Goal: Task Accomplishment & Management: Manage account settings

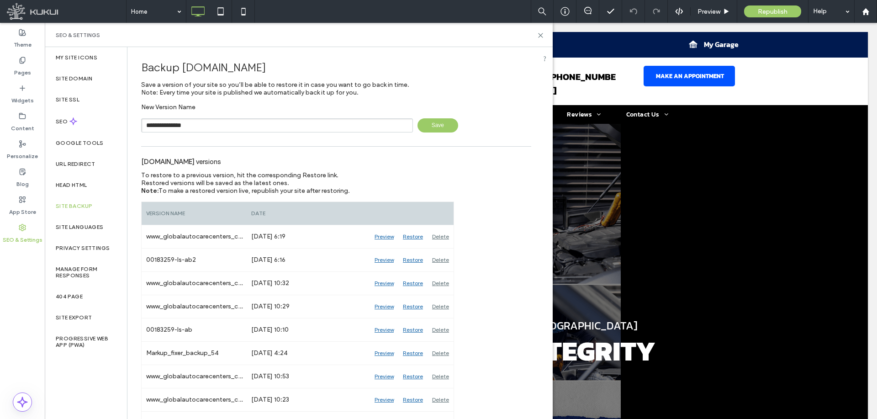
type input "**********"
click at [438, 122] on span "Save" at bounding box center [438, 125] width 41 height 14
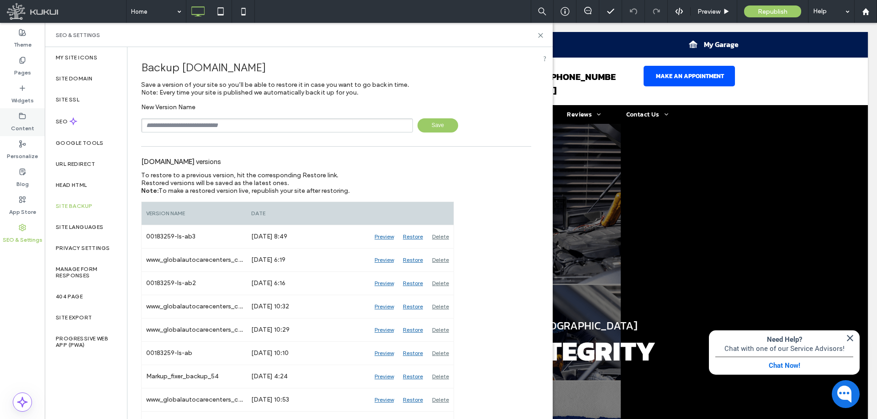
click at [26, 116] on div "Content" at bounding box center [22, 122] width 45 height 28
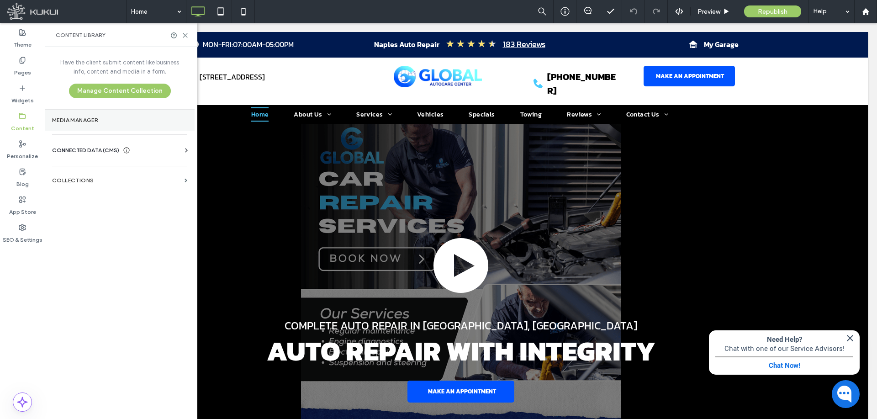
click at [107, 122] on label "Media Manager" at bounding box center [119, 120] width 135 height 6
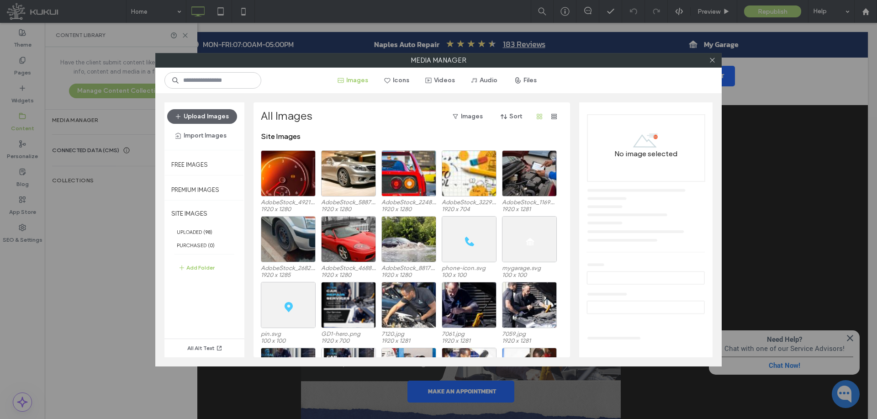
click at [194, 108] on div "Upload Images Import Images" at bounding box center [204, 126] width 80 height 48
click at [196, 120] on button "Upload Images" at bounding box center [202, 116] width 70 height 15
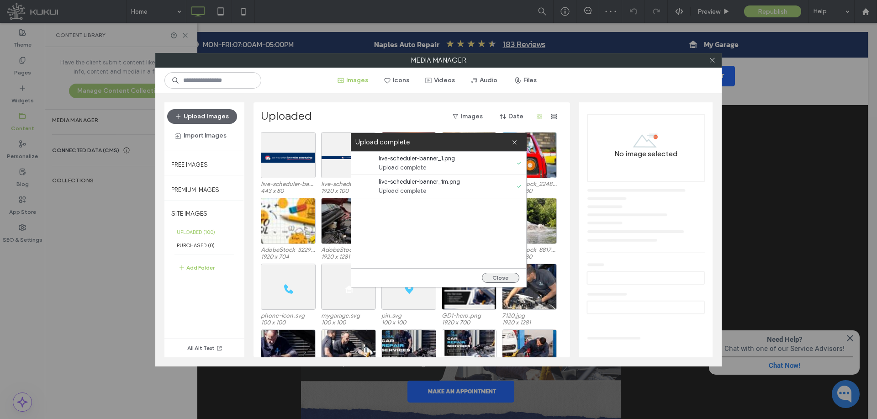
click at [491, 275] on button "Close" at bounding box center [500, 278] width 37 height 10
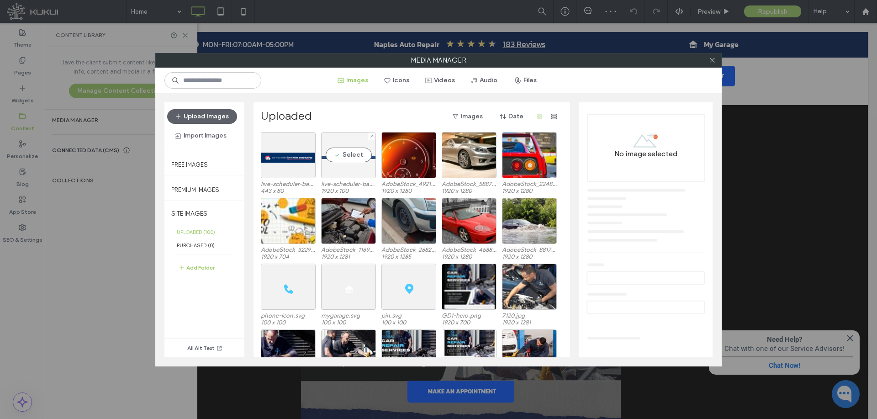
click at [349, 167] on div "Select" at bounding box center [348, 155] width 55 height 46
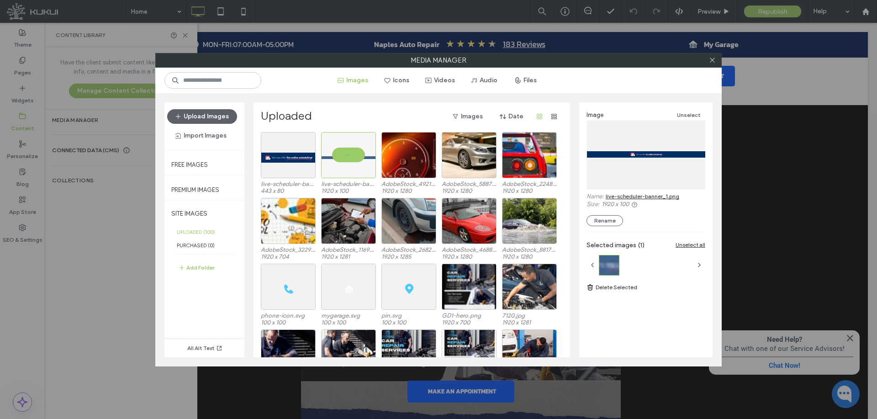
click at [672, 195] on link "live-scheduler-banner_1.png" at bounding box center [643, 196] width 74 height 7
click at [293, 163] on div "Select" at bounding box center [288, 155] width 55 height 46
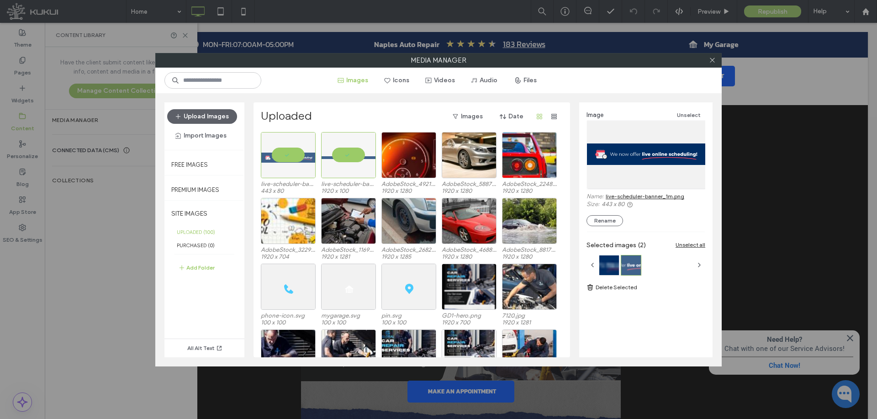
click at [660, 197] on link "live-scheduler-banner_1m.png" at bounding box center [645, 196] width 79 height 7
click at [711, 62] on icon at bounding box center [712, 60] width 7 height 7
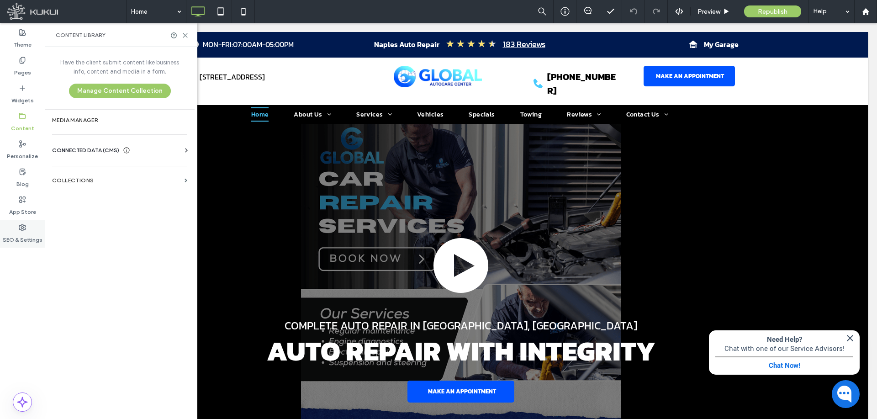
click at [32, 233] on label "SEO & Settings" at bounding box center [23, 237] width 40 height 13
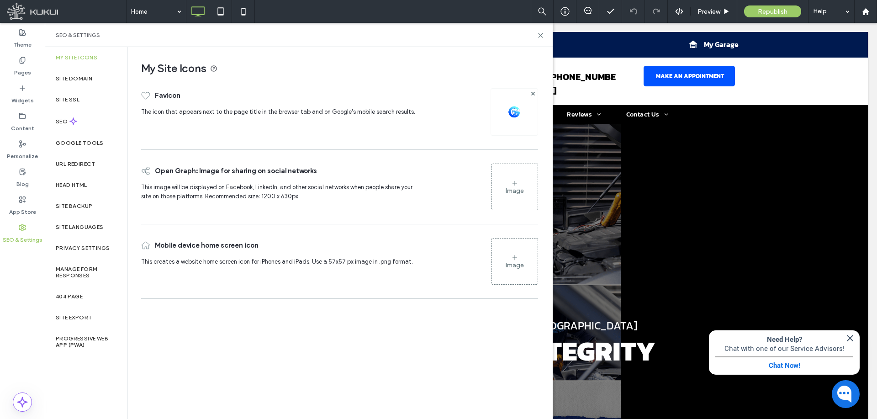
click at [93, 185] on div "Head HTML" at bounding box center [86, 185] width 82 height 21
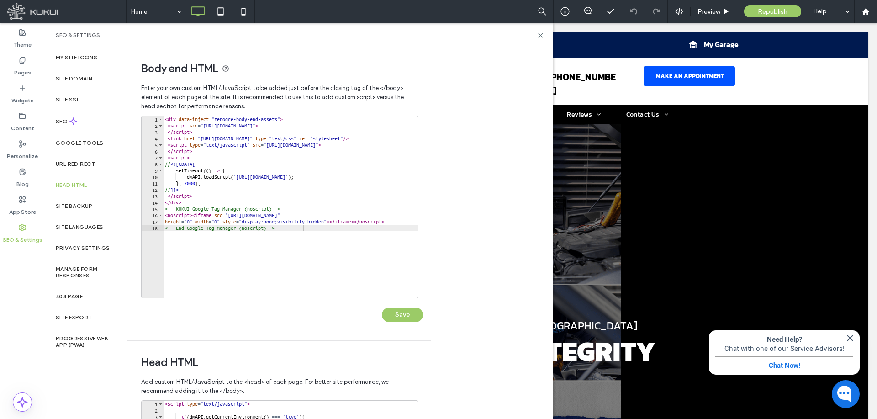
click at [346, 238] on div "< div data-inject = "zenogre-body-end-assets" > < script src = "https://zapi.ku…" at bounding box center [366, 210] width 406 height 188
type textarea "**********"
paste textarea "*********"
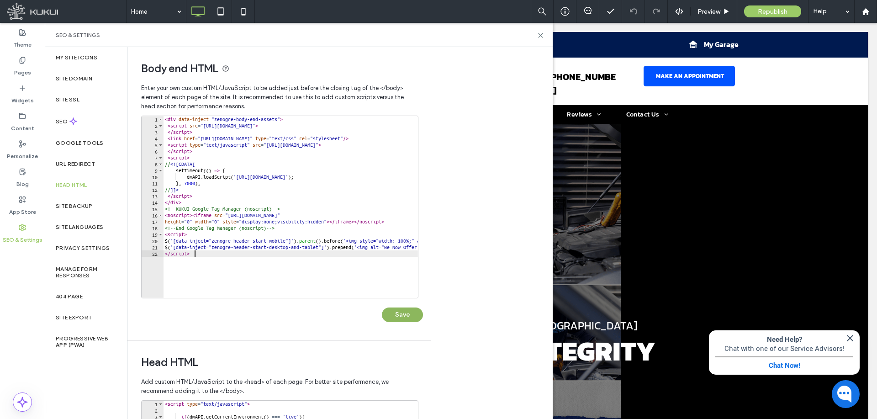
type textarea "*********"
click at [401, 314] on button "Save" at bounding box center [402, 314] width 41 height 15
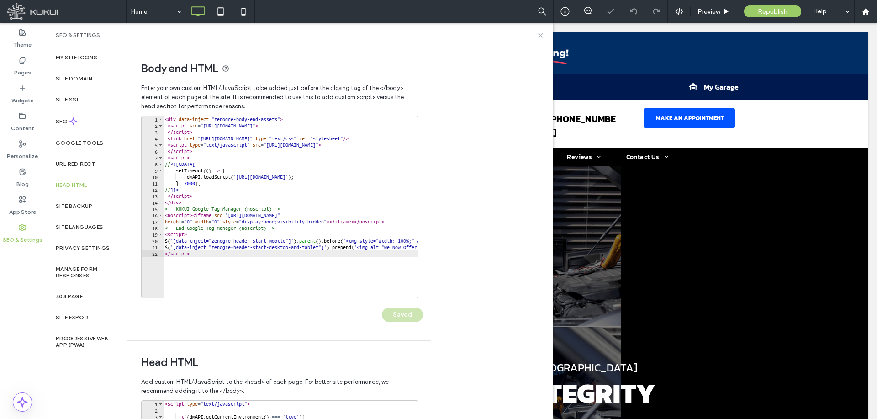
click at [540, 34] on use at bounding box center [541, 35] width 4 height 4
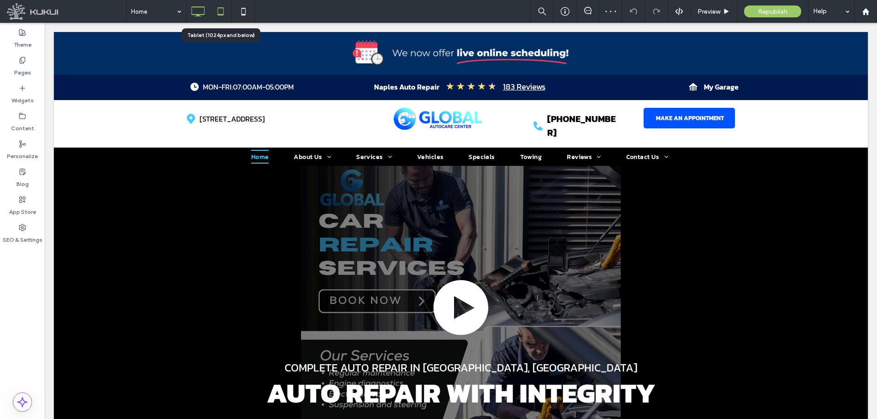
click at [220, 14] on icon at bounding box center [221, 11] width 18 height 18
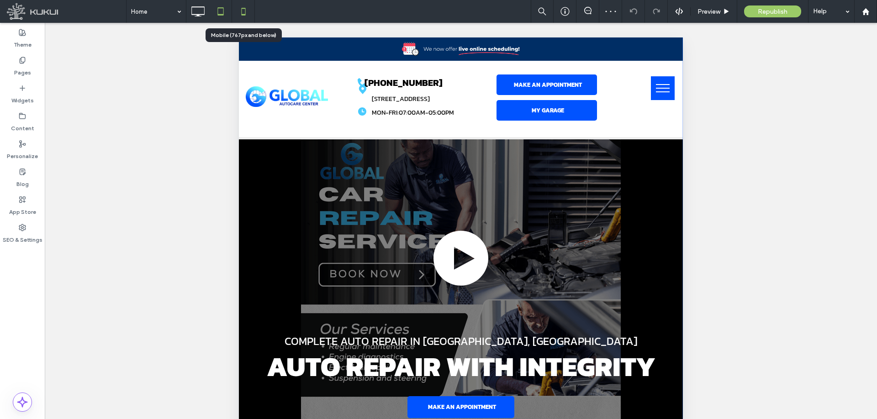
click at [241, 11] on icon at bounding box center [243, 11] width 18 height 18
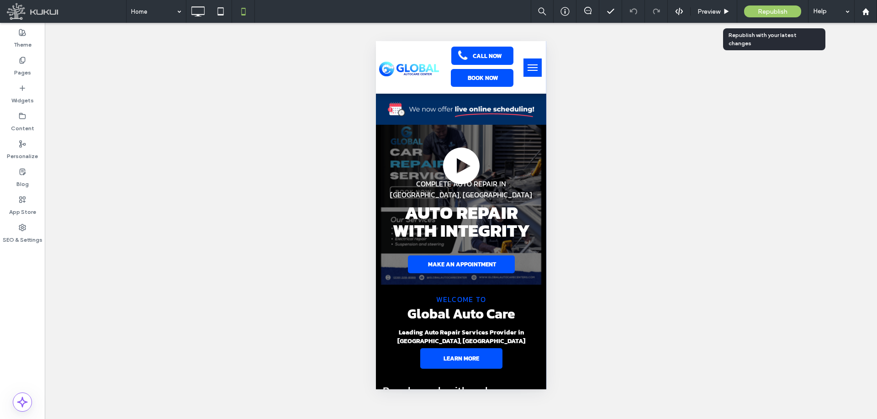
click at [776, 13] on span "Republish" at bounding box center [773, 12] width 30 height 8
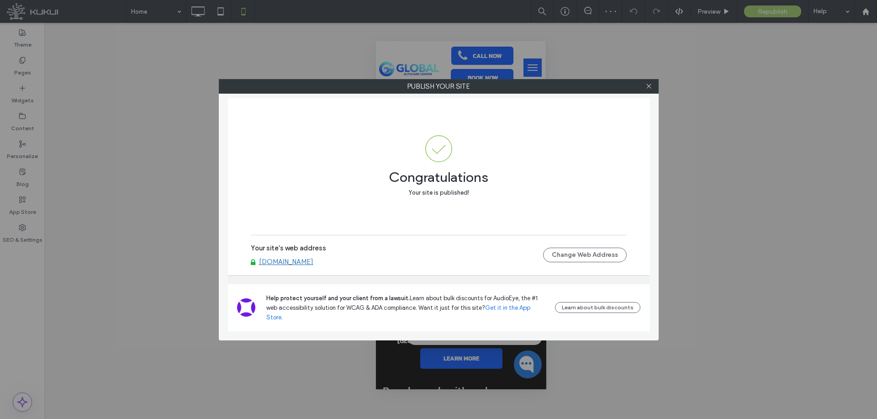
click at [287, 266] on link "www.globalautocarecenters.com" at bounding box center [286, 262] width 54 height 8
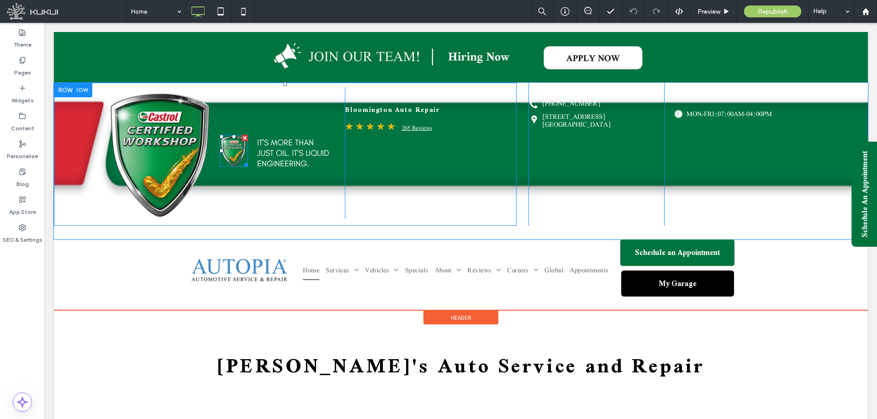
click at [227, 154] on img at bounding box center [234, 151] width 28 height 32
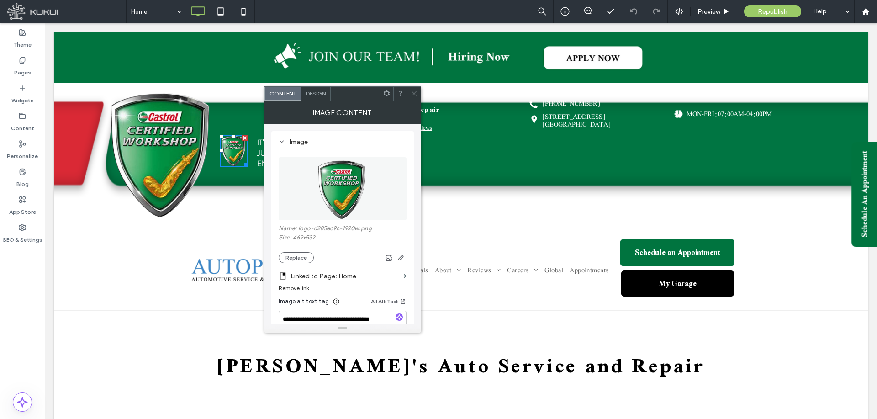
drag, startPoint x: 412, startPoint y: 94, endPoint x: 382, endPoint y: 108, distance: 32.9
click at [413, 94] on icon at bounding box center [414, 93] width 7 height 7
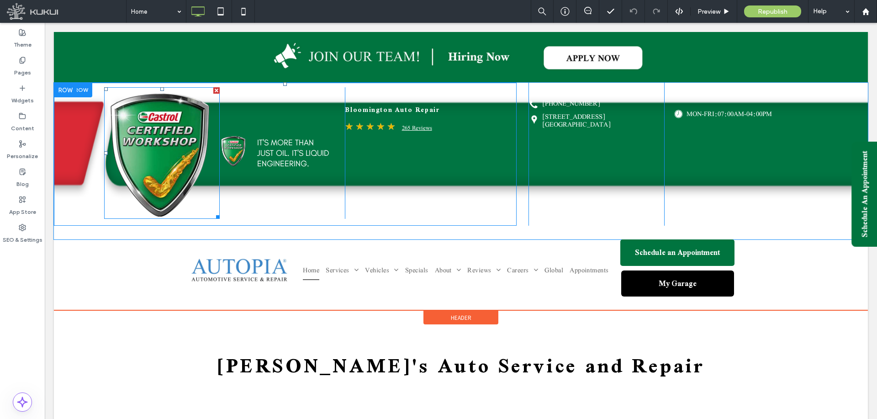
click at [186, 147] on img at bounding box center [162, 153] width 116 height 132
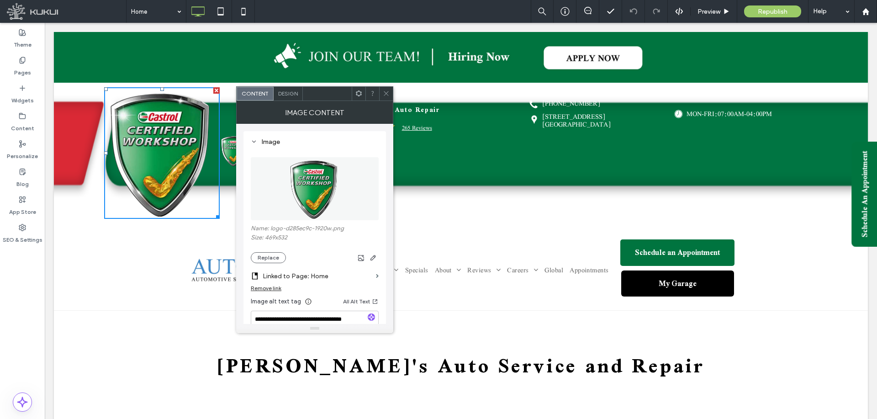
click at [385, 90] on span at bounding box center [386, 94] width 7 height 14
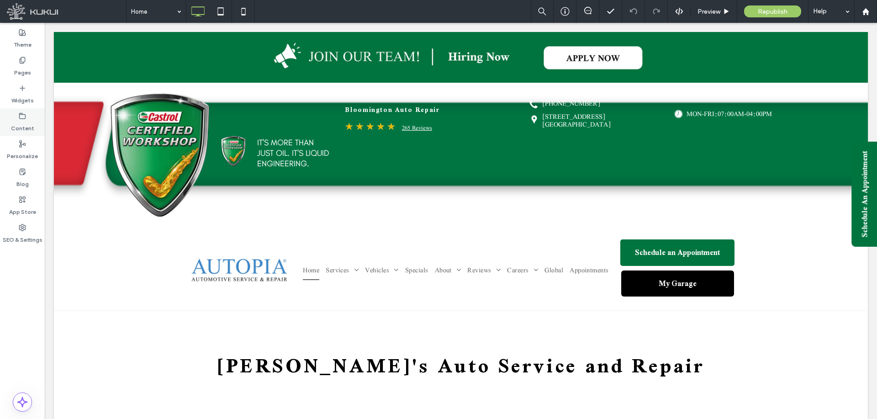
click at [23, 116] on icon at bounding box center [22, 115] width 7 height 7
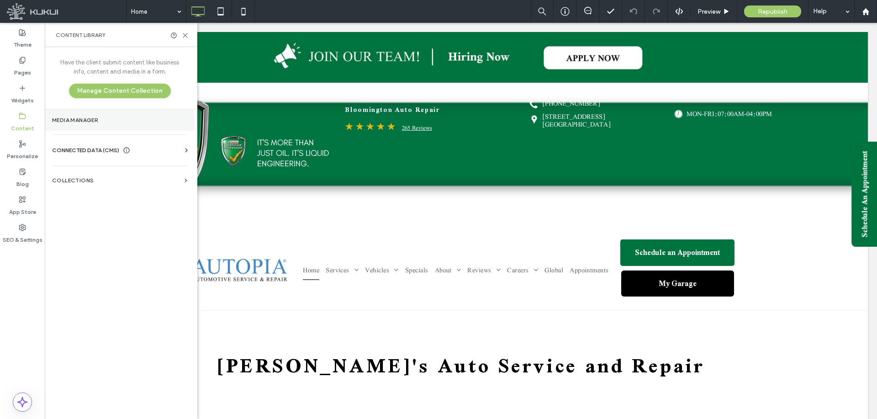
click at [86, 119] on label "Media Manager" at bounding box center [119, 120] width 135 height 6
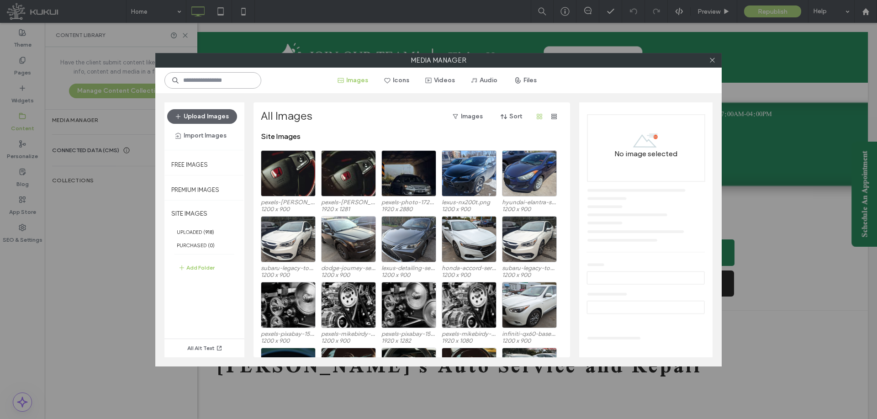
click at [231, 82] on input at bounding box center [212, 80] width 97 height 16
click at [294, 188] on div "Select" at bounding box center [288, 173] width 55 height 46
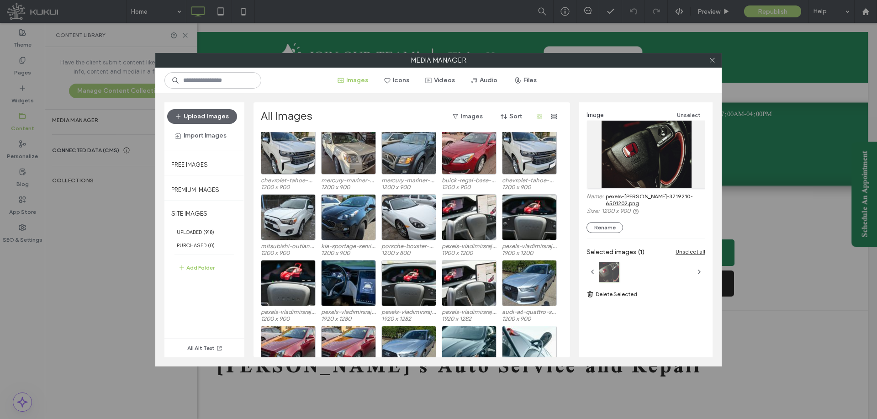
scroll to position [640, 0]
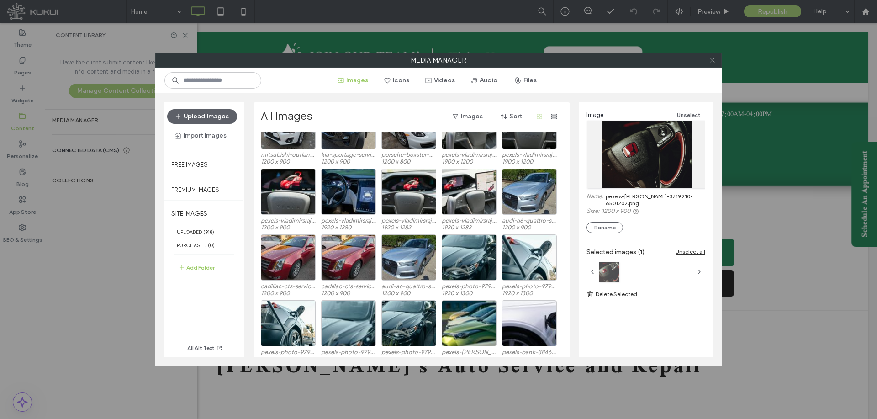
click at [712, 59] on icon at bounding box center [712, 60] width 7 height 7
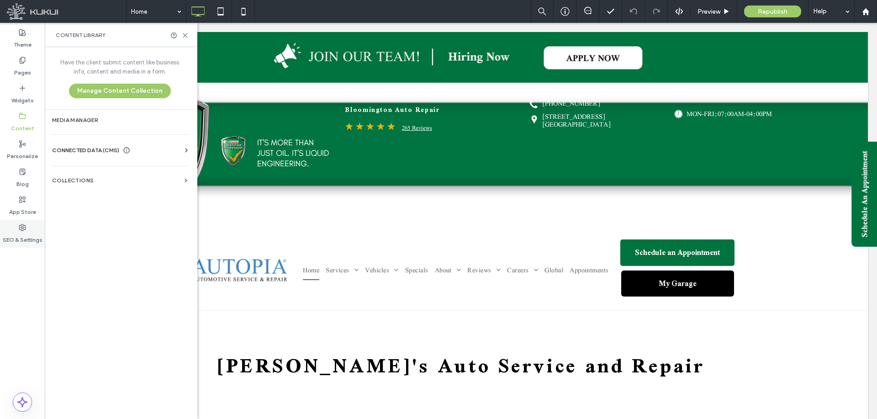
click at [7, 238] on label "SEO & Settings" at bounding box center [23, 237] width 40 height 13
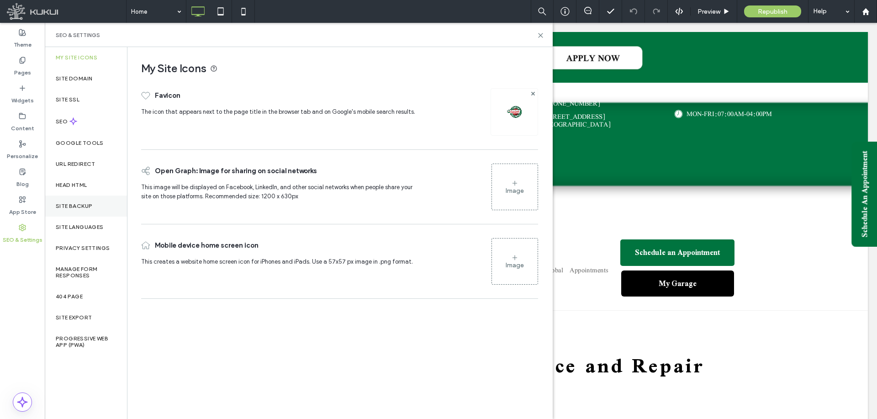
click at [72, 204] on label "Site Backup" at bounding box center [74, 206] width 37 height 6
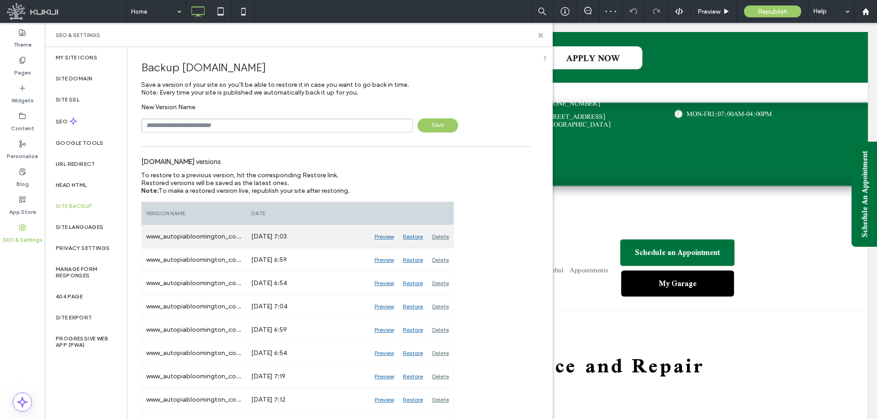
click at [386, 235] on div "Preview" at bounding box center [384, 236] width 28 height 23
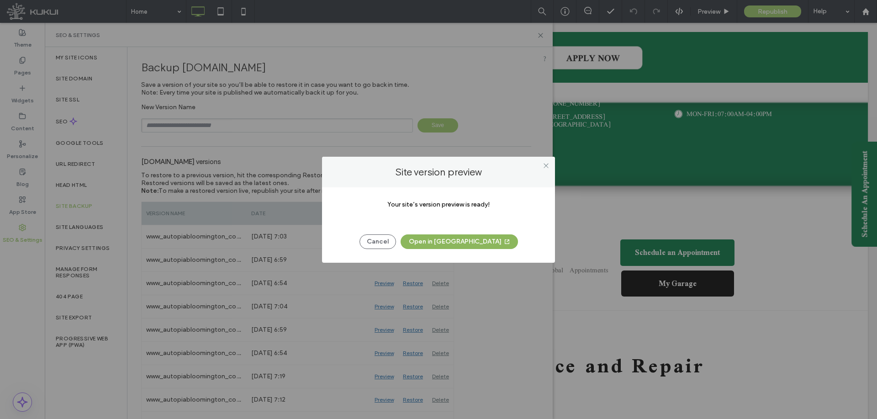
click at [471, 238] on button "Open in New Tab" at bounding box center [459, 241] width 117 height 15
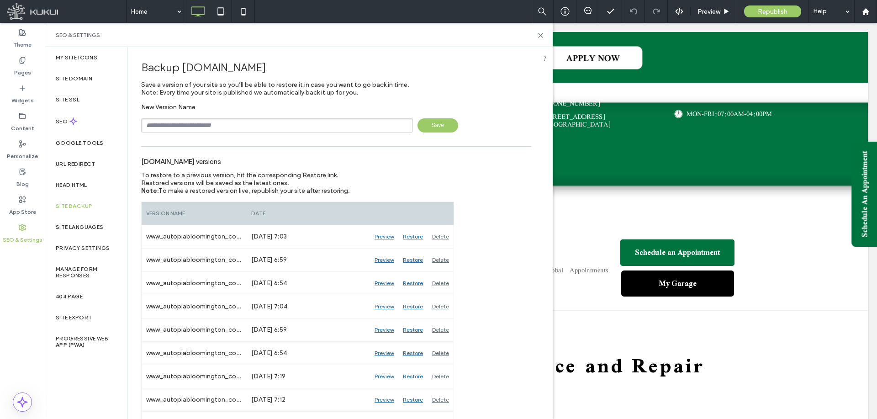
click at [277, 119] on input "text" at bounding box center [277, 125] width 272 height 14
paste input "********"
type input "**********"
click at [436, 130] on span "Save" at bounding box center [438, 125] width 41 height 14
click at [542, 31] on div "SEO & Settings" at bounding box center [299, 35] width 508 height 24
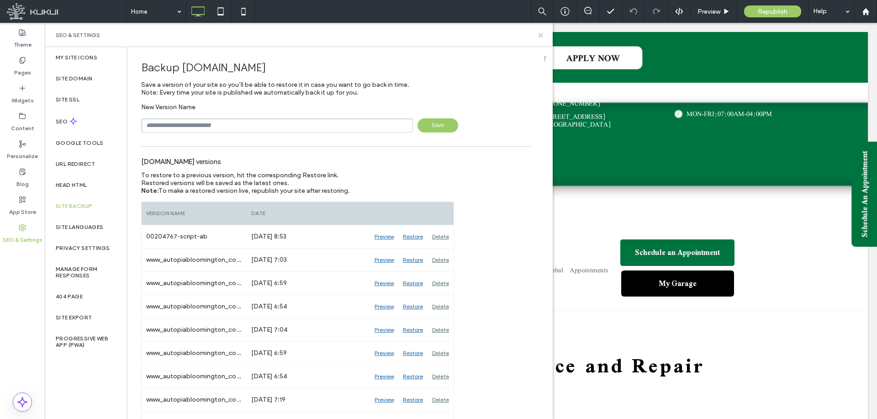
click at [541, 32] on icon at bounding box center [540, 35] width 7 height 7
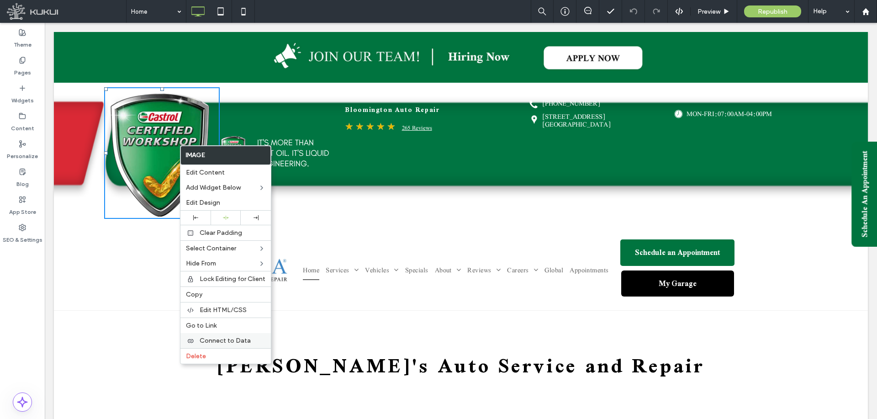
click at [213, 354] on label "Delete" at bounding box center [225, 356] width 79 height 8
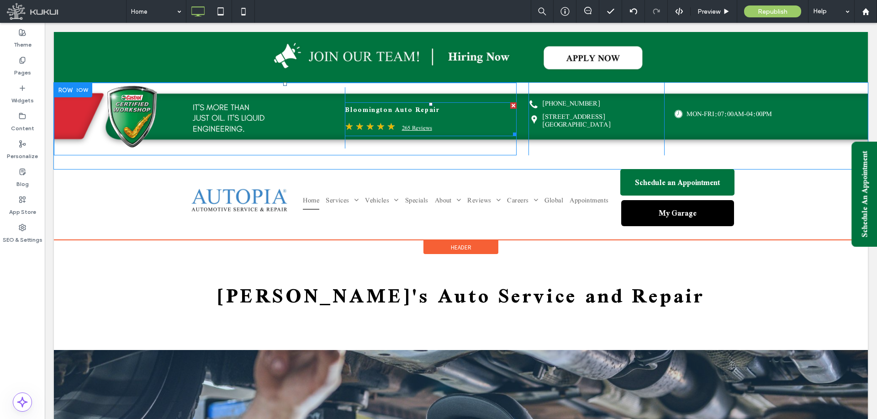
click at [377, 115] on span at bounding box center [431, 119] width 172 height 34
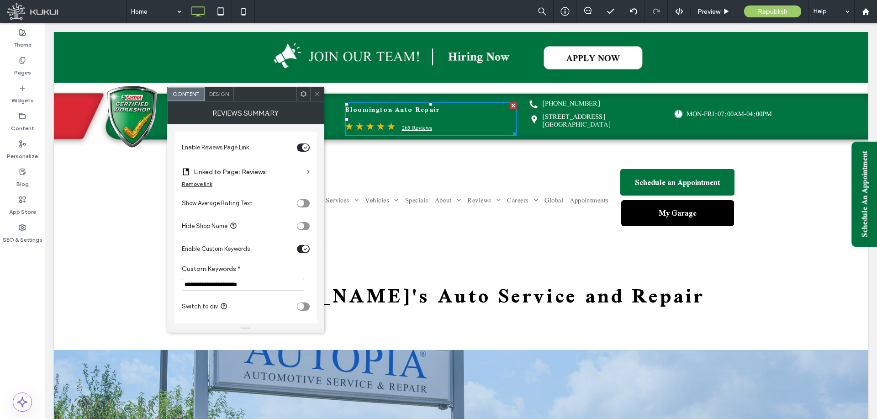
scroll to position [9, 0]
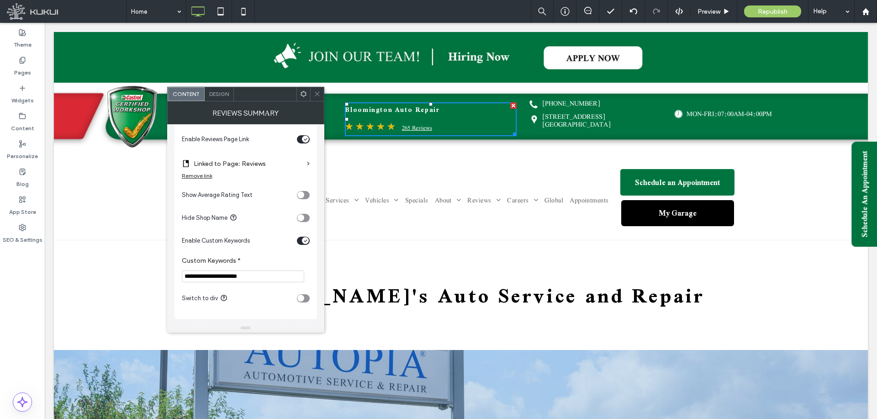
click at [218, 95] on span "Design" at bounding box center [219, 93] width 20 height 7
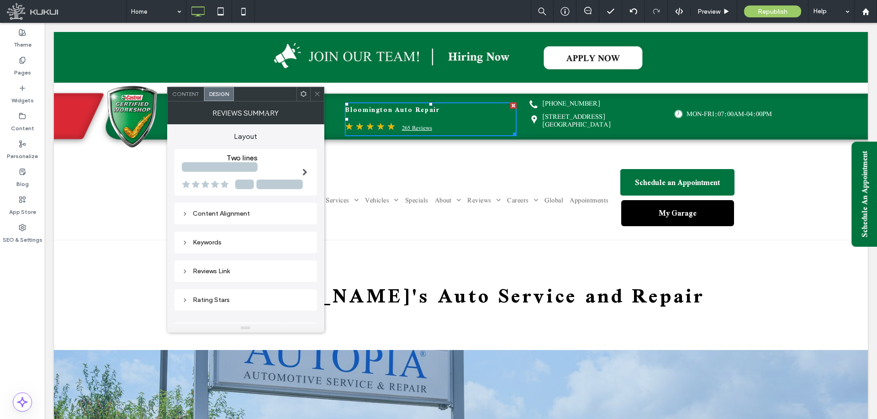
click at [227, 221] on div "Content Alignment" at bounding box center [246, 213] width 143 height 21
click at [227, 214] on div "Content Alignment" at bounding box center [246, 214] width 128 height 8
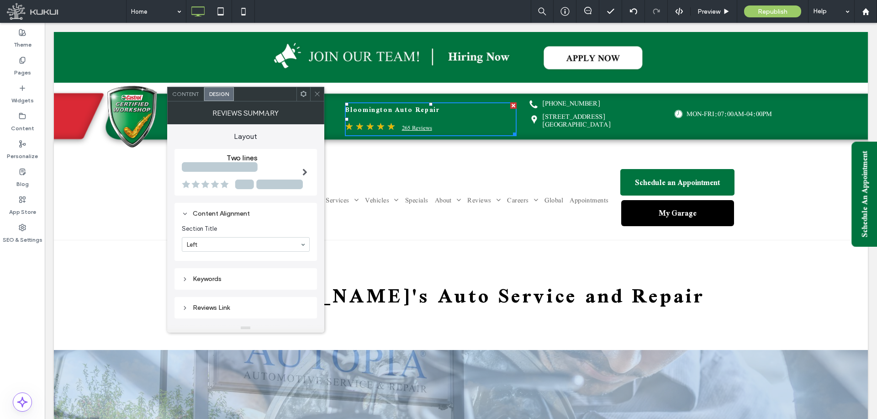
click at [207, 275] on div "Keywords" at bounding box center [246, 279] width 128 height 8
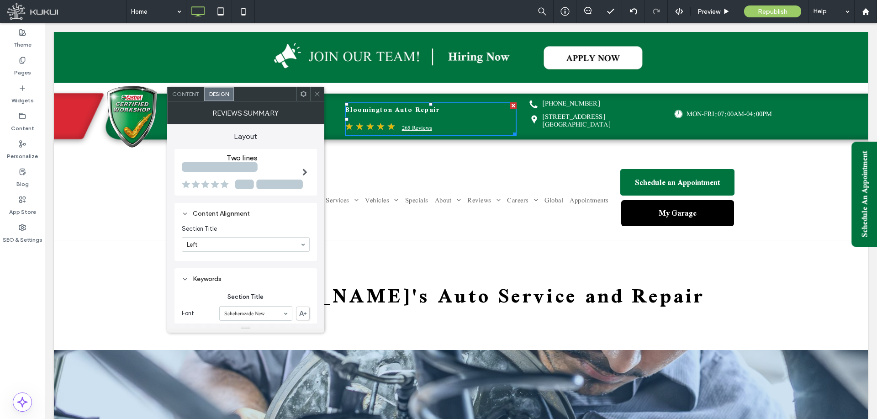
scroll to position [228, 0]
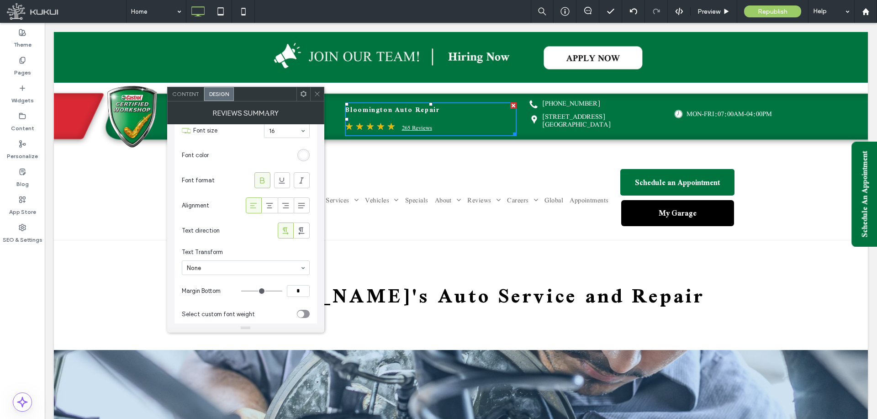
type input "*"
click at [246, 291] on input "range" at bounding box center [261, 291] width 41 height 1
type input "*"
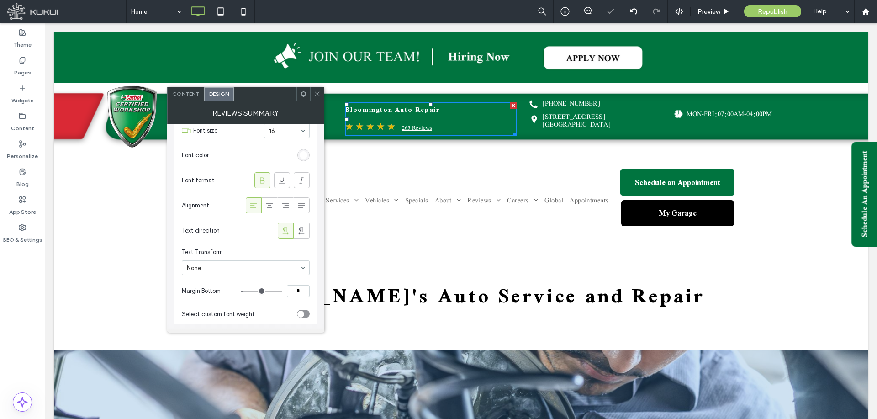
type input "*"
click at [241, 291] on input "range" at bounding box center [261, 291] width 41 height 1
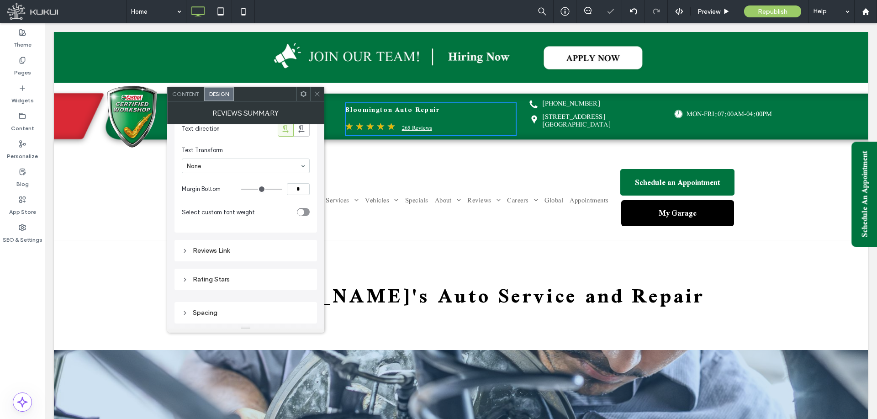
click at [221, 249] on div "Reviews Link" at bounding box center [246, 251] width 128 height 8
click at [317, 95] on icon at bounding box center [317, 93] width 7 height 7
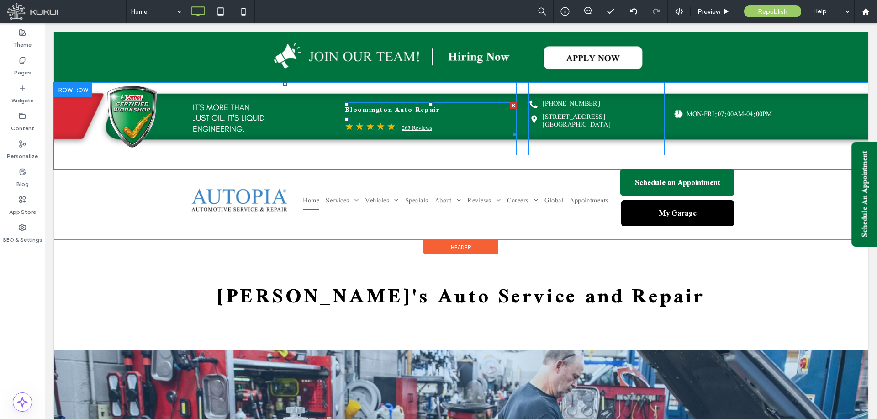
click at [436, 122] on span at bounding box center [431, 119] width 172 height 34
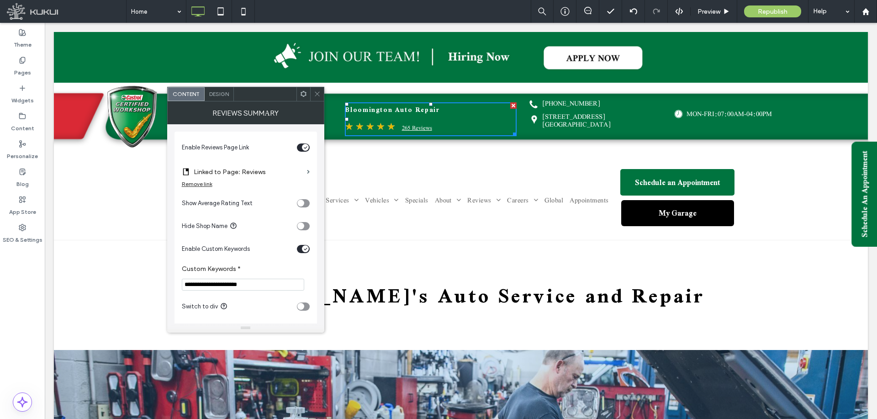
click at [210, 95] on span "Design" at bounding box center [219, 93] width 20 height 7
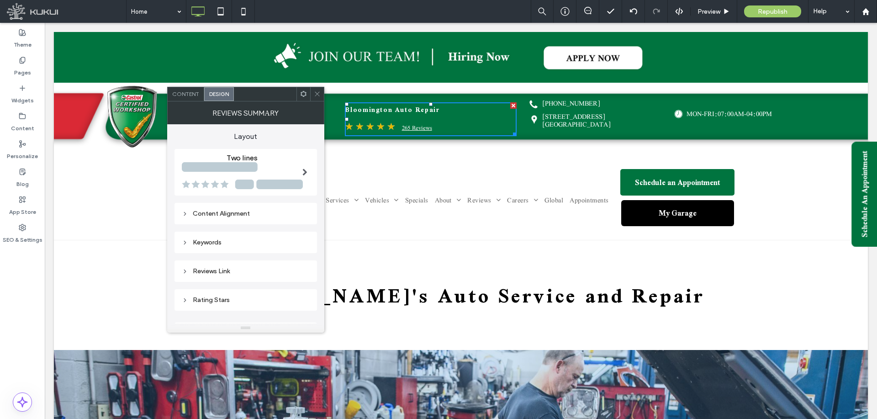
click at [222, 217] on div "Content Alignment" at bounding box center [246, 214] width 128 height 8
click at [217, 290] on div "Keywords" at bounding box center [246, 278] width 143 height 21
click at [217, 279] on div "Keywords" at bounding box center [246, 279] width 128 height 8
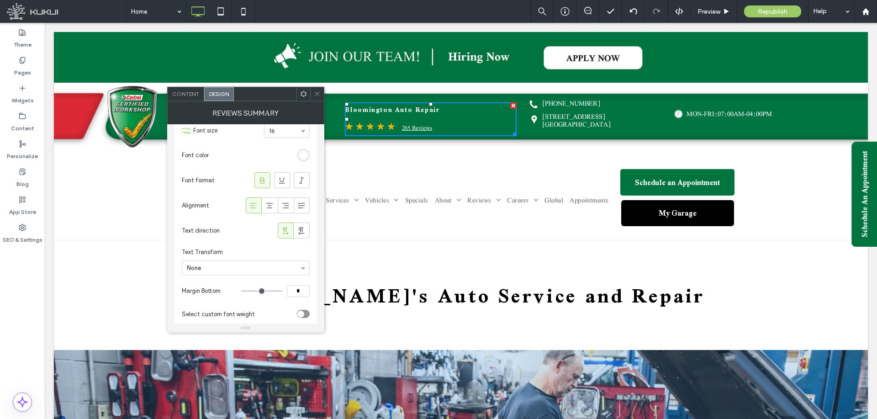
scroll to position [274, 0]
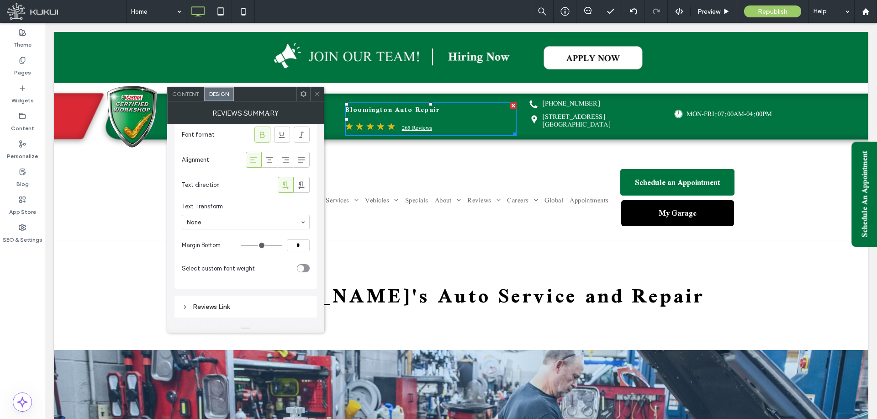
click at [314, 96] on icon at bounding box center [317, 93] width 7 height 7
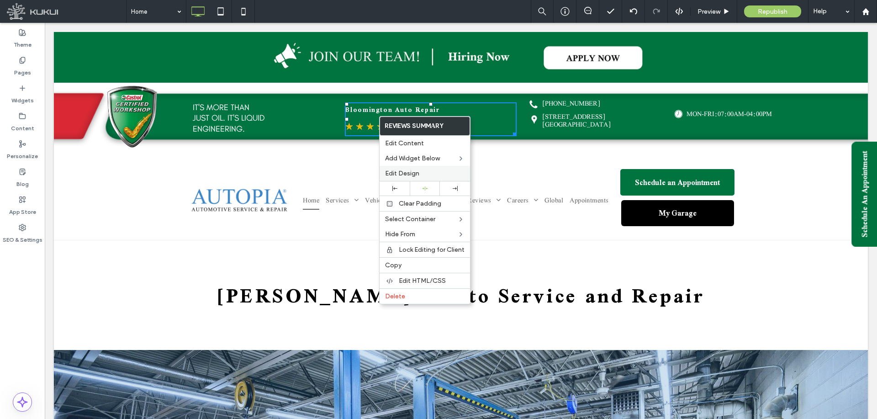
click at [404, 170] on span "Edit Design" at bounding box center [402, 173] width 34 height 8
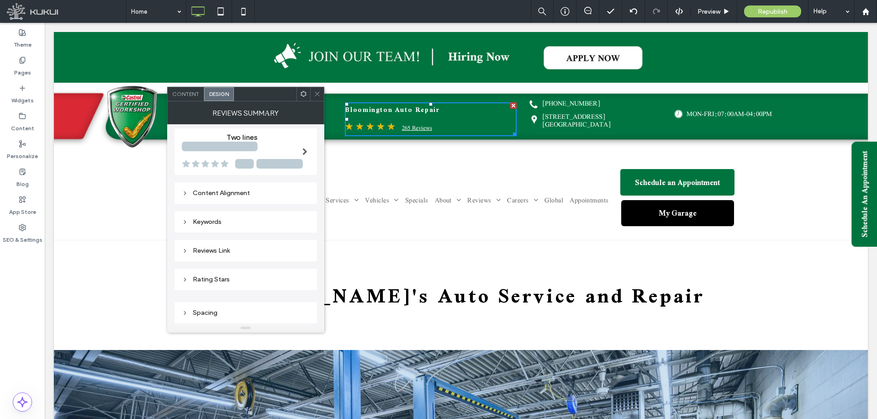
click at [253, 307] on div "Spacing" at bounding box center [246, 313] width 128 height 12
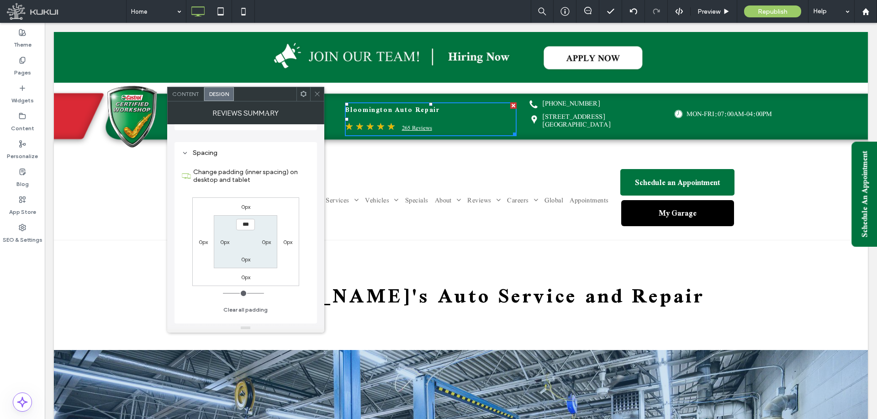
click at [315, 90] on icon at bounding box center [317, 93] width 7 height 7
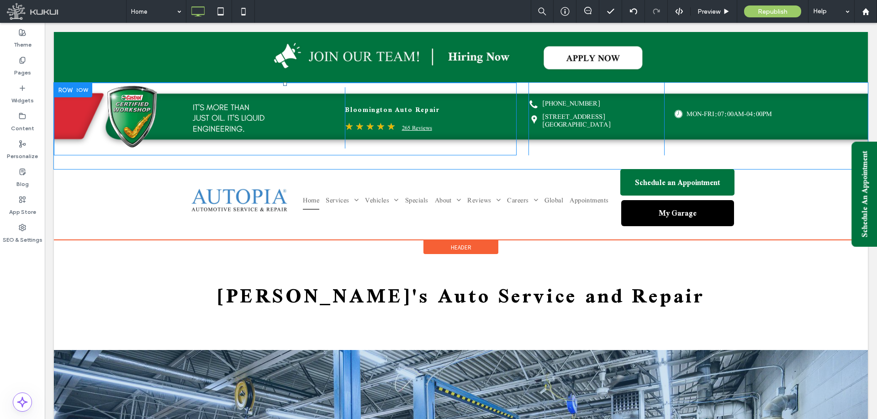
click at [369, 99] on div "Bloomington Auto Repair ★ ★ ★ ★ ★ 265 Reviews Click To Paste" at bounding box center [431, 117] width 172 height 61
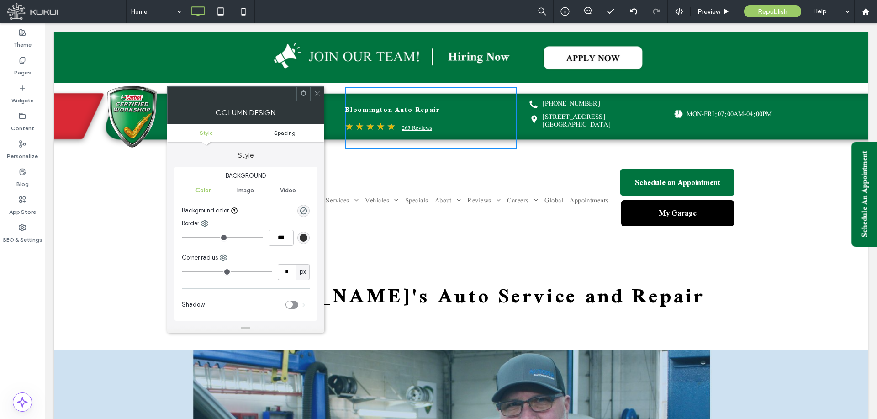
click at [292, 134] on span "Spacing" at bounding box center [284, 132] width 21 height 7
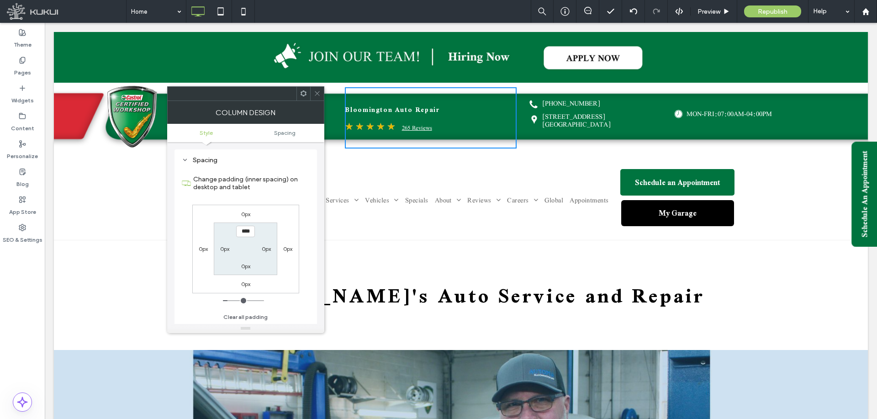
scroll to position [179, 0]
type input "****"
type input "**"
type input "****"
type input "**"
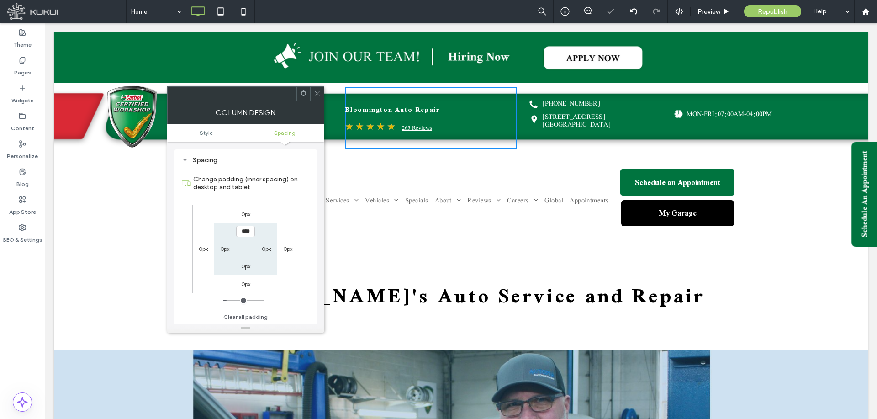
click at [230, 301] on input "range" at bounding box center [243, 300] width 41 height 1
click at [315, 93] on icon at bounding box center [317, 93] width 7 height 7
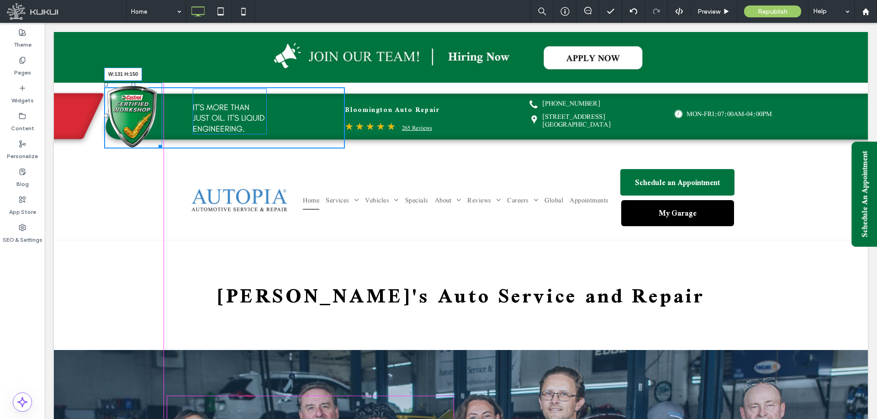
drag, startPoint x: 159, startPoint y: 145, endPoint x: 208, endPoint y: 170, distance: 55.6
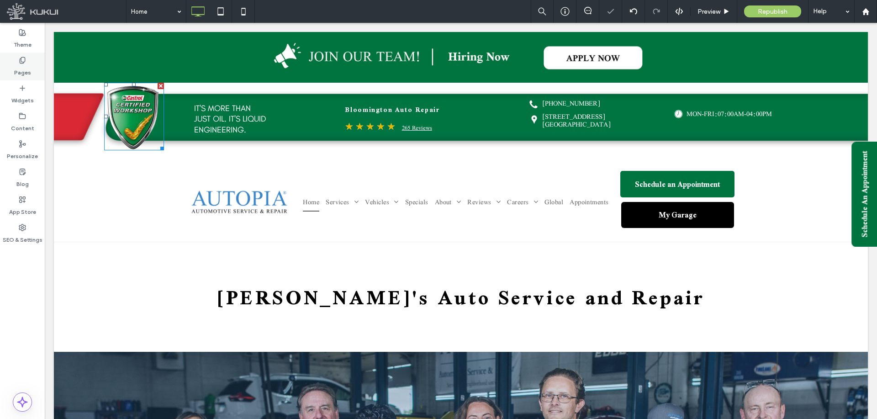
click at [33, 63] on div "Pages" at bounding box center [22, 67] width 45 height 28
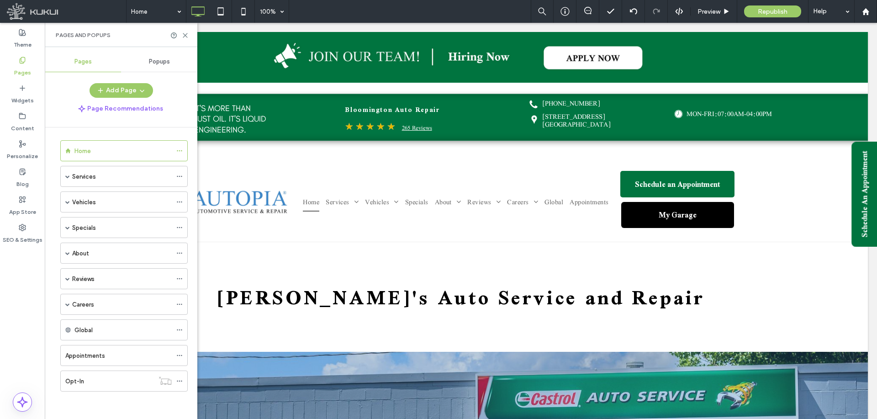
scroll to position [0, 0]
click at [132, 91] on button "Add Page" at bounding box center [121, 90] width 63 height 15
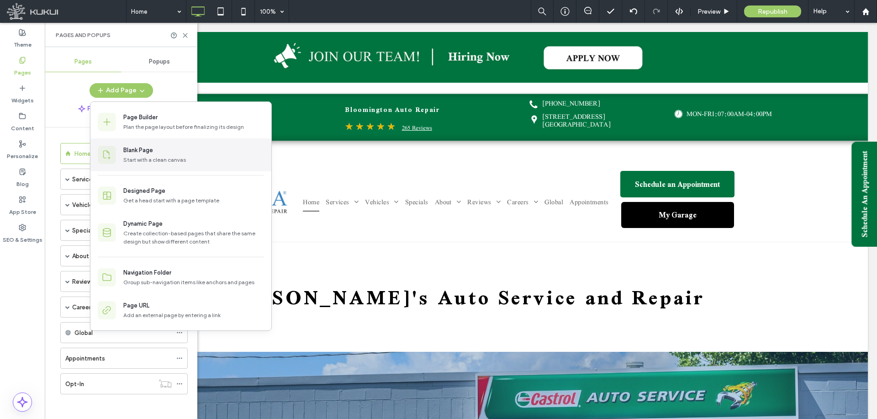
click at [150, 154] on div "Blank Page" at bounding box center [138, 150] width 30 height 9
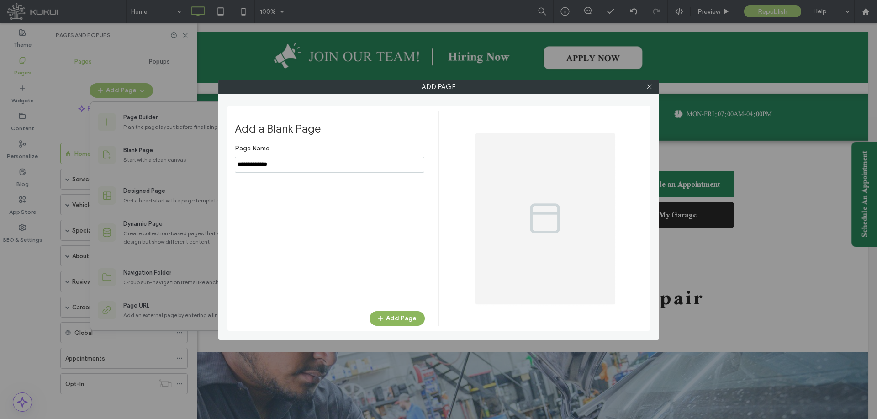
type input "**********"
click at [406, 313] on button "Add Page" at bounding box center [397, 318] width 55 height 15
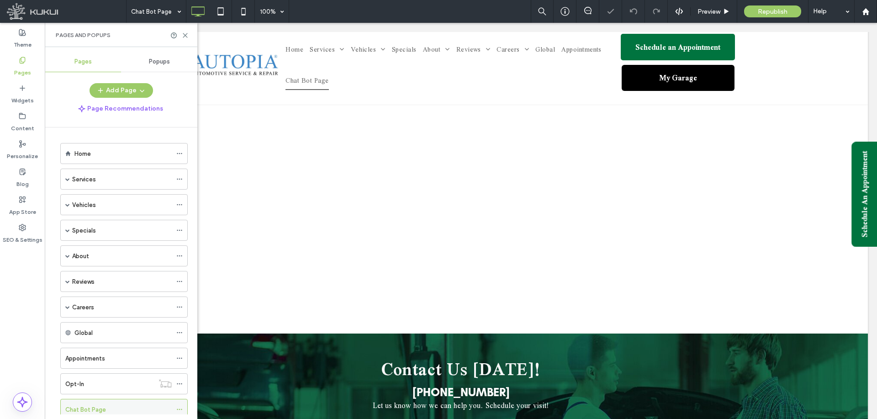
scroll to position [28, 0]
click at [180, 378] on icon at bounding box center [179, 381] width 6 height 6
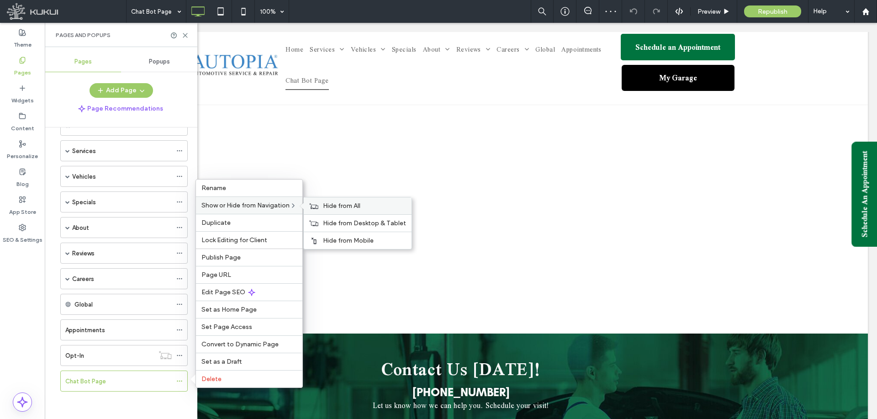
click at [317, 205] on use at bounding box center [314, 205] width 9 height 5
click at [262, 295] on div "Edit Page SEO" at bounding box center [249, 291] width 106 height 17
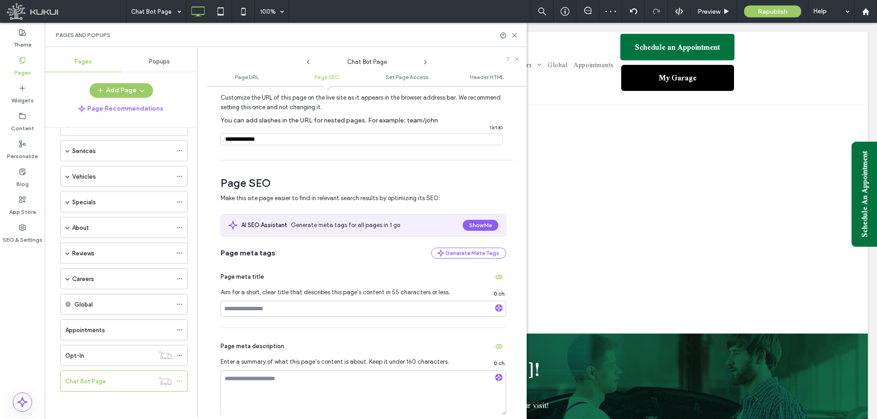
scroll to position [228, 0]
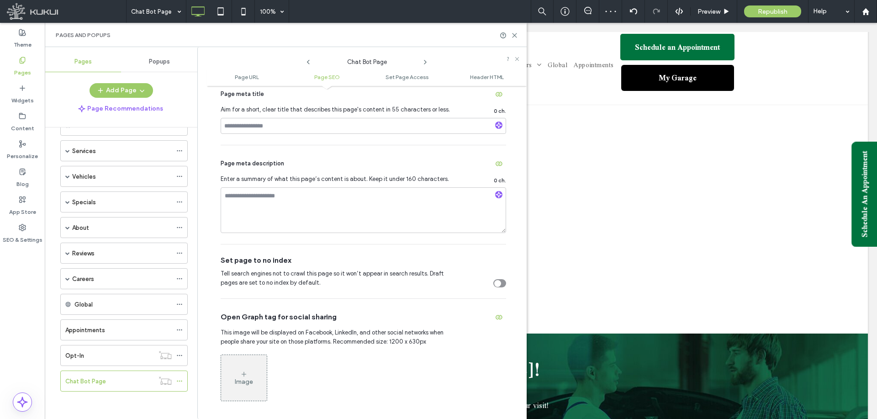
click at [497, 282] on div "toggle" at bounding box center [497, 283] width 7 height 7
click at [514, 33] on icon at bounding box center [514, 35] width 7 height 7
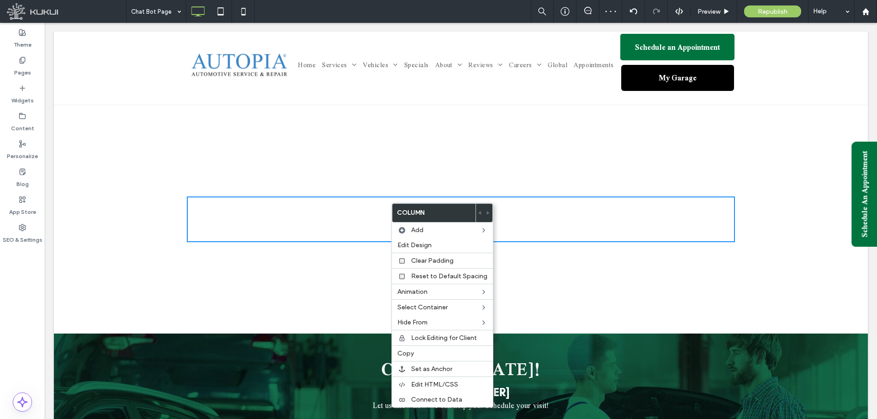
click at [247, 196] on div "Click To Paste Row + Add Section" at bounding box center [461, 219] width 814 height 228
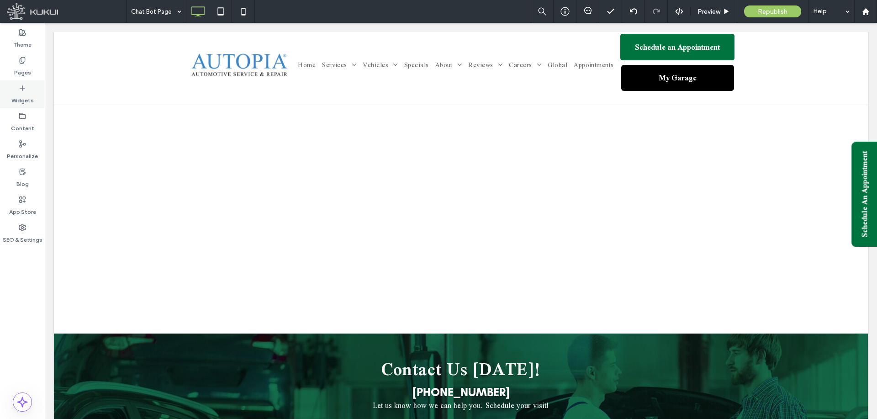
click at [30, 85] on div "Widgets" at bounding box center [22, 94] width 45 height 28
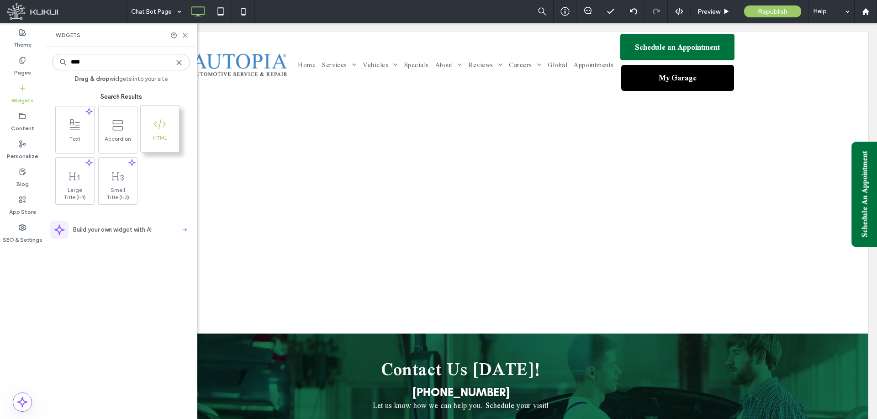
type input "****"
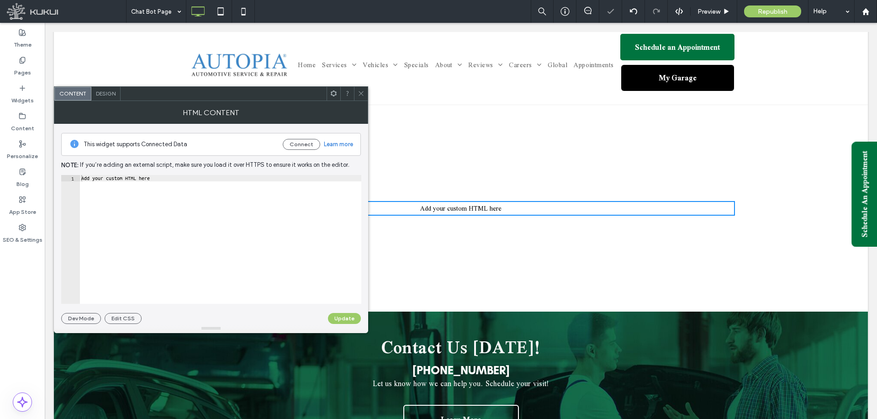
click at [306, 218] on div "Add your custom HTML here" at bounding box center [220, 246] width 282 height 142
paste textarea "Cursor at row 1"
type textarea "******"
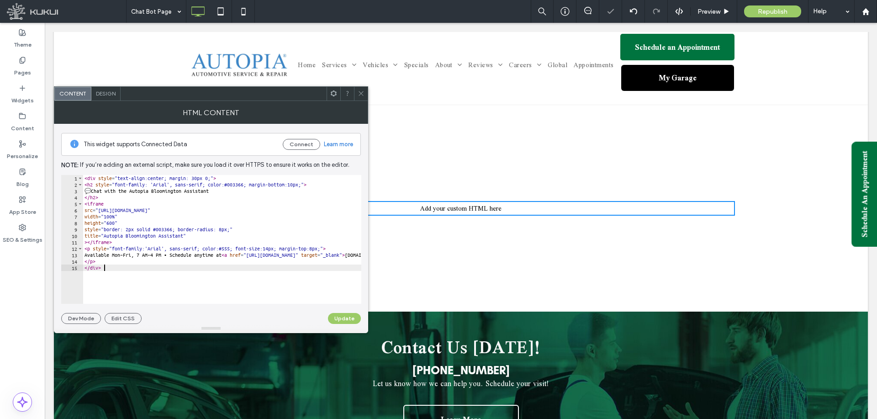
click at [336, 318] on button "Update" at bounding box center [344, 318] width 33 height 11
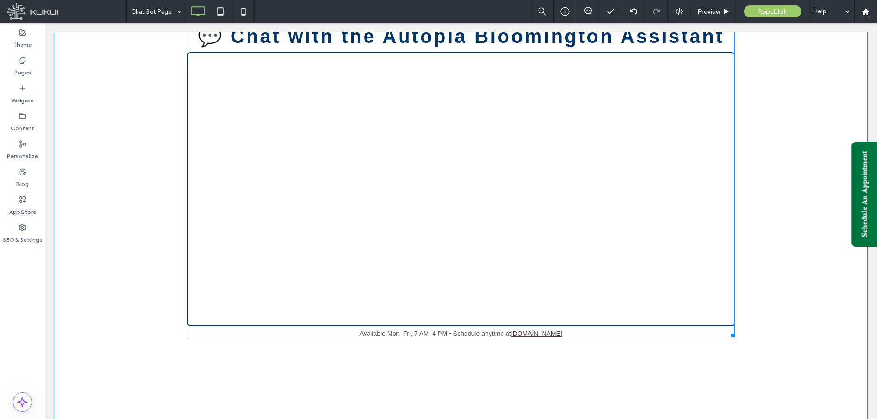
scroll to position [416, 0]
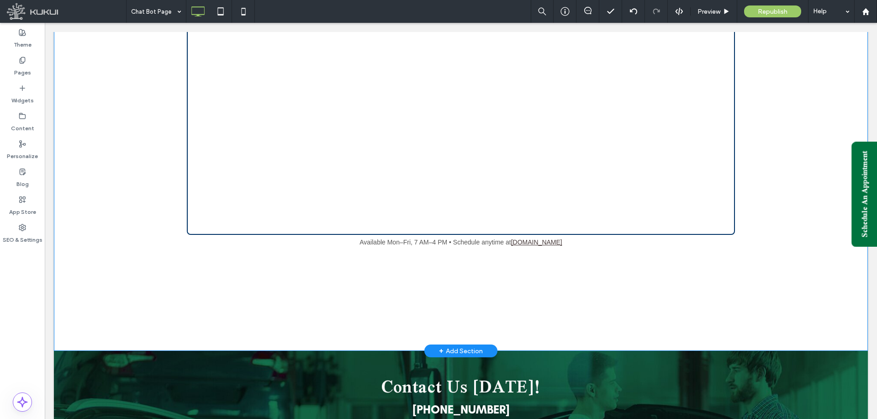
click at [439, 295] on div "💬 Chat with the Autopia Bloomington Assistant Available Mon–Fri, 7 AM–4 PM • Sc…" at bounding box center [461, 88] width 814 height 524
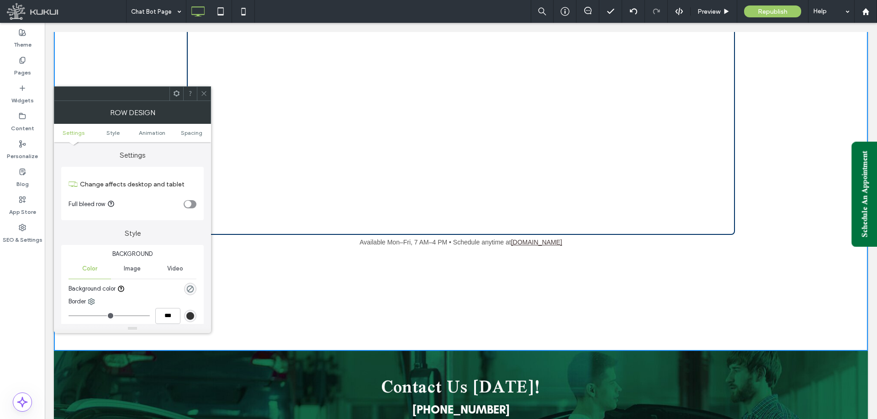
click at [195, 136] on ul "Settings Style Animation Spacing" at bounding box center [132, 133] width 157 height 18
click at [195, 132] on span "Spacing" at bounding box center [191, 132] width 21 height 7
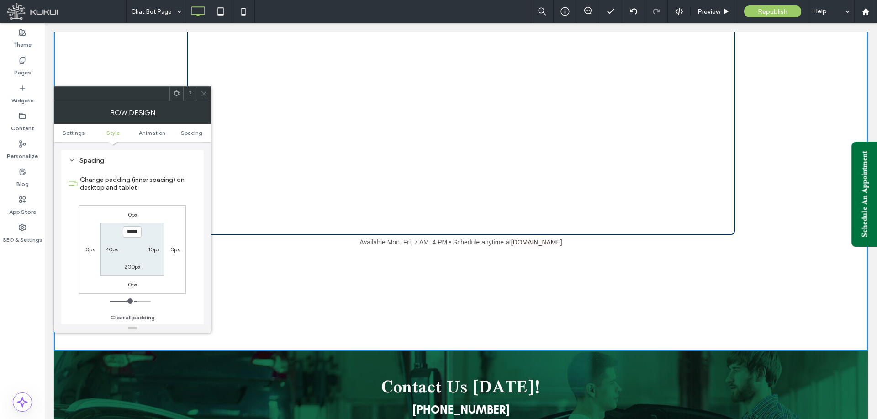
scroll to position [251, 0]
type input "****"
click at [147, 232] on section "**** 40px 200px 40px" at bounding box center [132, 248] width 63 height 53
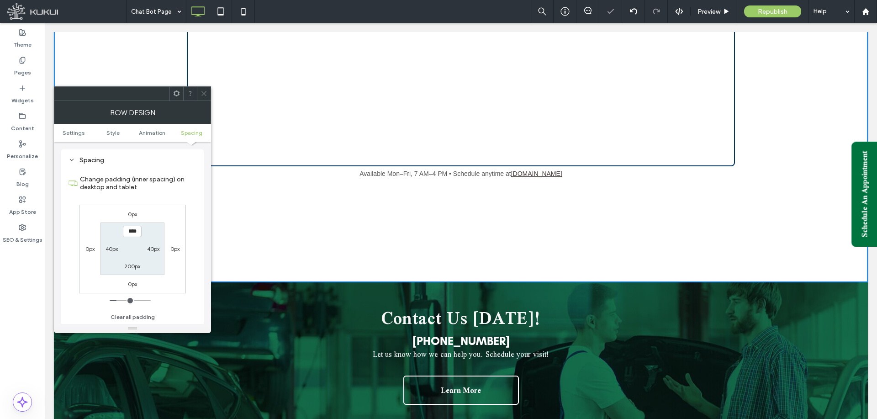
click at [138, 264] on label "200px" at bounding box center [132, 266] width 16 height 7
type input "***"
type input "**"
type input "****"
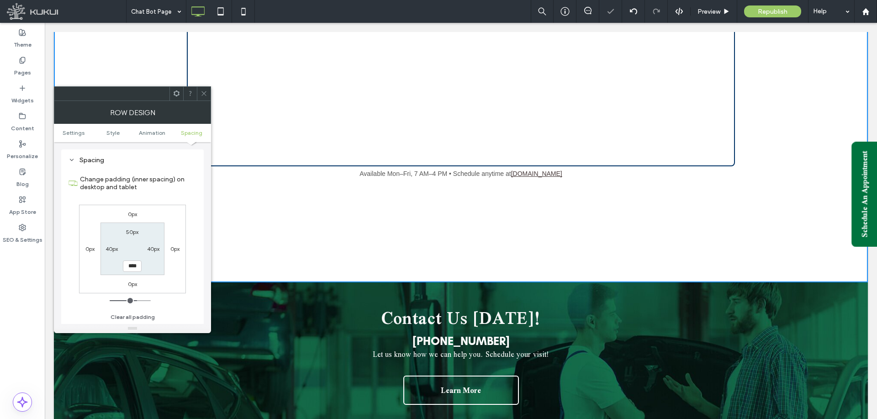
click at [141, 249] on section "50px 40px **** 40px" at bounding box center [132, 248] width 63 height 53
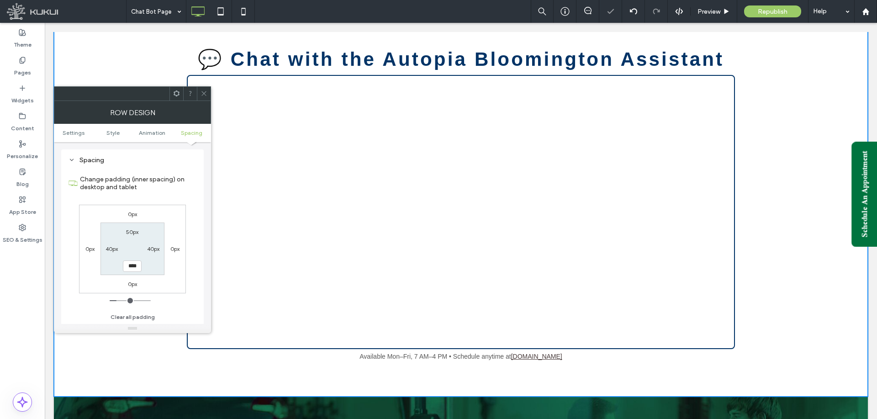
scroll to position [142, 0]
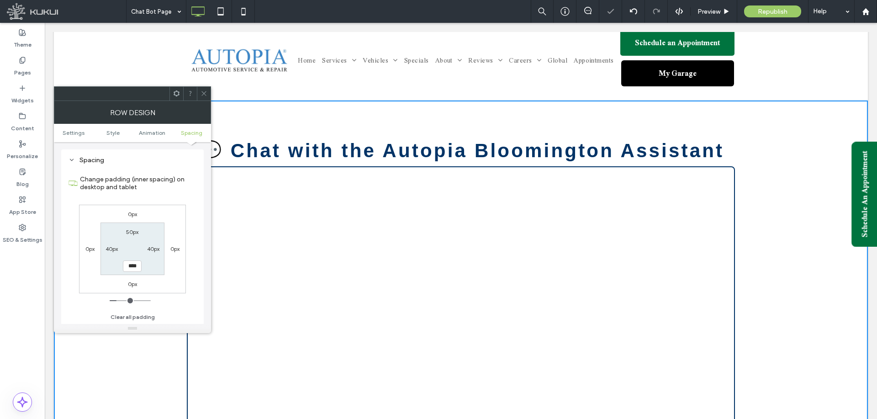
click at [204, 92] on icon at bounding box center [204, 93] width 7 height 7
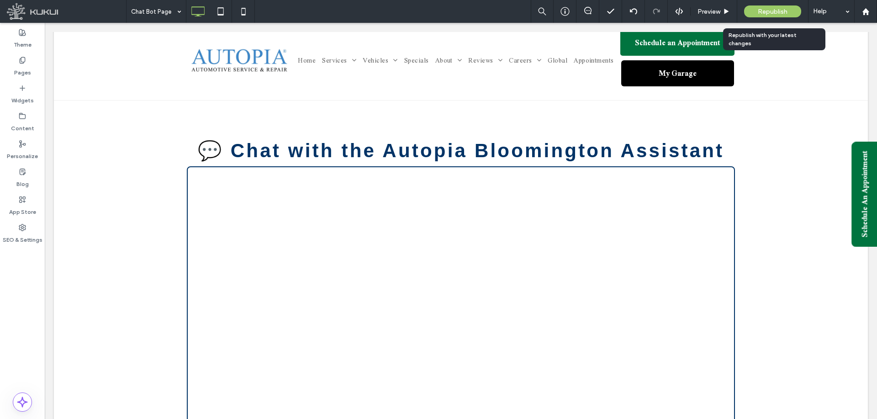
click at [771, 13] on span "Republish" at bounding box center [773, 12] width 30 height 8
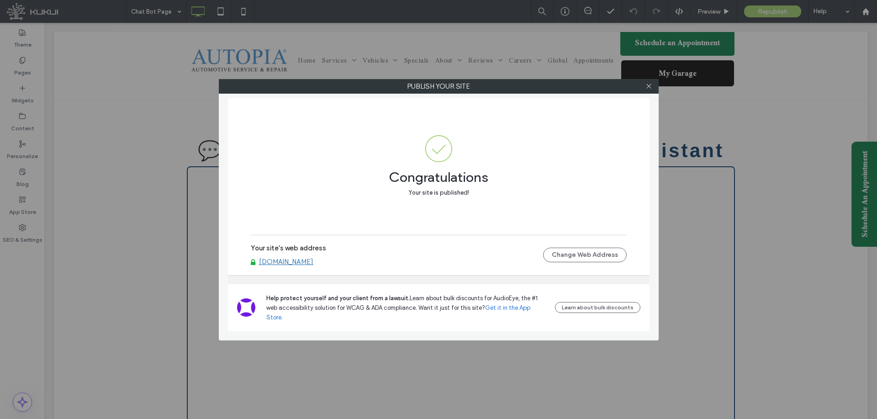
click at [313, 266] on link "www.autopiabloomington.com" at bounding box center [286, 262] width 54 height 8
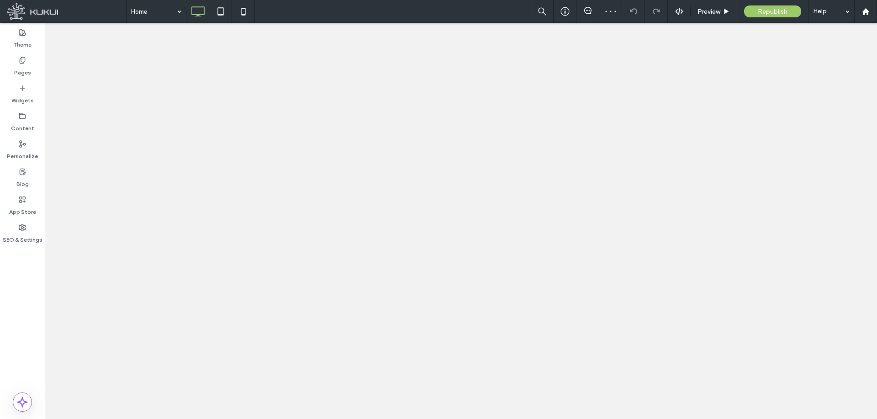
select select "***"
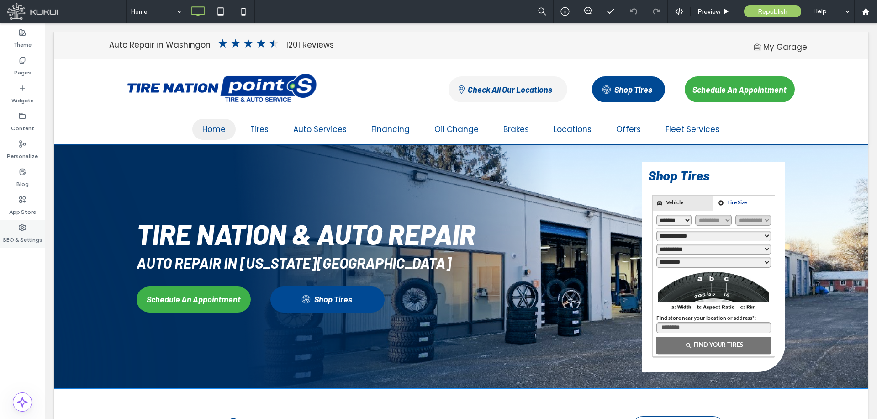
drag, startPoint x: 28, startPoint y: 231, endPoint x: 35, endPoint y: 234, distance: 7.8
click at [28, 231] on label "SEO & Settings" at bounding box center [23, 237] width 40 height 13
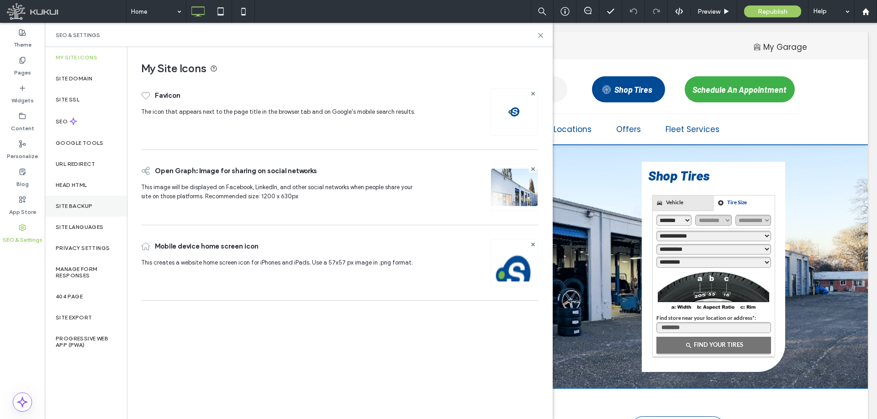
click at [98, 199] on div "Site Backup" at bounding box center [86, 206] width 82 height 21
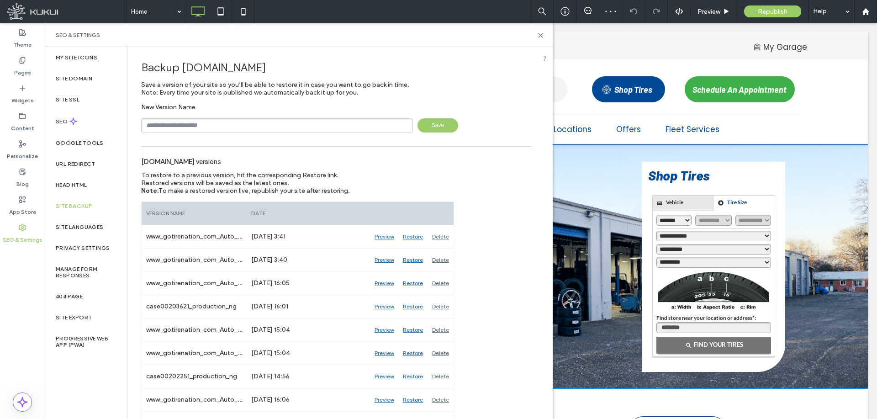
click at [262, 129] on input "text" at bounding box center [277, 125] width 272 height 14
paste input "********"
type input "**********"
click at [437, 127] on span "Save" at bounding box center [438, 125] width 41 height 14
click at [75, 247] on label "Privacy Settings" at bounding box center [83, 248] width 54 height 6
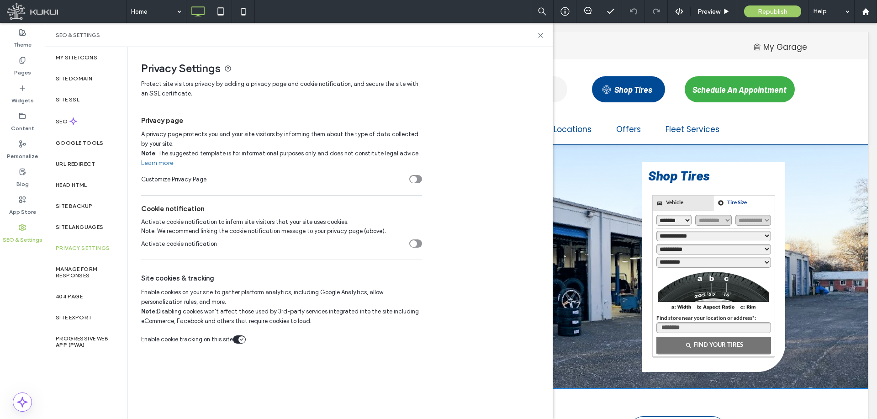
click at [413, 179] on icon "toggle" at bounding box center [414, 179] width 4 height 3
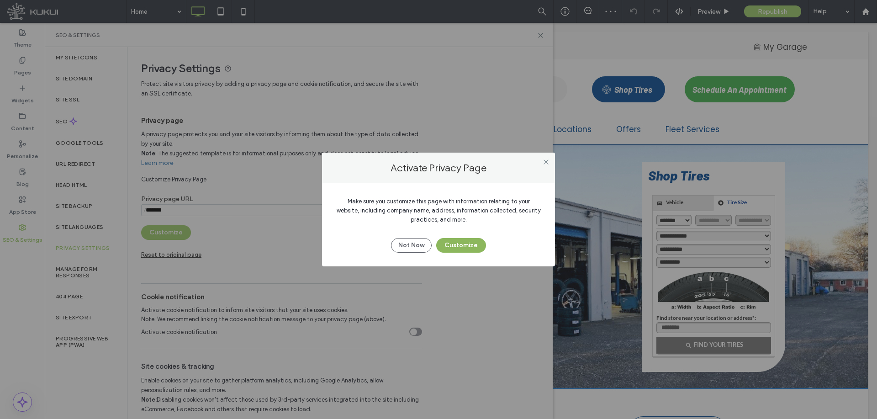
click at [466, 249] on button "Customize" at bounding box center [461, 245] width 50 height 15
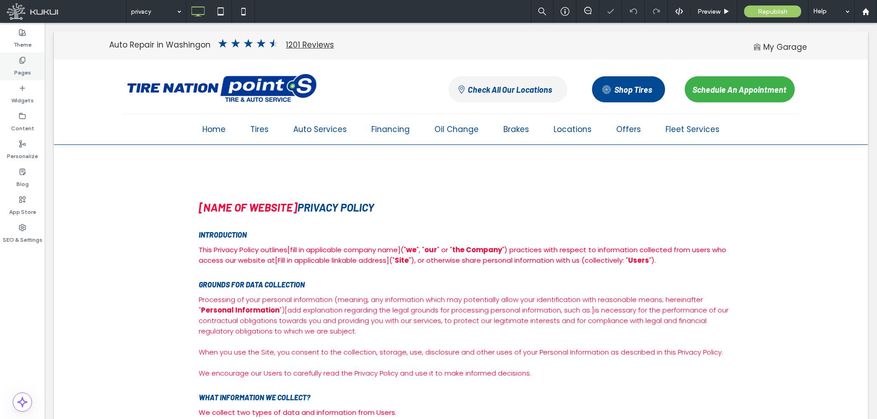
click at [32, 69] on div "Pages" at bounding box center [22, 67] width 45 height 28
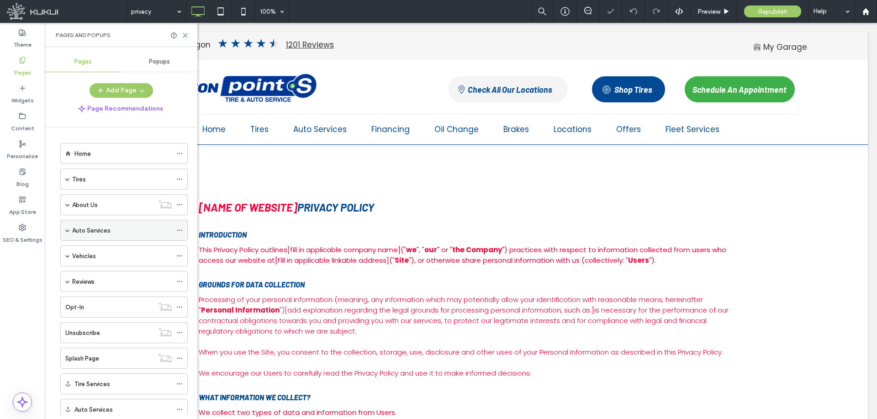
scroll to position [54, 0]
click at [17, 238] on label "SEO & Settings" at bounding box center [23, 237] width 40 height 13
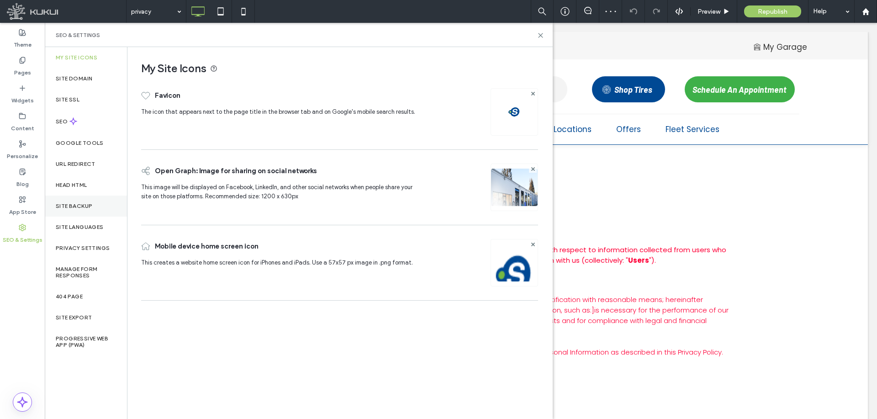
click at [80, 204] on label "Site Backup" at bounding box center [74, 206] width 37 height 6
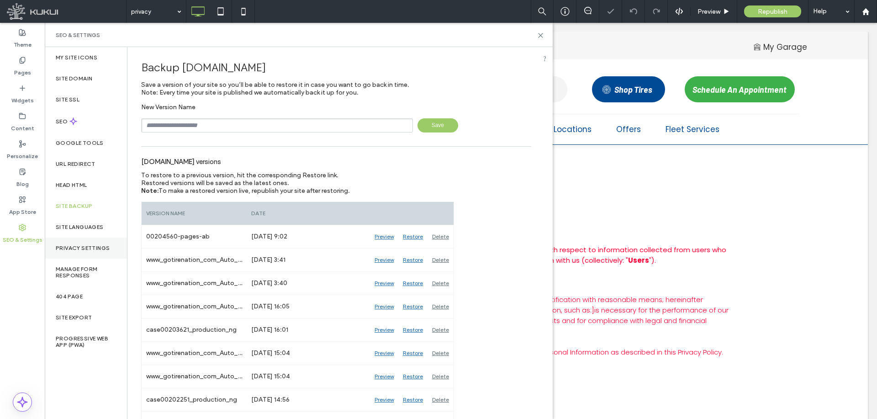
drag, startPoint x: 82, startPoint y: 190, endPoint x: 86, endPoint y: 238, distance: 48.2
click at [82, 190] on div "Head HTML" at bounding box center [86, 185] width 82 height 21
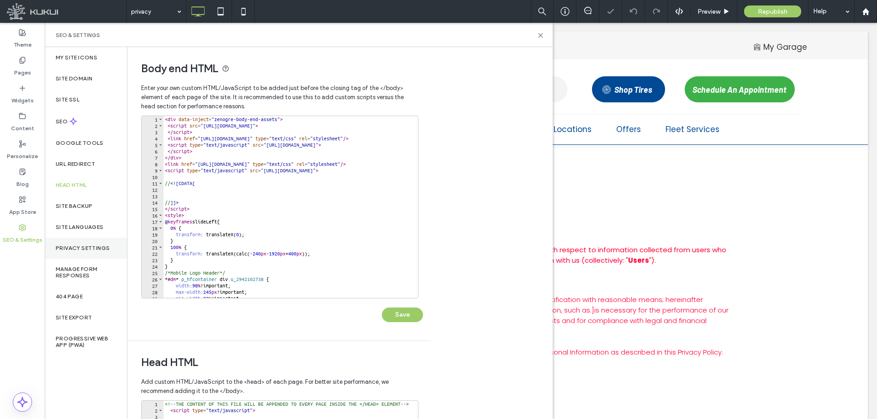
click at [87, 242] on div "Privacy Settings" at bounding box center [86, 248] width 82 height 21
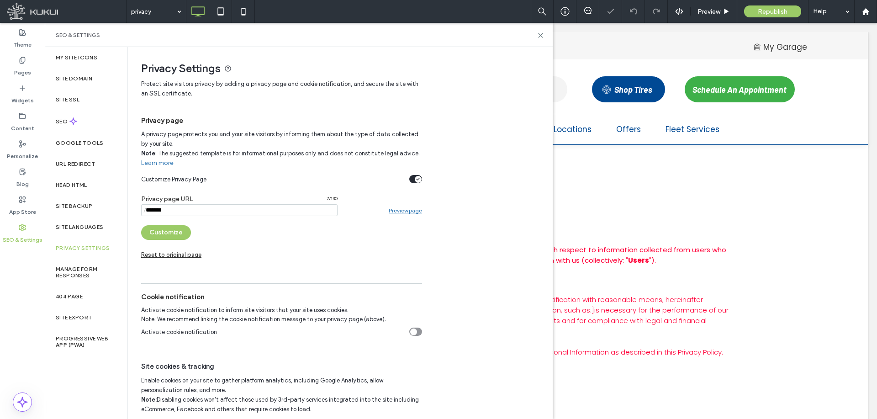
click at [190, 209] on input "notEmpty" at bounding box center [239, 210] width 196 height 12
type input "**********"
click at [175, 234] on button "Customize" at bounding box center [166, 232] width 50 height 15
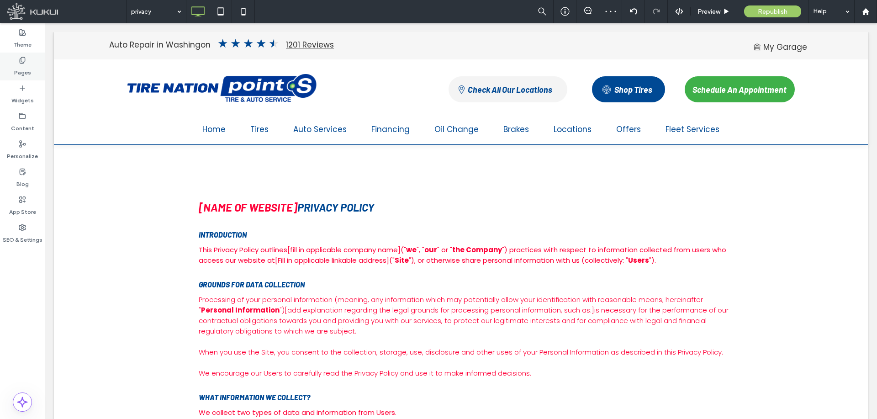
click at [28, 64] on label "Pages" at bounding box center [22, 70] width 17 height 13
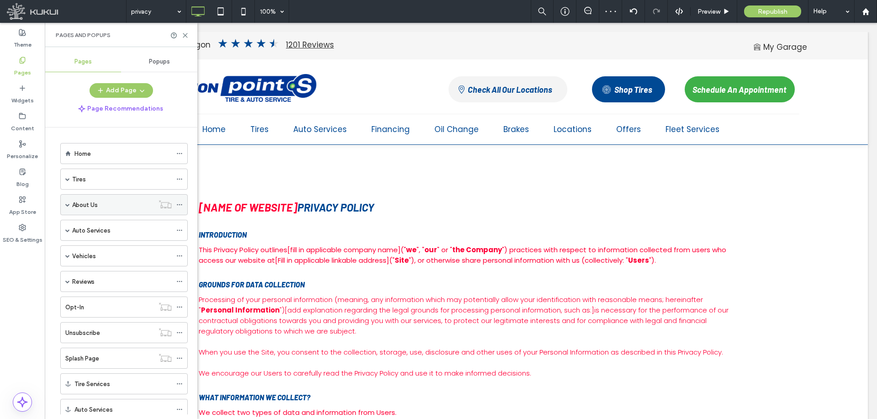
click at [111, 212] on div "About Us" at bounding box center [113, 205] width 82 height 20
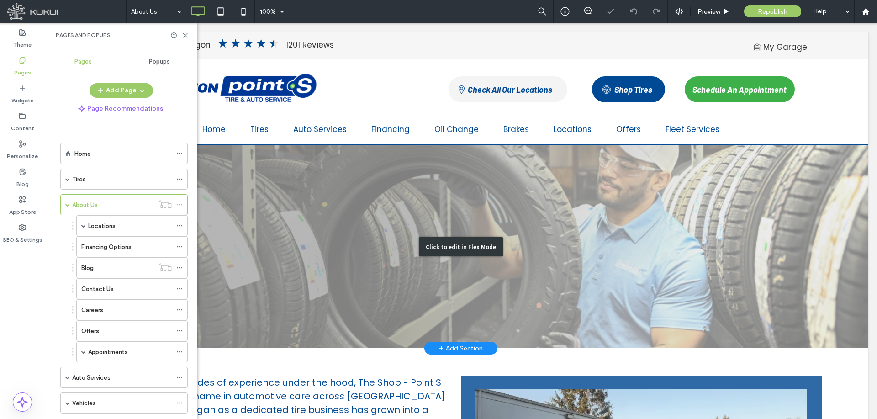
scroll to position [46, 0]
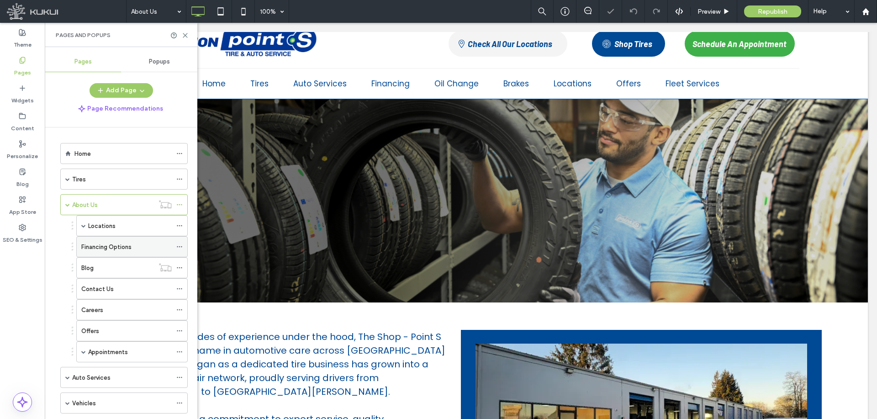
click at [111, 251] on label "Financing Options" at bounding box center [106, 247] width 50 height 16
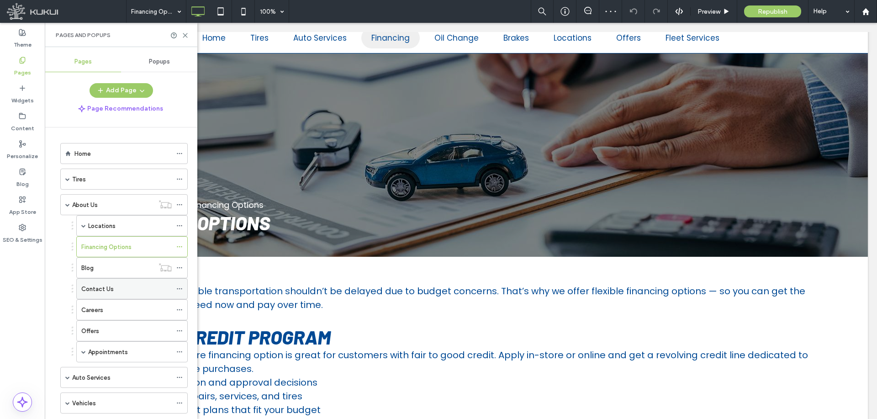
click at [105, 294] on div "Contact Us" at bounding box center [126, 289] width 90 height 20
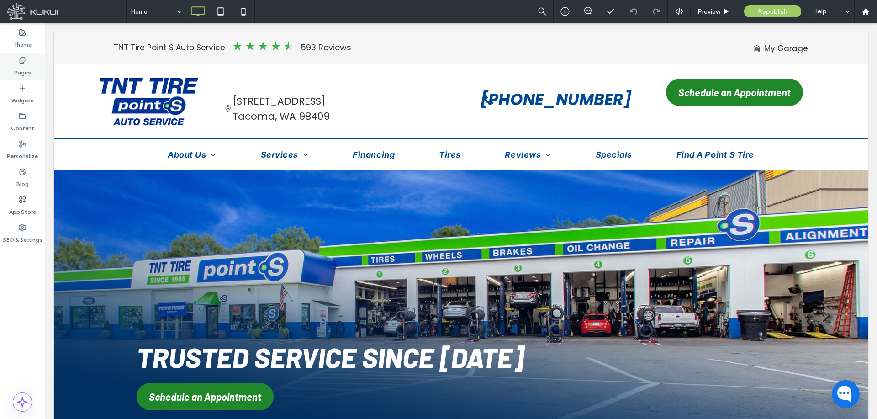
click at [25, 69] on label "Pages" at bounding box center [22, 70] width 17 height 13
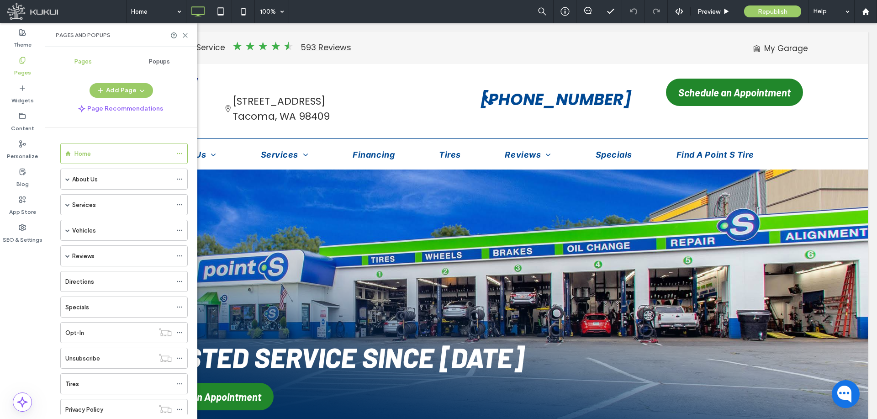
scroll to position [54, 0]
click at [111, 350] on div "Privacy Policy" at bounding box center [109, 355] width 89 height 20
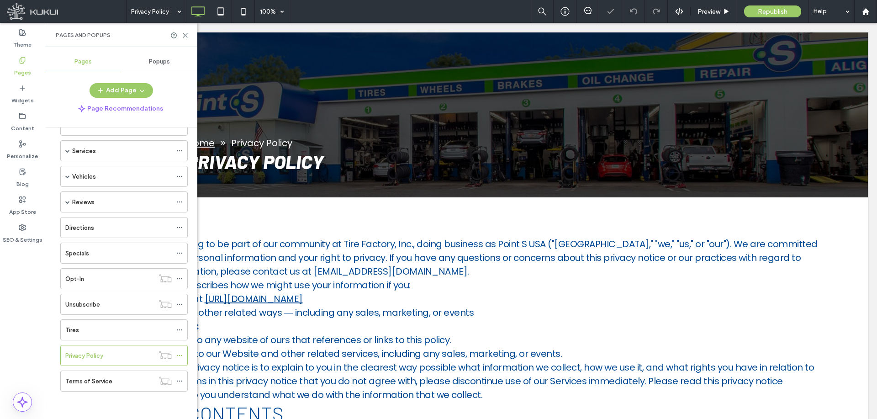
scroll to position [228, 0]
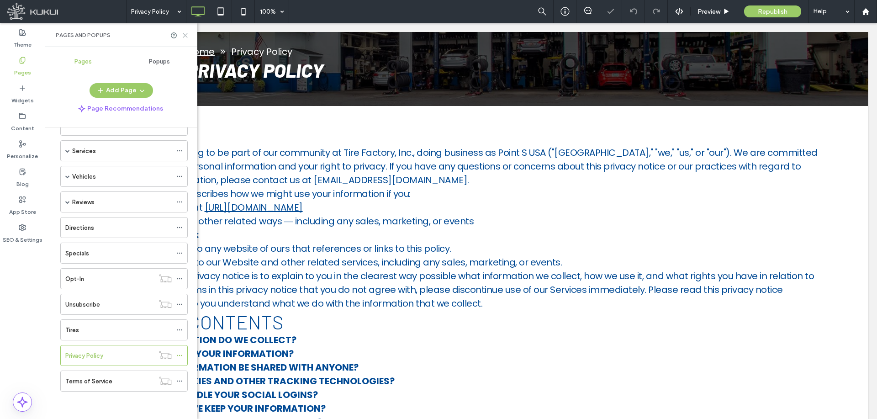
click at [184, 35] on icon at bounding box center [185, 35] width 7 height 7
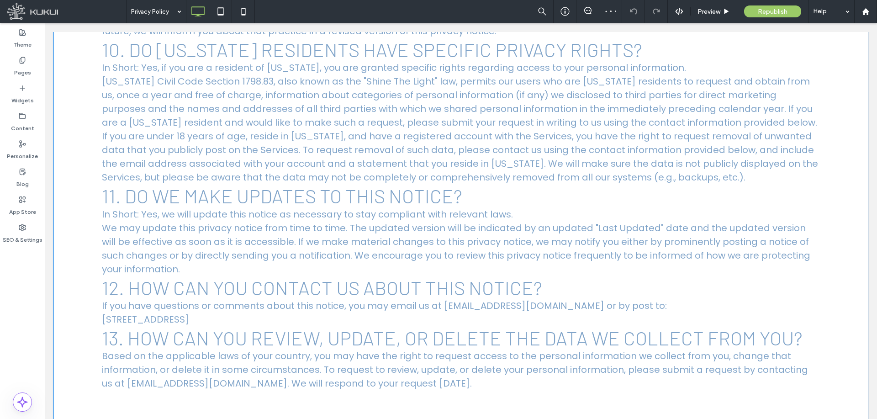
scroll to position [2056, 0]
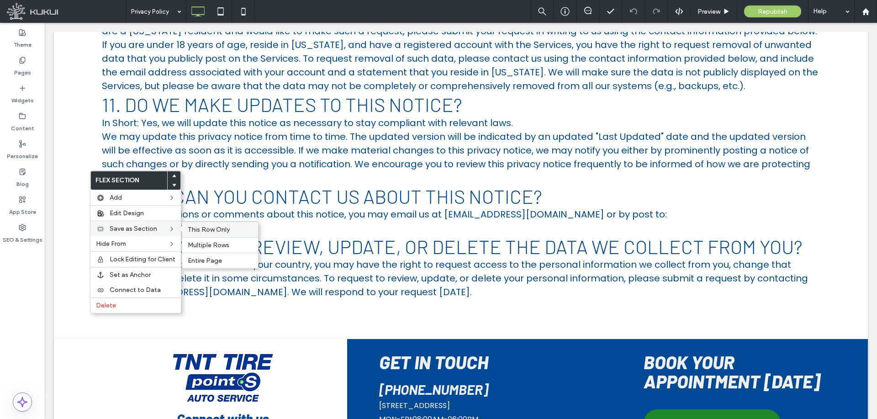
click at [208, 227] on span "This Row Only" at bounding box center [209, 230] width 42 height 8
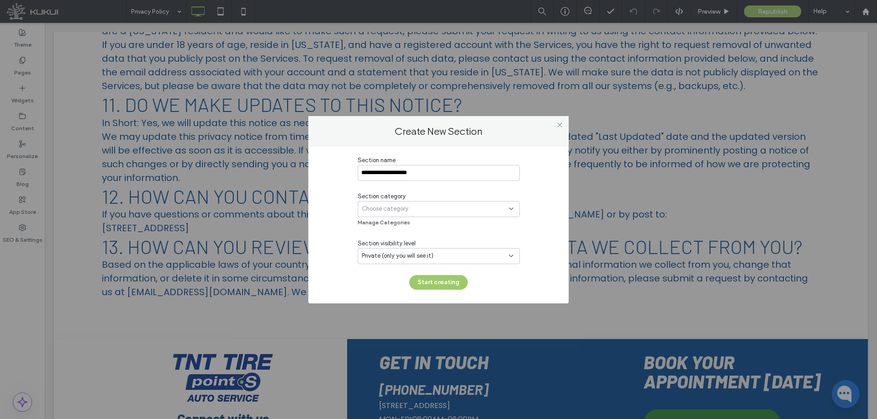
type input "**********"
click at [436, 213] on div "Choose category" at bounding box center [435, 208] width 147 height 9
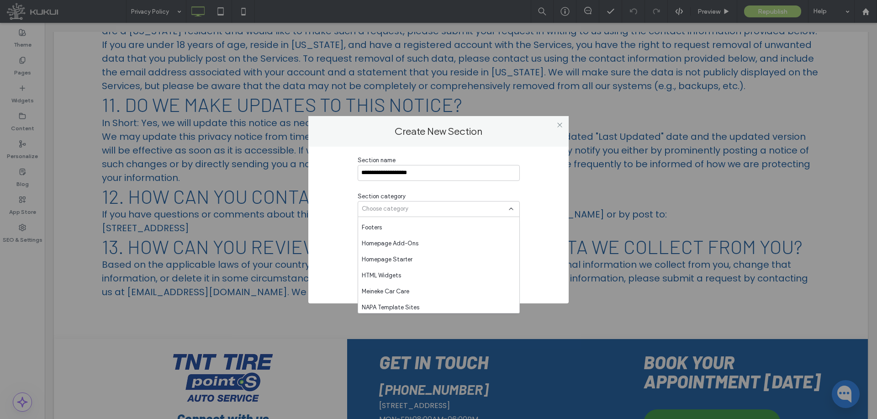
scroll to position [544, 0]
click at [330, 246] on div "**********" at bounding box center [438, 223] width 233 height 134
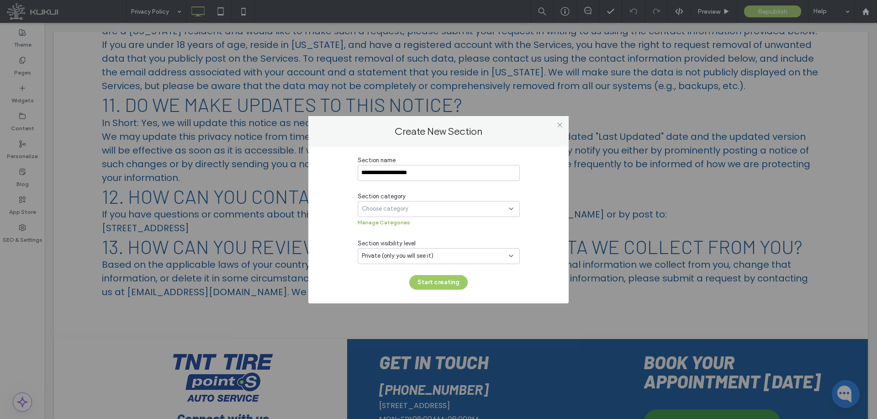
click at [384, 225] on button "Manage Categories" at bounding box center [384, 222] width 53 height 11
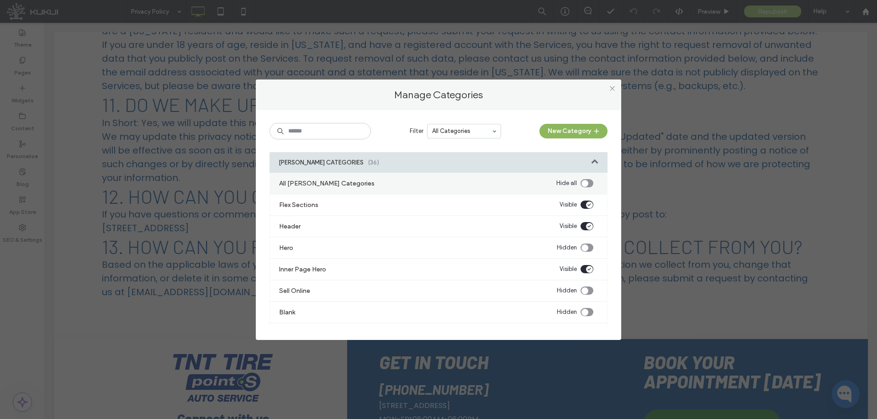
click at [571, 135] on button "New Category" at bounding box center [574, 131] width 68 height 15
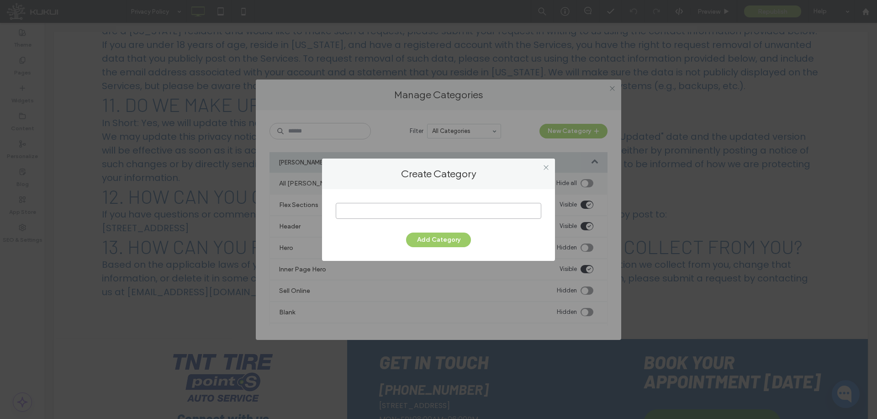
click at [430, 207] on input at bounding box center [439, 211] width 206 height 16
type input "**********"
click at [426, 238] on button "Add Category" at bounding box center [438, 240] width 65 height 15
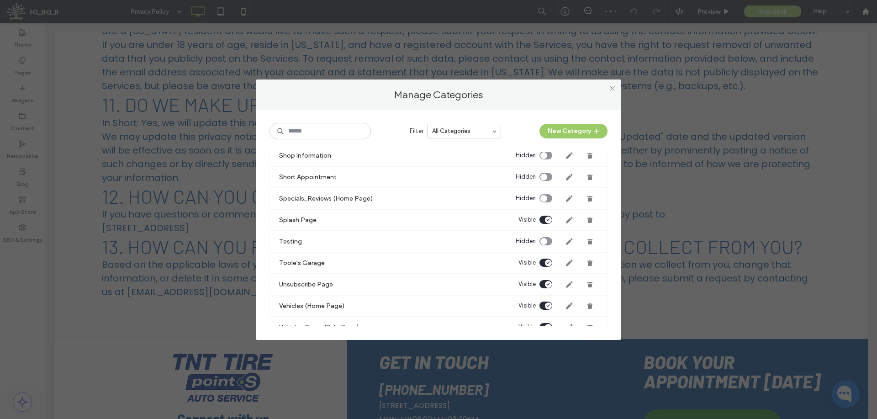
scroll to position [1681, 0]
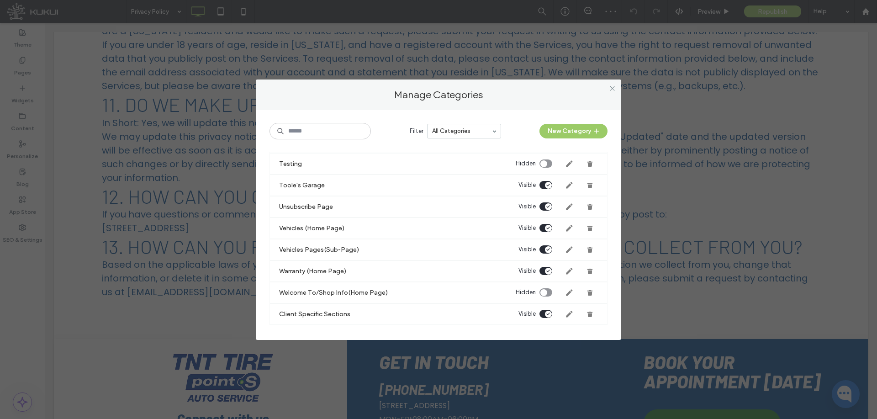
click at [540, 313] on div "toggle" at bounding box center [546, 314] width 13 height 8
click at [566, 311] on icon at bounding box center [569, 314] width 7 height 7
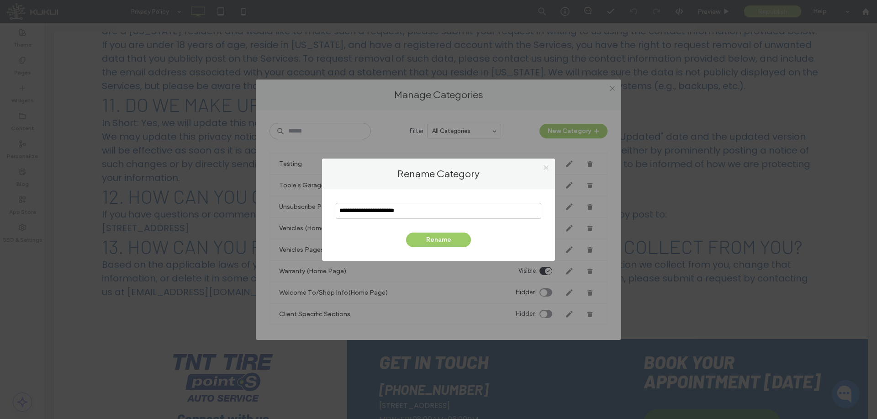
click at [548, 169] on icon at bounding box center [546, 167] width 7 height 7
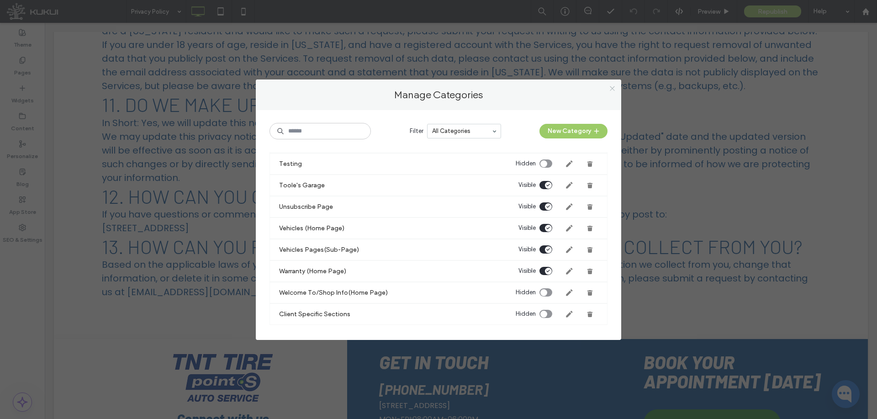
click at [612, 89] on icon at bounding box center [612, 88] width 7 height 7
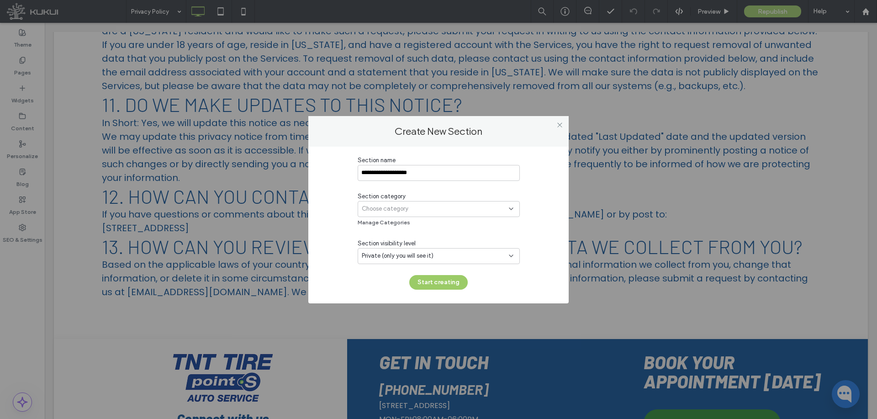
click at [411, 206] on div "Choose category" at bounding box center [435, 208] width 147 height 9
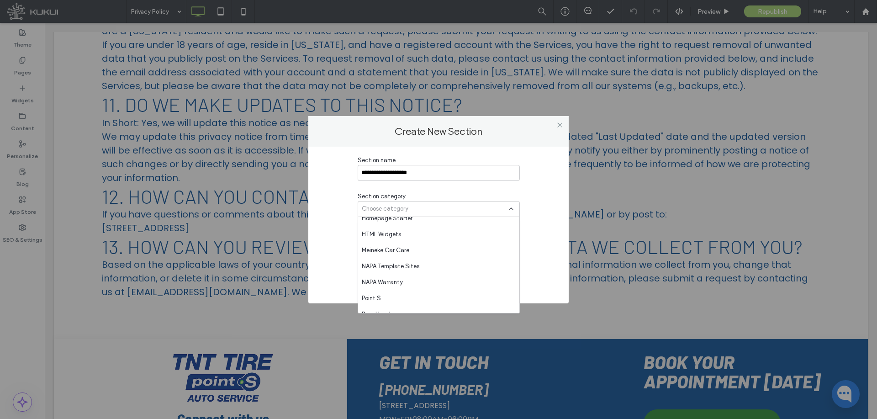
scroll to position [452, 0]
click at [383, 254] on div "Point S" at bounding box center [438, 252] width 161 height 16
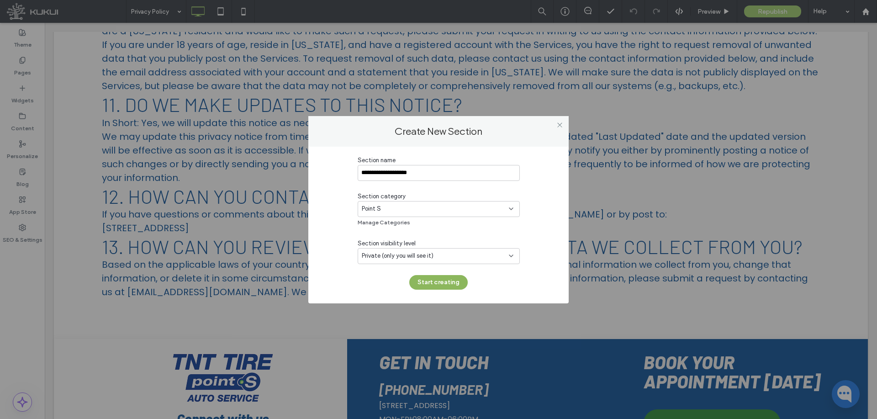
click at [437, 283] on button "Start creating" at bounding box center [438, 282] width 58 height 15
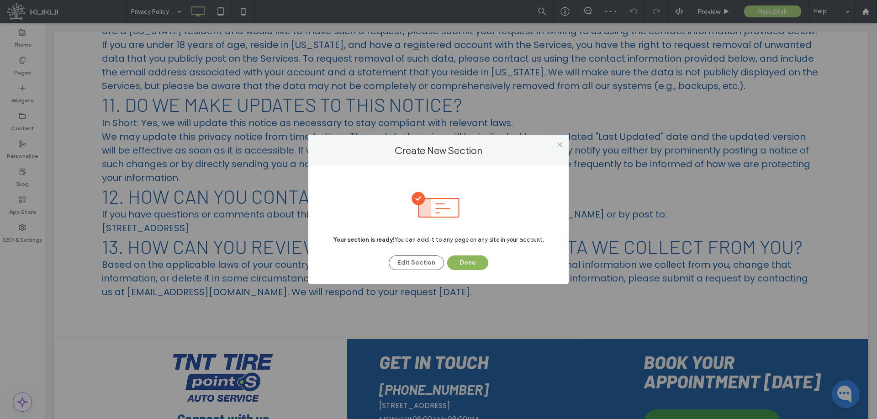
click at [476, 264] on button "Done" at bounding box center [467, 262] width 41 height 15
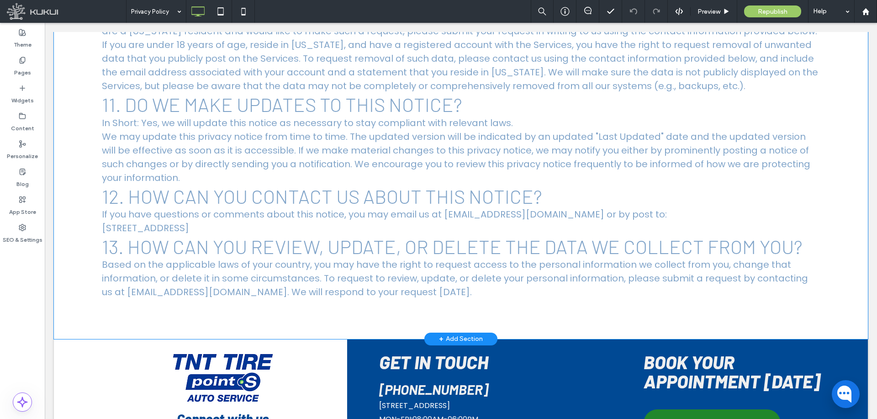
click at [435, 333] on div "+ Add Section" at bounding box center [460, 339] width 73 height 13
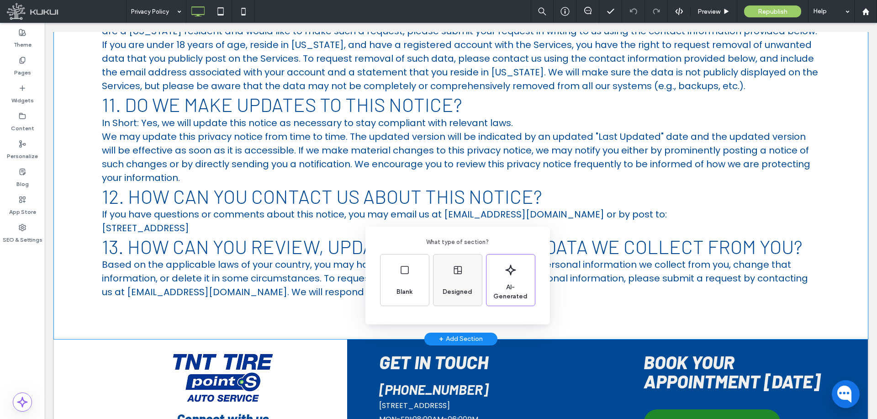
click at [448, 285] on div "Designed" at bounding box center [457, 292] width 37 height 20
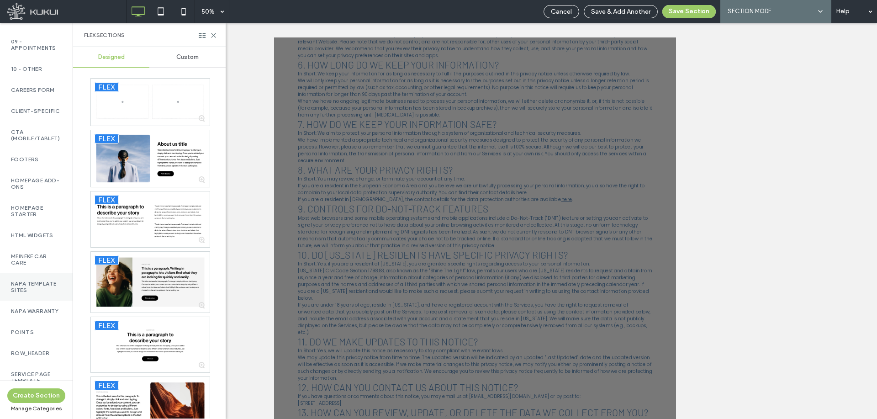
scroll to position [411, 0]
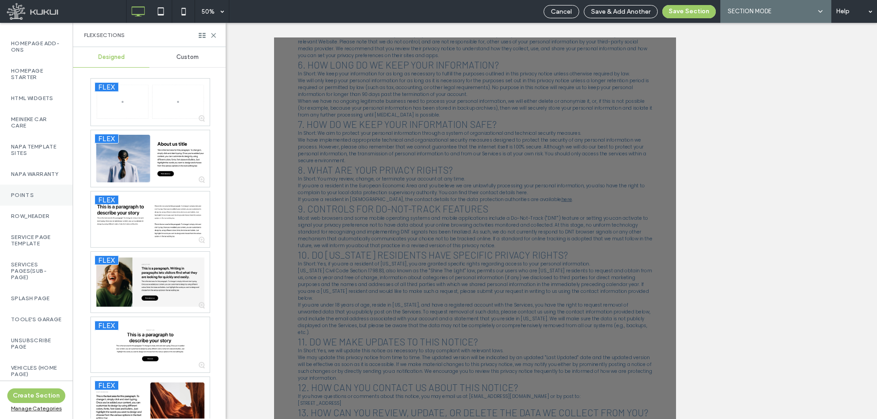
click at [37, 198] on label "Point S" at bounding box center [36, 195] width 51 height 6
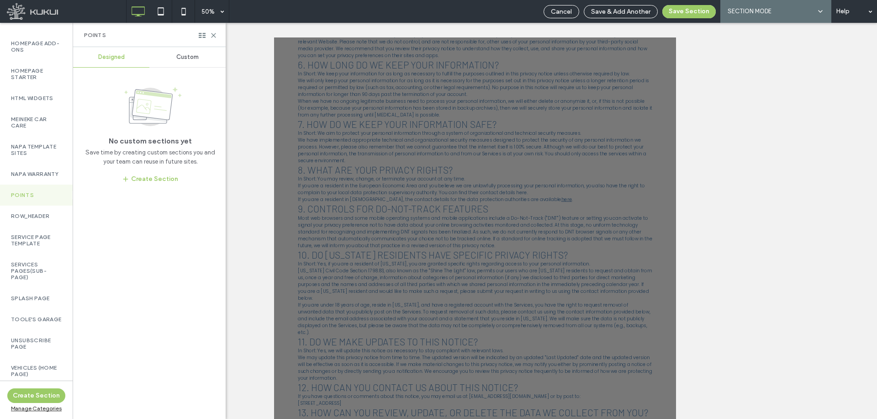
click at [181, 53] on span "Custom" at bounding box center [187, 56] width 22 height 7
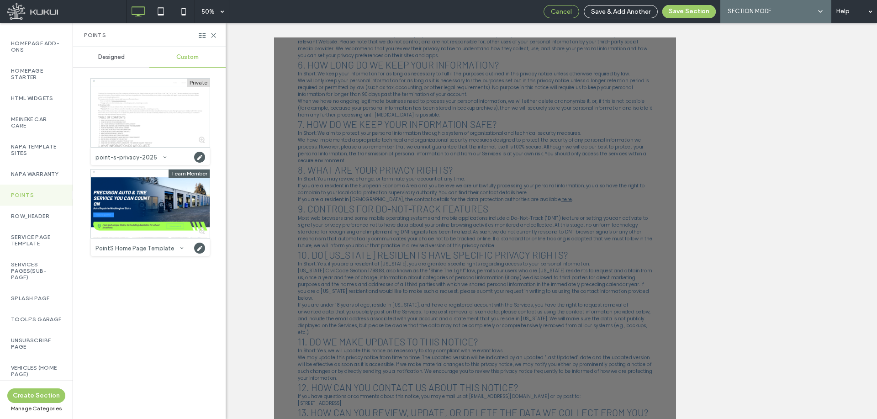
click at [566, 16] on div "Cancel" at bounding box center [562, 11] width 36 height 13
click at [569, 9] on span "Cancel" at bounding box center [561, 12] width 21 height 8
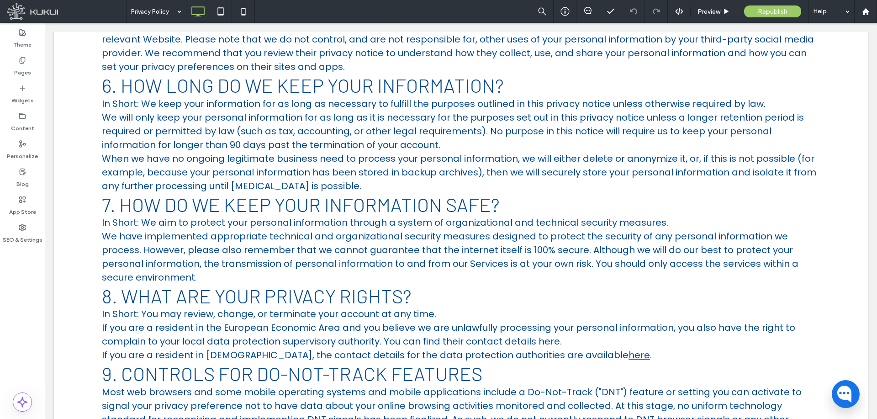
scroll to position [1550, 0]
click at [23, 69] on label "Pages" at bounding box center [22, 70] width 17 height 13
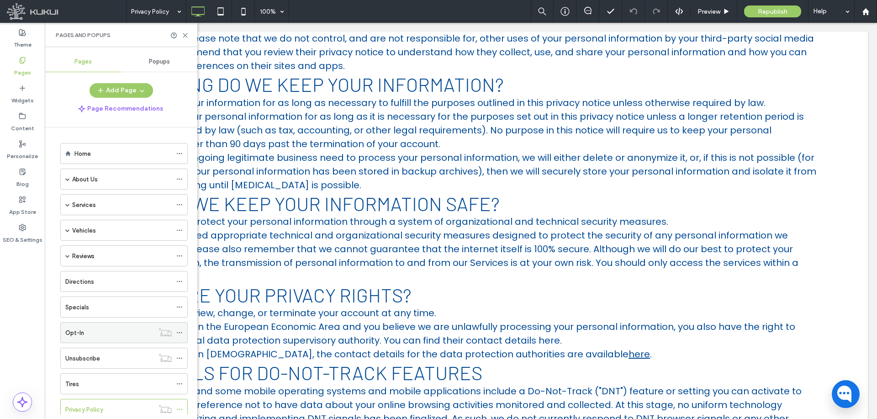
scroll to position [54, 0]
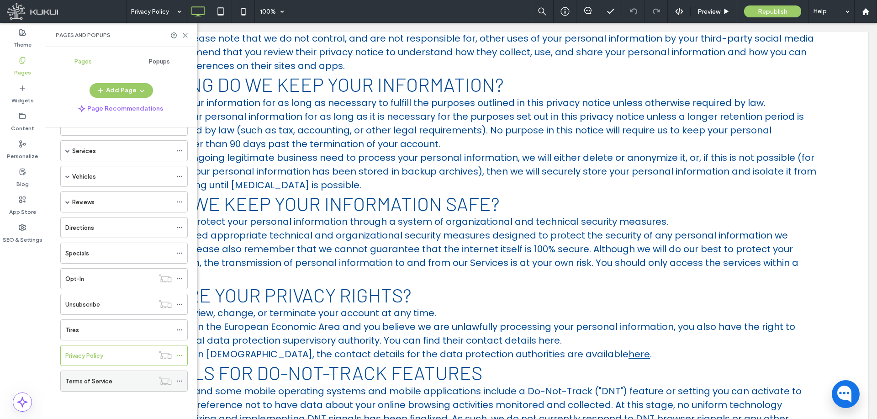
click at [112, 389] on div "Terms of Service" at bounding box center [109, 381] width 89 height 20
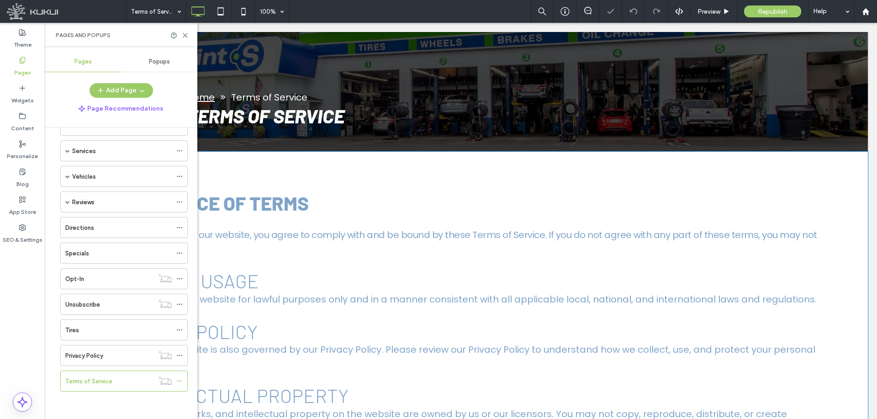
scroll to position [228, 0]
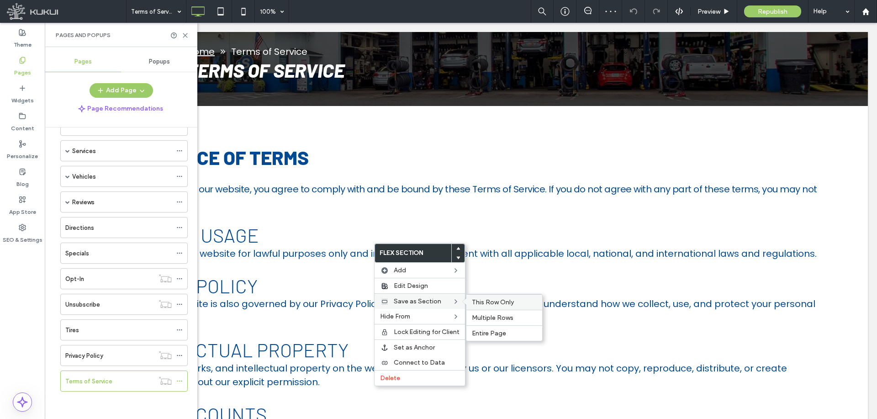
click at [487, 300] on span "This Row Only" at bounding box center [493, 302] width 42 height 8
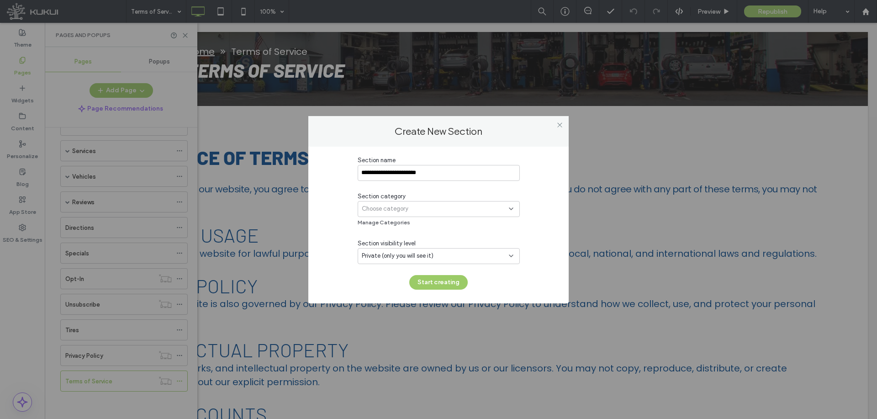
click at [396, 213] on span "Choose category" at bounding box center [385, 208] width 47 height 9
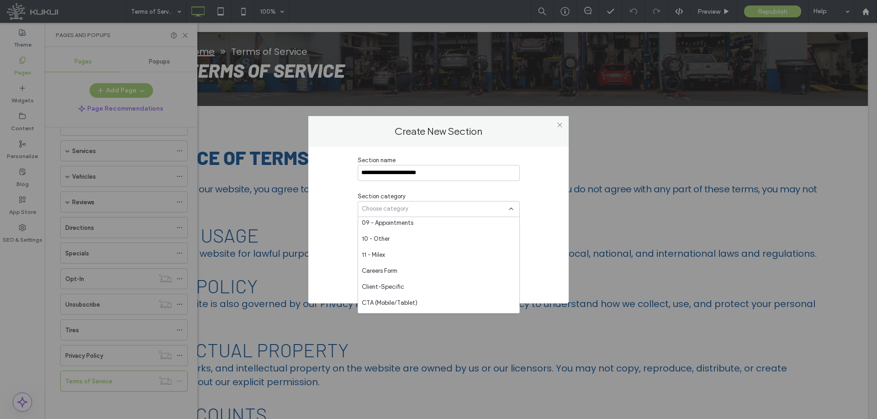
scroll to position [411, 0]
click at [403, 286] on div "Point S" at bounding box center [438, 294] width 161 height 16
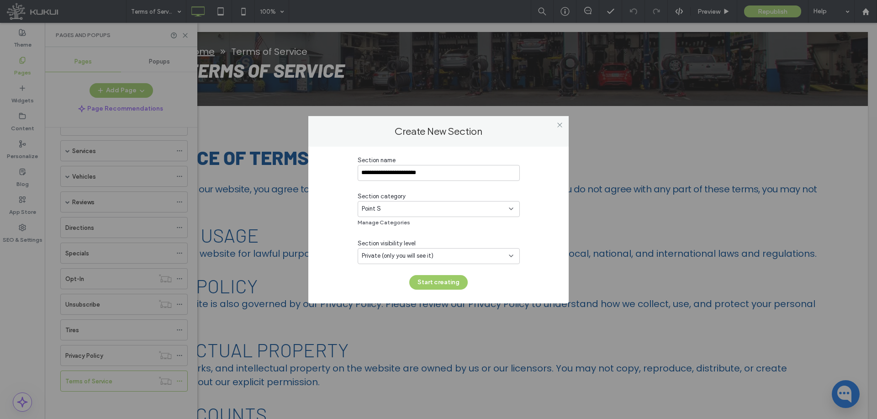
click at [445, 254] on div "Private (only you will see it)" at bounding box center [435, 255] width 147 height 9
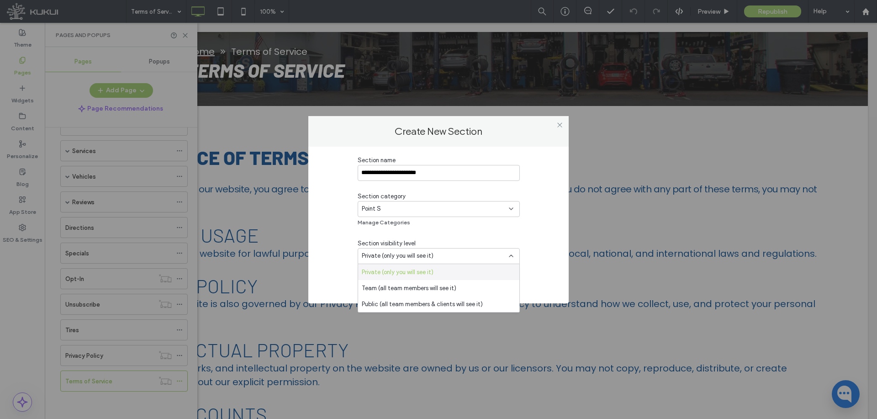
click at [344, 242] on div "**********" at bounding box center [438, 223] width 233 height 134
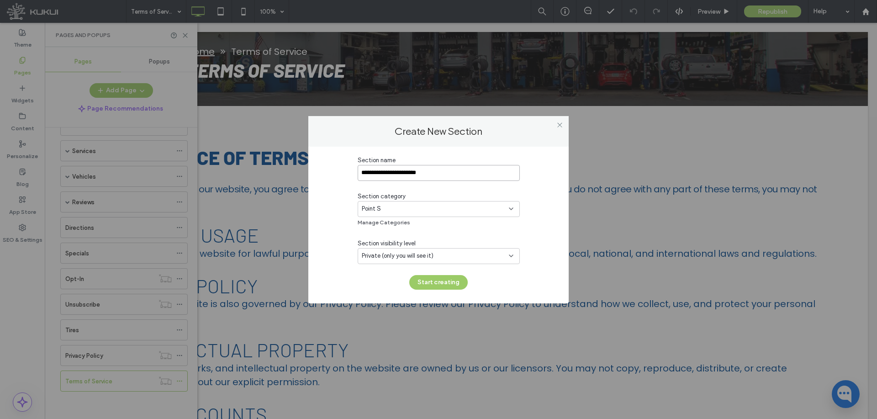
click at [481, 174] on input "**********" at bounding box center [439, 173] width 162 height 16
type input "**********"
click at [445, 280] on button "Start creating" at bounding box center [438, 282] width 58 height 15
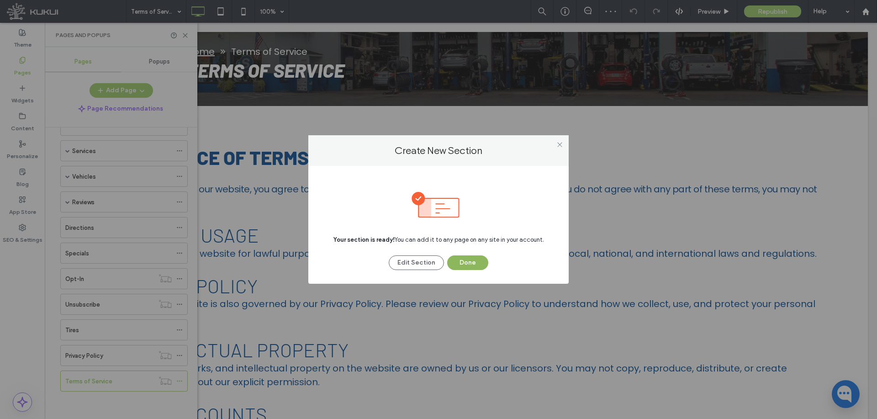
click at [471, 260] on button "Done" at bounding box center [467, 262] width 41 height 15
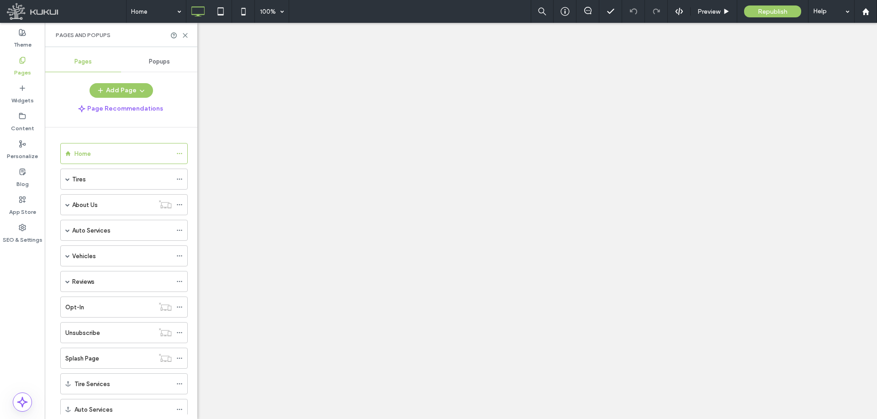
click at [123, 95] on button "Add Page" at bounding box center [121, 90] width 63 height 15
select select "***"
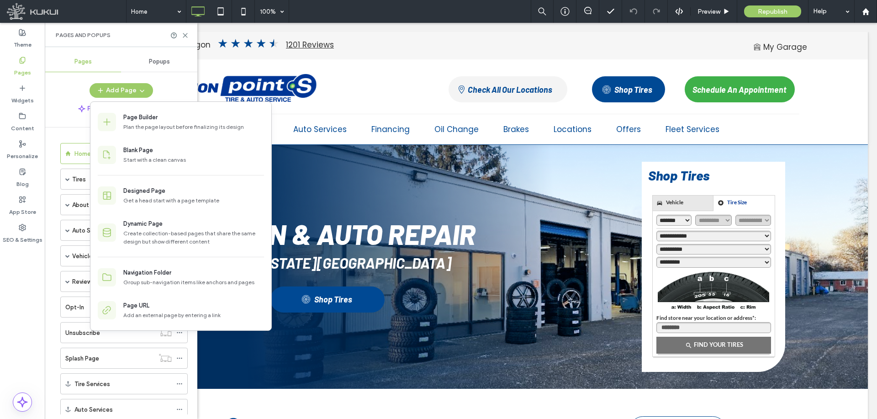
click at [46, 177] on div "Home Tires Shop Tires Tire Services Tire Balancing Tire Repair Tire Rotation Ti…" at bounding box center [121, 270] width 153 height 287
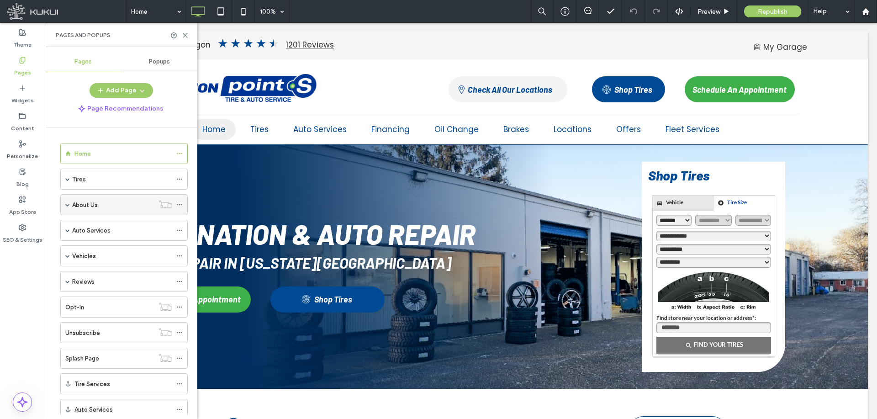
click at [68, 205] on span at bounding box center [67, 204] width 5 height 5
click at [124, 206] on div "About Us" at bounding box center [113, 205] width 82 height 10
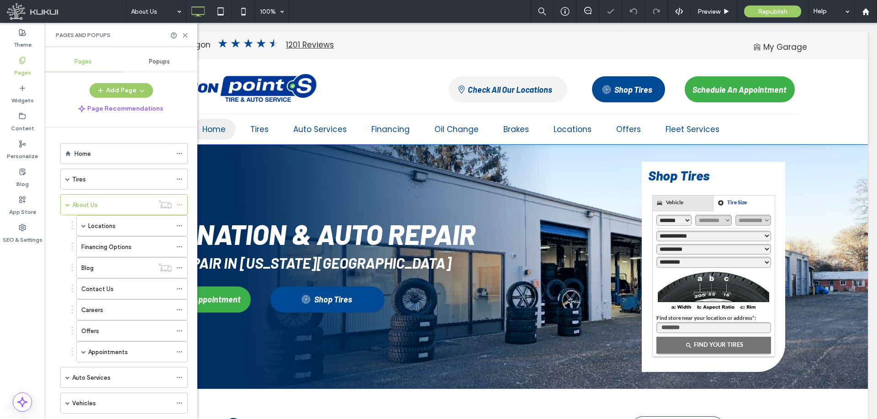
click at [180, 203] on icon at bounding box center [179, 204] width 6 height 6
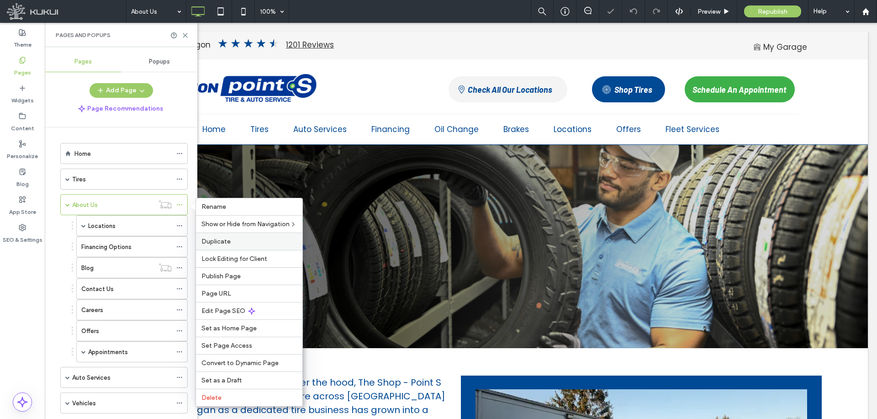
click at [233, 237] on div "Duplicate" at bounding box center [249, 241] width 106 height 17
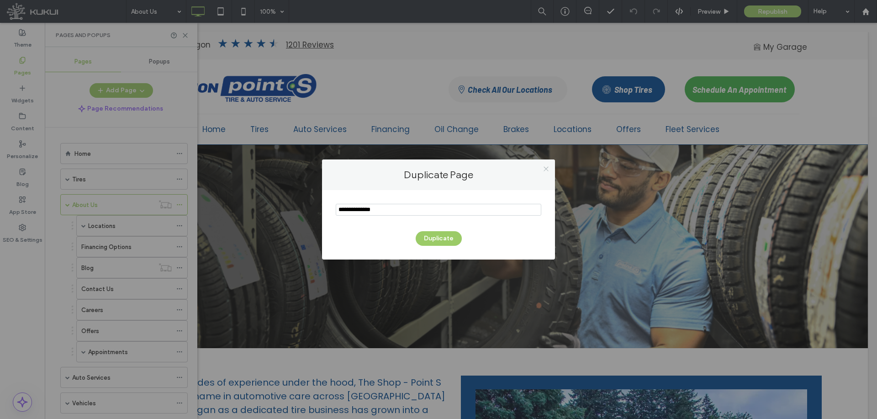
type input "**********"
click at [547, 170] on icon at bounding box center [546, 168] width 7 height 7
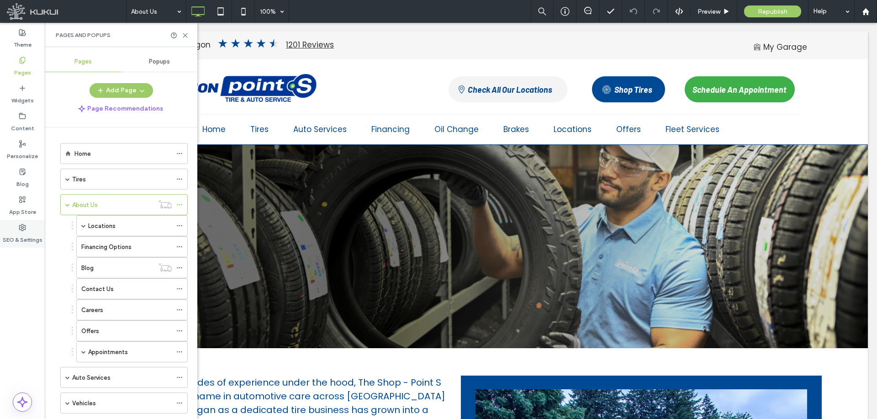
click at [32, 229] on div "SEO & Settings" at bounding box center [22, 234] width 45 height 28
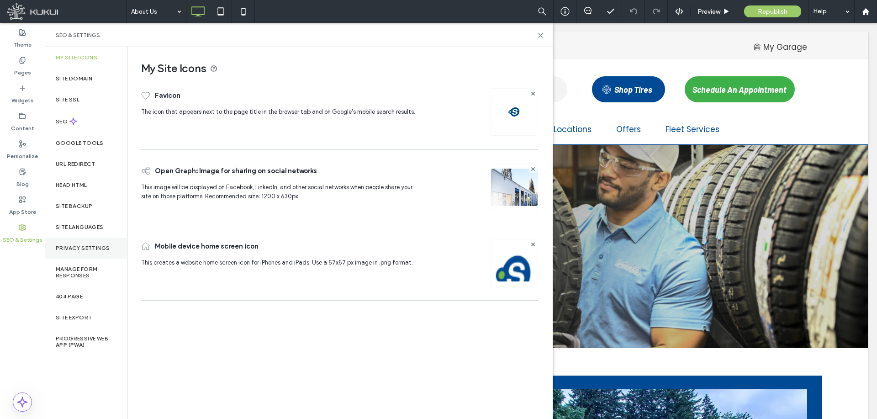
click at [85, 250] on label "Privacy Settings" at bounding box center [83, 248] width 54 height 6
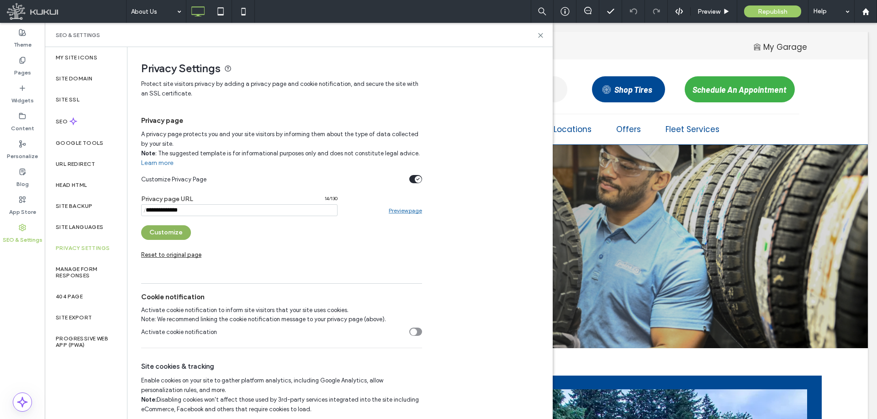
click at [171, 237] on button "Customize" at bounding box center [166, 232] width 50 height 15
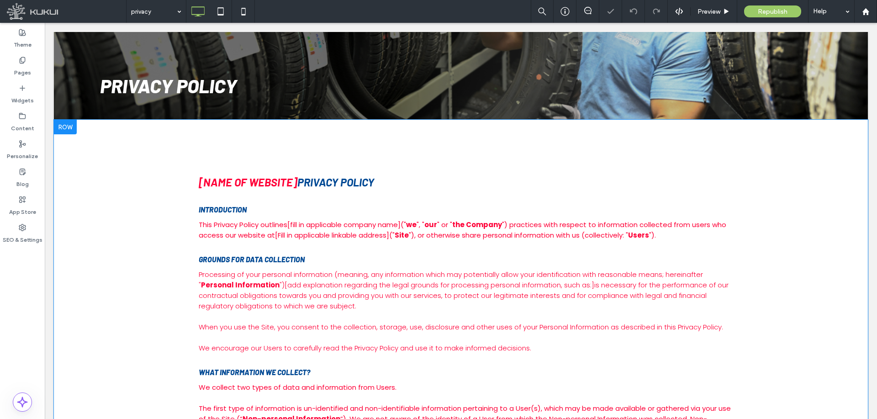
scroll to position [183, 0]
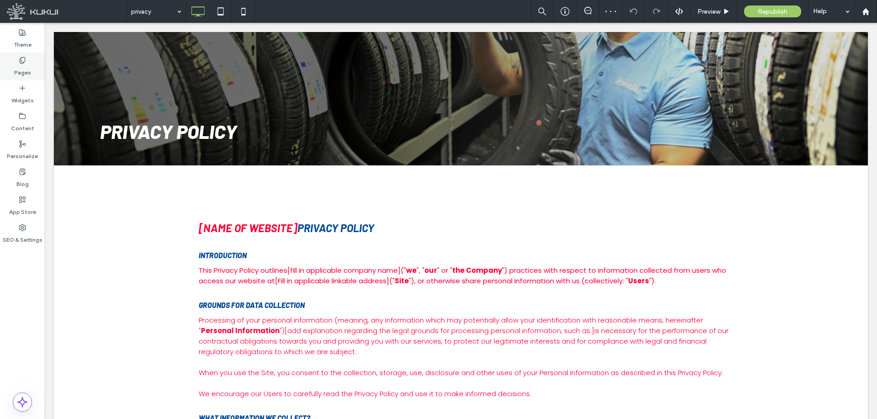
drag, startPoint x: 29, startPoint y: 67, endPoint x: 40, endPoint y: 71, distance: 11.7
click at [29, 66] on label "Pages" at bounding box center [22, 70] width 17 height 13
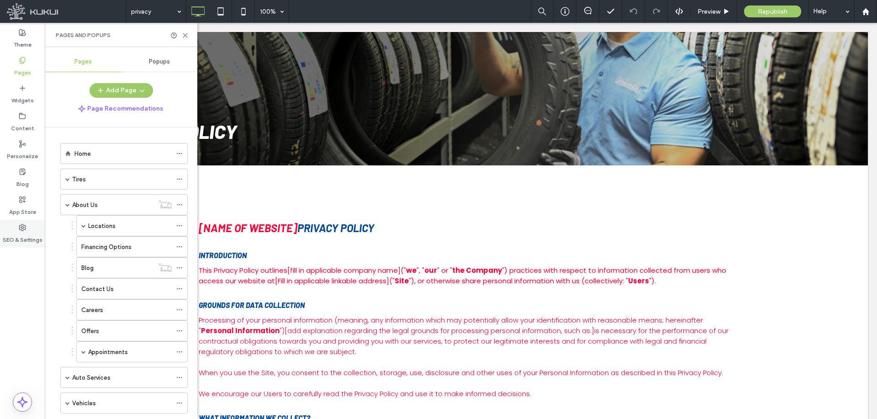
click at [9, 237] on label "SEO & Settings" at bounding box center [23, 237] width 40 height 13
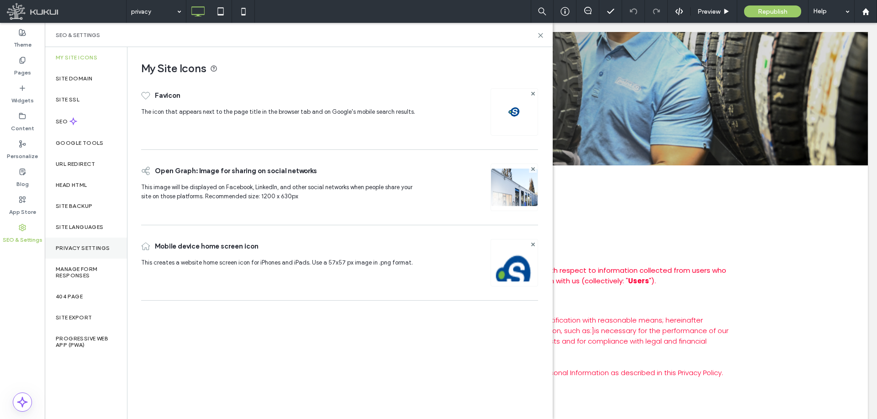
click at [80, 247] on label "Privacy Settings" at bounding box center [83, 248] width 54 height 6
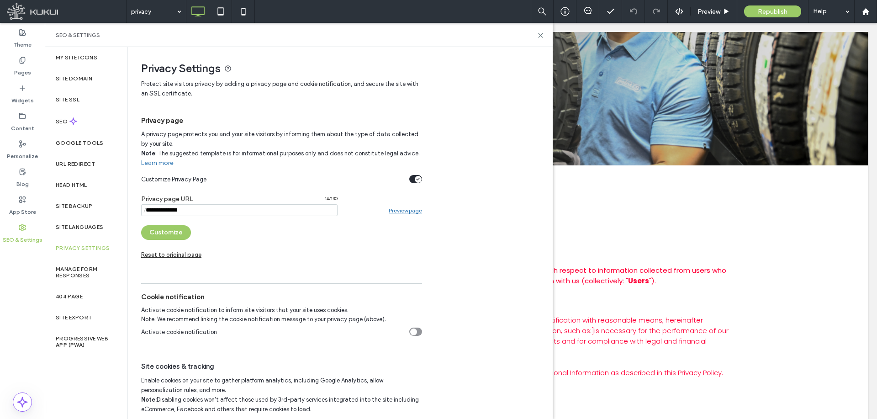
drag, startPoint x: 187, startPoint y: 212, endPoint x: 238, endPoint y: 212, distance: 51.2
click at [238, 212] on input "notEmpty" at bounding box center [239, 210] width 196 height 12
type input "*******"
click at [237, 235] on div "Privacy page URL / 7 / 130 Preview page Customize Reset to original page" at bounding box center [281, 234] width 281 height 88
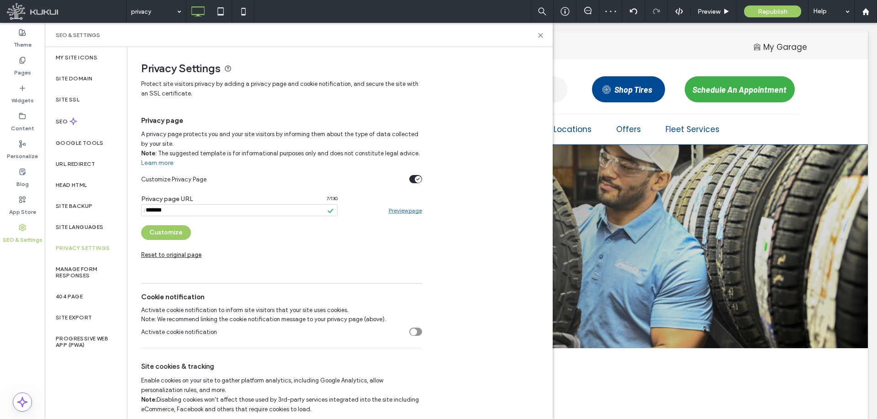
click at [415, 179] on div "toggle" at bounding box center [418, 179] width 7 height 7
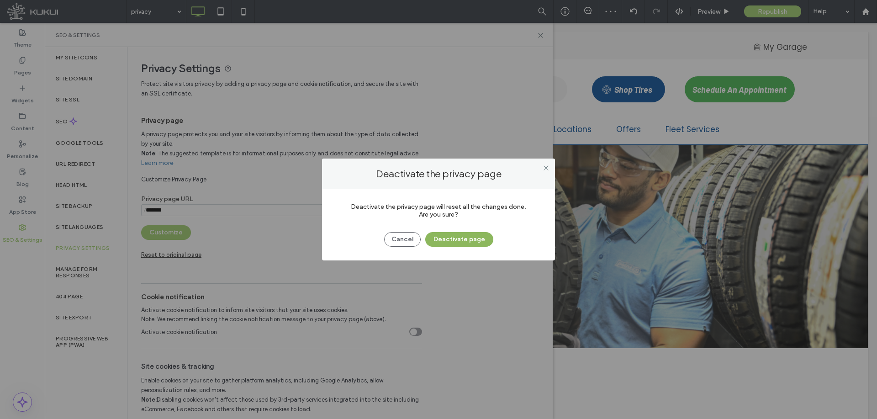
click at [459, 241] on button "Deactivate page" at bounding box center [459, 239] width 68 height 15
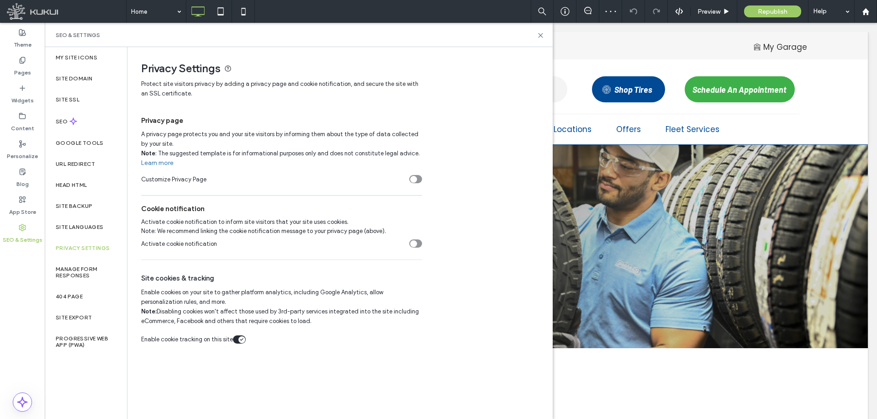
click at [26, 65] on label "Pages" at bounding box center [22, 70] width 17 height 13
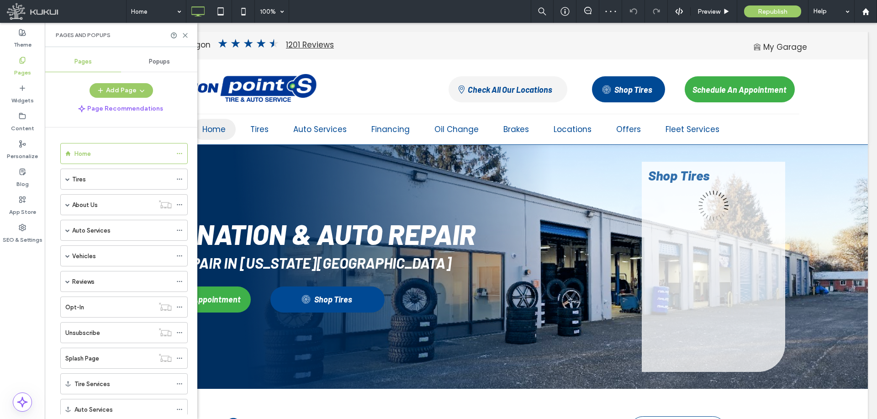
select select "***"
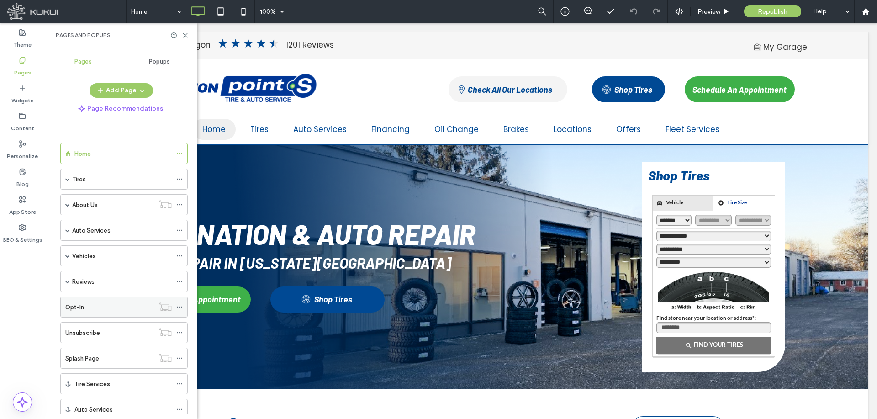
scroll to position [54, 0]
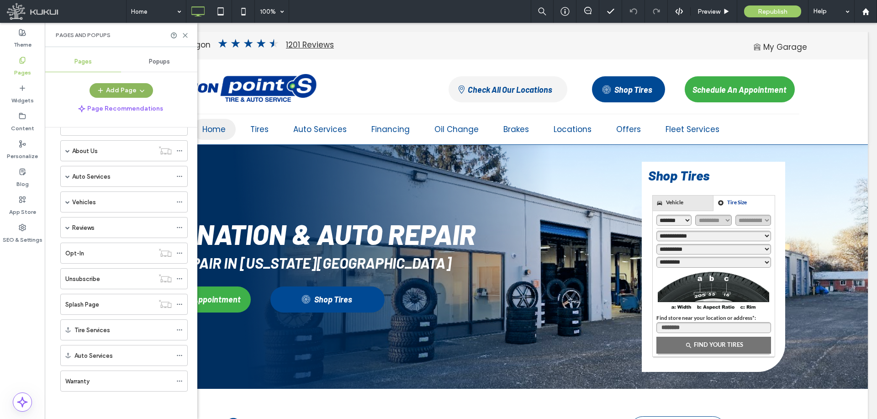
click at [131, 88] on button "Add Page" at bounding box center [121, 90] width 63 height 15
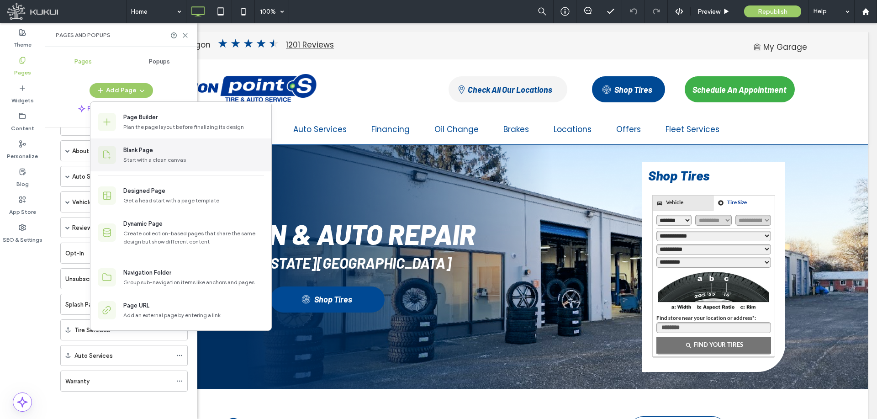
click at [151, 150] on div "Blank Page" at bounding box center [138, 150] width 30 height 9
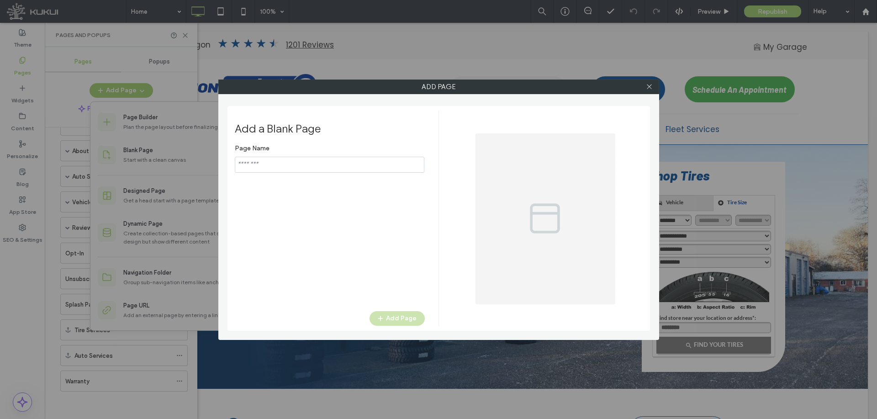
type input "**********"
click at [650, 88] on icon at bounding box center [649, 86] width 7 height 7
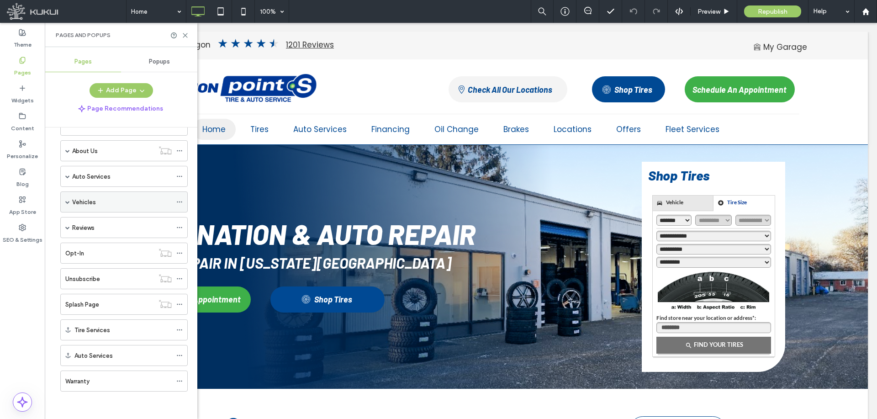
scroll to position [0, 0]
click at [181, 202] on icon at bounding box center [179, 204] width 6 height 6
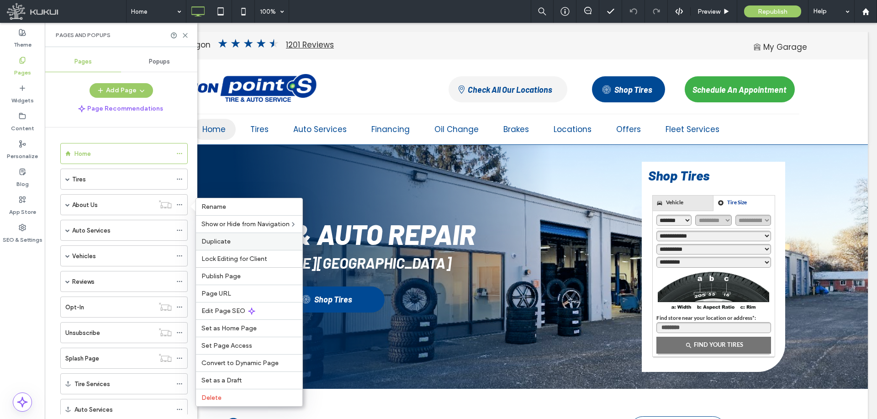
click at [215, 243] on span "Duplicate" at bounding box center [215, 242] width 29 height 8
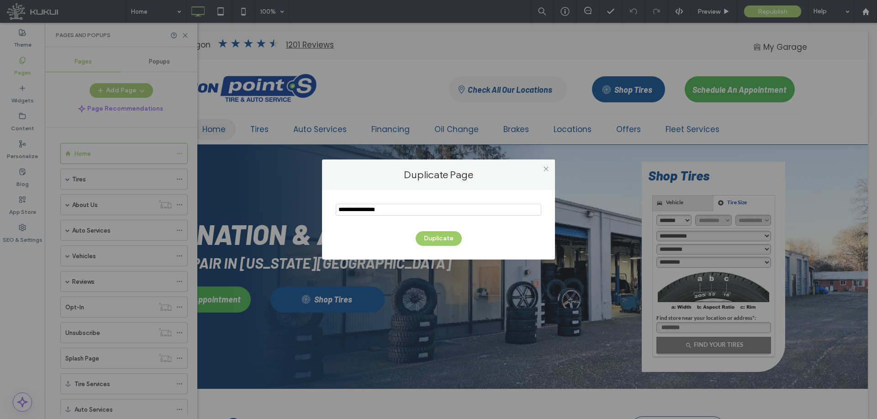
click at [377, 208] on input "notEmpty" at bounding box center [439, 210] width 206 height 12
click at [364, 207] on input "notEmpty" at bounding box center [439, 210] width 206 height 12
type input "**********"
click at [436, 237] on button "Duplicate" at bounding box center [439, 238] width 46 height 15
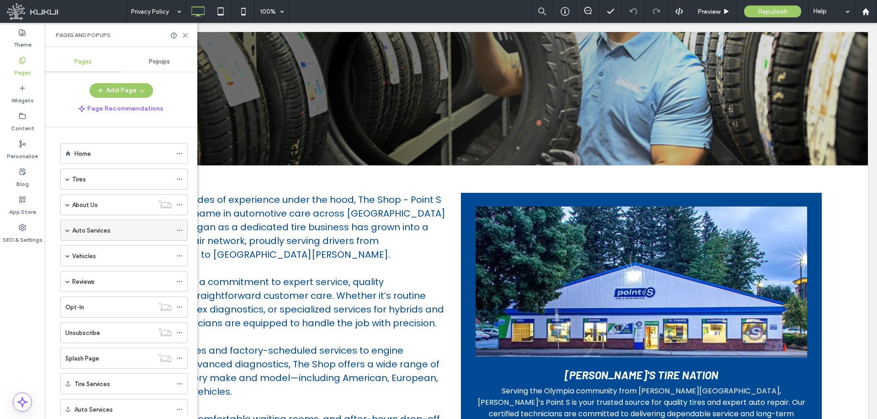
scroll to position [79, 0]
drag, startPoint x: 181, startPoint y: 379, endPoint x: 187, endPoint y: 368, distance: 12.7
click at [181, 379] on icon at bounding box center [179, 381] width 6 height 6
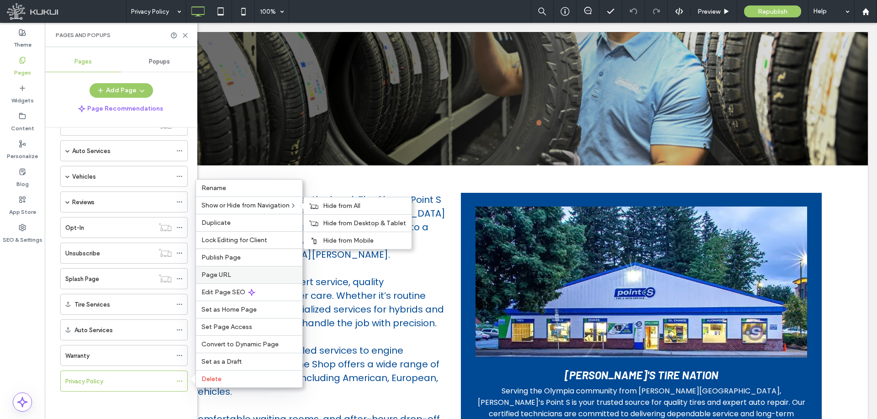
click at [323, 204] on div "Hide from All" at bounding box center [358, 205] width 108 height 17
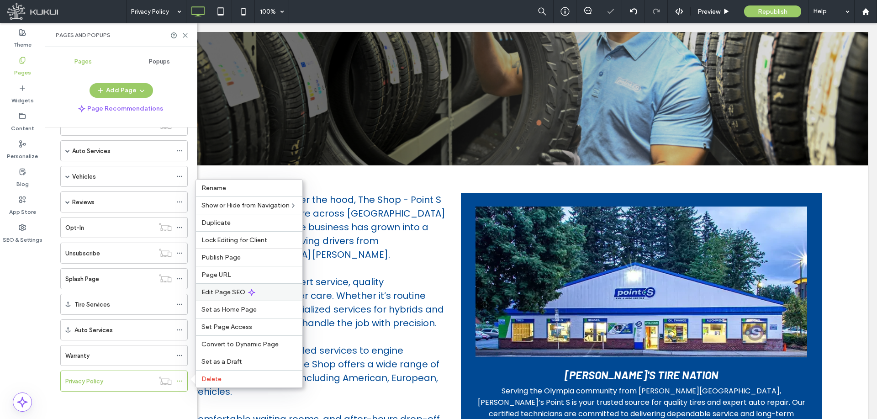
click at [239, 298] on div "Edit Page SEO" at bounding box center [249, 291] width 106 height 17
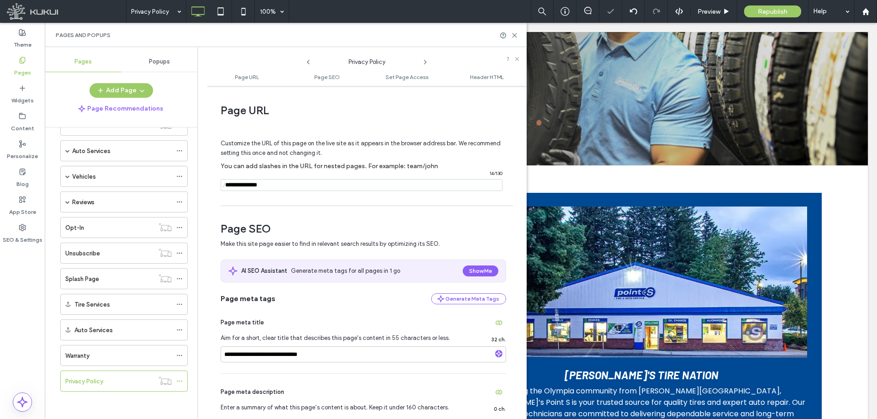
scroll to position [91, 0]
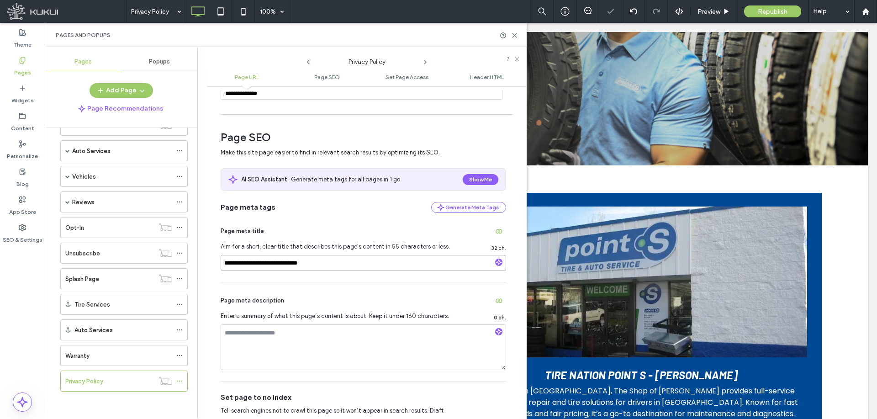
click at [322, 264] on input "**********" at bounding box center [364, 263] width 286 height 16
click at [321, 263] on input "**********" at bounding box center [364, 263] width 286 height 16
click at [268, 256] on input "**********" at bounding box center [364, 263] width 286 height 16
click at [205, 264] on div "**********" at bounding box center [361, 233] width 329 height 372
type input "**********"
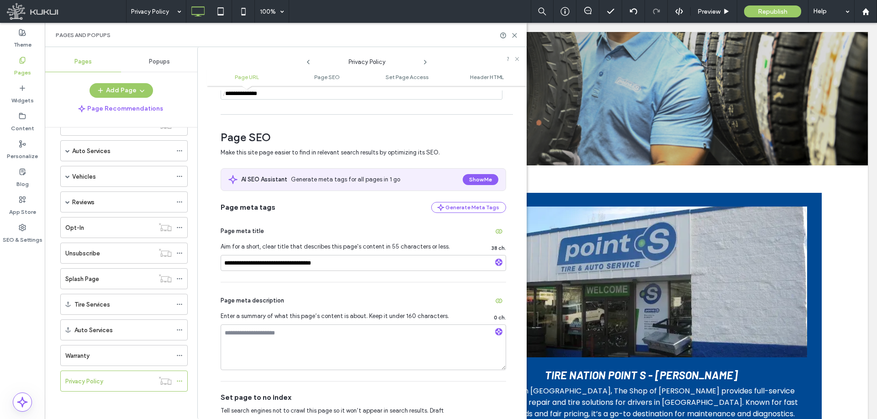
click at [223, 281] on div "**********" at bounding box center [364, 247] width 286 height 69
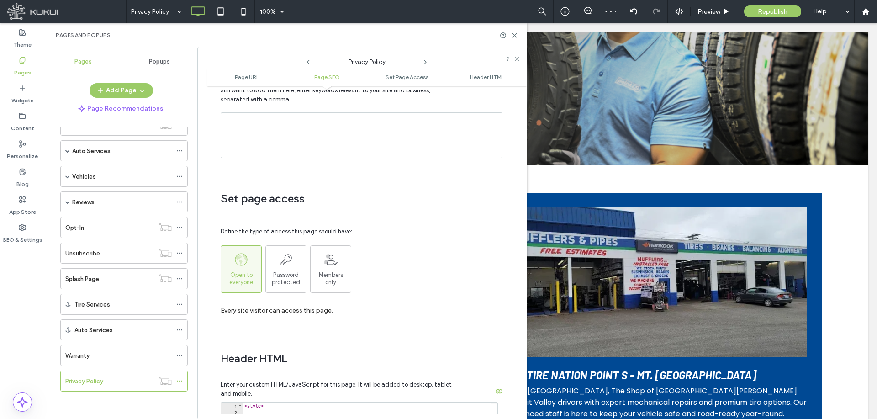
scroll to position [914, 0]
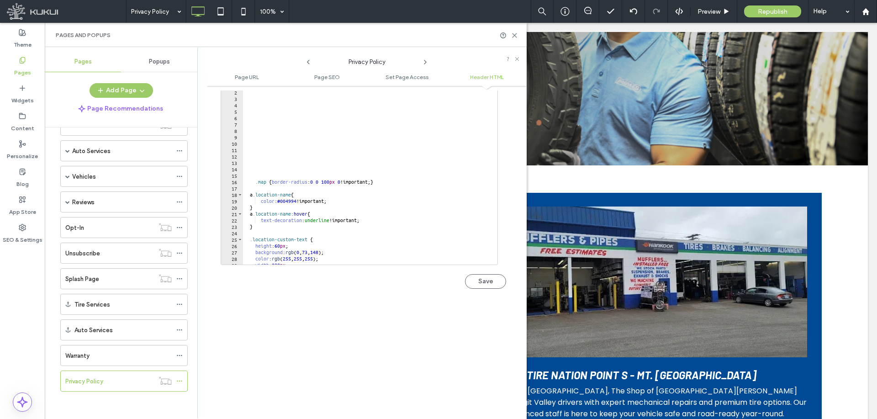
click at [395, 249] on div "< style > .map { border-radius : 0 0 100 px 0 !important; } a .location-name { …" at bounding box center [367, 180] width 248 height 195
type textarea "********"
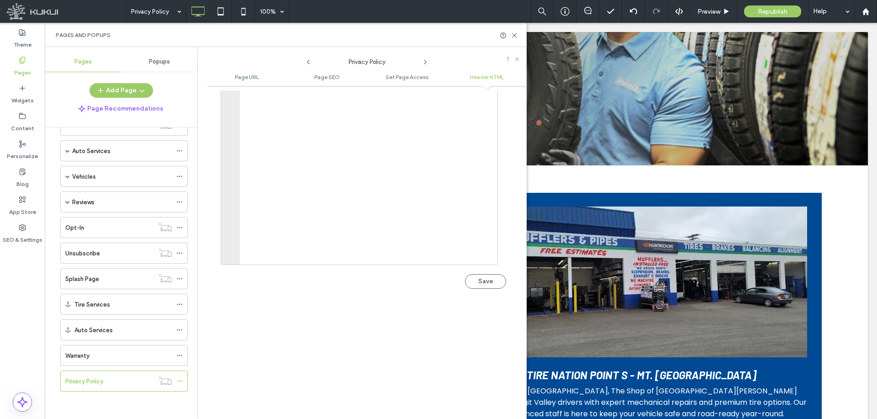
click at [384, 312] on div "**********" at bounding box center [367, 252] width 320 height 324
click at [474, 285] on button "Save" at bounding box center [485, 281] width 41 height 15
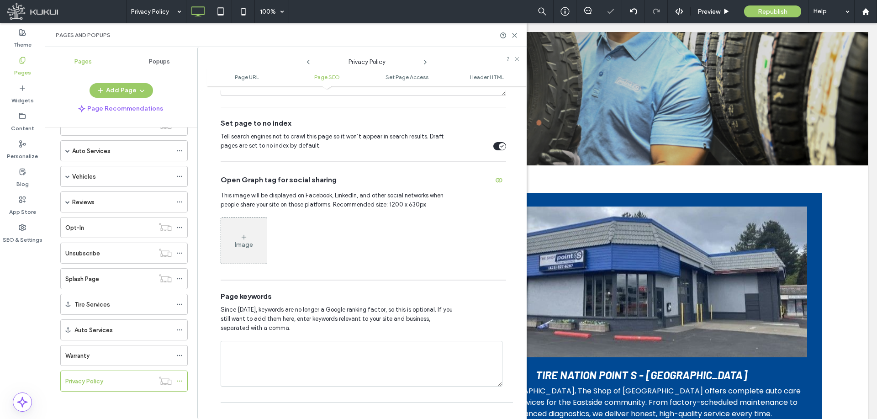
scroll to position [183, 0]
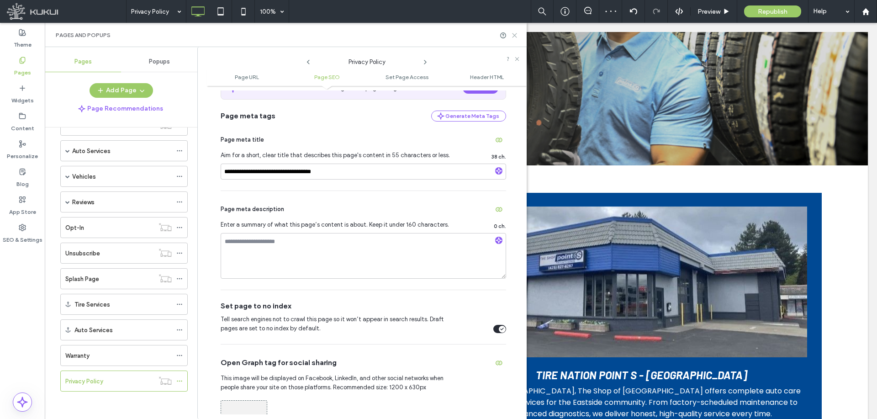
click at [514, 36] on icon at bounding box center [514, 35] width 7 height 7
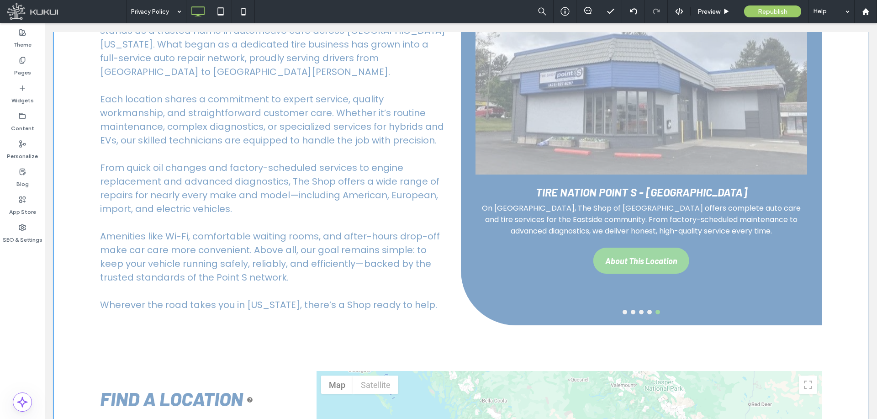
scroll to position [91, 0]
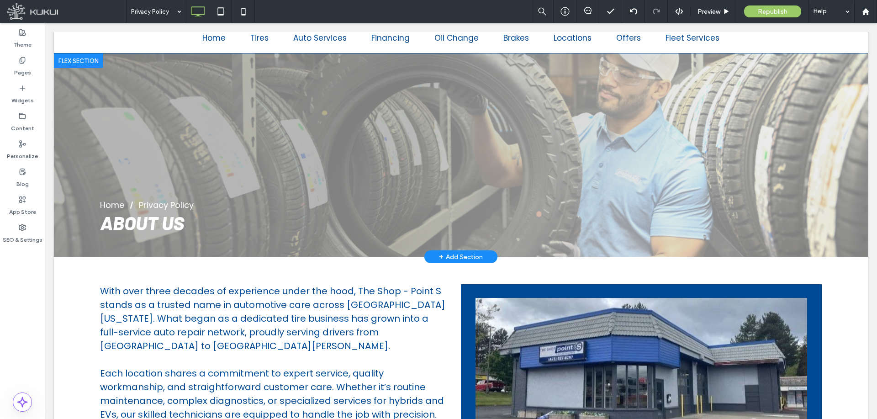
click at [449, 254] on div "+ Add Section" at bounding box center [461, 257] width 44 height 10
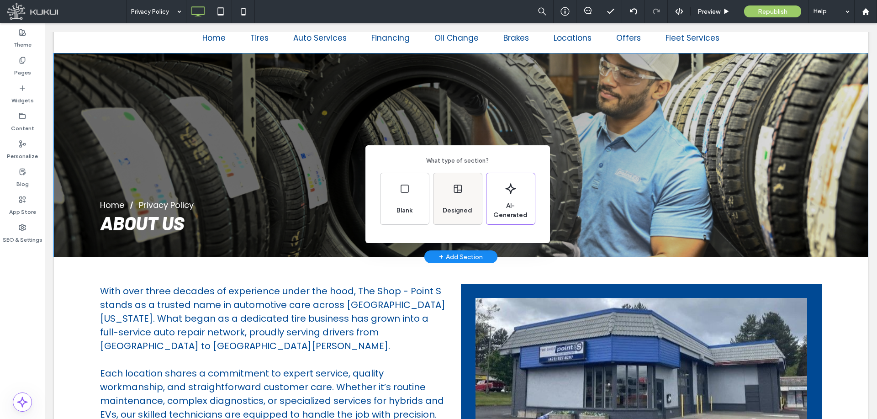
click at [455, 203] on div "Designed" at bounding box center [457, 211] width 37 height 20
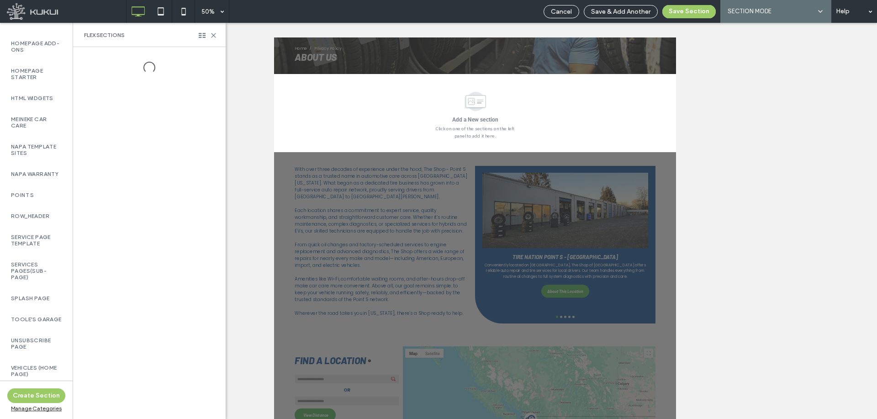
scroll to position [499, 0]
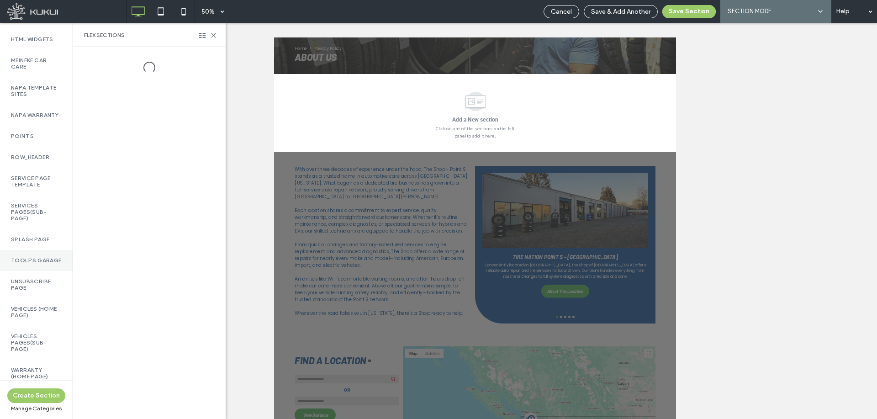
click at [33, 257] on label "Toole's Garage" at bounding box center [36, 260] width 51 height 6
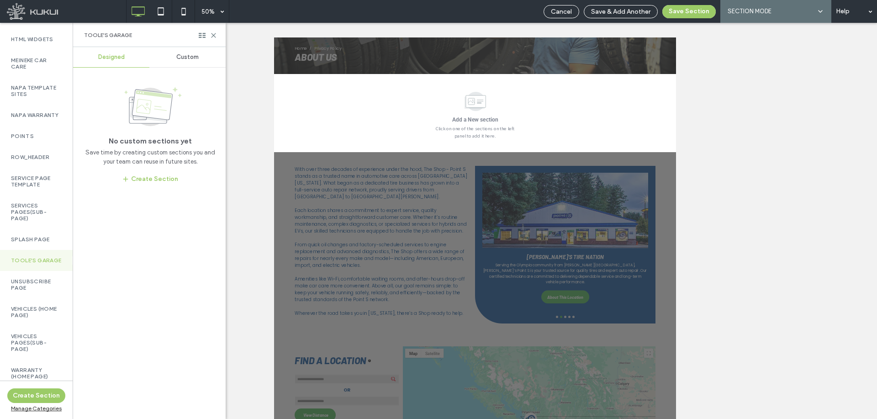
click at [184, 62] on div "Custom" at bounding box center [187, 57] width 76 height 20
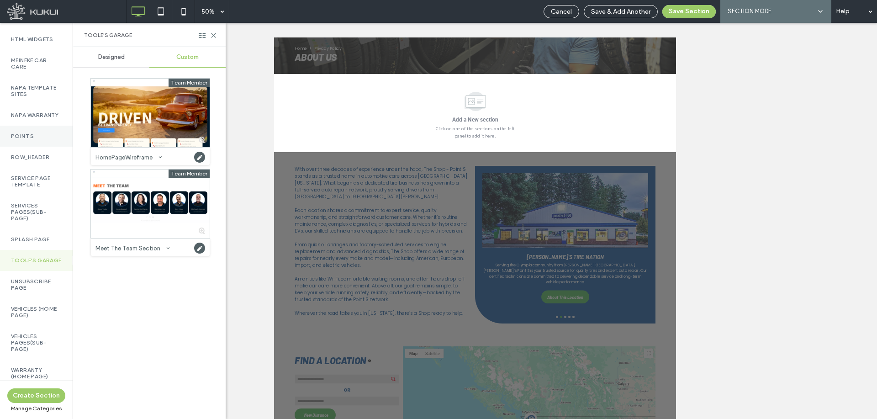
click at [19, 133] on label "Point S" at bounding box center [36, 136] width 51 height 6
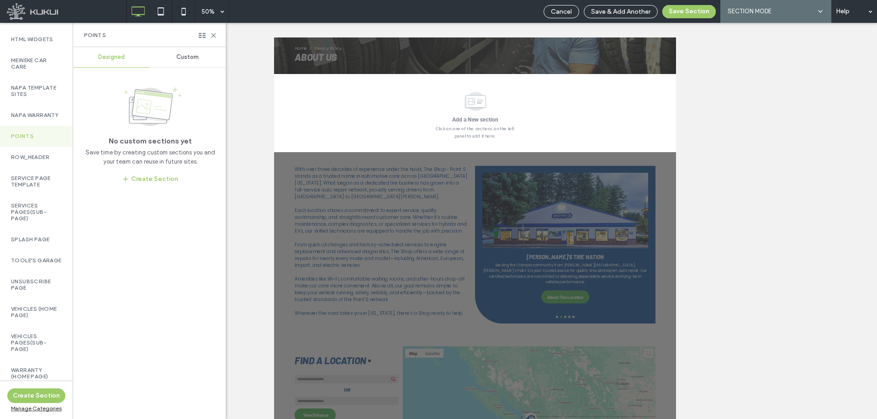
click at [192, 54] on span "Custom" at bounding box center [187, 56] width 22 height 7
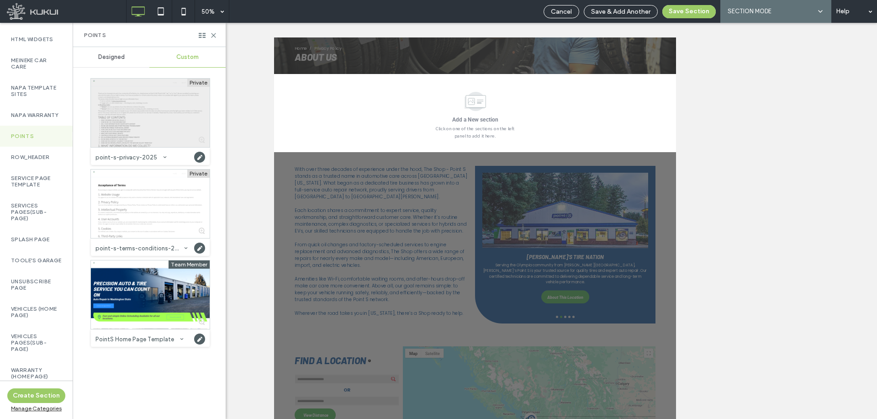
click at [153, 123] on div at bounding box center [150, 113] width 119 height 69
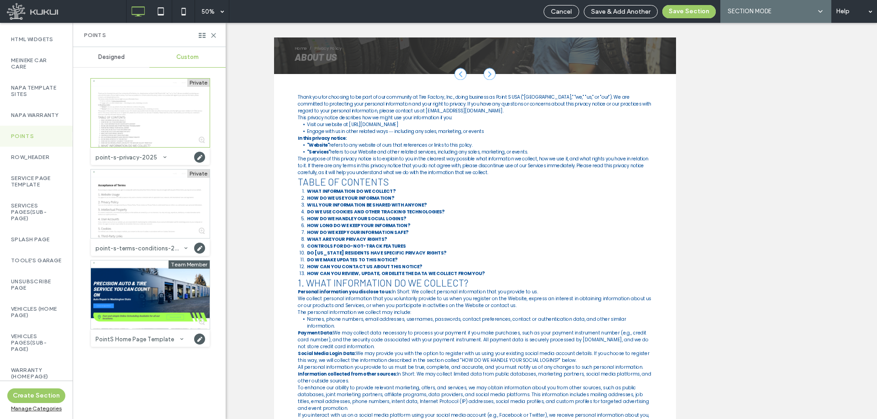
drag, startPoint x: 677, startPoint y: 14, endPoint x: 526, endPoint y: 141, distance: 197.2
click at [678, 14] on button "Save Section" at bounding box center [688, 11] width 53 height 13
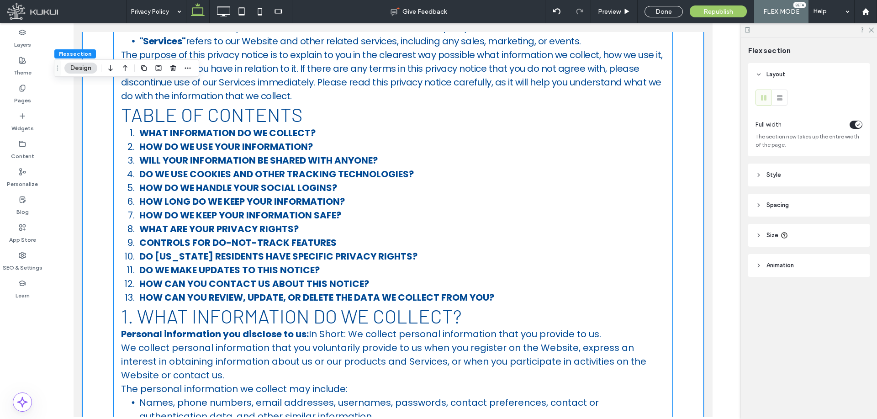
scroll to position [746, 0]
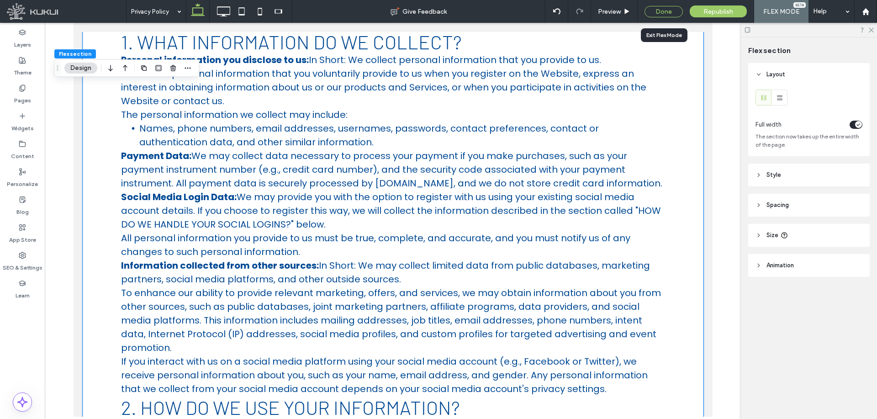
click at [657, 9] on div "Done" at bounding box center [664, 11] width 38 height 11
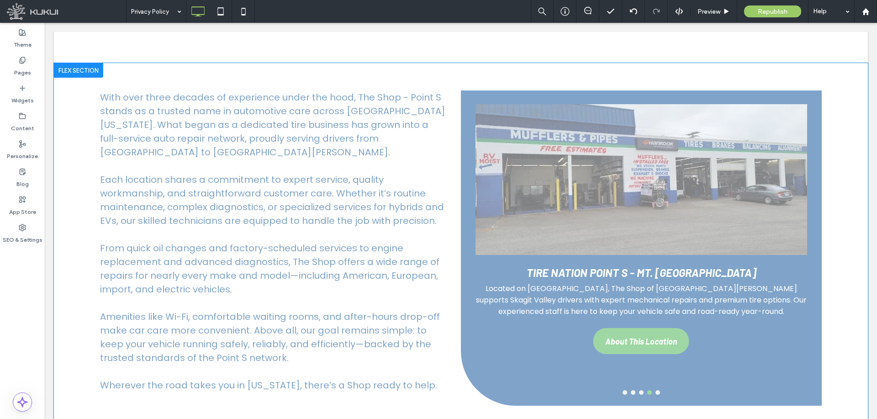
scroll to position [2163, 0]
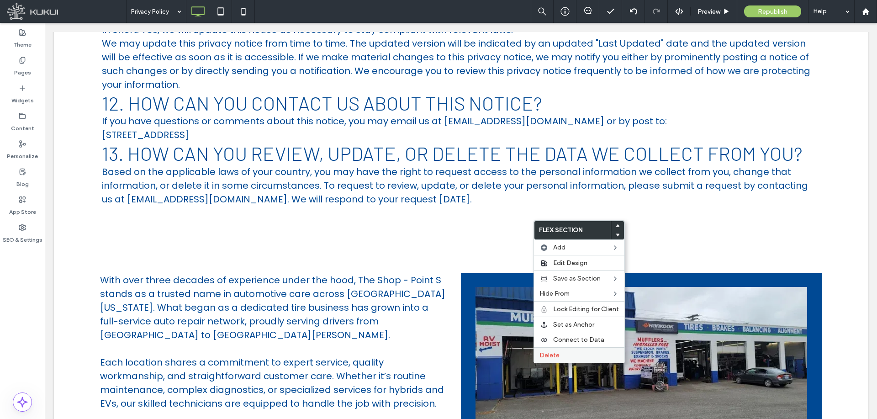
click at [557, 357] on span "Delete" at bounding box center [550, 355] width 20 height 8
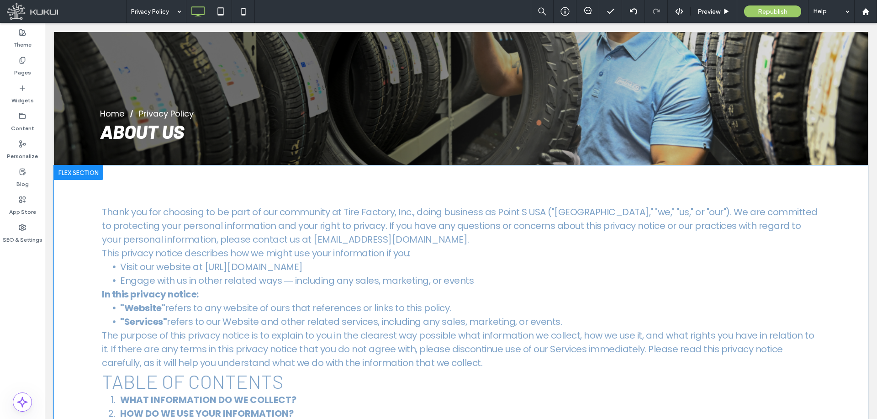
scroll to position [228, 0]
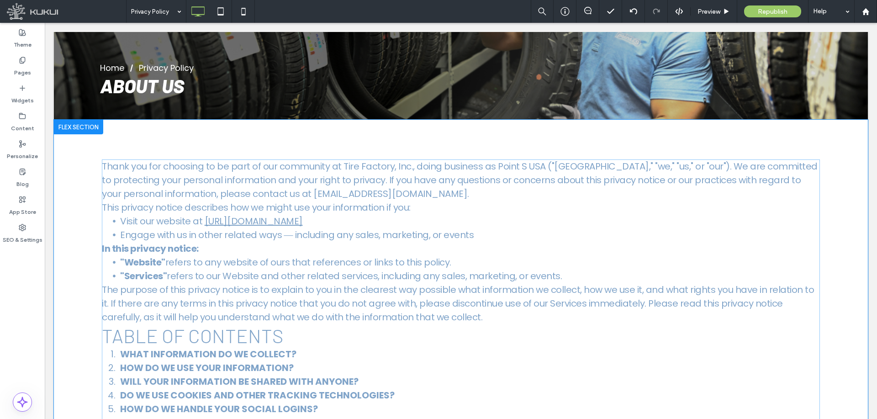
drag, startPoint x: 326, startPoint y: 207, endPoint x: 253, endPoint y: 222, distance: 74.7
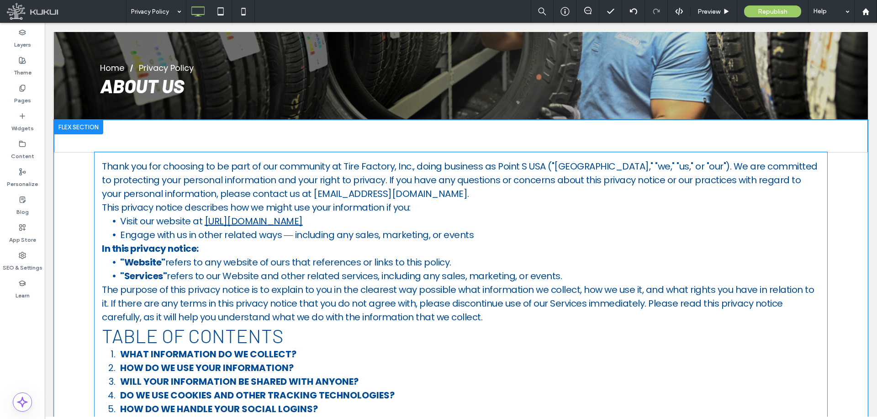
scroll to position [232, 0]
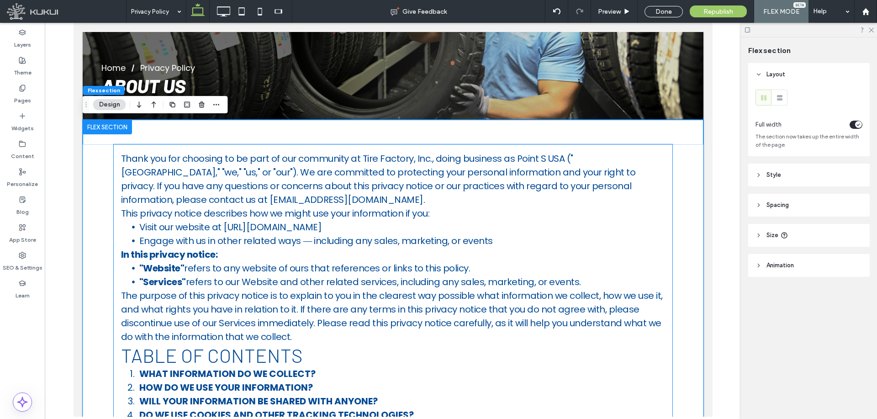
click at [333, 226] on li "Visit our website at https://www.tnttire.com" at bounding box center [402, 227] width 526 height 14
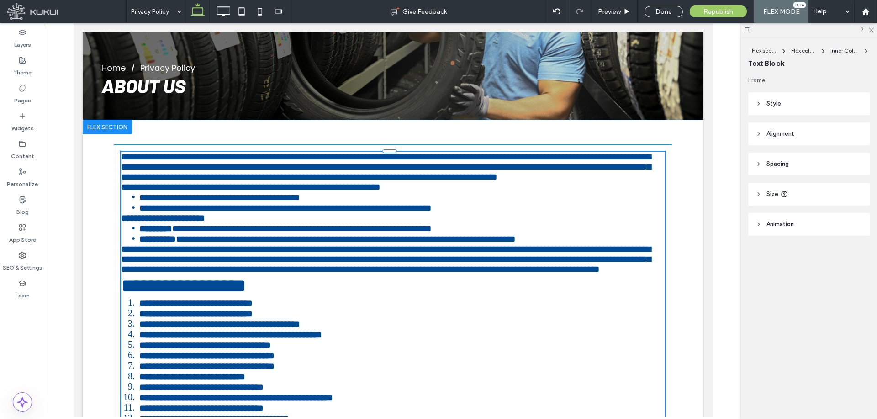
click at [339, 202] on li "**********" at bounding box center [402, 197] width 526 height 11
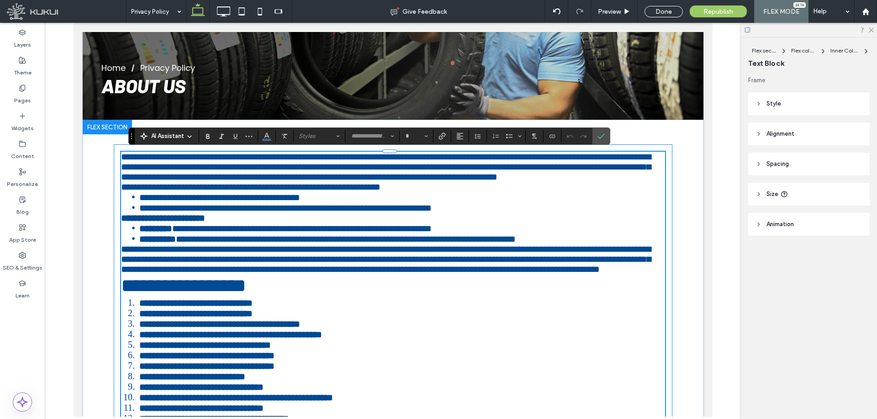
type input "*******"
type input "**"
click at [333, 202] on li "**********" at bounding box center [402, 197] width 526 height 11
drag, startPoint x: 325, startPoint y: 227, endPoint x: 224, endPoint y: 228, distance: 100.5
click at [224, 202] on li "**********" at bounding box center [402, 197] width 526 height 11
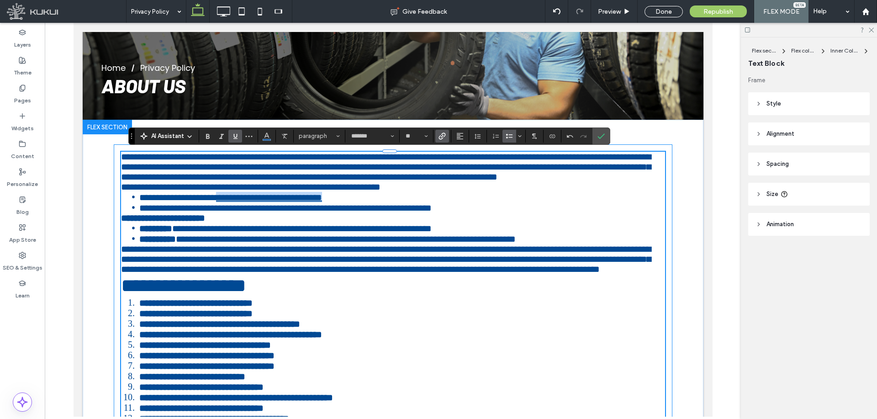
drag, startPoint x: 358, startPoint y: 227, endPoint x: 224, endPoint y: 227, distance: 133.8
click at [224, 202] on li "**********" at bounding box center [402, 197] width 526 height 11
click at [444, 137] on icon "Link" at bounding box center [442, 135] width 7 height 7
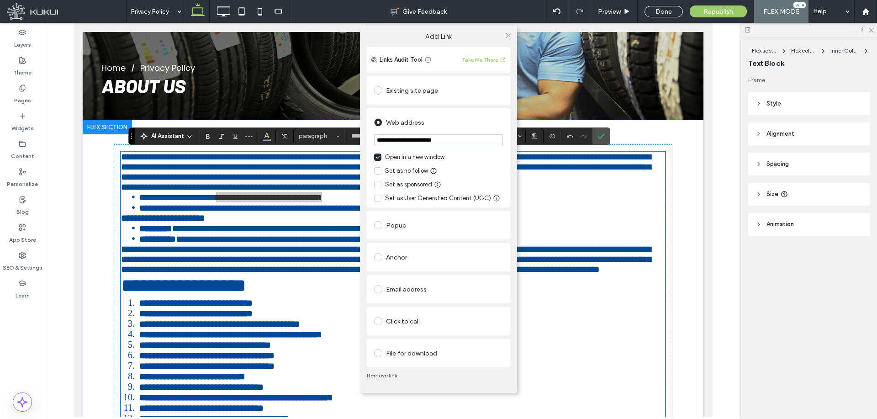
click at [444, 87] on div "Existing site page" at bounding box center [438, 90] width 129 height 15
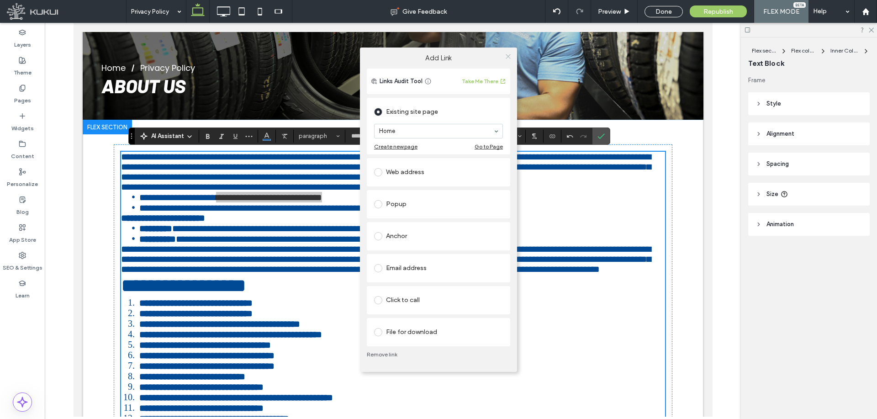
click at [507, 54] on icon at bounding box center [508, 56] width 7 height 7
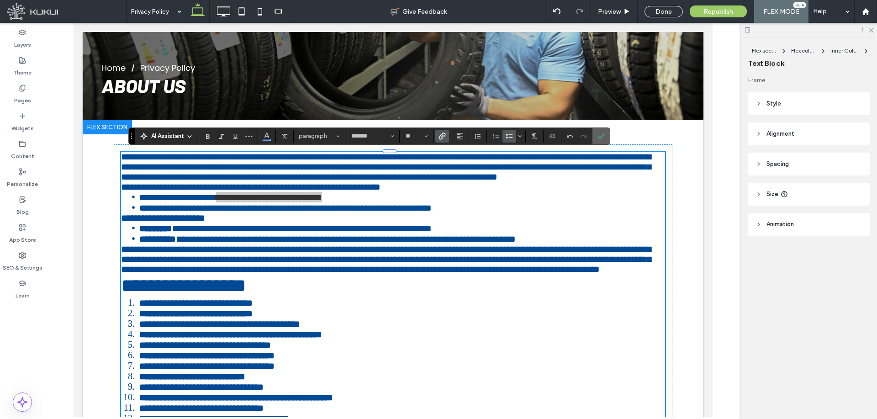
click at [606, 128] on label "Confirm" at bounding box center [601, 136] width 14 height 16
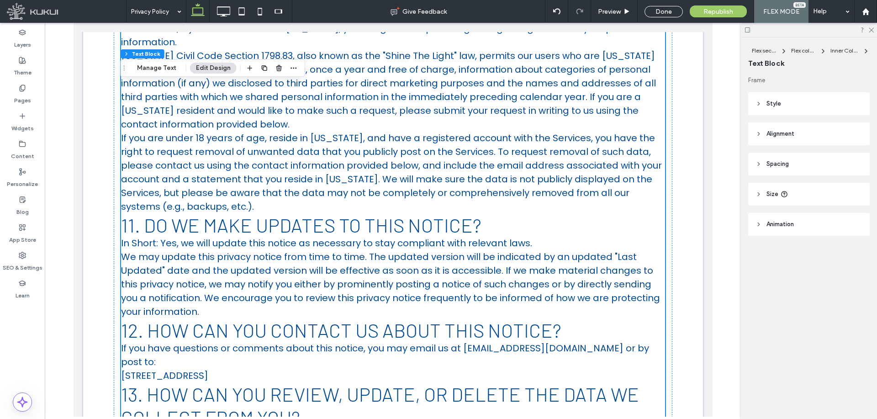
scroll to position [2424, 0]
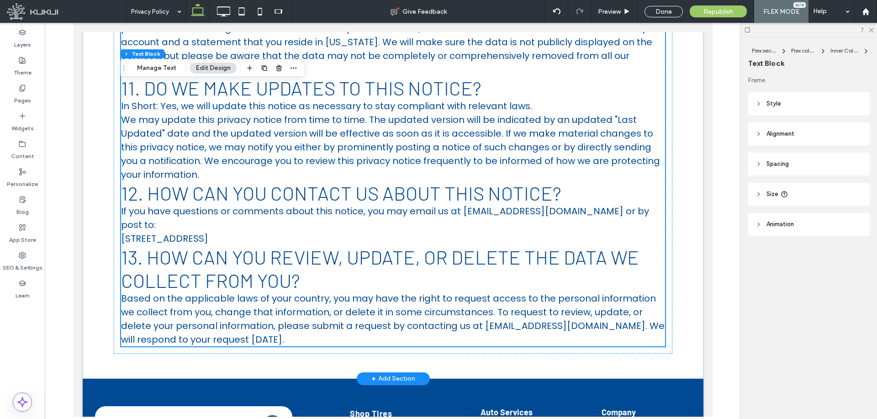
click at [472, 329] on p "Based on the applicable laws of your country, you may have the right to request…" at bounding box center [393, 318] width 544 height 55
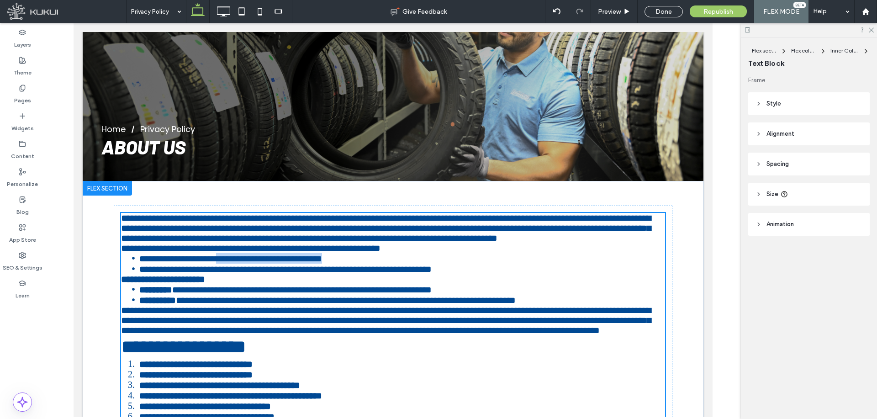
type input "*******"
type input "**"
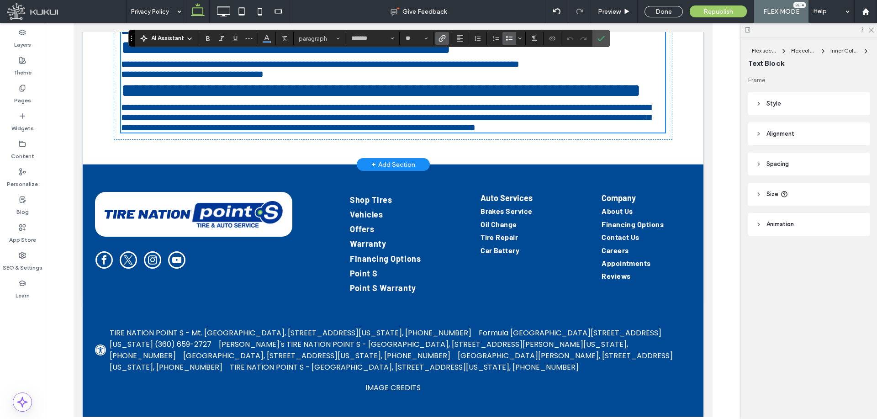
scroll to position [2454, 0]
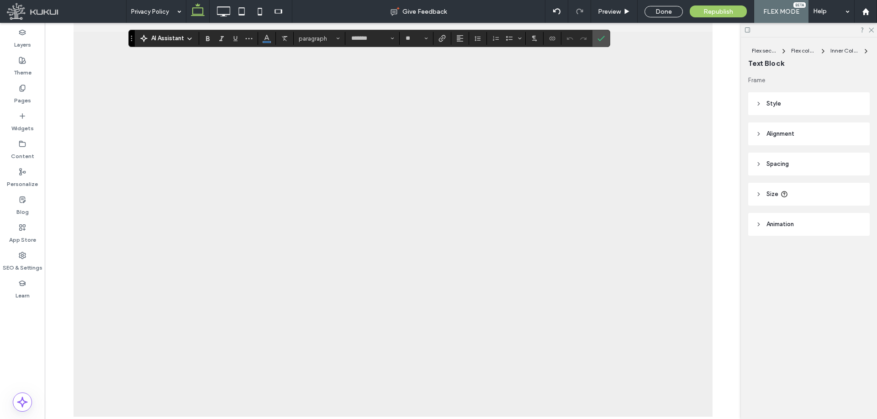
drag, startPoint x: 480, startPoint y: 292, endPoint x: 627, endPoint y: 290, distance: 147.1
copy span "**********"
click at [664, 11] on div "Done" at bounding box center [664, 11] width 38 height 11
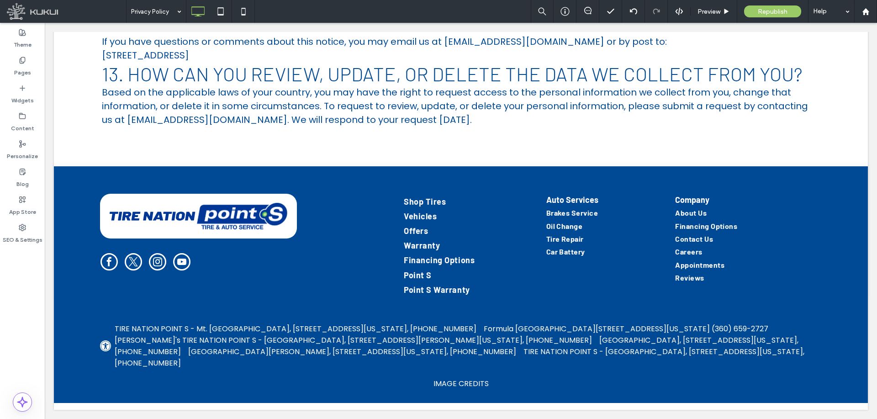
scroll to position [2242, 0]
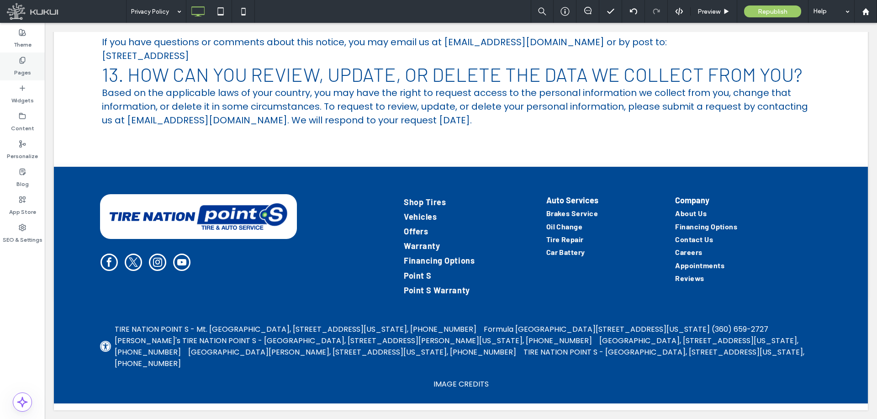
click at [25, 69] on label "Pages" at bounding box center [22, 70] width 17 height 13
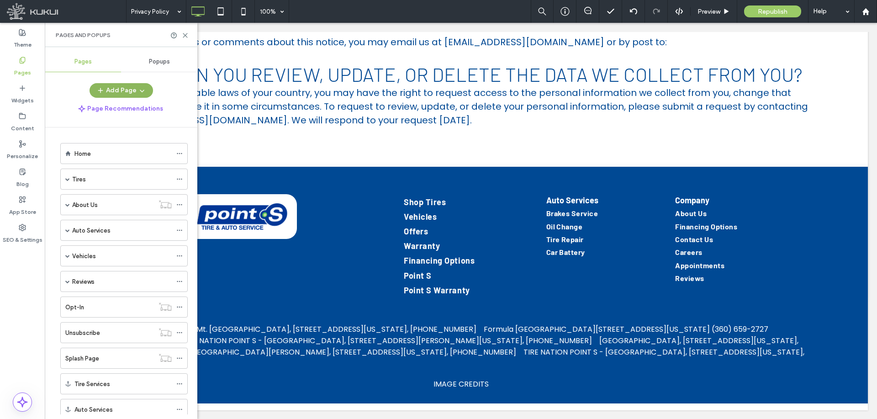
click at [130, 86] on button "Add Page" at bounding box center [121, 90] width 63 height 15
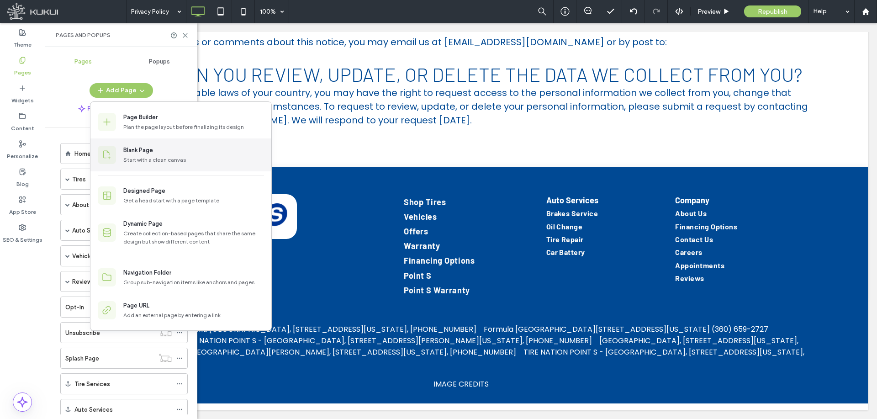
click at [151, 160] on div "Start with a clean canvas" at bounding box center [193, 160] width 141 height 8
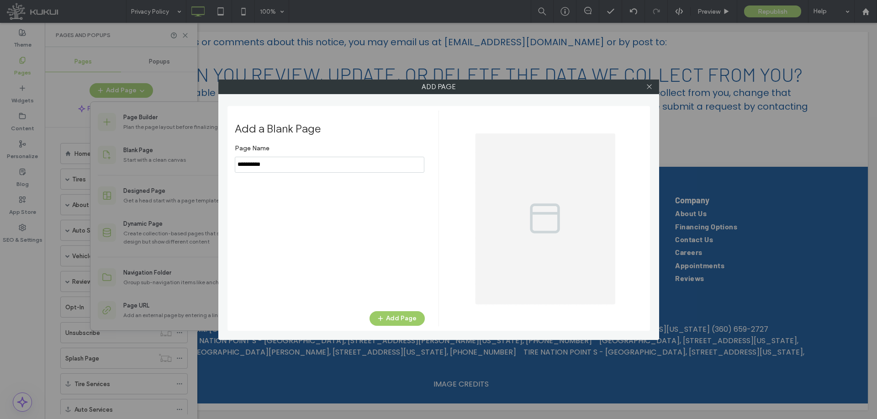
click at [307, 163] on input "notEmpty" at bounding box center [330, 165] width 190 height 16
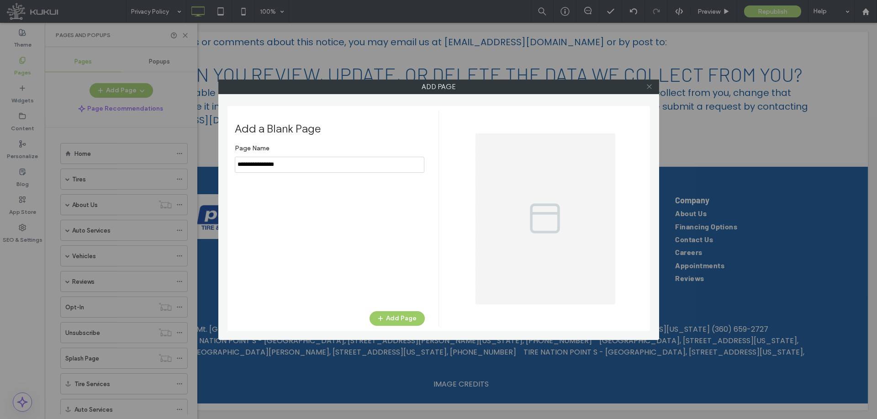
type input "**********"
drag, startPoint x: 651, startPoint y: 89, endPoint x: 395, endPoint y: 239, distance: 296.9
click at [651, 88] on icon at bounding box center [649, 86] width 7 height 7
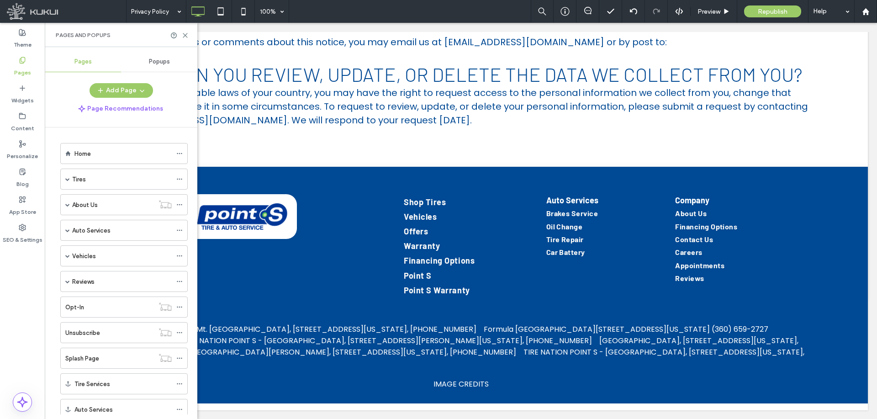
scroll to position [79, 0]
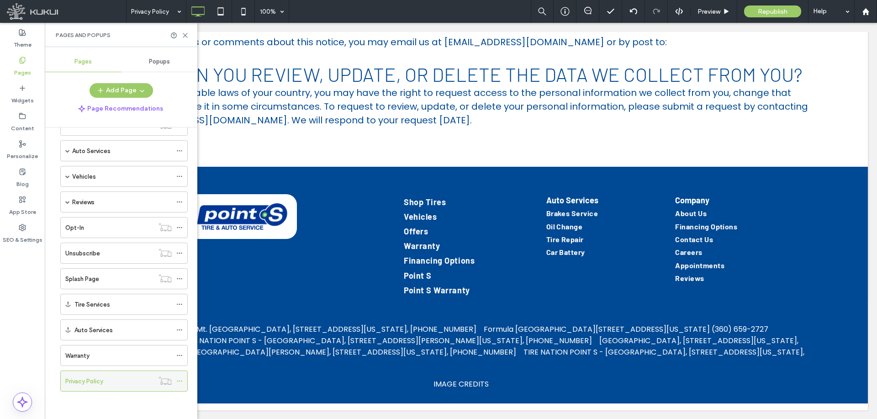
click at [180, 379] on icon at bounding box center [179, 381] width 6 height 6
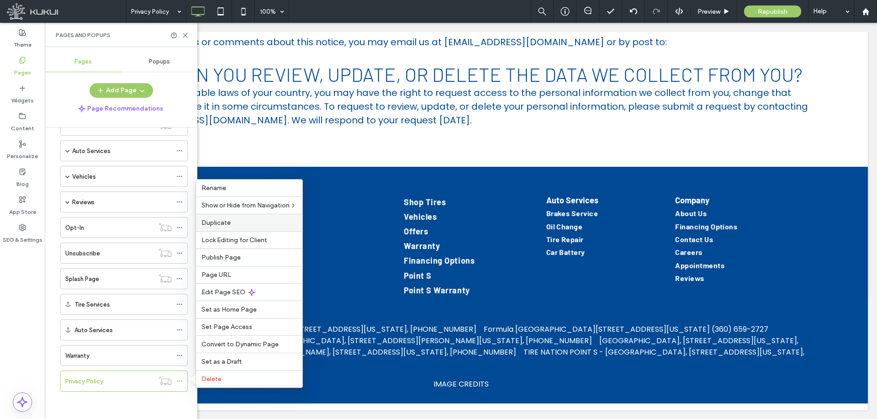
click at [241, 222] on label "Duplicate" at bounding box center [248, 223] width 95 height 8
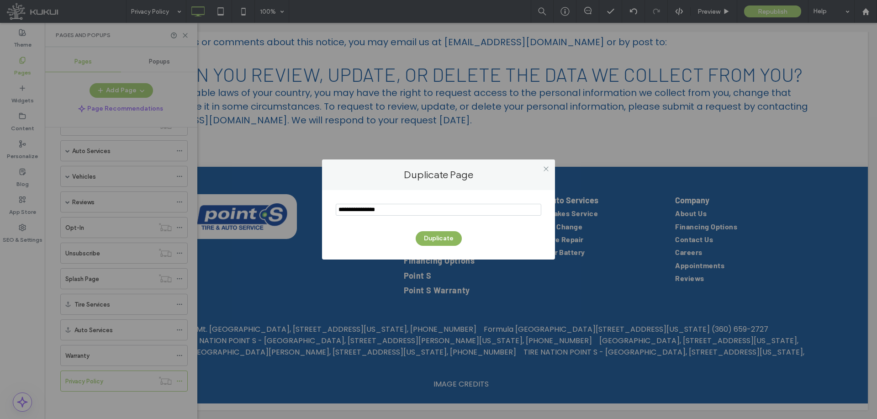
type input "**********"
click at [428, 243] on button "Duplicate" at bounding box center [439, 238] width 46 height 15
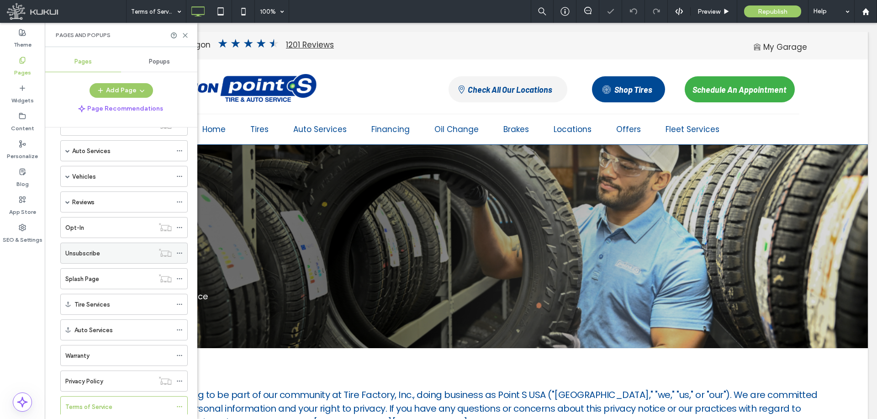
scroll to position [105, 0]
click at [180, 382] on icon at bounding box center [179, 381] width 6 height 6
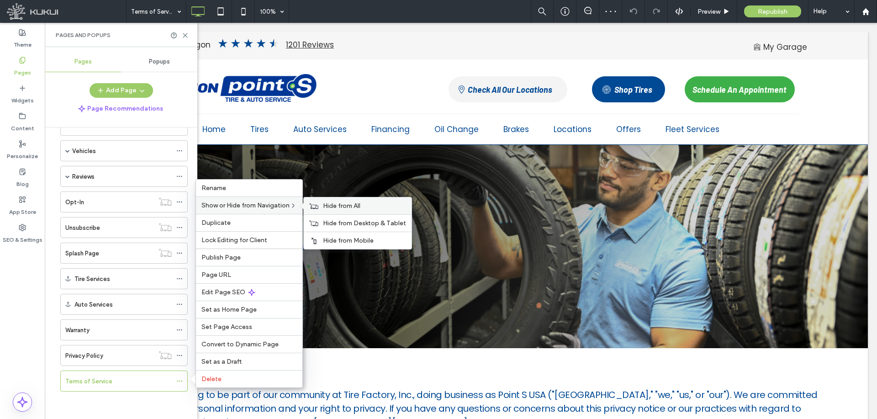
click at [321, 206] on div "Hide from All" at bounding box center [358, 205] width 108 height 17
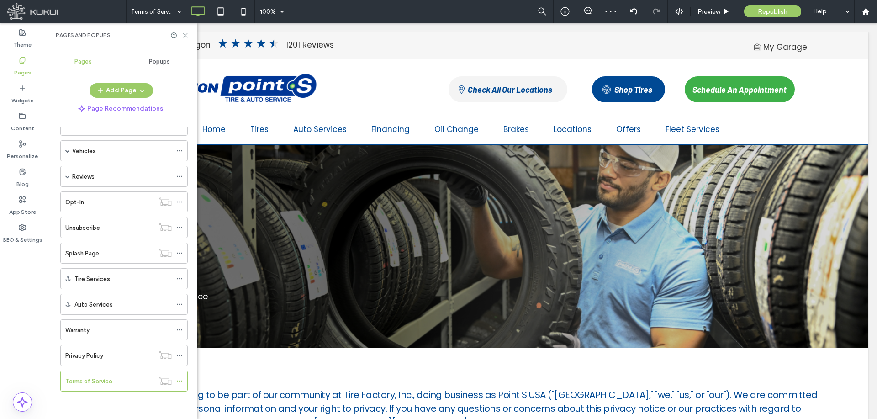
click at [186, 35] on icon at bounding box center [185, 35] width 7 height 7
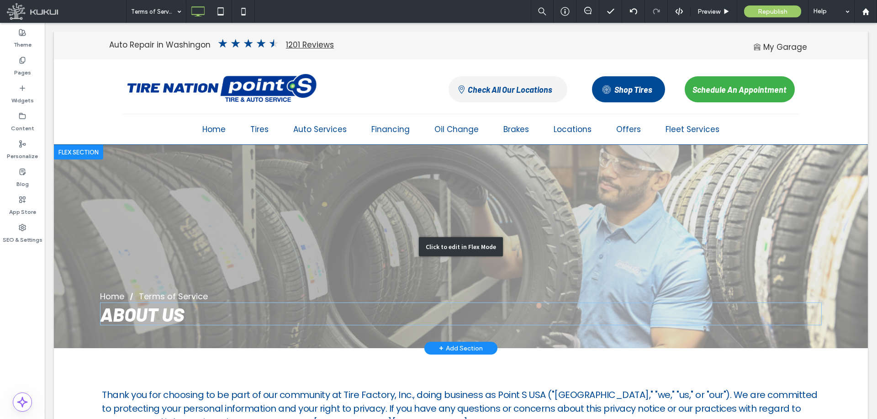
drag, startPoint x: 212, startPoint y: 309, endPoint x: 166, endPoint y: 312, distance: 45.8
click at [212, 309] on div "Click to edit in Flex Mode" at bounding box center [461, 246] width 814 height 203
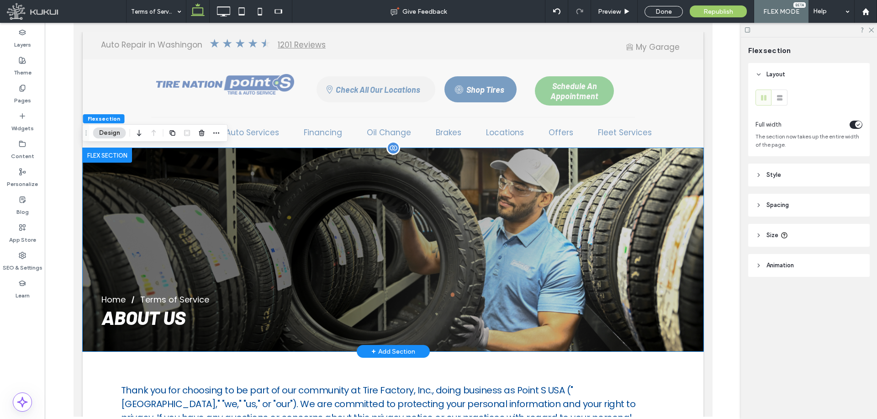
click at [162, 313] on span "About Us" at bounding box center [143, 317] width 84 height 23
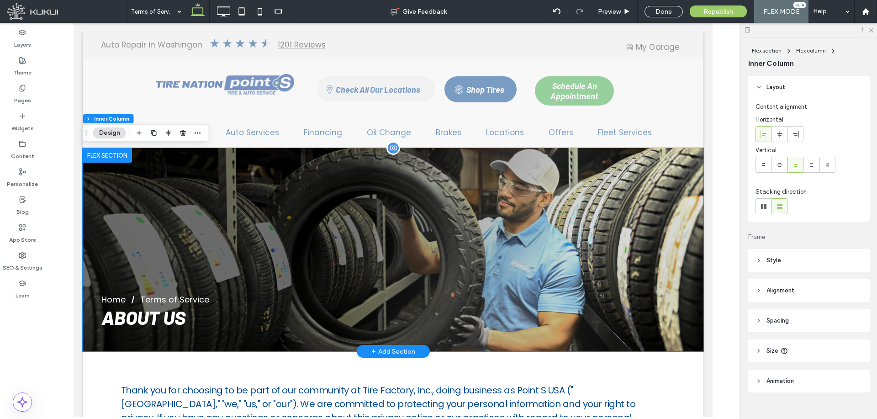
click at [162, 313] on span "About Us" at bounding box center [143, 317] width 84 height 23
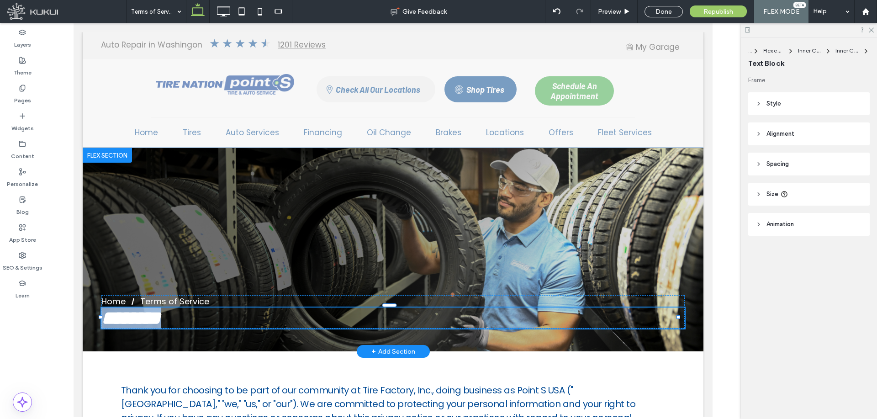
type input "******"
type input "**"
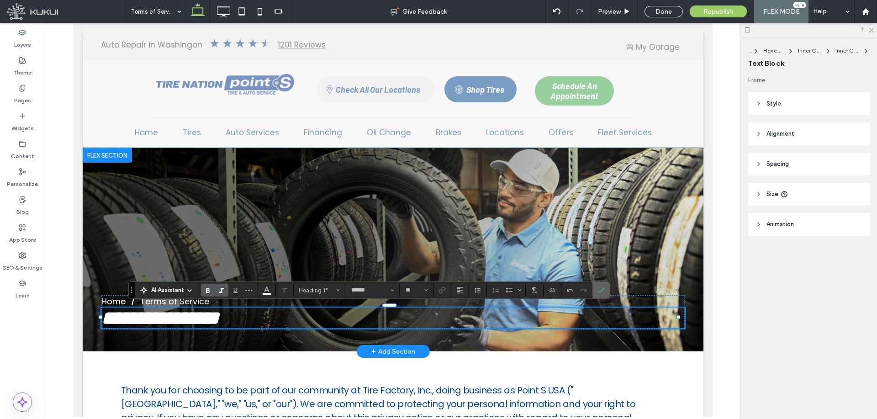
click at [605, 293] on label "Confirm" at bounding box center [601, 290] width 14 height 16
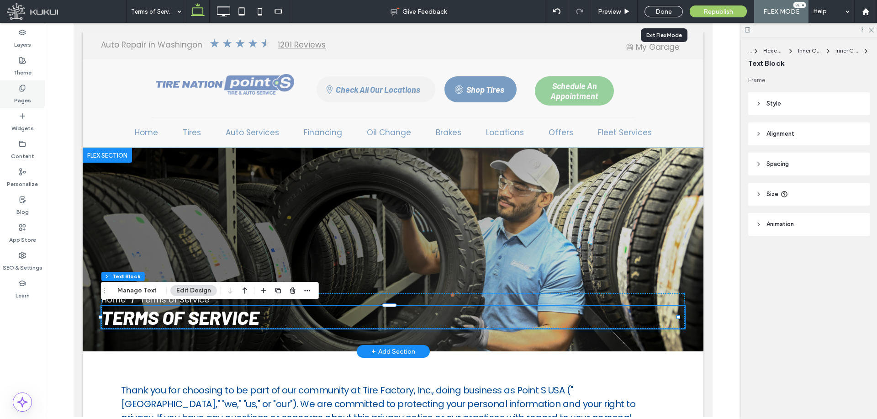
click at [667, 9] on div "Done" at bounding box center [664, 11] width 38 height 11
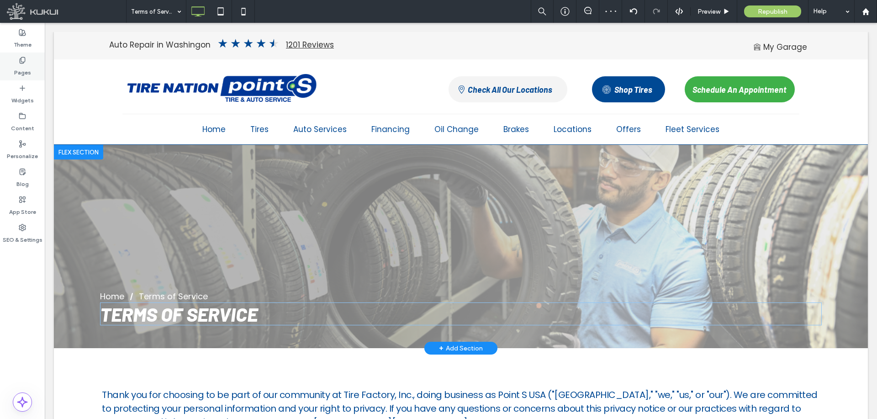
click at [26, 70] on label "Pages" at bounding box center [22, 70] width 17 height 13
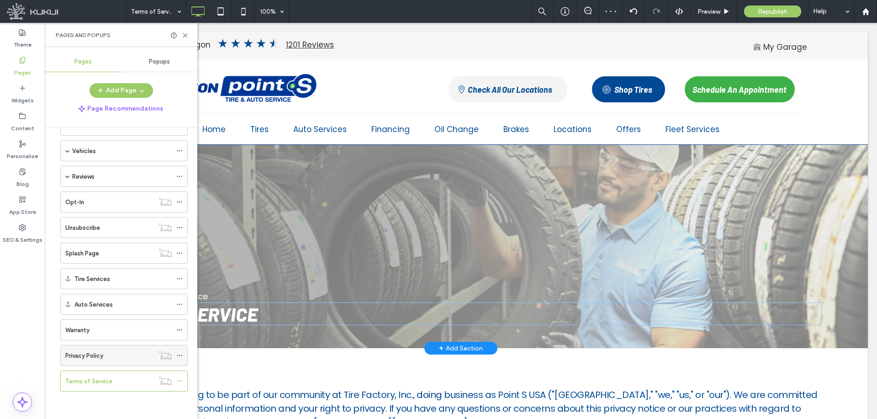
click at [116, 354] on div "Privacy Policy" at bounding box center [109, 356] width 89 height 10
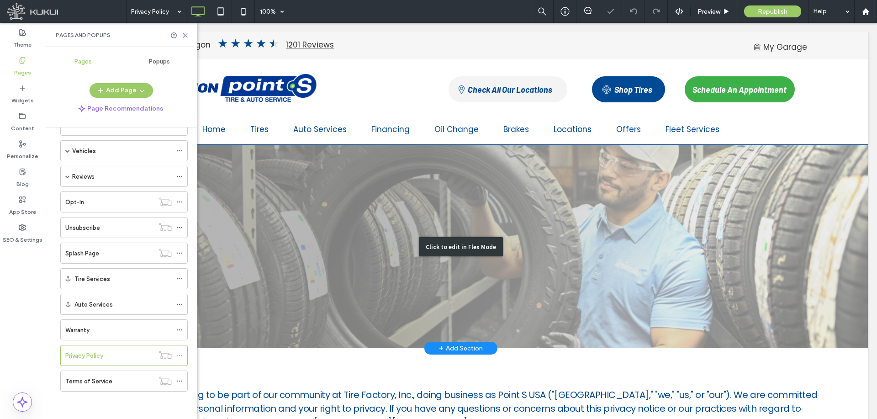
click at [324, 317] on div "Click to edit in Flex Mode" at bounding box center [461, 246] width 814 height 203
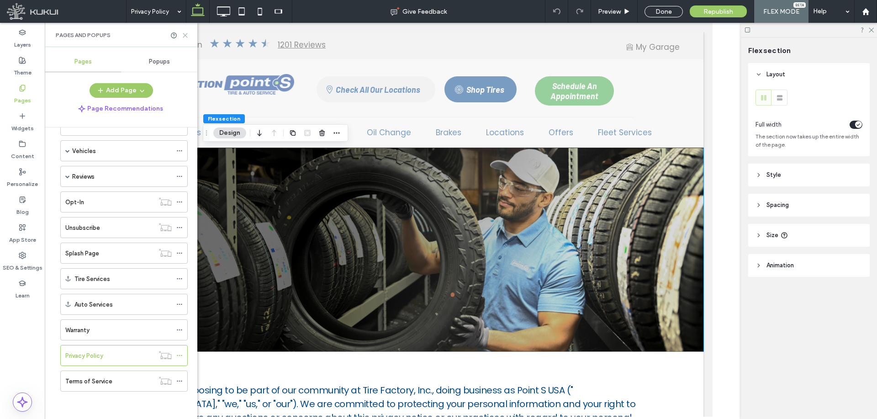
click at [185, 34] on icon at bounding box center [185, 35] width 7 height 7
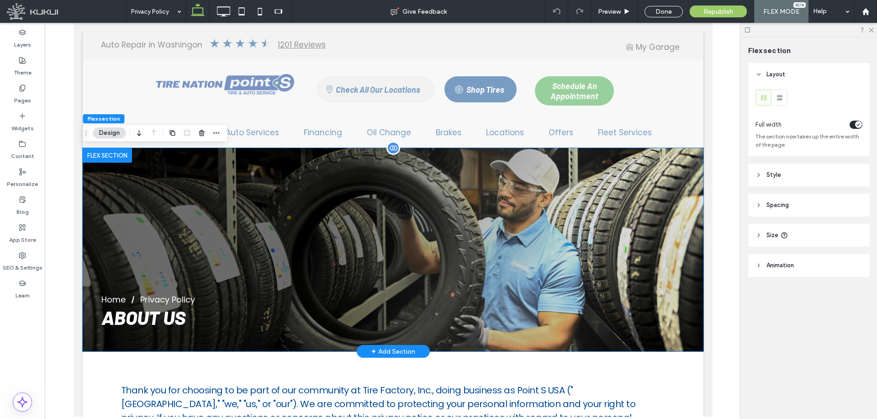
click at [127, 323] on span "About Us" at bounding box center [143, 317] width 84 height 23
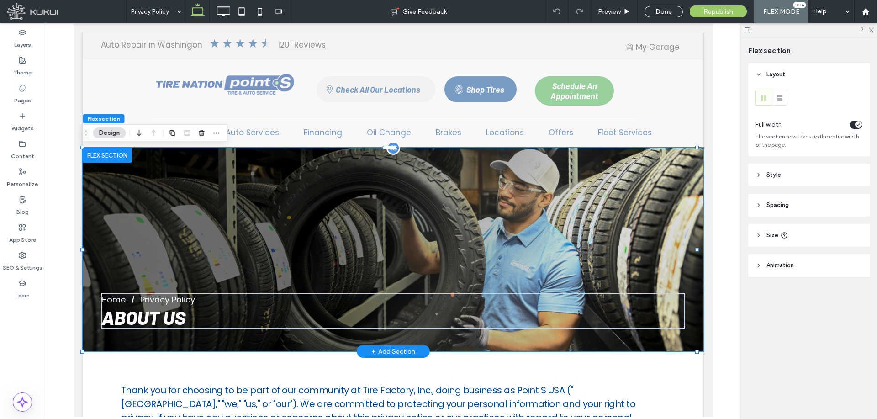
click at [127, 323] on span "About Us" at bounding box center [143, 317] width 84 height 23
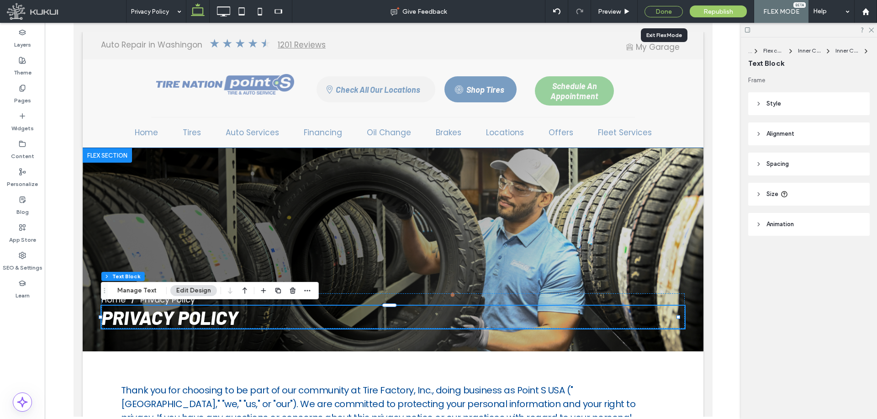
drag, startPoint x: 672, startPoint y: 12, endPoint x: 368, endPoint y: 177, distance: 346.5
click at [672, 12] on div "Done" at bounding box center [664, 11] width 38 height 11
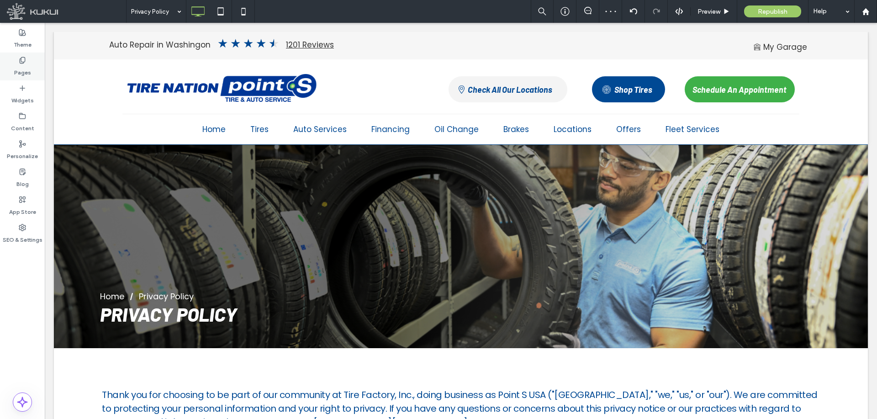
click at [25, 63] on icon at bounding box center [22, 60] width 7 height 7
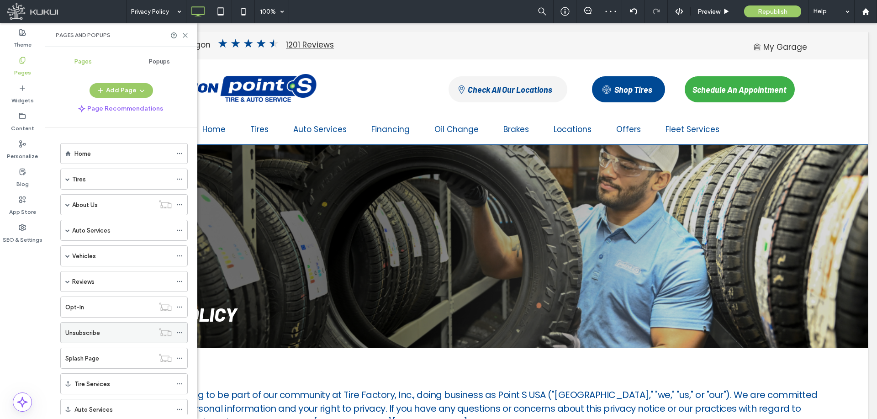
scroll to position [105, 0]
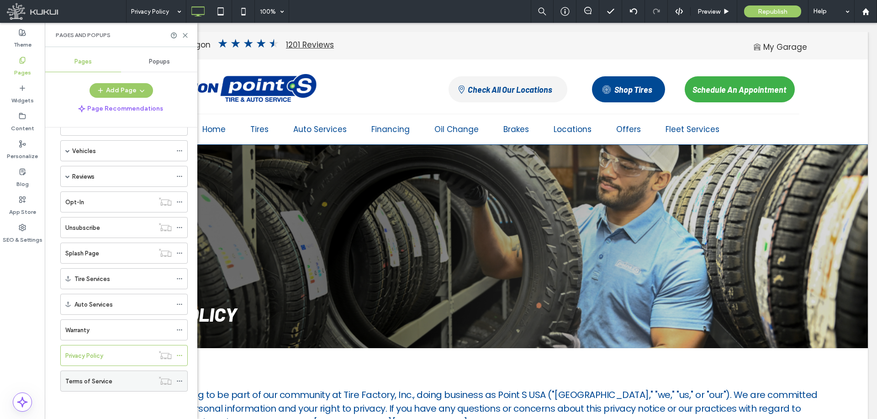
click at [107, 380] on label "Terms of Service" at bounding box center [88, 381] width 47 height 16
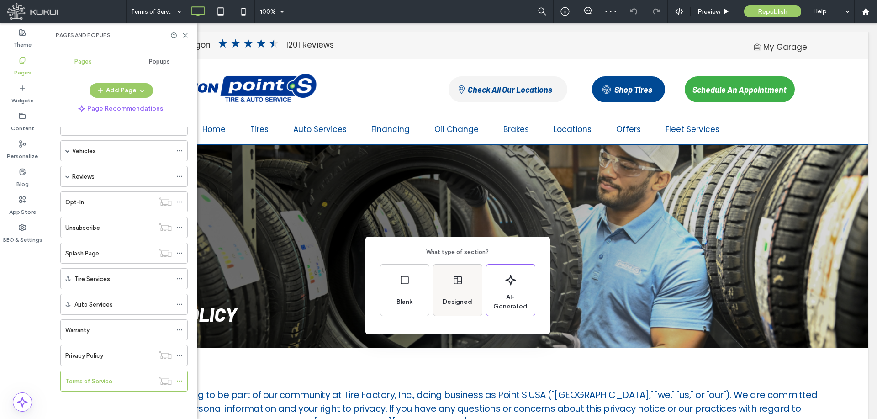
click at [458, 282] on icon at bounding box center [457, 280] width 11 height 11
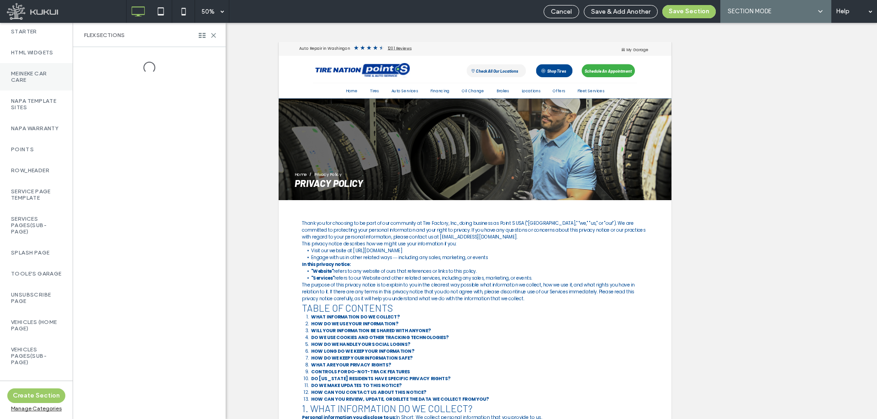
scroll to position [499, 0]
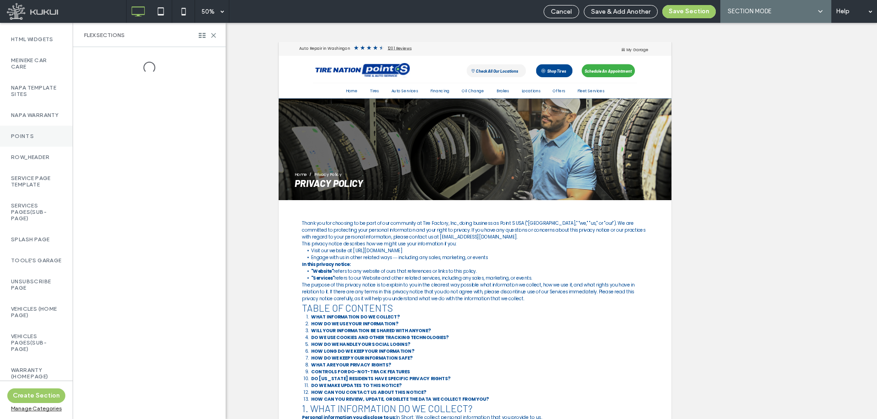
click at [41, 131] on div "Point S" at bounding box center [36, 136] width 73 height 21
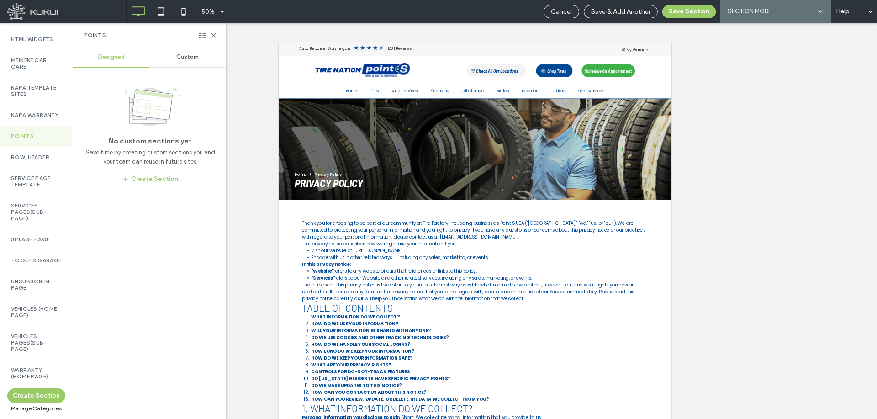
click at [202, 53] on div "Custom" at bounding box center [187, 57] width 76 height 20
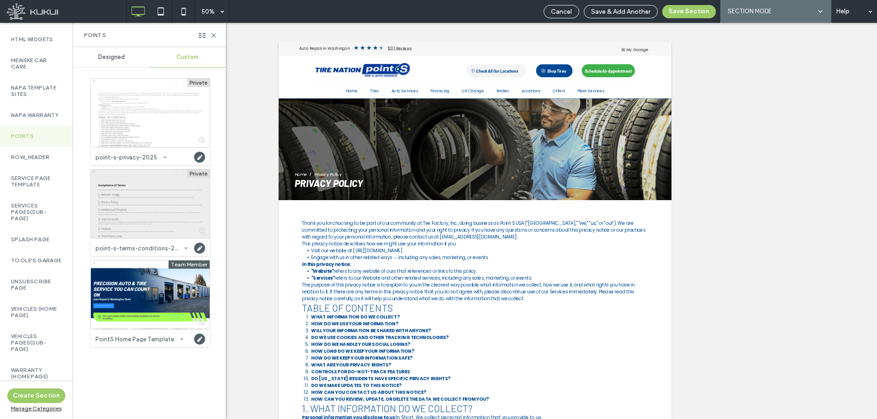
click at [146, 208] on div at bounding box center [150, 203] width 119 height 69
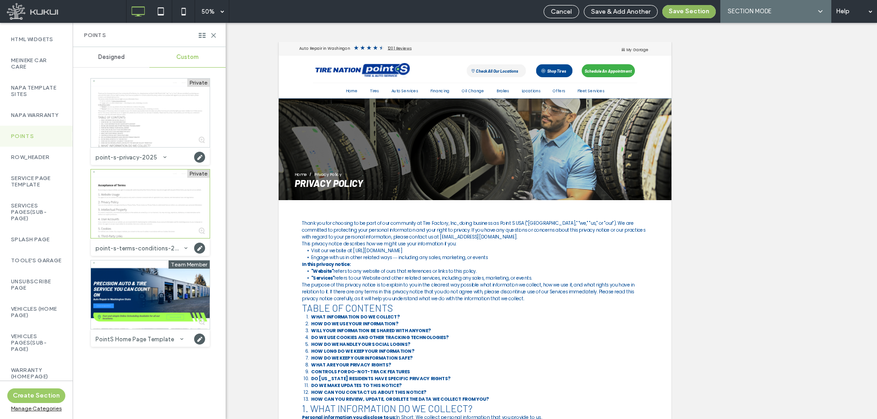
click at [687, 14] on button "Save Section" at bounding box center [688, 11] width 53 height 13
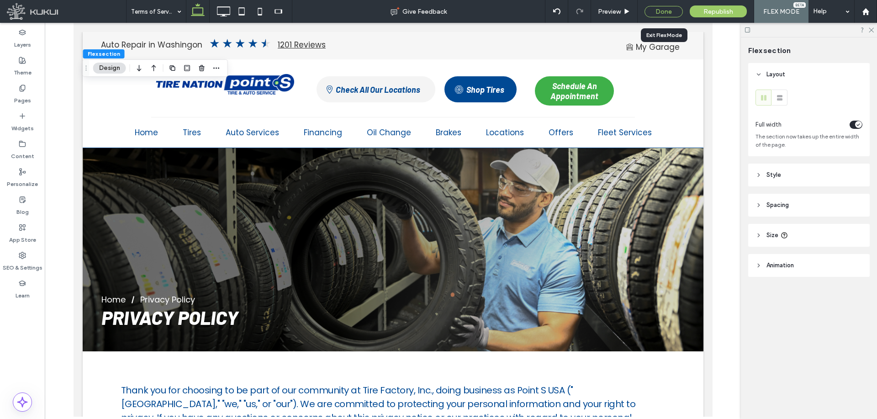
click at [658, 13] on div "Done" at bounding box center [664, 11] width 38 height 11
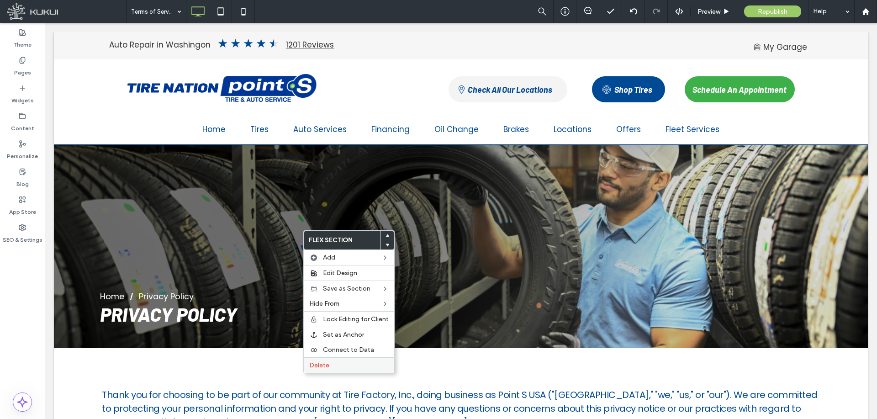
click at [312, 367] on span "Delete" at bounding box center [319, 365] width 20 height 8
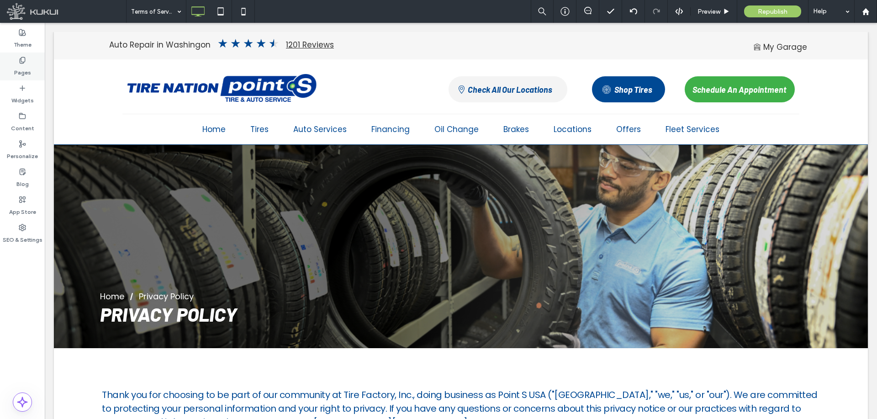
click at [15, 74] on label "Pages" at bounding box center [22, 70] width 17 height 13
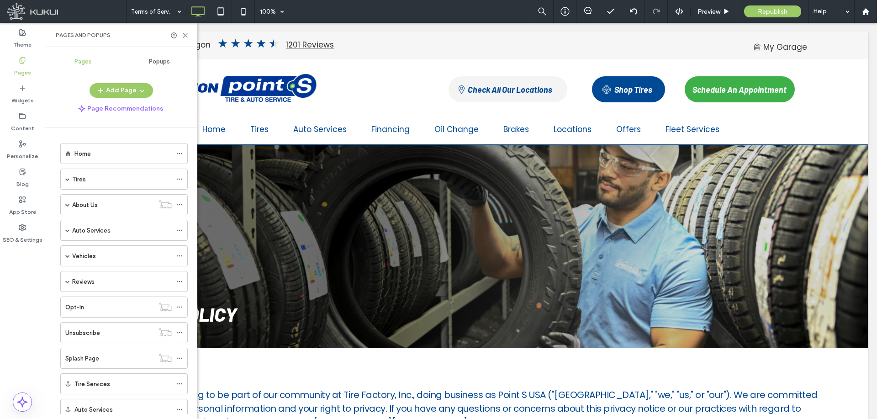
scroll to position [105, 0]
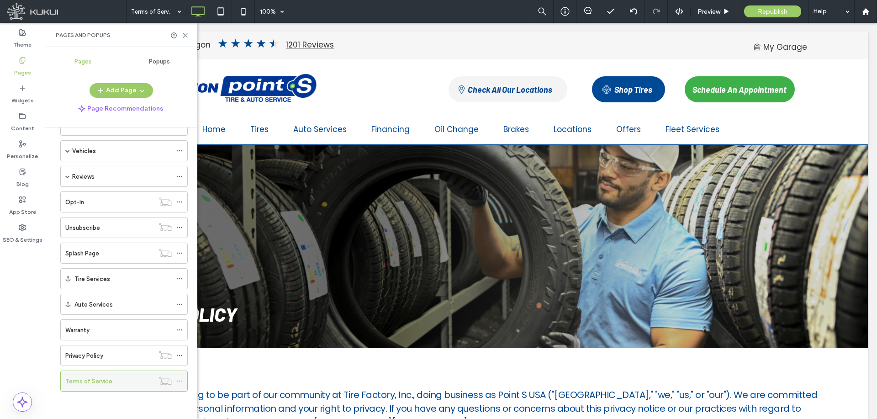
click at [178, 381] on icon at bounding box center [179, 381] width 6 height 6
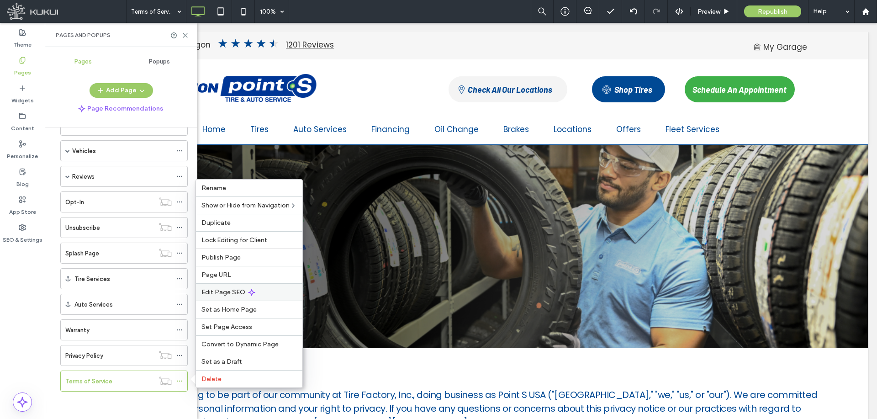
click at [266, 295] on div "Edit Page SEO" at bounding box center [249, 291] width 106 height 17
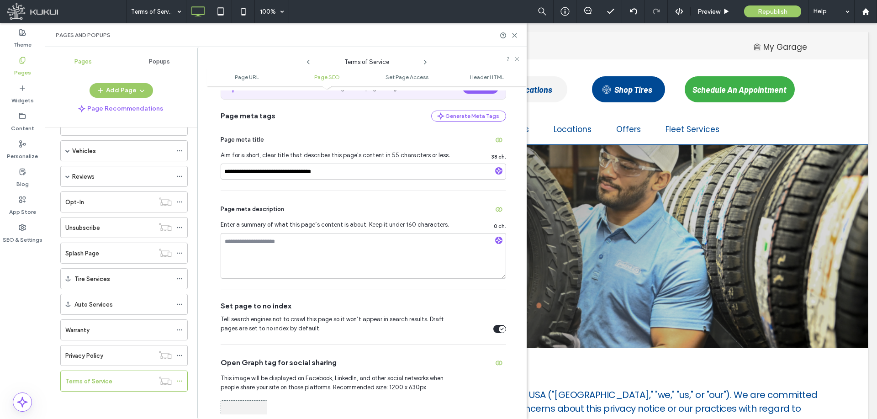
scroll to position [228, 0]
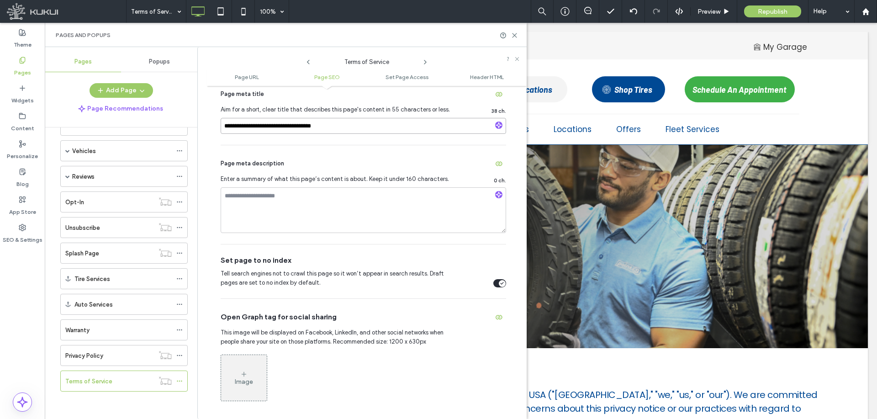
drag, startPoint x: 261, startPoint y: 127, endPoint x: 209, endPoint y: 127, distance: 51.6
click at [209, 127] on div "**********" at bounding box center [367, 252] width 320 height 324
type input "**********"
click at [246, 152] on div "Page meta description Enter a summary of what this page’s content is about. Kee…" at bounding box center [364, 194] width 286 height 99
click at [494, 285] on div "toggle" at bounding box center [499, 283] width 13 height 8
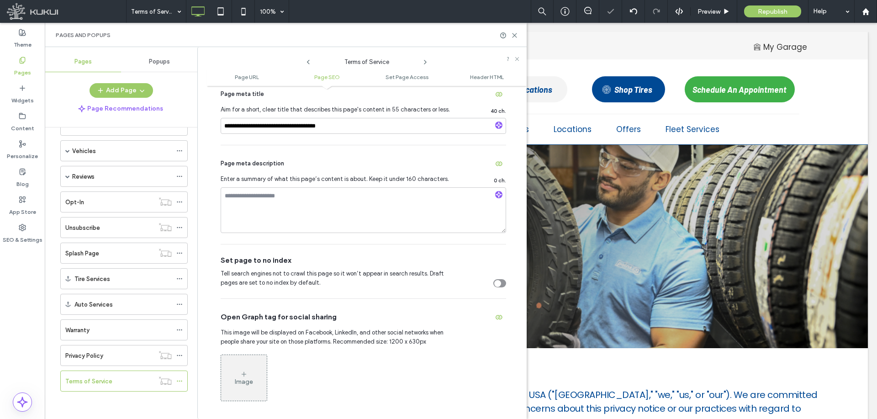
click at [496, 285] on icon "toggle" at bounding box center [498, 283] width 4 height 3
click at [293, 163] on div "Page meta description" at bounding box center [364, 163] width 286 height 15
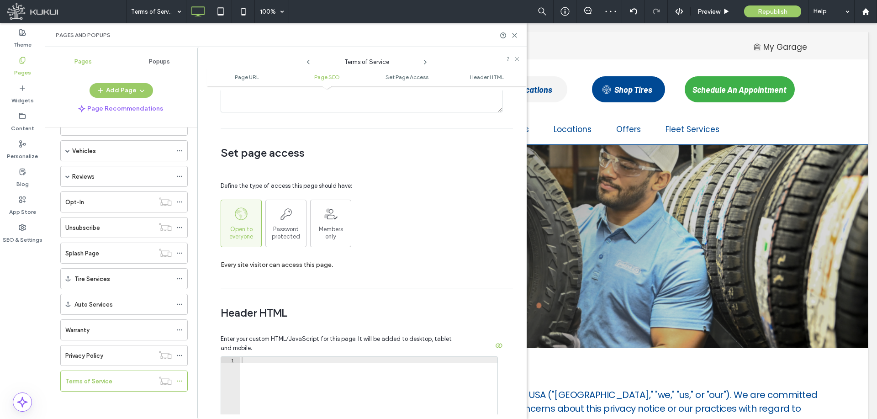
scroll to position [842, 0]
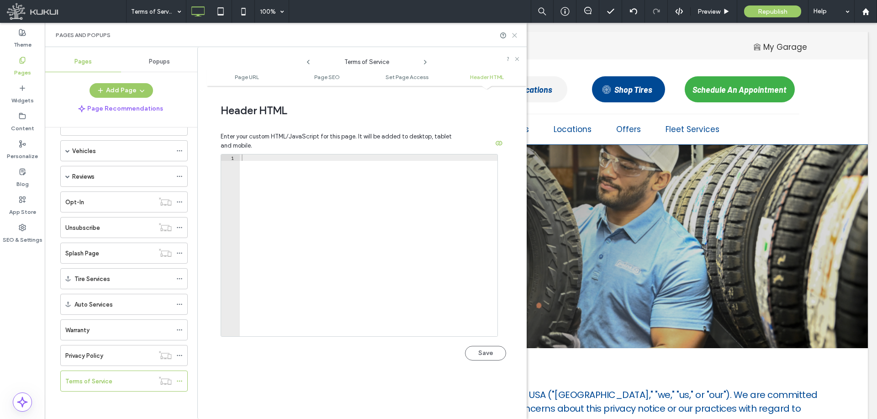
click at [514, 38] on icon at bounding box center [514, 35] width 7 height 7
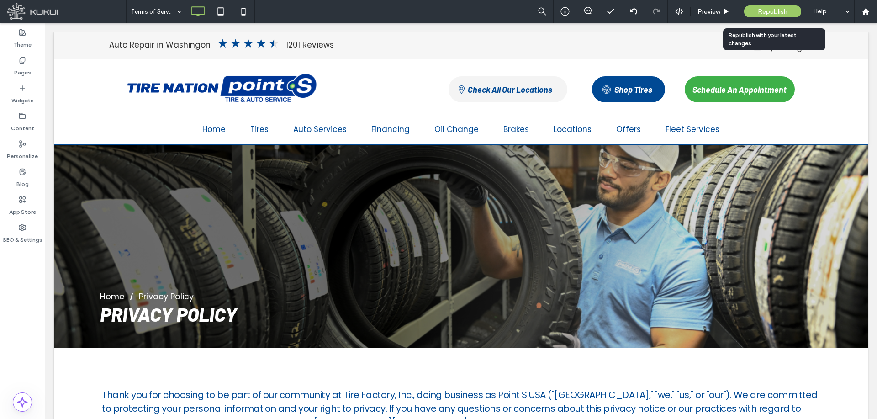
click at [763, 11] on span "Republish" at bounding box center [773, 12] width 30 height 8
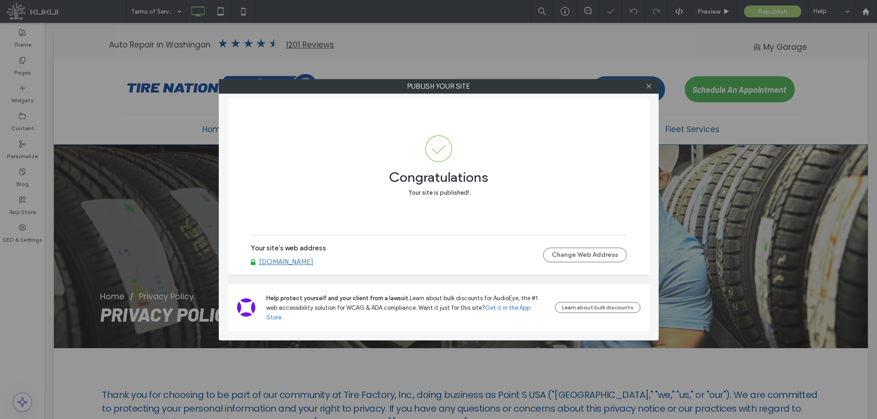
click at [299, 266] on link "www.gotirenation.com" at bounding box center [286, 262] width 54 height 8
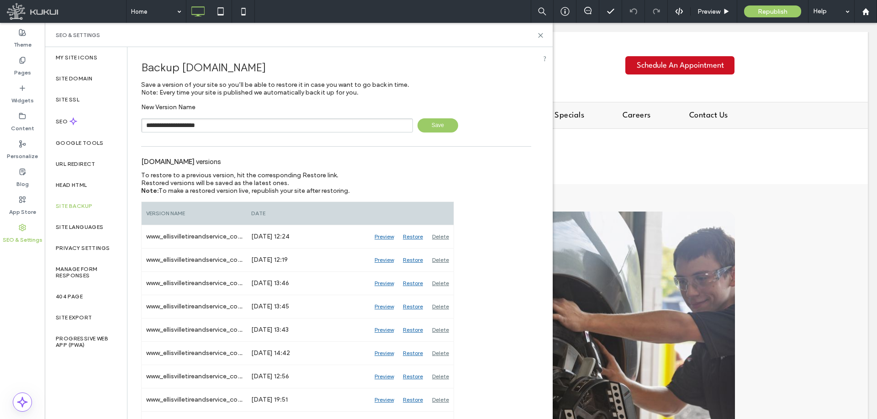
type input "**********"
click at [440, 125] on span "Save" at bounding box center [438, 125] width 41 height 14
click at [541, 34] on icon at bounding box center [540, 35] width 7 height 7
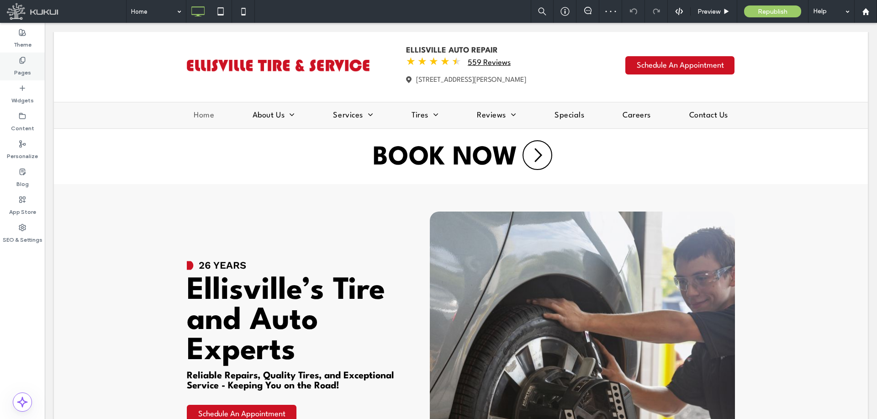
click at [33, 65] on div "Pages" at bounding box center [22, 67] width 45 height 28
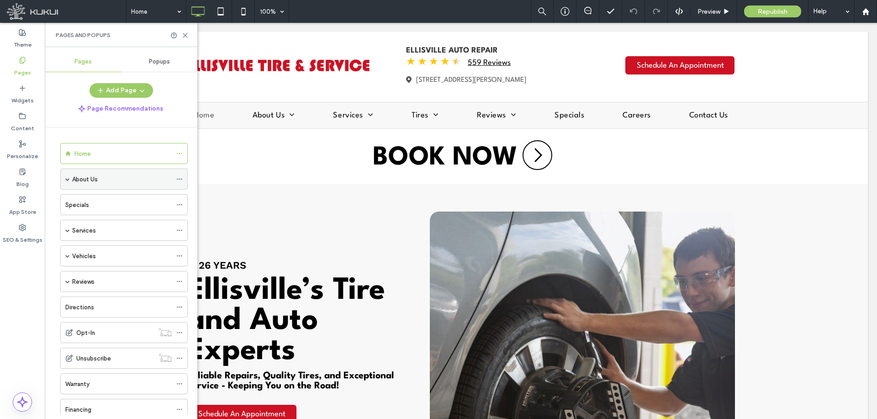
click at [75, 180] on label "About Us" at bounding box center [85, 179] width 26 height 16
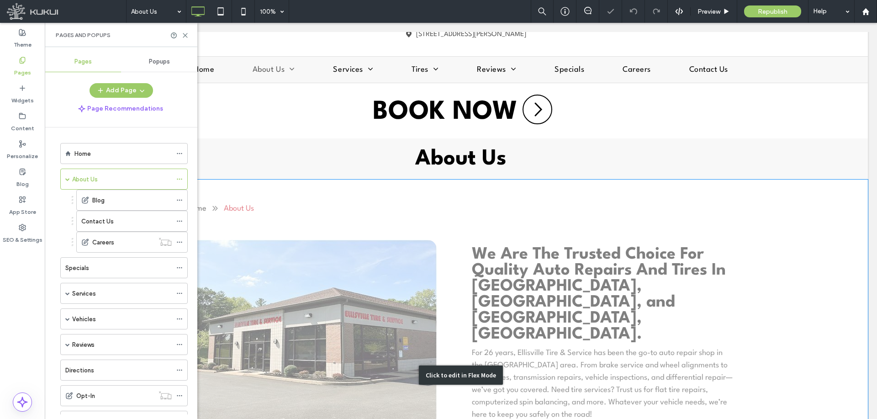
scroll to position [91, 0]
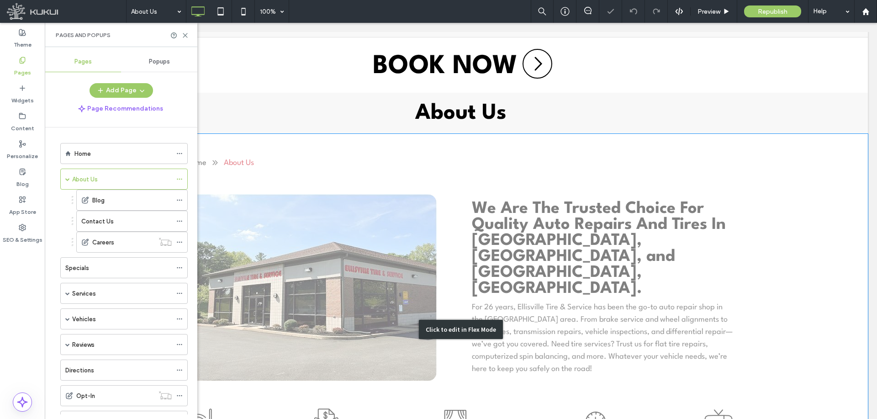
click at [587, 229] on div "Click to edit in Flex Mode" at bounding box center [461, 329] width 814 height 391
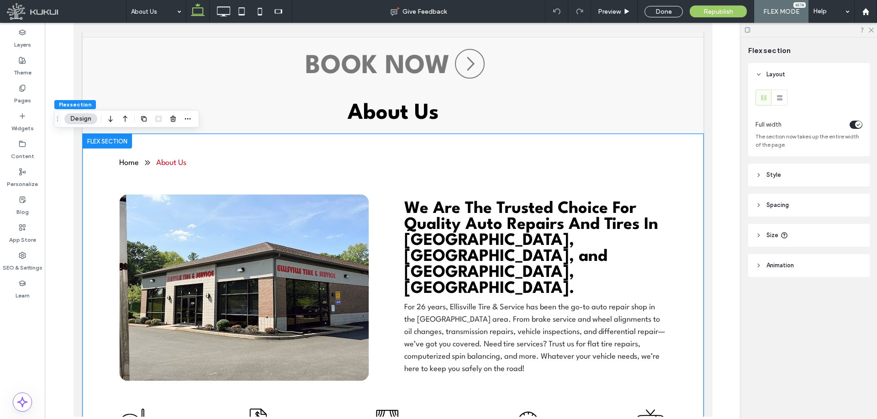
click at [497, 251] on span "We Are The Trusted Choice For Quality Auto Repairs And Tires In [GEOGRAPHIC_DAT…" at bounding box center [531, 249] width 254 height 96
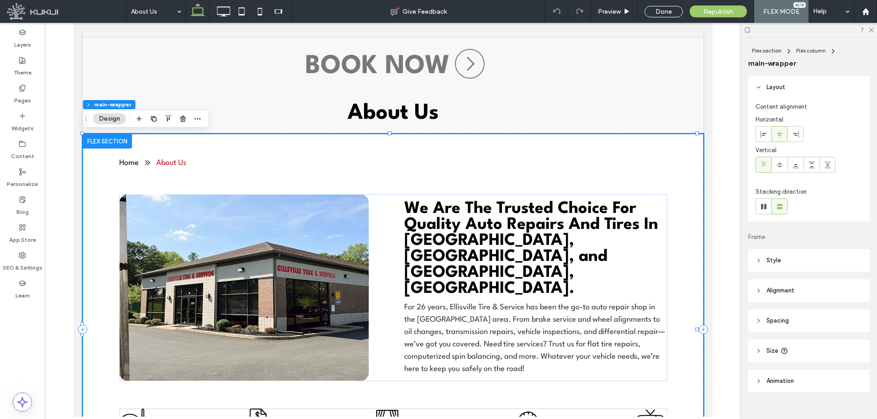
click at [497, 251] on span "We Are The Trusted Choice For Quality Auto Repairs And Tires In [GEOGRAPHIC_DAT…" at bounding box center [531, 249] width 254 height 96
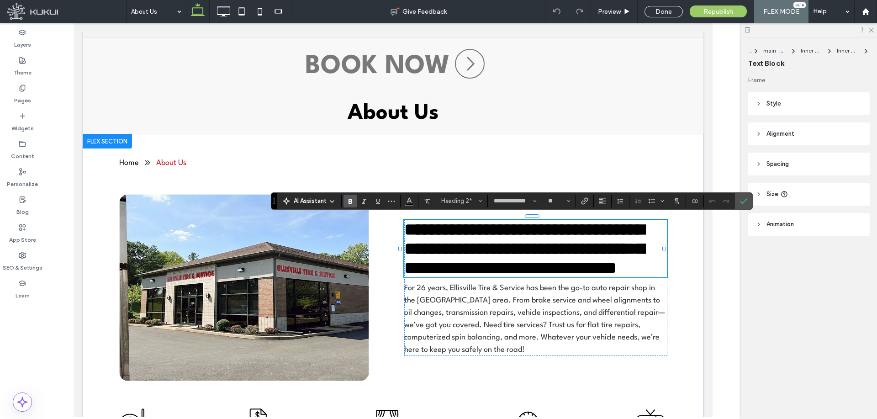
click at [747, 200] on label "Confirm" at bounding box center [744, 201] width 14 height 16
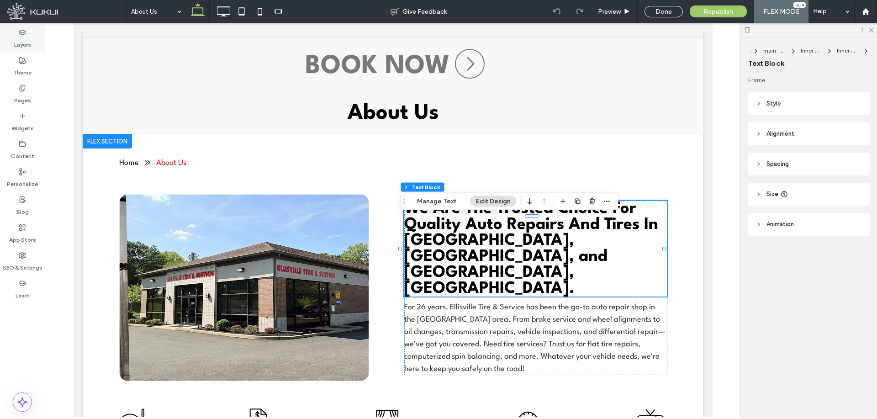
click at [30, 43] on label "Layers" at bounding box center [22, 42] width 17 height 13
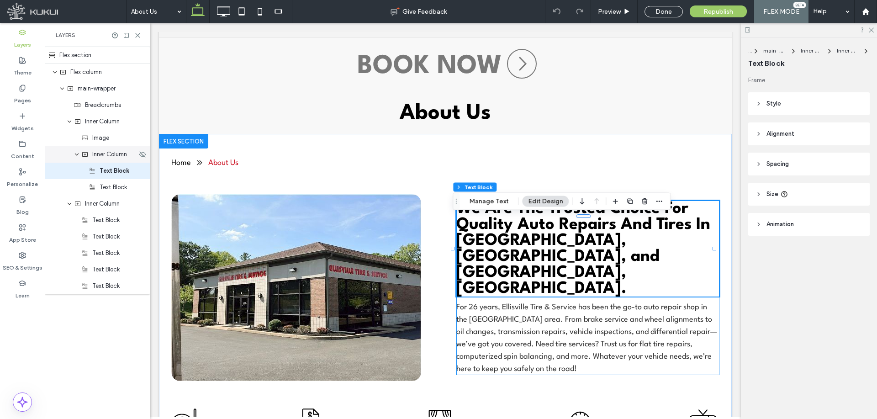
click at [108, 157] on span "Inner Column" at bounding box center [109, 154] width 35 height 9
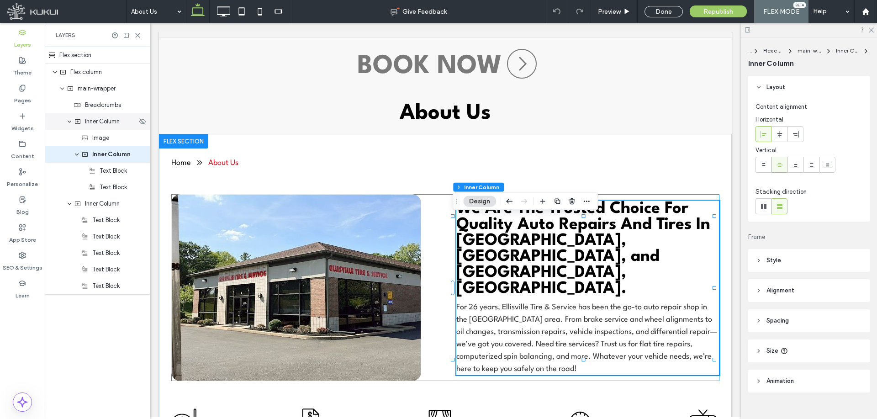
drag, startPoint x: 109, startPoint y: 122, endPoint x: 156, endPoint y: 147, distance: 53.6
click at [109, 122] on span "Inner Column" at bounding box center [102, 121] width 35 height 9
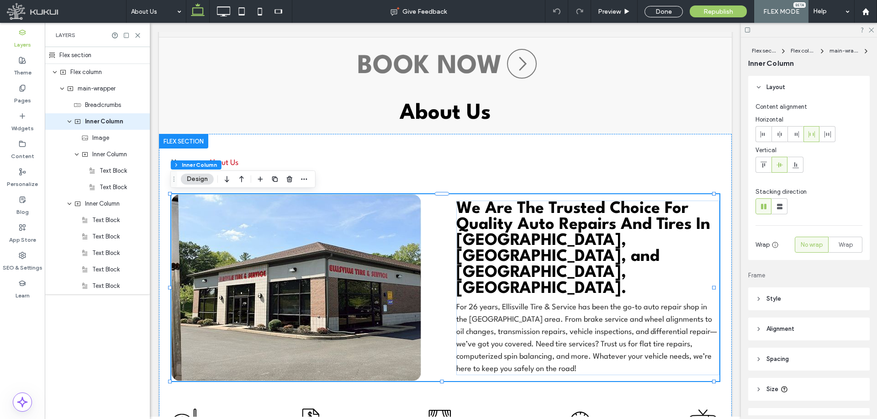
click at [817, 353] on header "Spacing" at bounding box center [809, 359] width 122 height 23
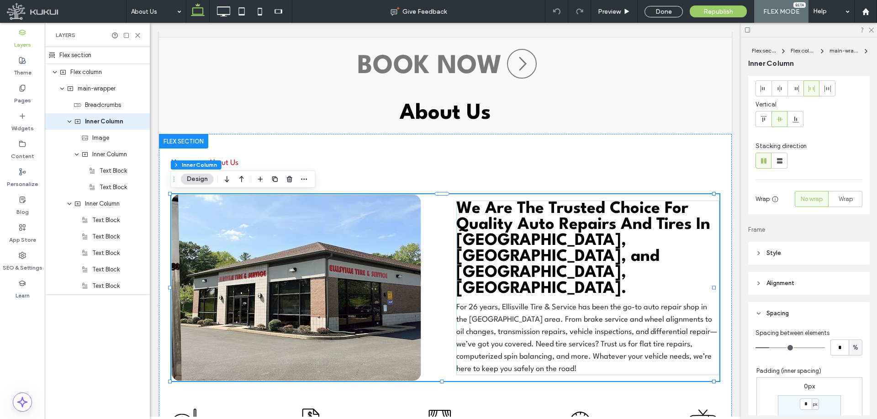
type input "*"
drag, startPoint x: 769, startPoint y: 347, endPoint x: 764, endPoint y: 347, distance: 5.0
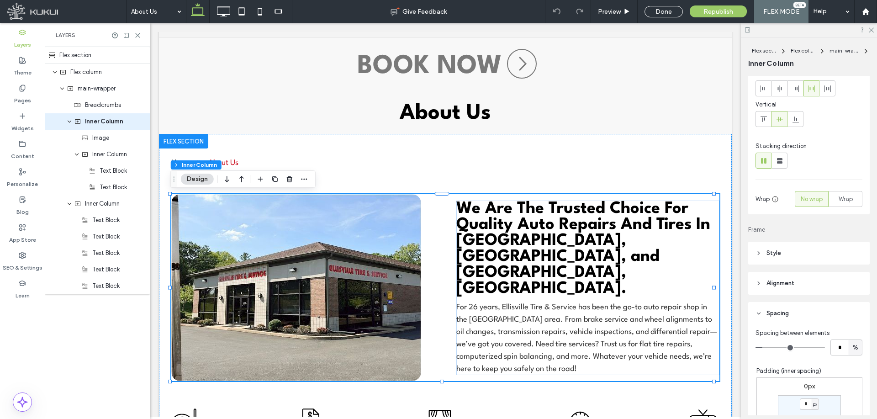
type input "*"
click at [764, 347] on input "range" at bounding box center [790, 347] width 69 height 1
click at [117, 155] on span "Inner Column" at bounding box center [109, 154] width 35 height 9
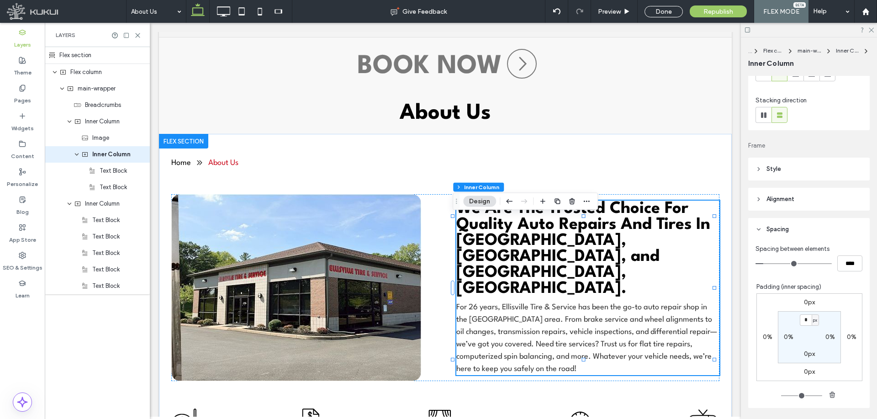
scroll to position [181, 0]
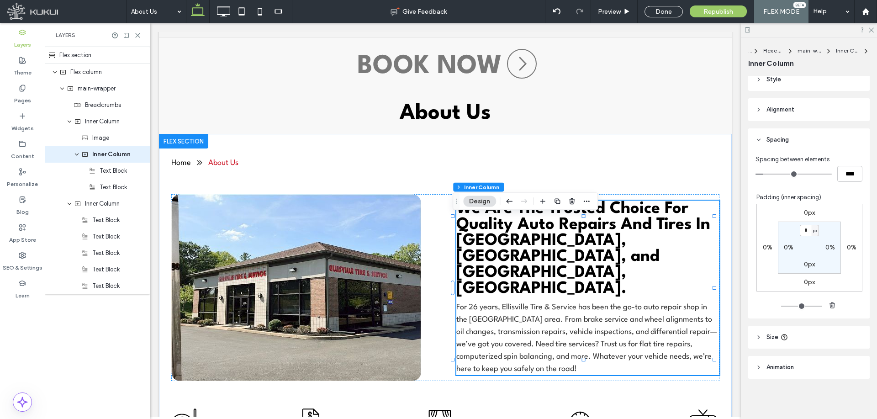
click at [825, 341] on header "Size" at bounding box center [809, 337] width 122 height 23
click at [838, 362] on input "**" at bounding box center [839, 360] width 18 height 16
type input "**"
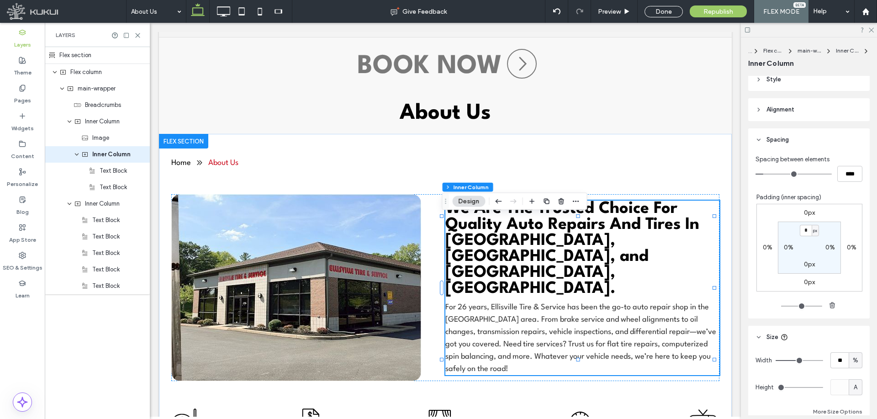
click at [798, 360] on input "range" at bounding box center [800, 360] width 48 height 1
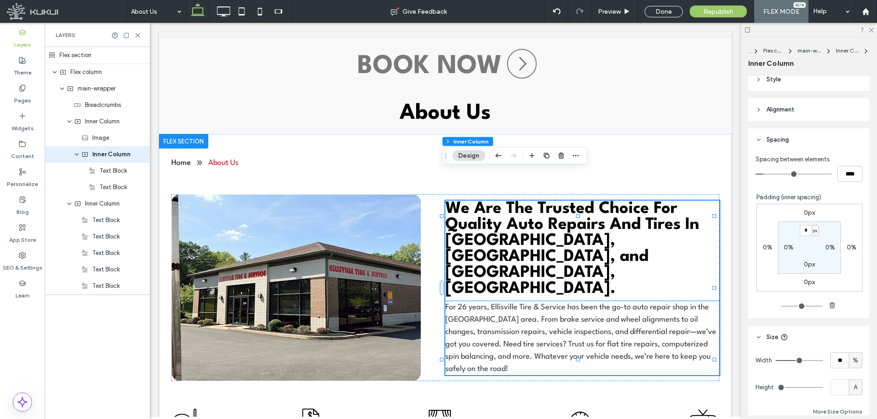
scroll to position [137, 0]
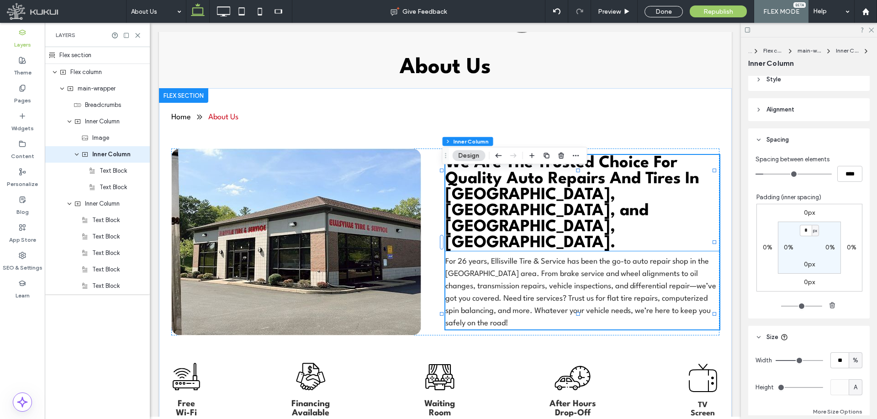
click at [517, 219] on h2 "We Are The Trusted Choice For Quality Auto Repairs And Tires In [GEOGRAPHIC_DAT…" at bounding box center [582, 203] width 274 height 96
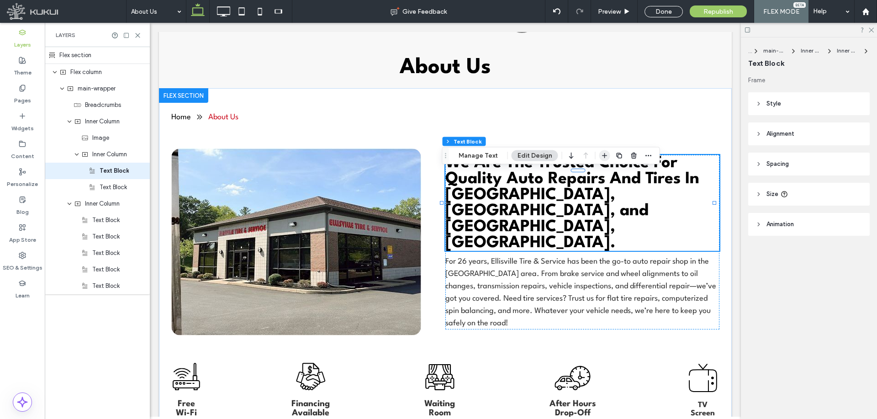
click at [601, 154] on icon "button" at bounding box center [604, 155] width 7 height 7
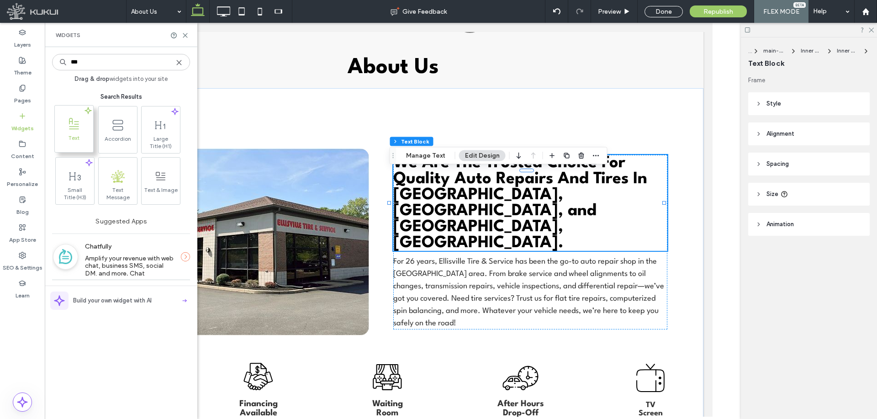
type input "***"
click at [84, 137] on span "Text" at bounding box center [74, 140] width 38 height 13
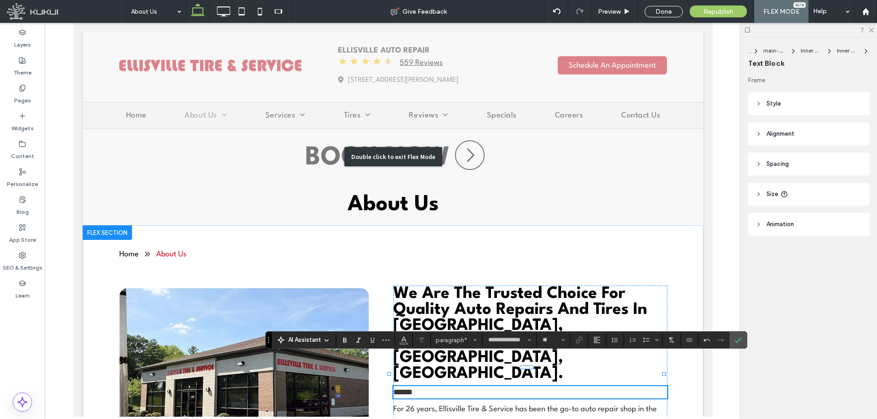
scroll to position [46, 0]
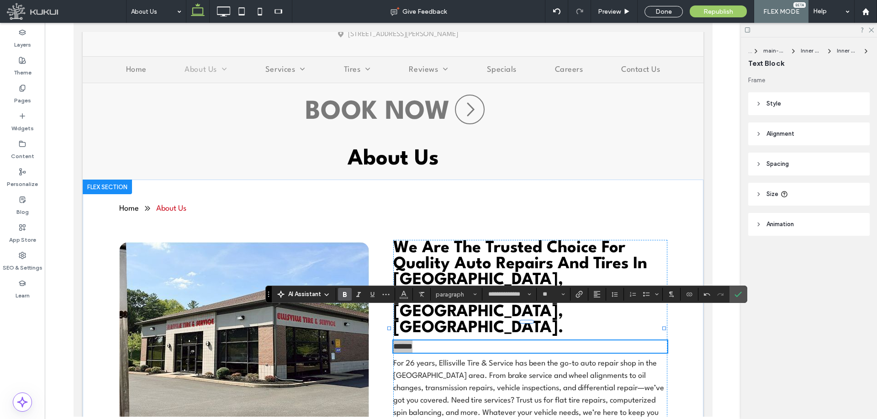
click at [348, 297] on icon "Bold" at bounding box center [344, 294] width 7 height 7
click at [737, 297] on label "Confirm" at bounding box center [738, 294] width 14 height 16
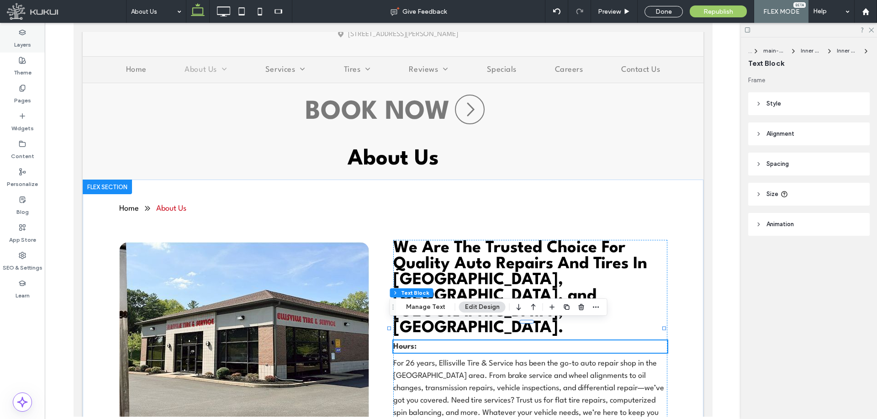
click at [12, 33] on div "Layers" at bounding box center [22, 39] width 45 height 28
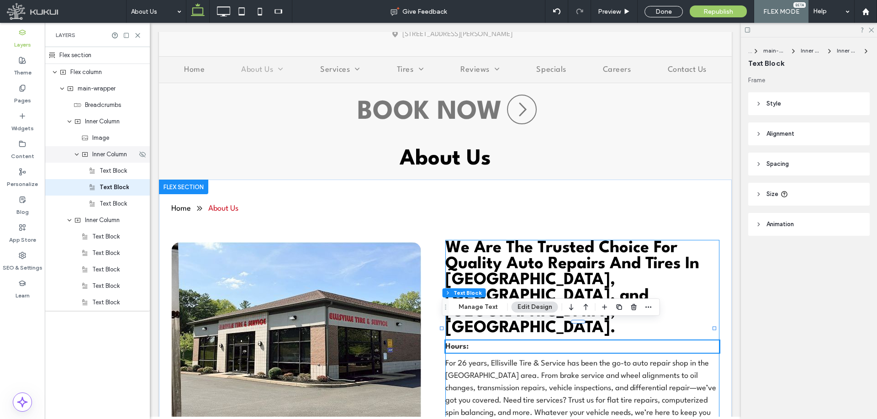
drag, startPoint x: 104, startPoint y: 153, endPoint x: 155, endPoint y: 182, distance: 58.8
click at [104, 153] on span "Inner Column" at bounding box center [109, 154] width 35 height 9
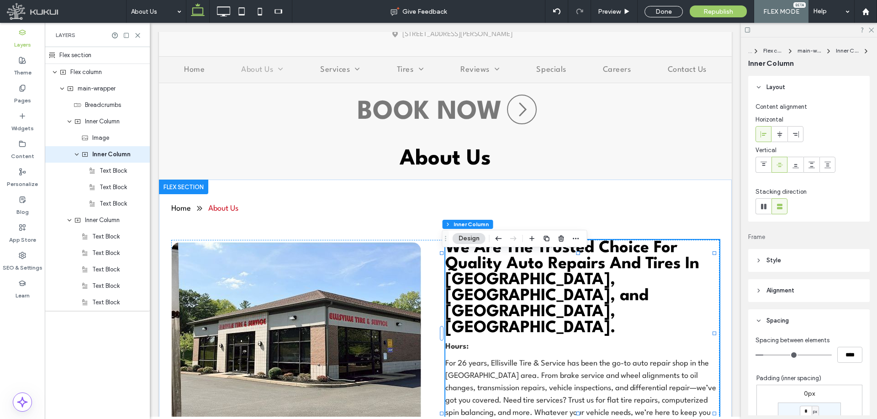
type input "*"
type input "***"
type input "*"
type input "***"
drag, startPoint x: 766, startPoint y: 353, endPoint x: 697, endPoint y: 353, distance: 69.0
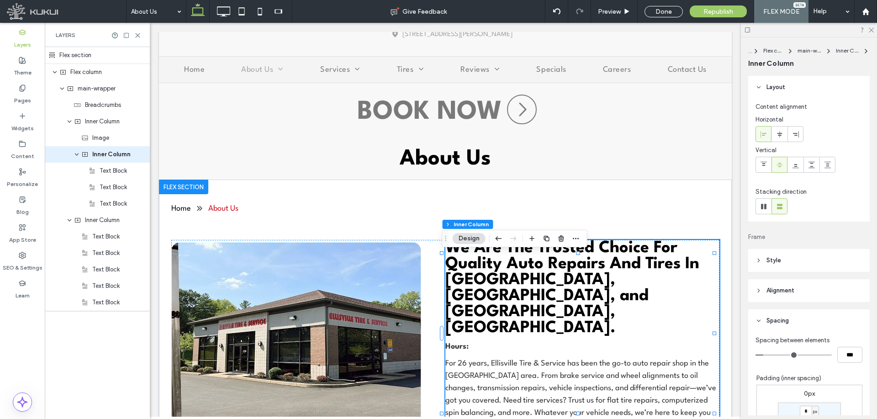
type input "*"
click at [756, 354] on input "range" at bounding box center [794, 354] width 76 height 1
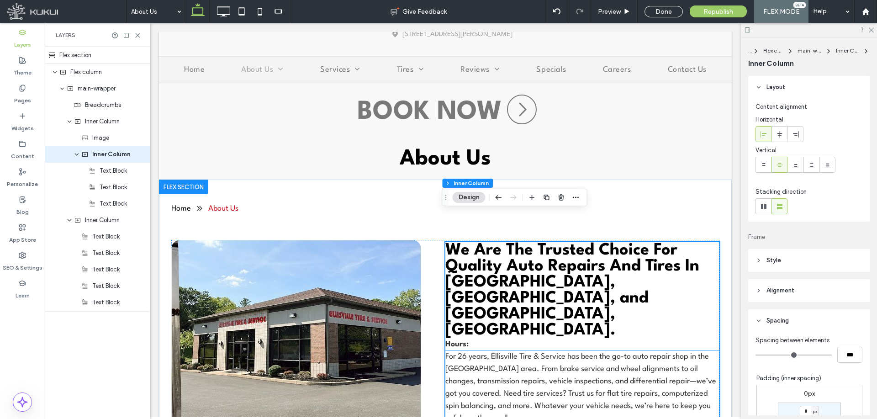
scroll to position [91, 0]
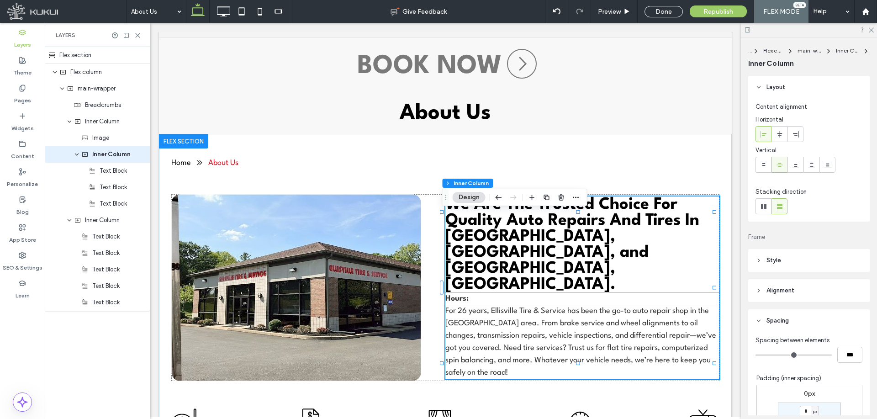
click at [485, 292] on p "Hours:" at bounding box center [582, 298] width 274 height 12
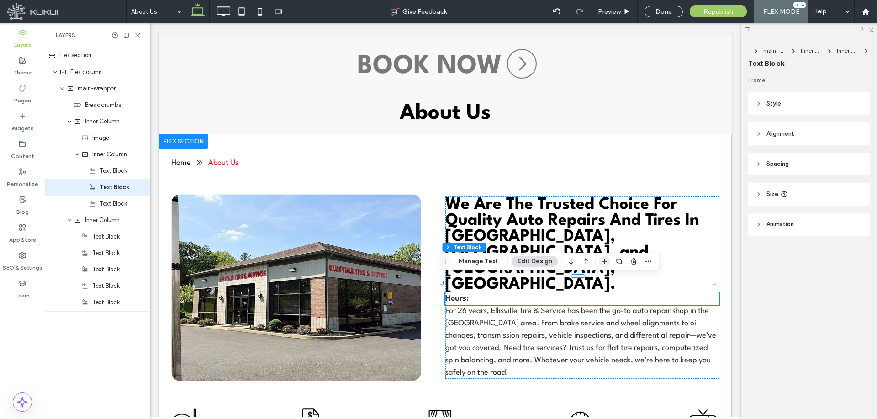
click at [605, 260] on icon "button" at bounding box center [604, 261] width 7 height 7
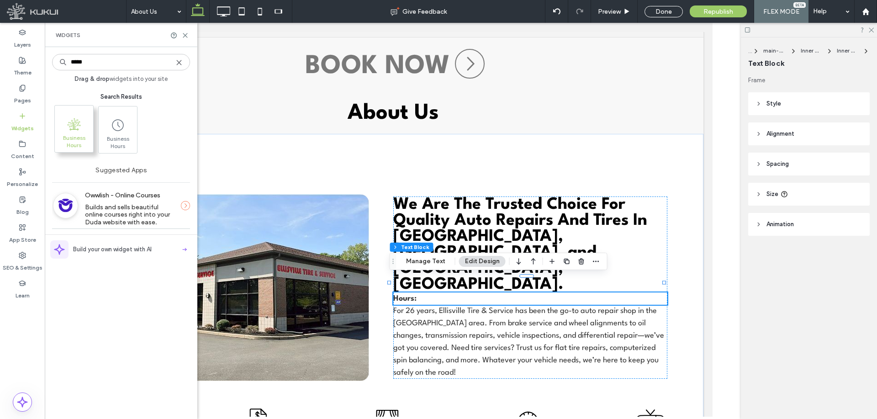
type input "*****"
click at [84, 135] on span "Business Hours" at bounding box center [74, 140] width 38 height 13
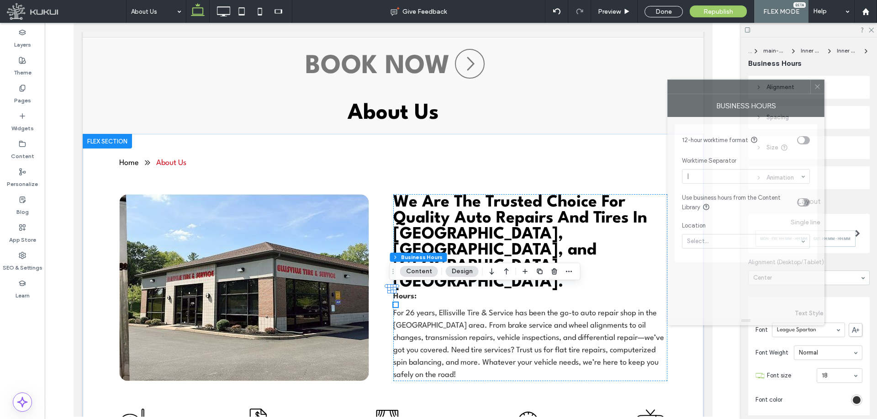
drag, startPoint x: 745, startPoint y: 95, endPoint x: 579, endPoint y: 60, distance: 169.4
click at [668, 80] on div at bounding box center [739, 87] width 143 height 14
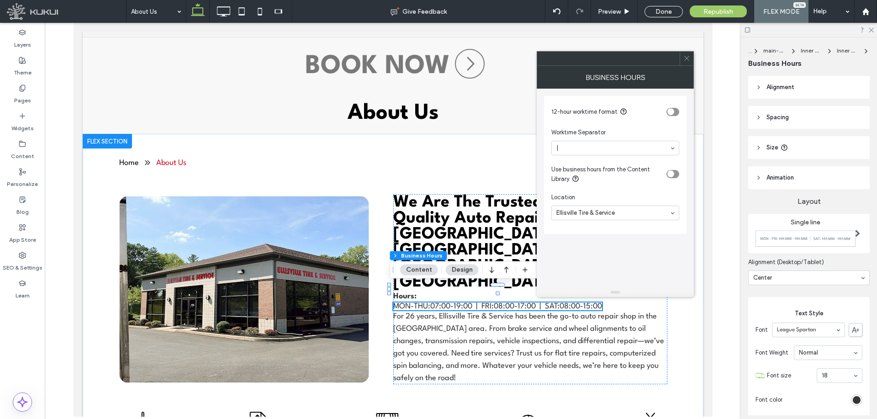
click at [674, 111] on div "toggle" at bounding box center [672, 112] width 13 height 8
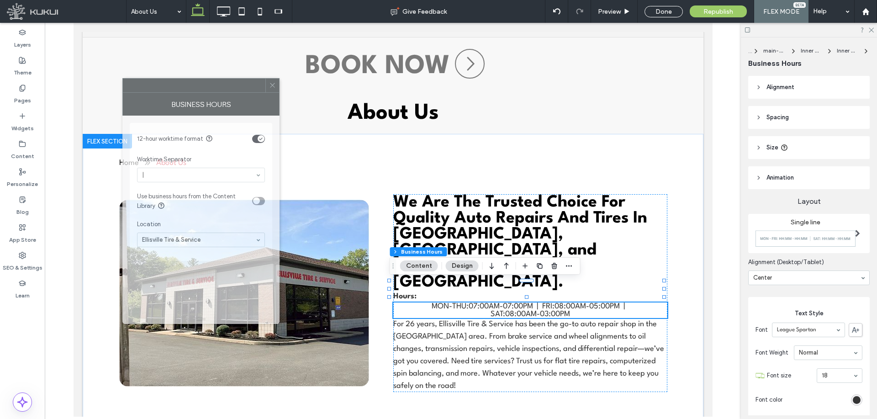
drag, startPoint x: 626, startPoint y: 62, endPoint x: 211, endPoint y: 88, distance: 416.5
click at [211, 88] on div at bounding box center [194, 86] width 143 height 14
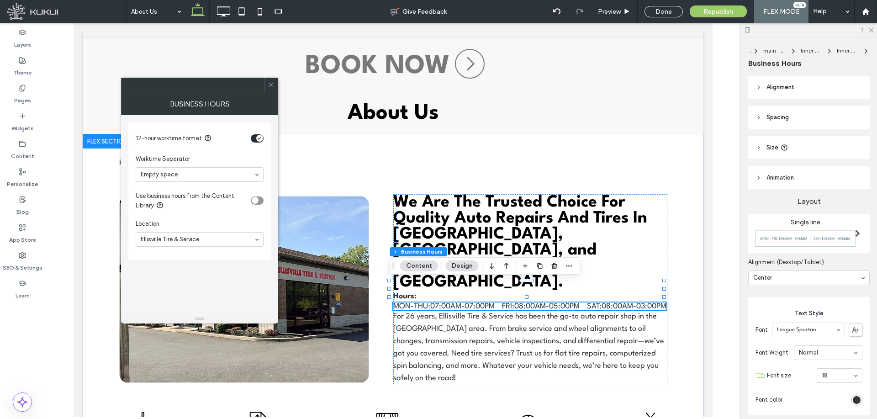
click at [813, 243] on img at bounding box center [806, 236] width 100 height 21
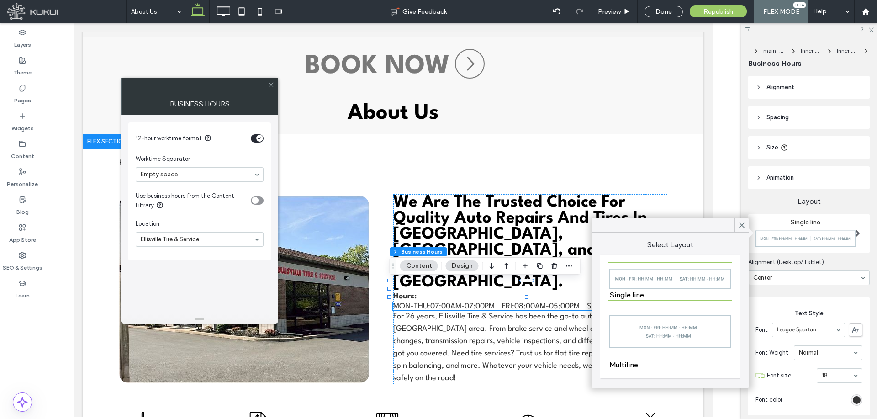
click at [683, 317] on img at bounding box center [670, 331] width 122 height 55
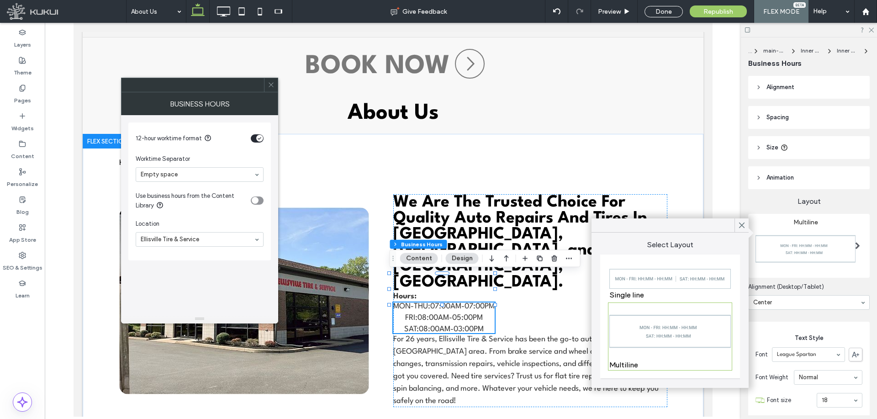
click at [802, 308] on section "Alignment (Desktop/Tablet) Center" at bounding box center [809, 296] width 122 height 37
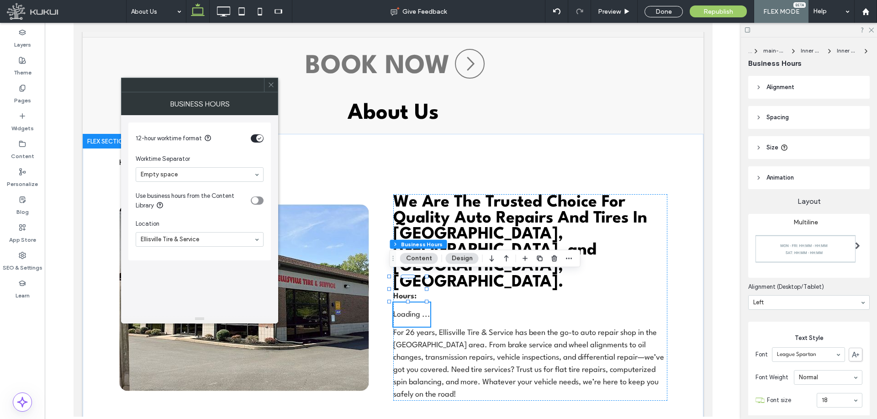
click at [772, 316] on div "Layout Multiline Alignment (Desktop/Tablet) Left Text Style Font League Spartan…" at bounding box center [809, 404] width 122 height 430
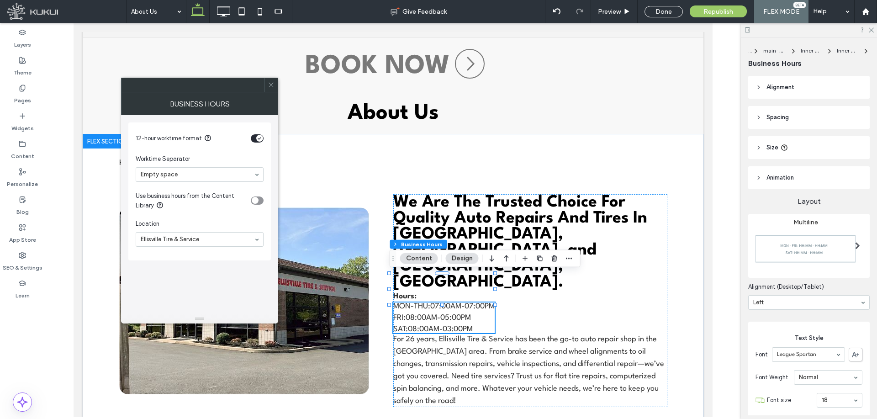
scroll to position [183, 0]
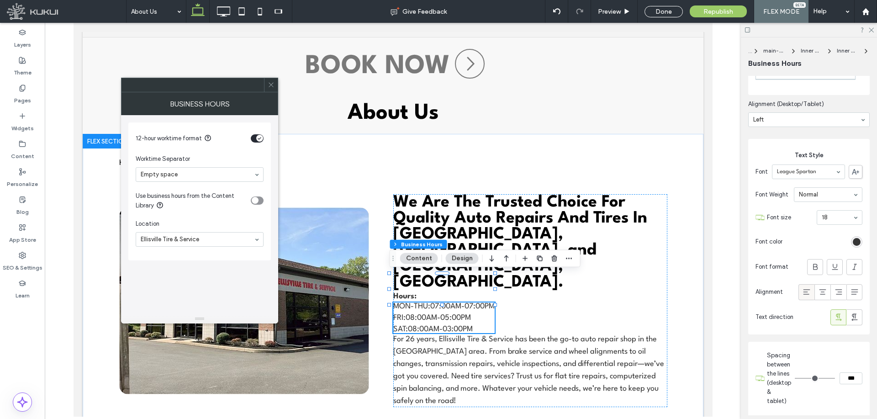
click at [802, 287] on icon at bounding box center [806, 291] width 9 height 9
type input "*"
type input "***"
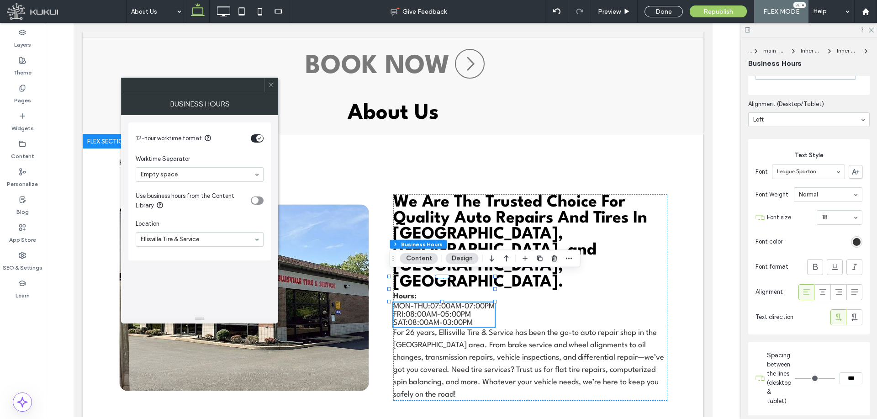
type input "*"
type input "***"
click at [800, 378] on input "range" at bounding box center [815, 378] width 40 height 1
type input "*"
type input "***"
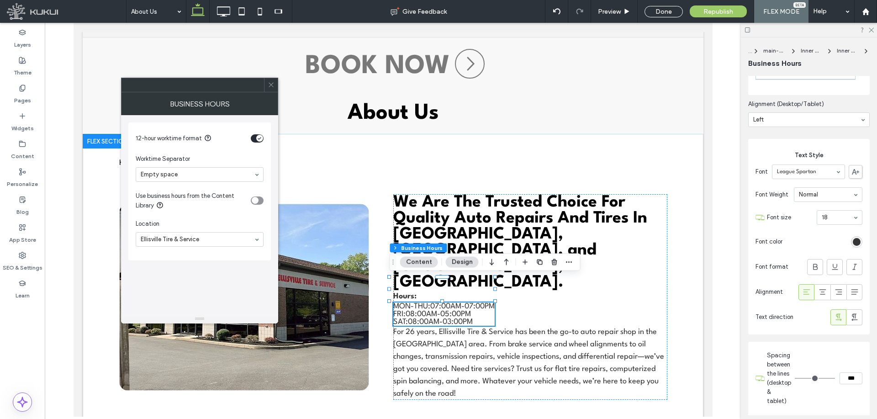
drag, startPoint x: 800, startPoint y: 372, endPoint x: 771, endPoint y: 370, distance: 29.7
type input "*"
click at [795, 378] on input "range" at bounding box center [815, 378] width 40 height 1
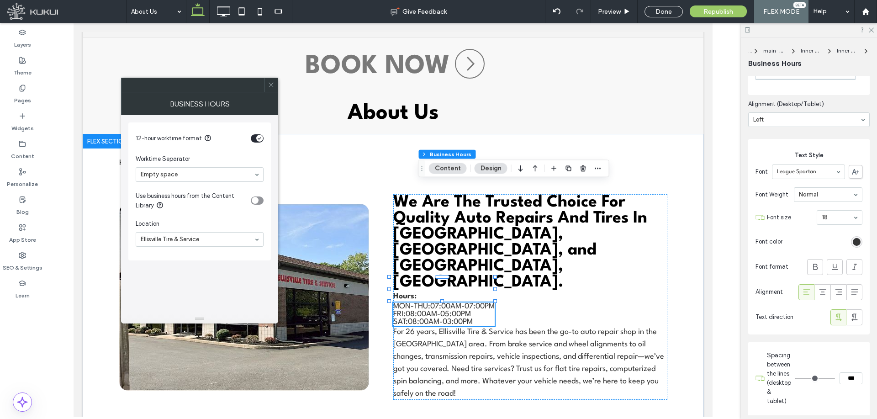
drag, startPoint x: 397, startPoint y: 264, endPoint x: 426, endPoint y: 168, distance: 100.3
click at [426, 167] on span "Drag" at bounding box center [422, 168] width 16 height 6
click at [425, 290] on p "Hours:" at bounding box center [530, 296] width 274 height 12
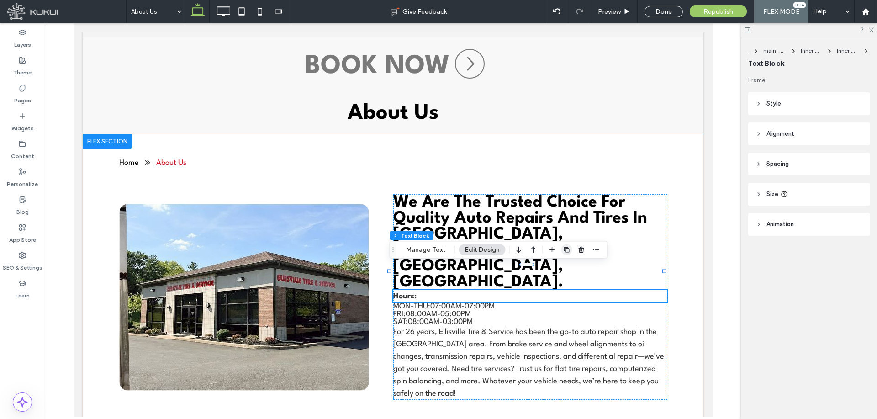
click at [563, 250] on icon "button" at bounding box center [566, 249] width 7 height 7
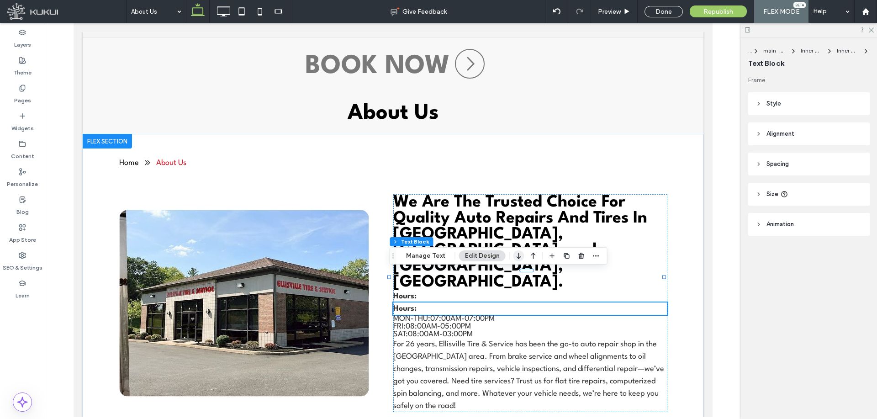
click at [517, 257] on use "button" at bounding box center [519, 256] width 4 height 6
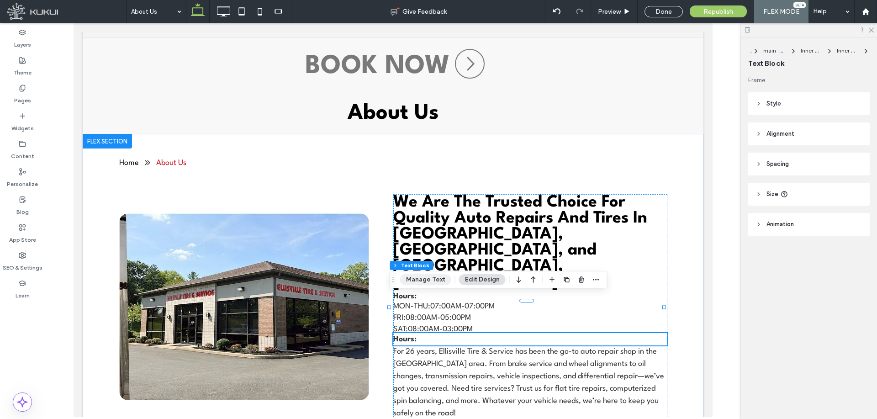
click at [424, 281] on button "Manage Text" at bounding box center [425, 279] width 51 height 11
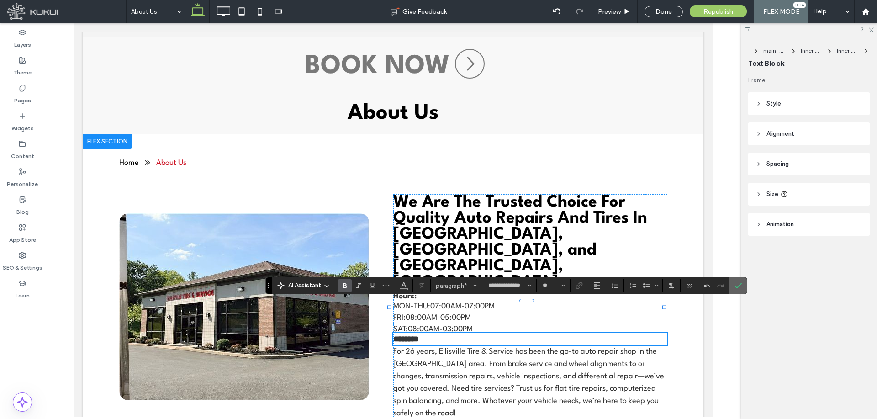
click at [736, 288] on icon "Confirm" at bounding box center [738, 285] width 7 height 7
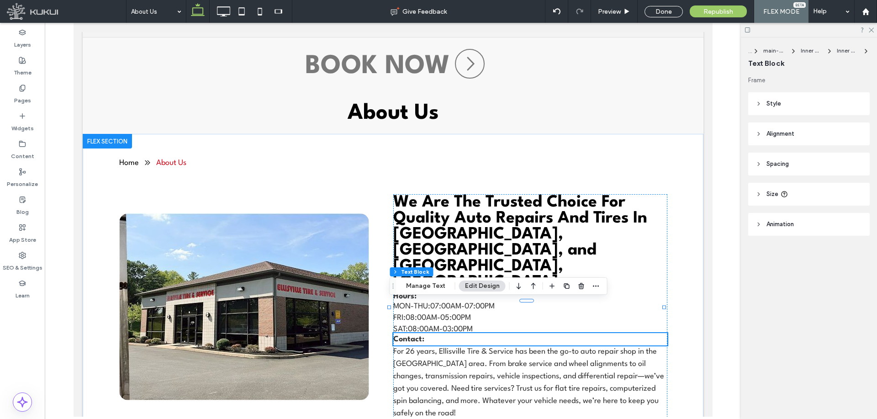
click at [567, 286] on icon "button" at bounding box center [566, 285] width 7 height 7
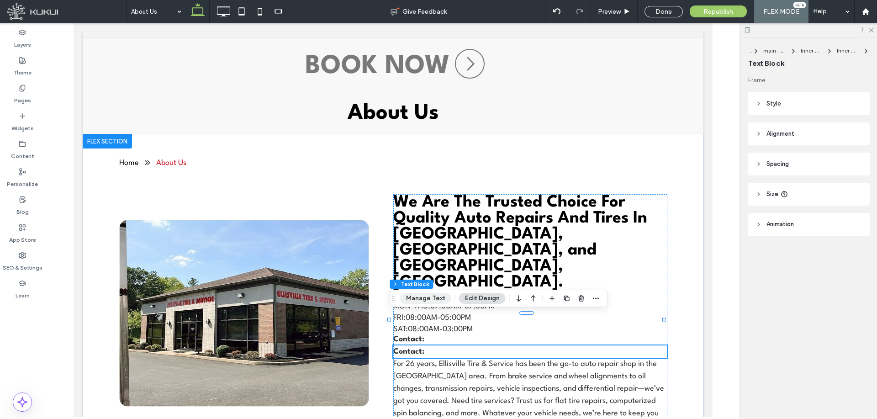
click at [429, 299] on button "Manage Text" at bounding box center [425, 298] width 51 height 11
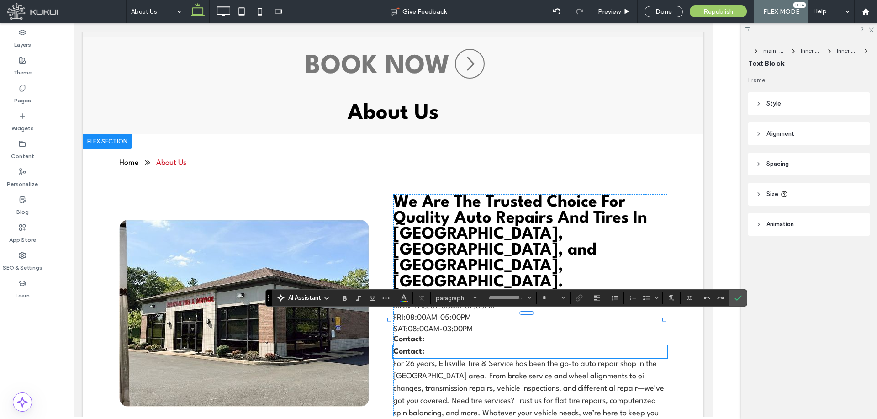
type input "**********"
type input "**"
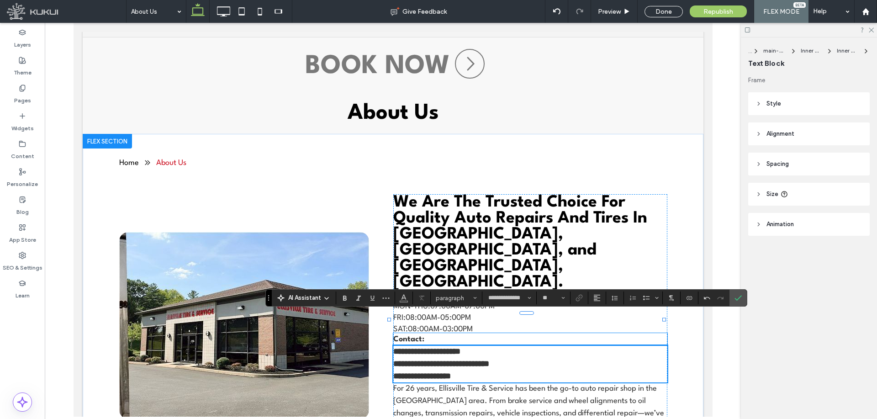
scroll to position [0, 0]
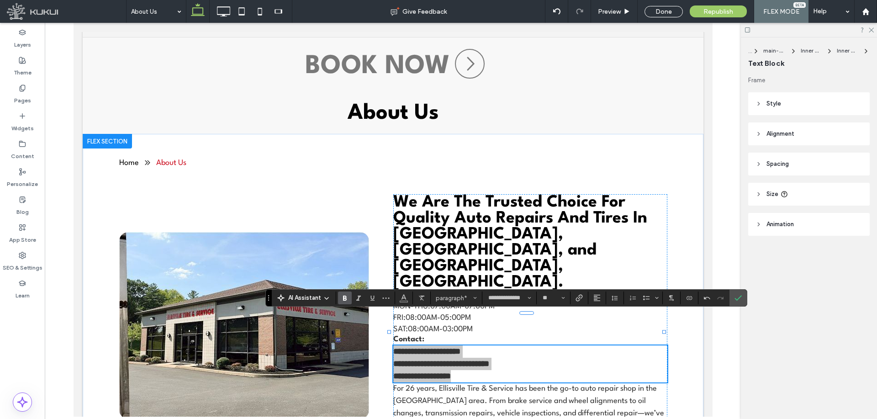
drag, startPoint x: 348, startPoint y: 296, endPoint x: 360, endPoint y: 301, distance: 13.1
click at [348, 296] on icon "Bold" at bounding box center [344, 297] width 7 height 7
click at [465, 360] on span "**********" at bounding box center [441, 364] width 96 height 8
click at [486, 345] on p "**********" at bounding box center [530, 351] width 274 height 12
drag, startPoint x: 470, startPoint y: 317, endPoint x: 416, endPoint y: 319, distance: 53.9
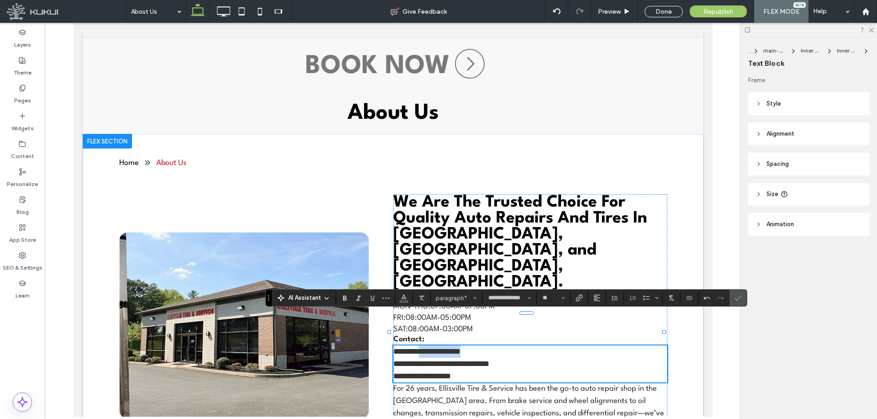
click at [416, 345] on p "**********" at bounding box center [530, 351] width 274 height 12
click at [419, 347] on span "**********" at bounding box center [428, 351] width 70 height 8
drag, startPoint x: 480, startPoint y: 318, endPoint x: 526, endPoint y: 319, distance: 46.1
click at [414, 345] on p "**********" at bounding box center [530, 351] width 274 height 12
click at [577, 296] on icon "Link" at bounding box center [579, 297] width 7 height 7
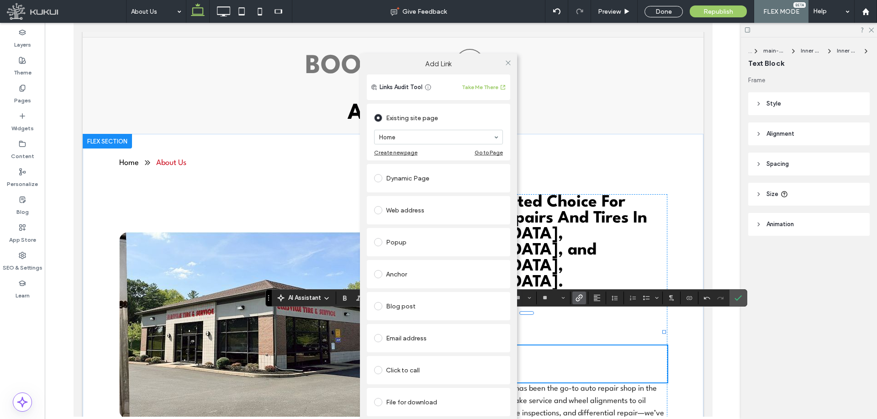
click at [413, 370] on div "Click to call" at bounding box center [438, 370] width 129 height 15
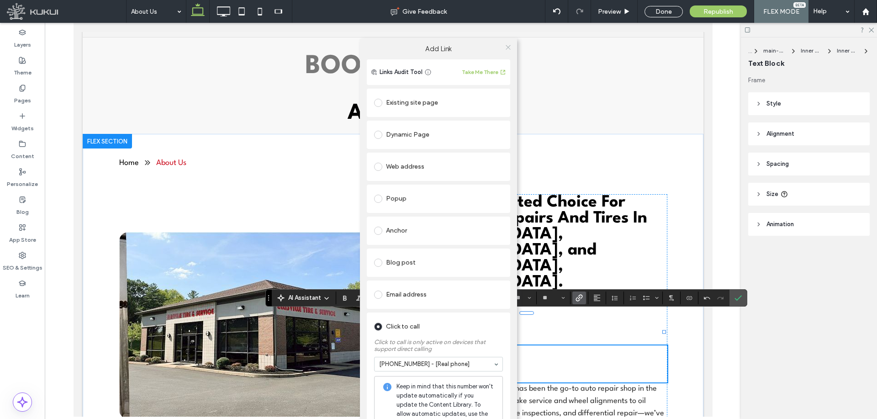
click at [505, 44] on icon at bounding box center [508, 47] width 7 height 7
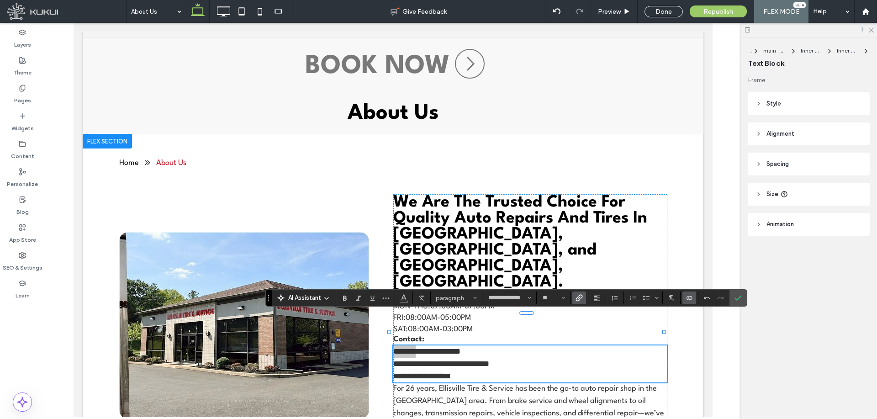
click at [691, 298] on icon "Connect To Data" at bounding box center [689, 297] width 7 height 7
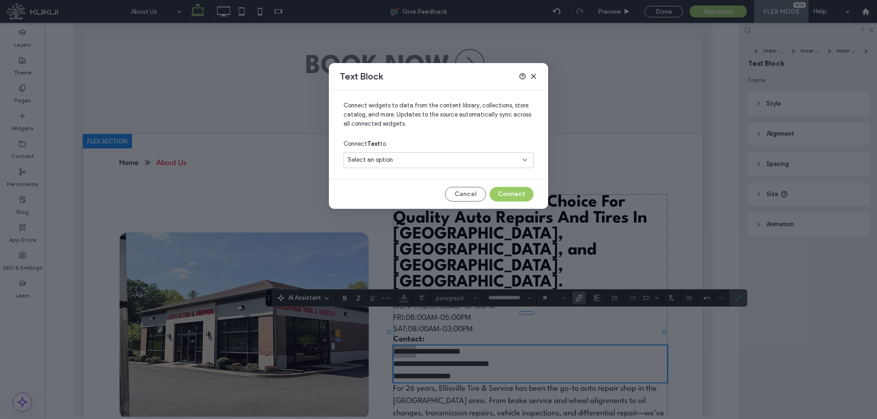
click at [441, 164] on div "Select an option" at bounding box center [433, 159] width 171 height 9
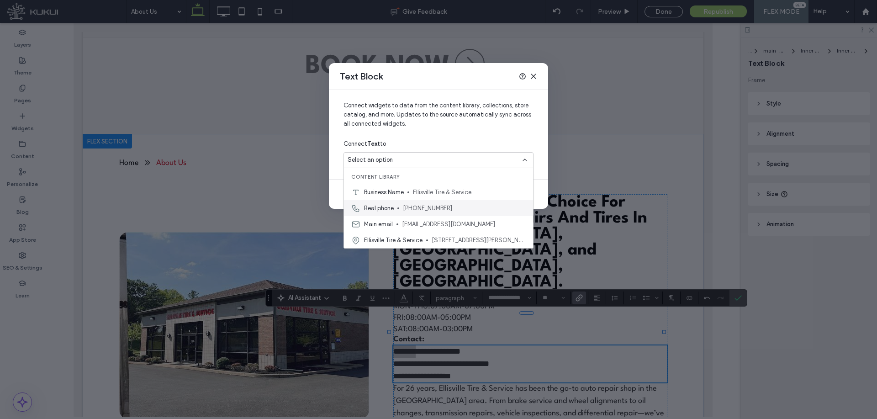
click at [403, 207] on span "[PHONE_NUMBER]" at bounding box center [464, 208] width 123 height 9
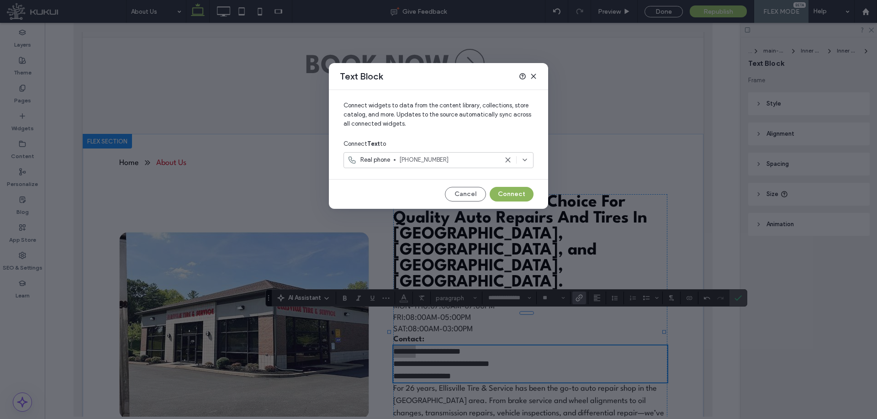
click at [516, 193] on button "Connect" at bounding box center [512, 194] width 44 height 15
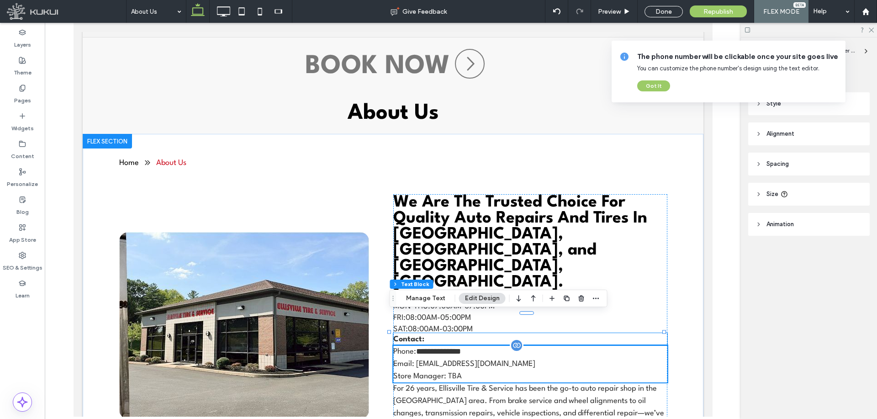
click at [453, 347] on span "**********" at bounding box center [438, 351] width 45 height 8
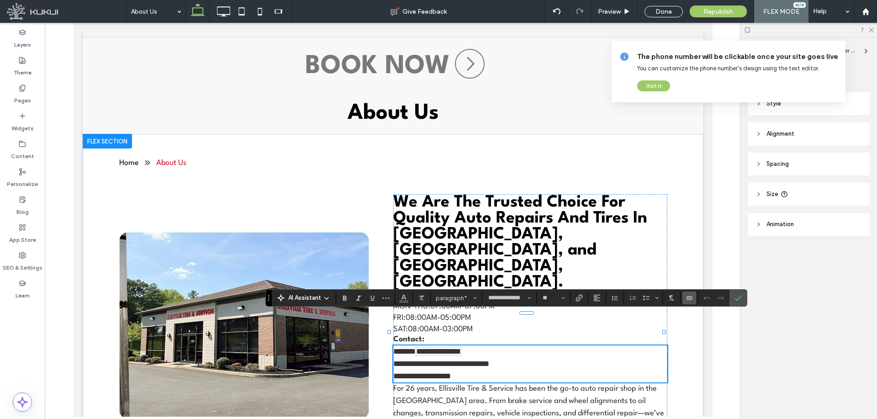
click at [450, 347] on span "**********" at bounding box center [438, 351] width 45 height 8
click at [573, 297] on label "Link" at bounding box center [579, 297] width 14 height 13
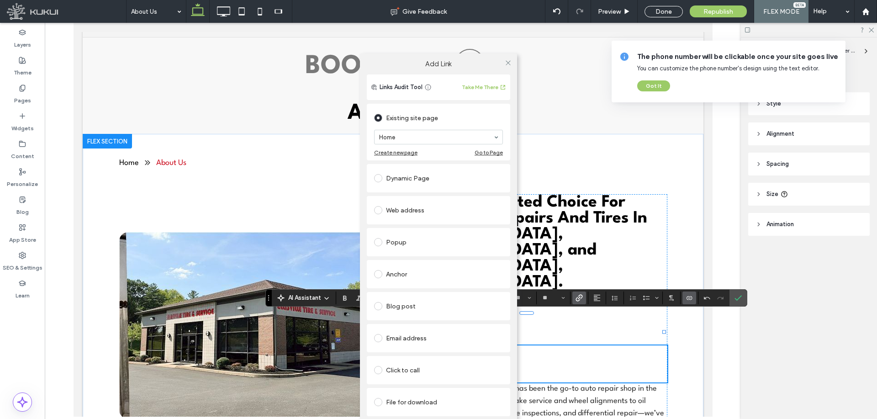
click at [398, 365] on div "Click to call" at bounding box center [438, 370] width 129 height 15
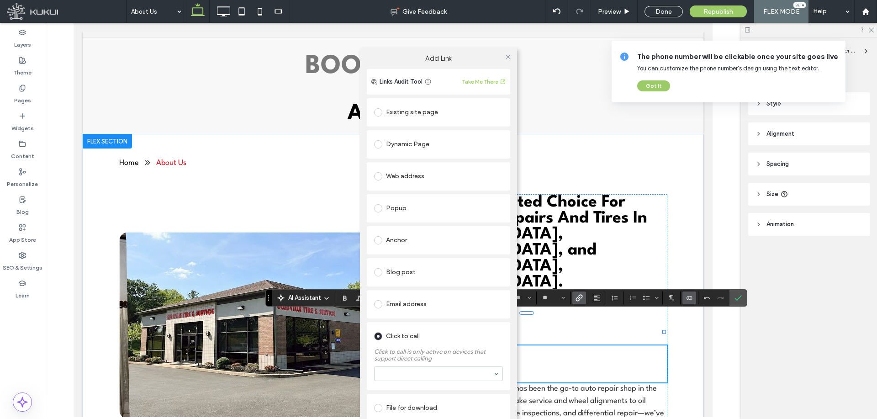
drag, startPoint x: 406, startPoint y: 374, endPoint x: 407, endPoint y: 380, distance: 5.7
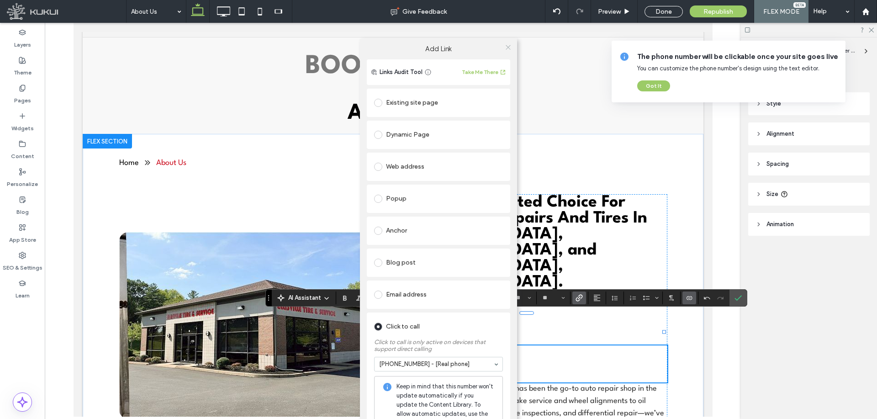
click at [506, 46] on use at bounding box center [508, 47] width 5 height 5
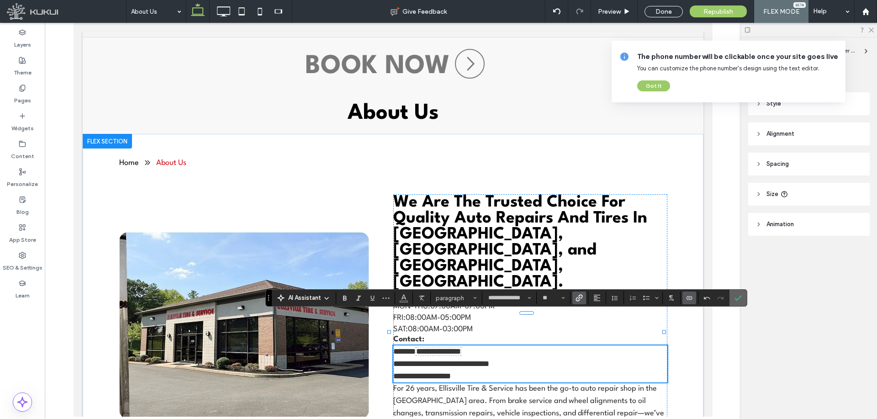
click at [732, 297] on label "Confirm" at bounding box center [738, 298] width 14 height 16
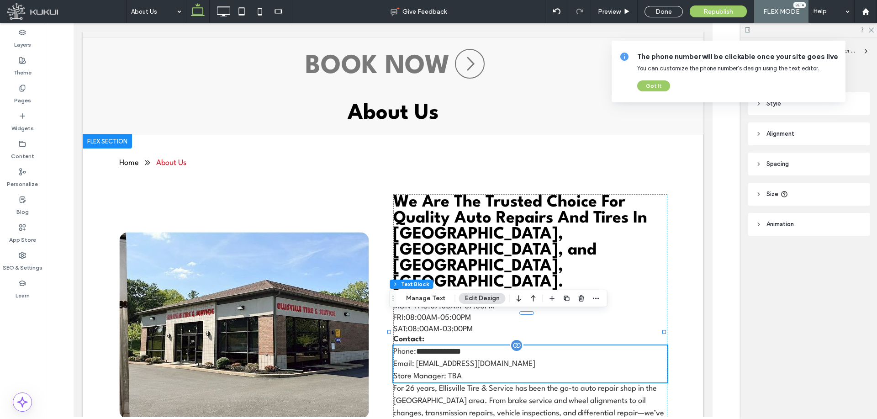
click at [513, 370] on p "Store Manager: TBA" at bounding box center [530, 376] width 274 height 12
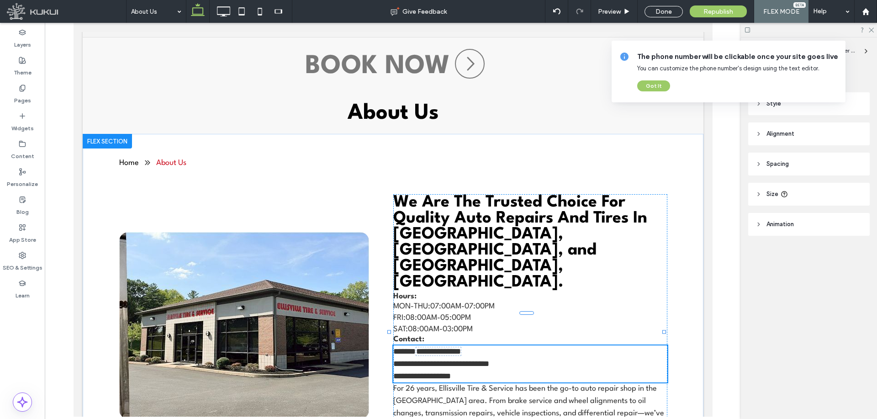
type input "**********"
type input "**"
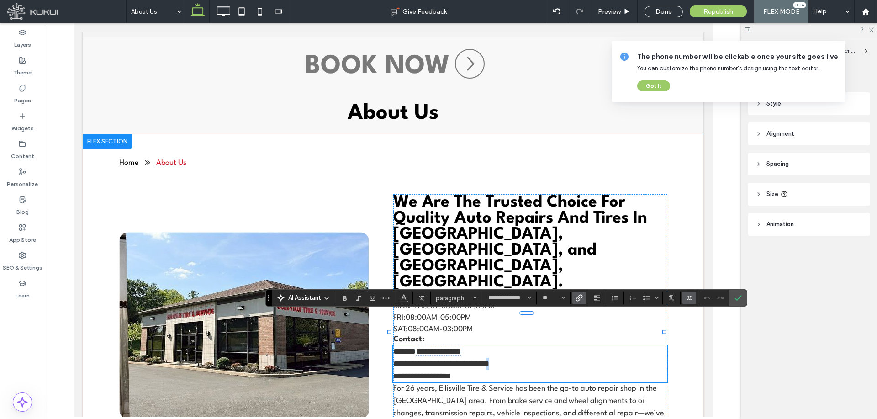
click at [489, 360] on span "**********" at bounding box center [441, 364] width 96 height 8
click at [521, 358] on p "**********" at bounding box center [530, 364] width 274 height 12
click at [529, 358] on p "**********" at bounding box center [530, 364] width 274 height 12
drag, startPoint x: 485, startPoint y: 330, endPoint x: 413, endPoint y: 331, distance: 71.3
click at [413, 358] on p "**********" at bounding box center [530, 364] width 274 height 12
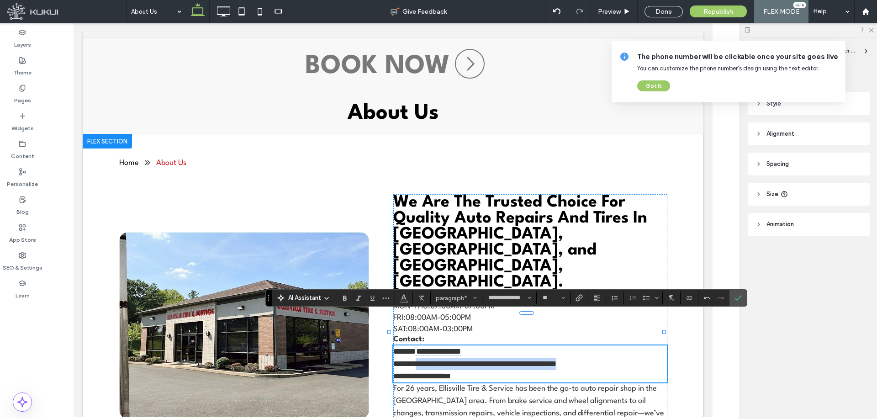
drag, startPoint x: 535, startPoint y: 333, endPoint x: 412, endPoint y: 333, distance: 123.8
click at [412, 358] on p "**********" at bounding box center [530, 364] width 274 height 12
click at [583, 297] on label "Link" at bounding box center [579, 297] width 14 height 13
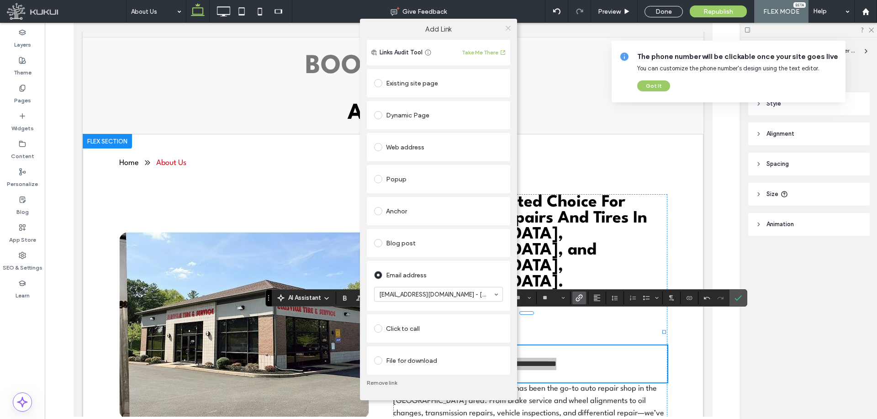
click at [508, 26] on icon at bounding box center [508, 28] width 7 height 7
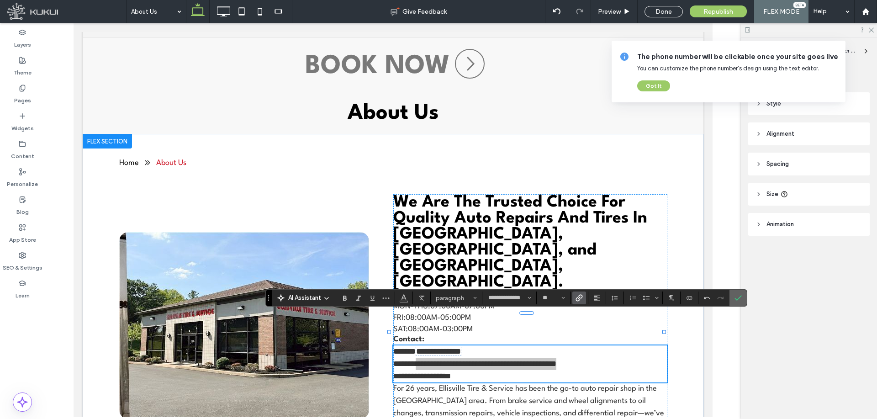
click at [742, 294] on label "Confirm" at bounding box center [738, 298] width 14 height 16
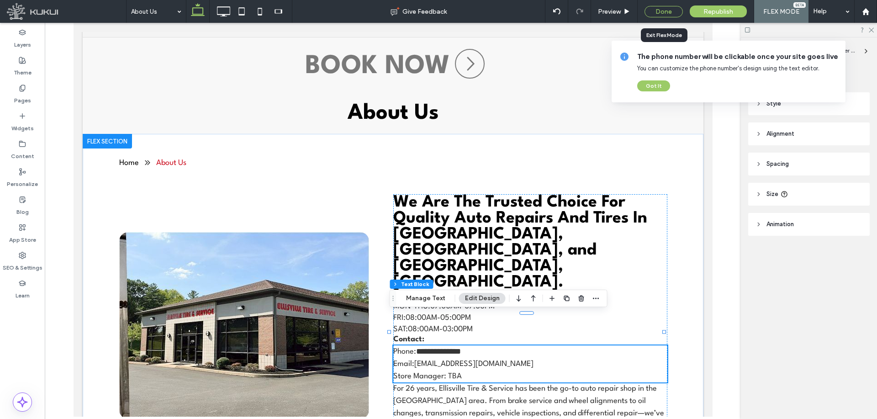
click at [669, 12] on div "Done" at bounding box center [664, 11] width 38 height 11
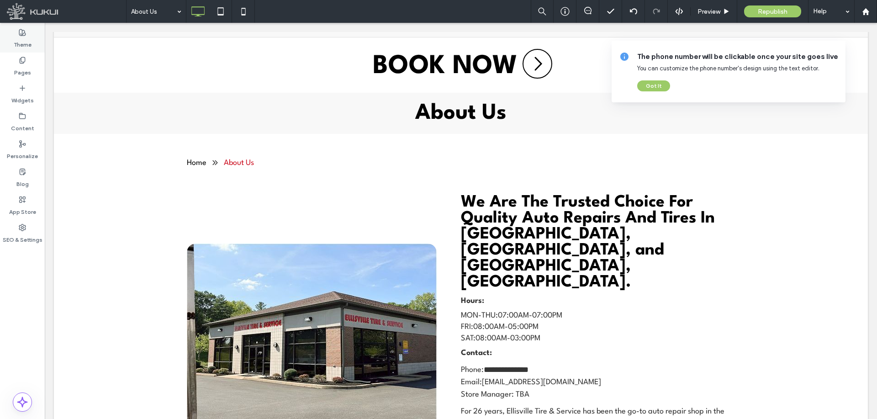
click at [24, 44] on label "Theme" at bounding box center [23, 42] width 18 height 13
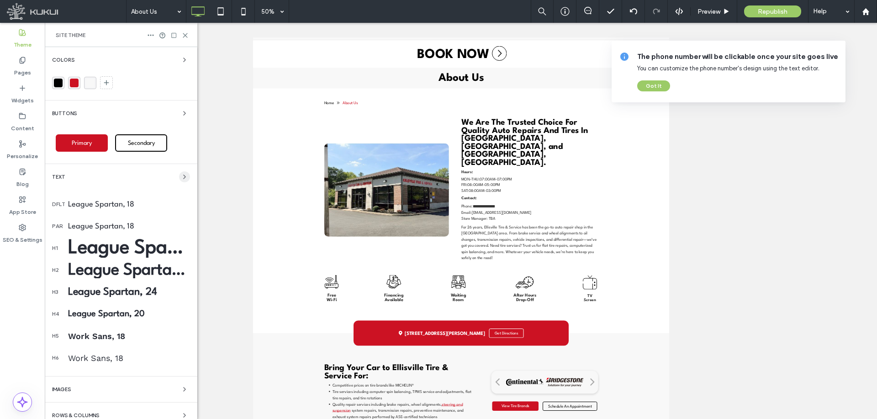
click at [181, 178] on icon "button" at bounding box center [184, 176] width 7 height 7
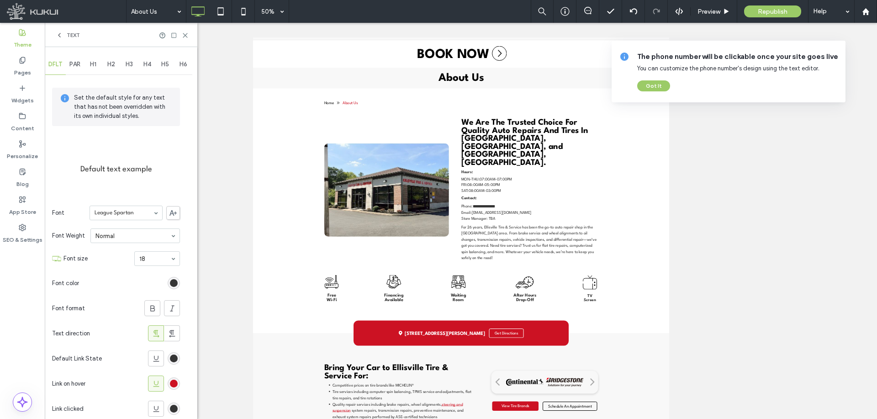
scroll to position [37, 0]
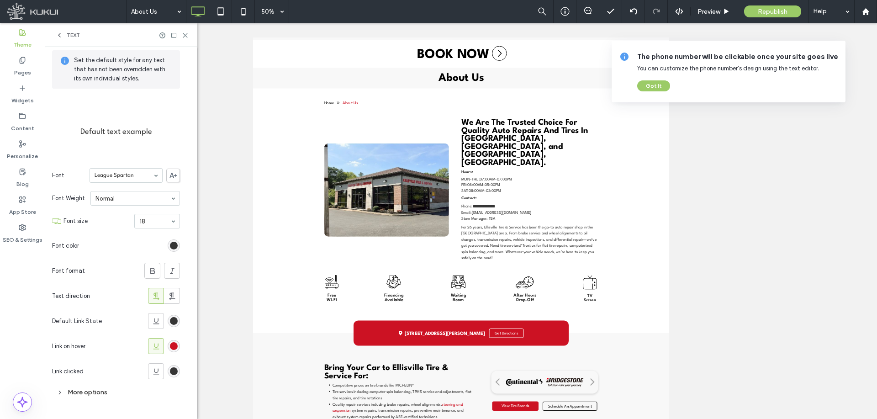
click at [176, 320] on div "rgb(53, 53, 53)" at bounding box center [174, 321] width 8 height 8
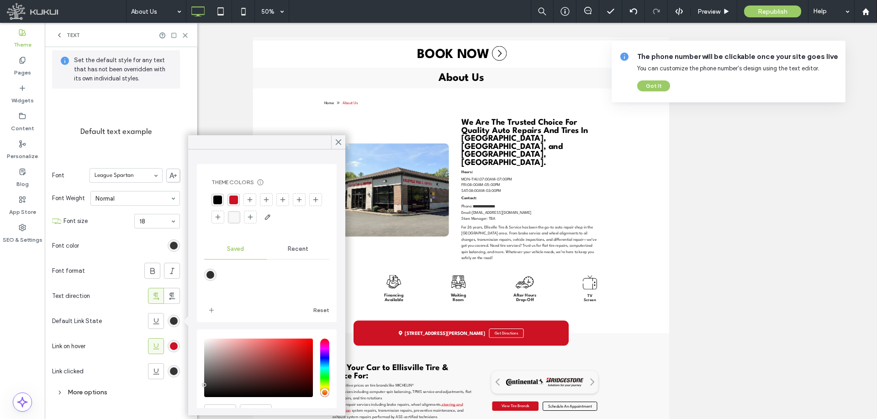
click at [228, 198] on div "rgba(204, 18, 35, 1)" at bounding box center [233, 200] width 12 height 12
click at [175, 342] on div "rgb(204, 18, 35)" at bounding box center [174, 346] width 8 height 8
click at [244, 341] on div "saturation and value" at bounding box center [258, 368] width 109 height 58
type input "*******"
click at [147, 340] on section "Link on hover" at bounding box center [116, 345] width 128 height 25
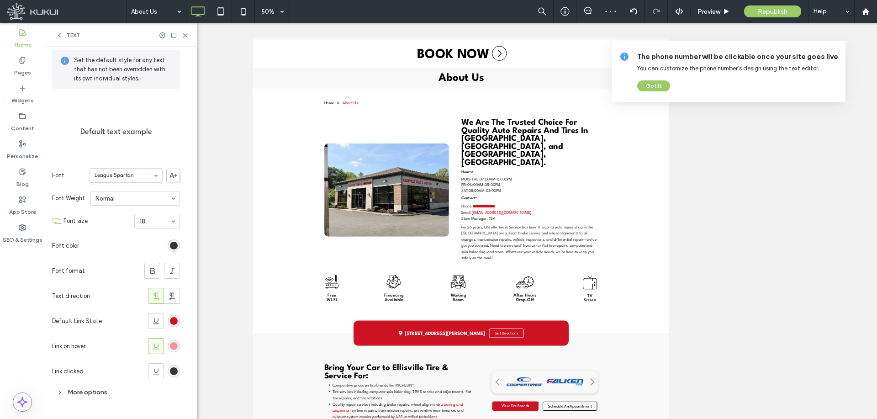
click at [176, 372] on div "rgb(53, 53, 53)" at bounding box center [174, 371] width 8 height 8
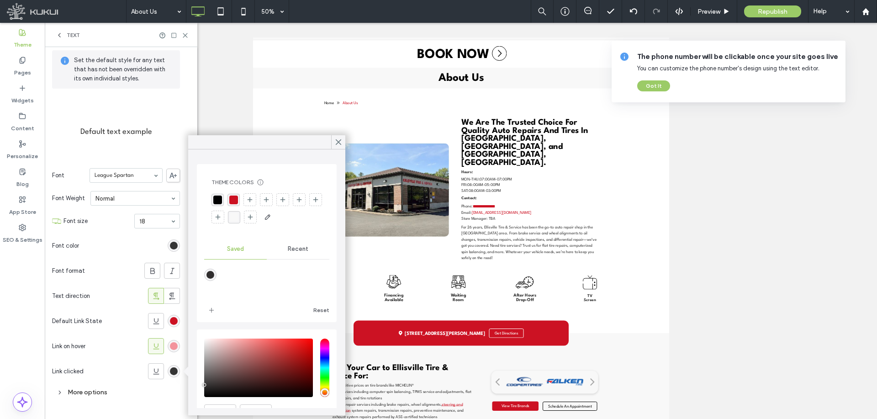
click at [233, 201] on div "rgba(204, 18, 35, 1)" at bounding box center [233, 200] width 9 height 9
click at [185, 36] on use at bounding box center [185, 35] width 4 height 4
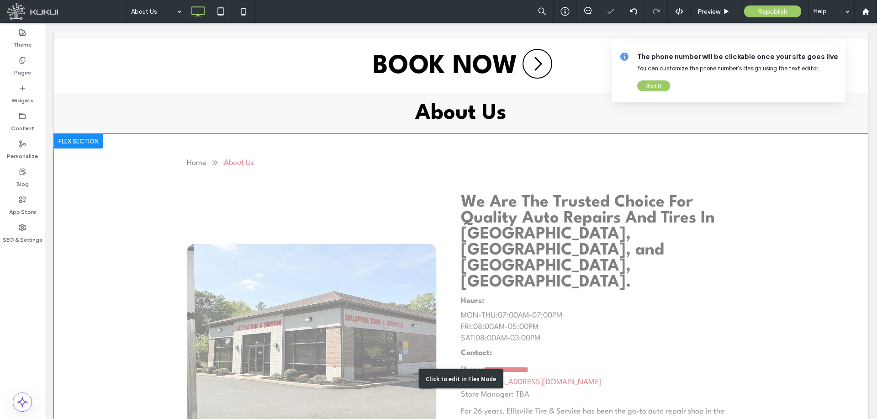
scroll to position [183, 0]
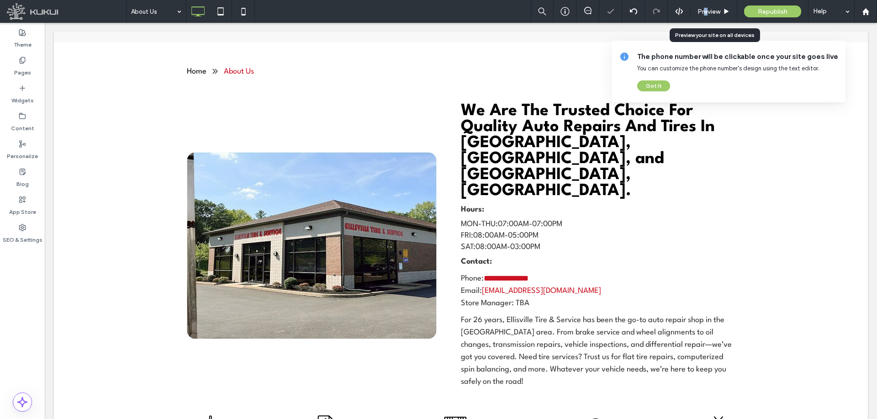
click at [706, 15] on span "Preview" at bounding box center [709, 12] width 23 height 8
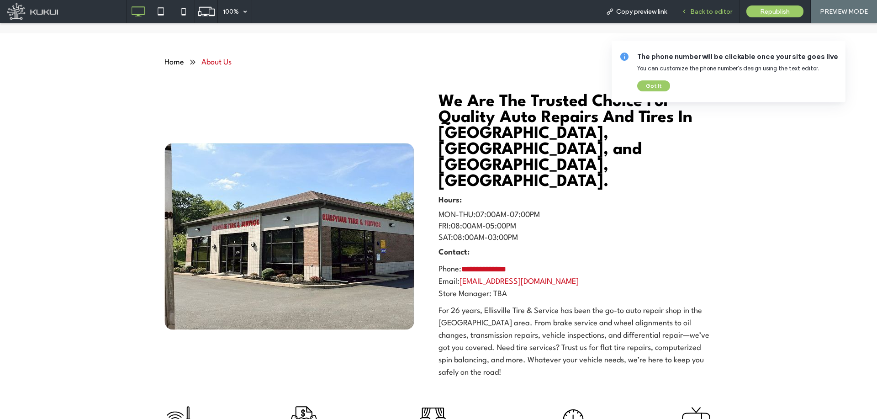
click at [698, 16] on div "Back to editor" at bounding box center [706, 11] width 65 height 23
click at [714, 11] on span "Back to editor" at bounding box center [711, 12] width 42 height 8
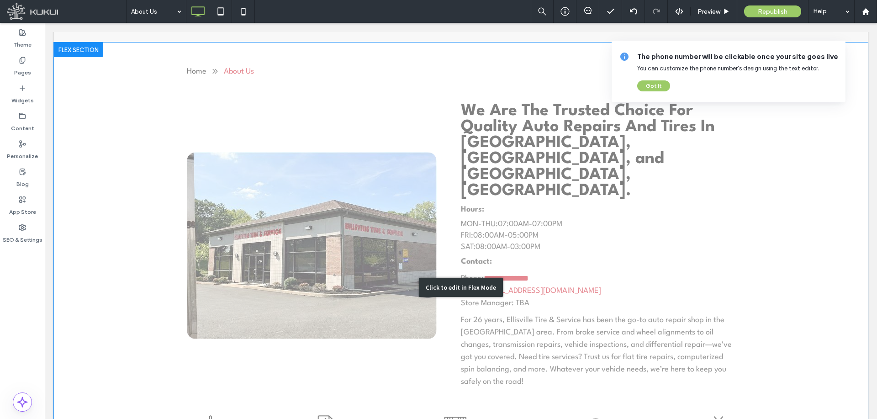
click at [509, 212] on div "Click to edit in Flex Mode" at bounding box center [461, 286] width 814 height 489
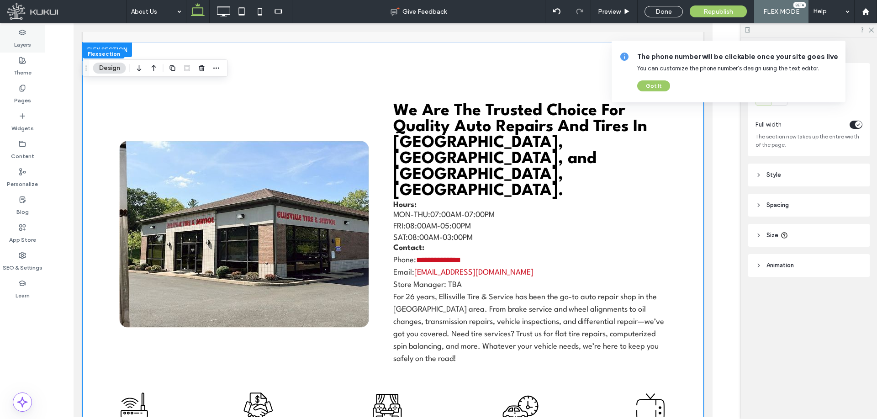
click at [23, 44] on label "Layers" at bounding box center [22, 42] width 17 height 13
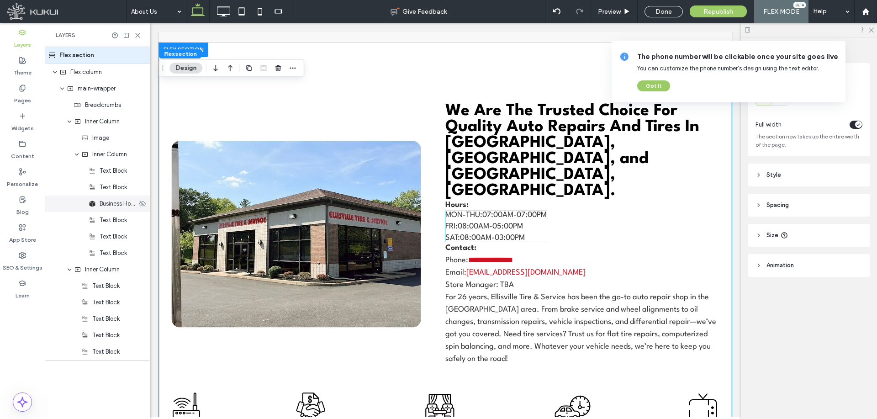
click at [118, 205] on span "Business Hours" at bounding box center [118, 203] width 37 height 9
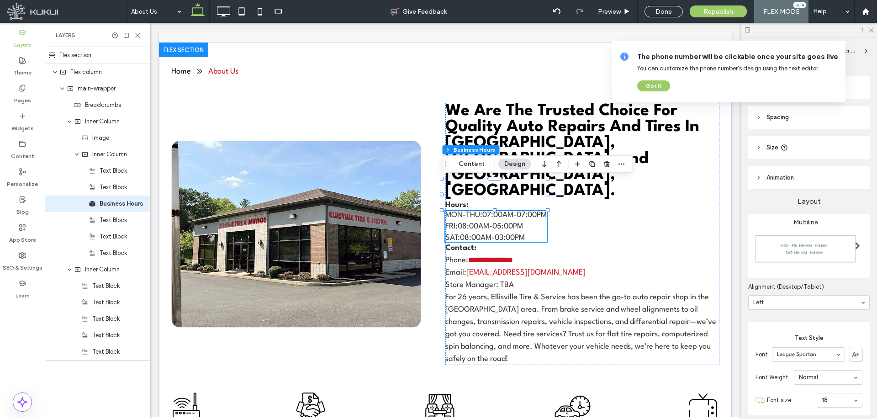
click at [812, 123] on header "Spacing" at bounding box center [809, 117] width 122 height 23
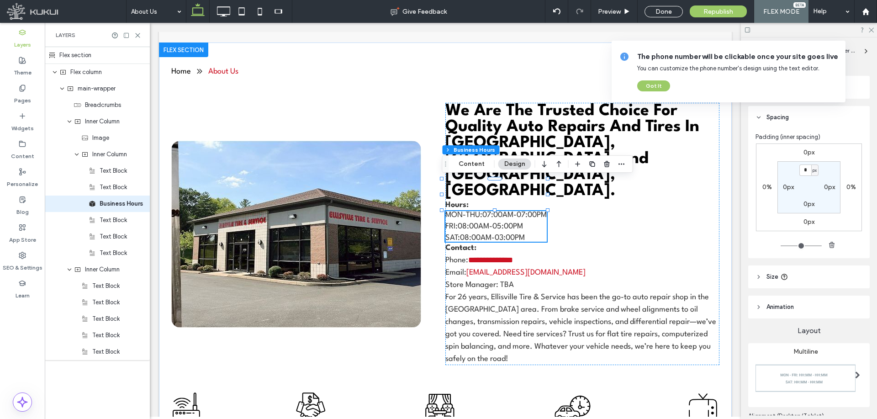
click at [808, 226] on div "0px 0% 0px 0% * px 0px 0px 0px" at bounding box center [809, 187] width 106 height 88
click at [808, 219] on label "0px" at bounding box center [809, 222] width 11 height 8
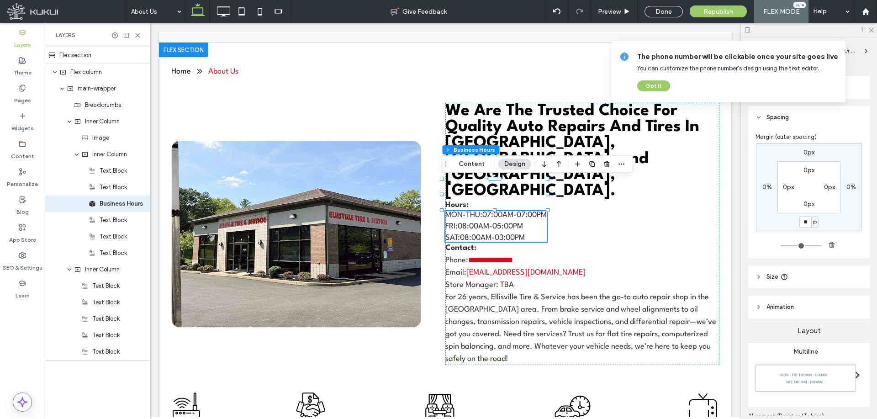
type input "**"
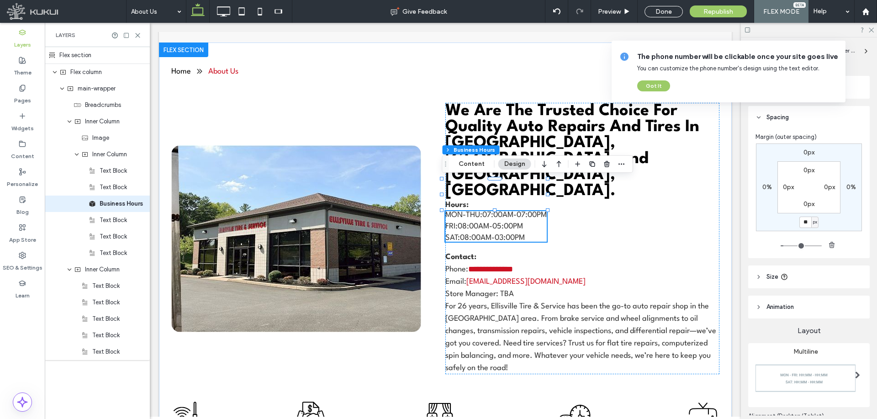
click at [783, 246] on input "range" at bounding box center [801, 245] width 41 height 1
click at [108, 226] on div "Text Block" at bounding box center [97, 220] width 105 height 16
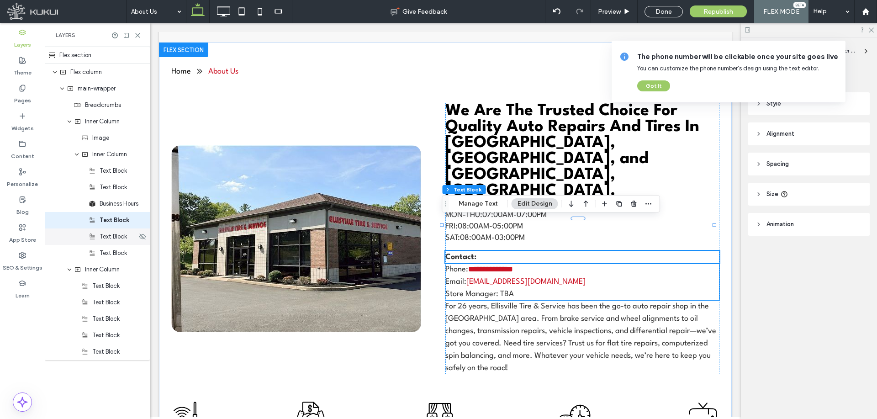
click at [110, 238] on span "Text Block" at bounding box center [113, 236] width 27 height 9
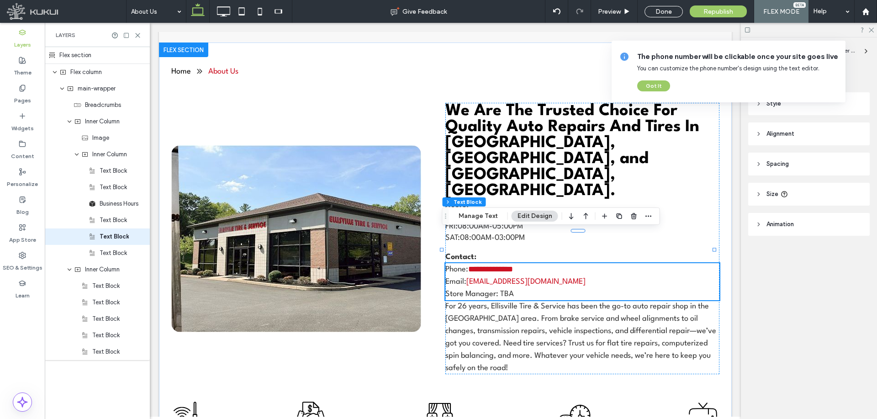
click at [820, 166] on header "Spacing" at bounding box center [809, 164] width 122 height 23
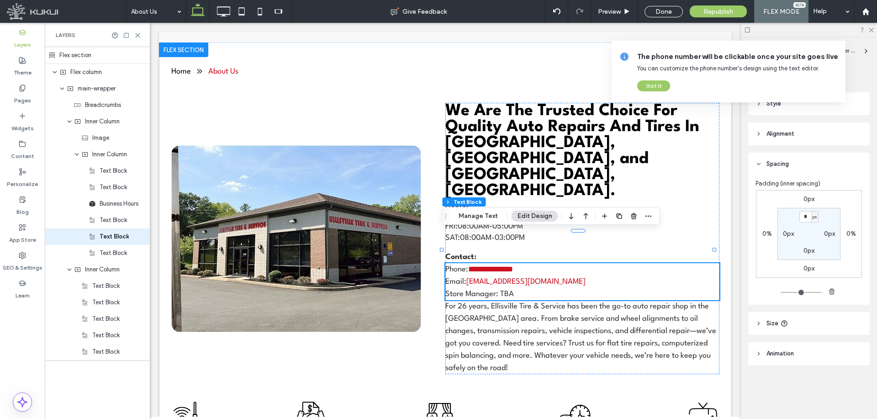
click at [807, 265] on label "0px" at bounding box center [809, 268] width 11 height 8
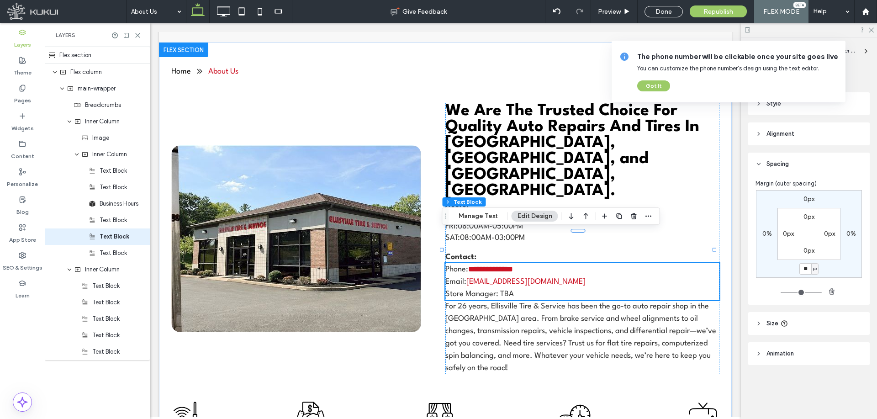
type input "**"
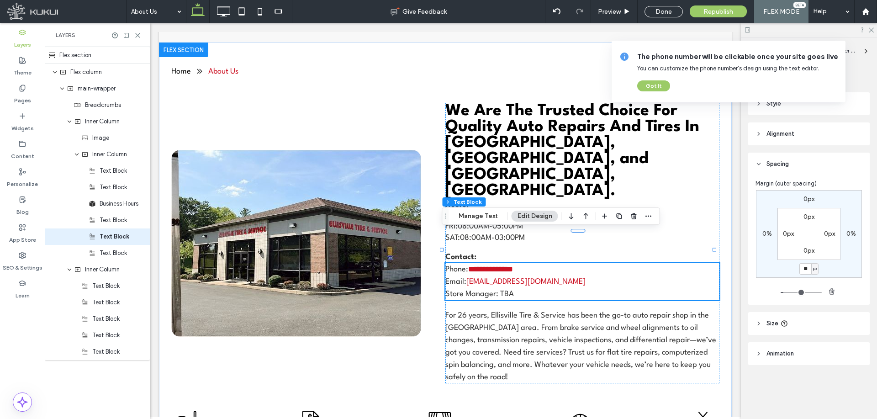
click at [788, 292] on input "range" at bounding box center [801, 292] width 41 height 1
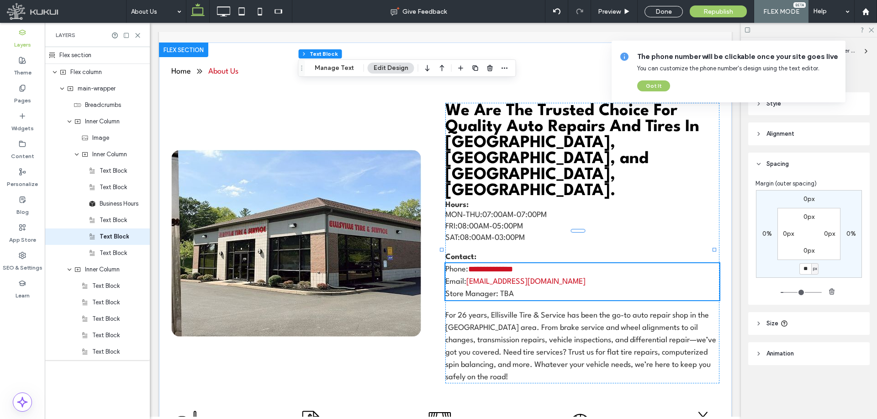
drag, startPoint x: 440, startPoint y: 162, endPoint x: 91, endPoint y: 83, distance: 358.2
click at [300, 69] on icon "Drag" at bounding box center [301, 68] width 7 height 6
click at [107, 168] on span "Text Block" at bounding box center [113, 170] width 27 height 9
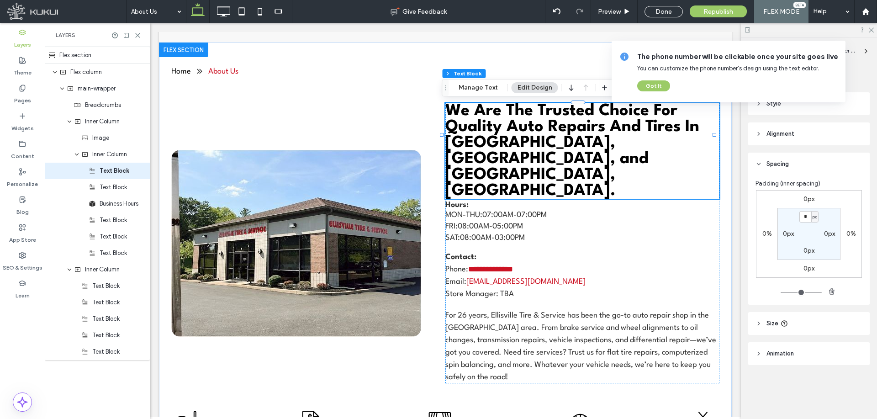
click at [812, 267] on label "0px" at bounding box center [809, 268] width 11 height 8
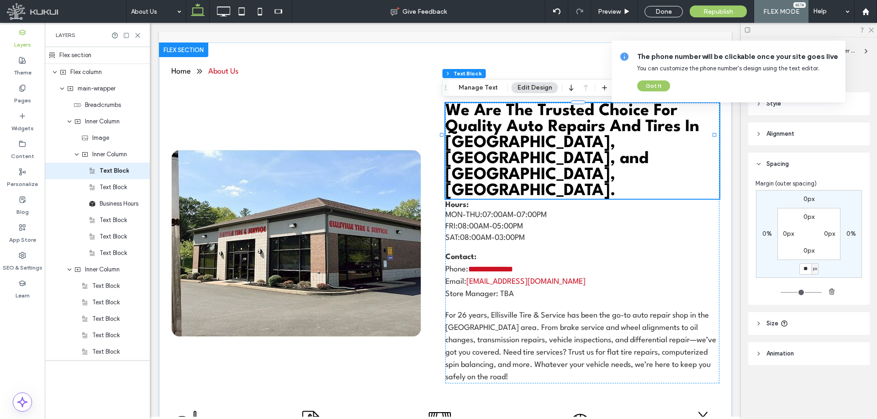
type input "**"
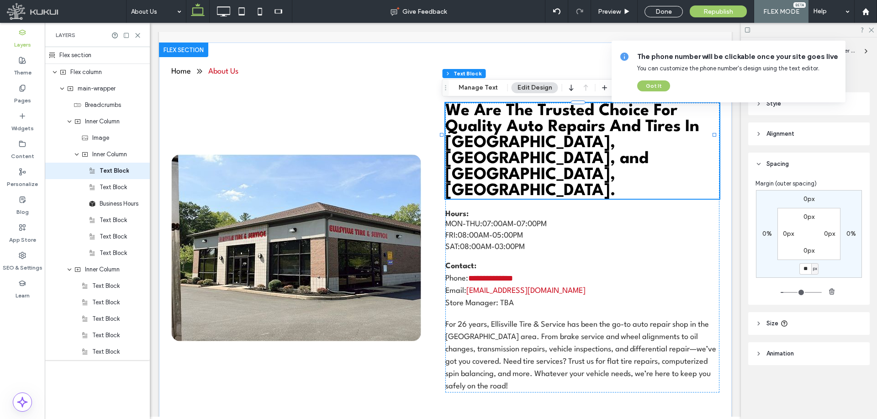
click at [788, 293] on input "range" at bounding box center [801, 292] width 41 height 1
click at [810, 271] on input "**" at bounding box center [805, 268] width 12 height 11
type input "**"
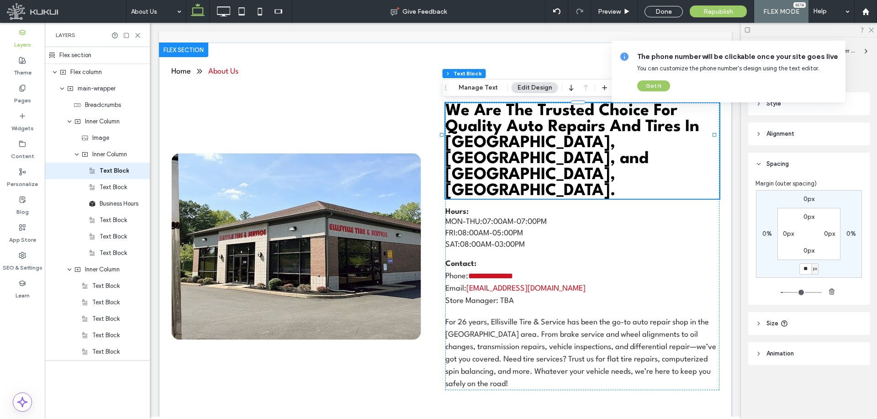
click at [788, 292] on input "range" at bounding box center [801, 292] width 41 height 1
click at [121, 206] on span "Business Hours" at bounding box center [118, 203] width 37 height 9
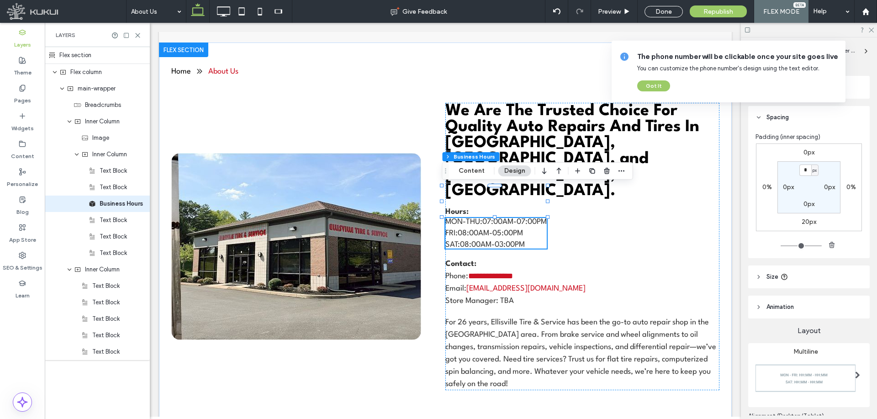
click at [810, 219] on label "20px" at bounding box center [809, 222] width 15 height 8
type input "**"
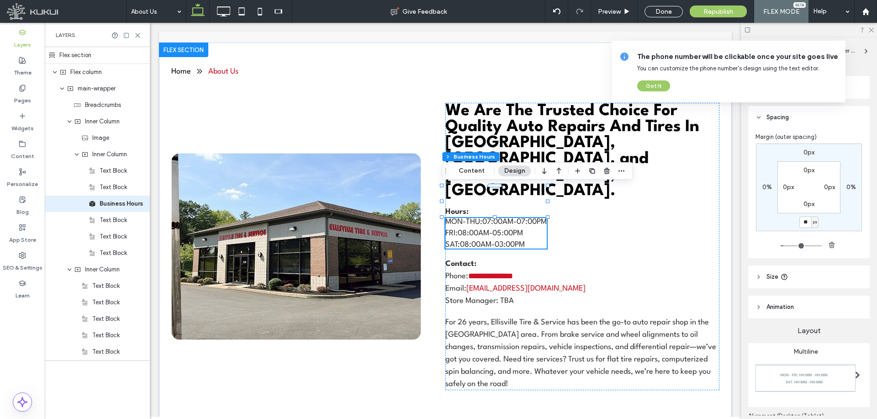
type input "**"
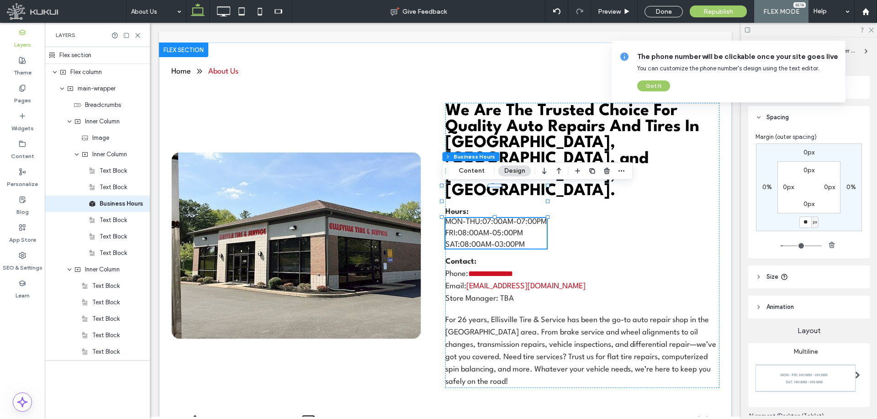
click at [784, 245] on input "range" at bounding box center [801, 245] width 41 height 1
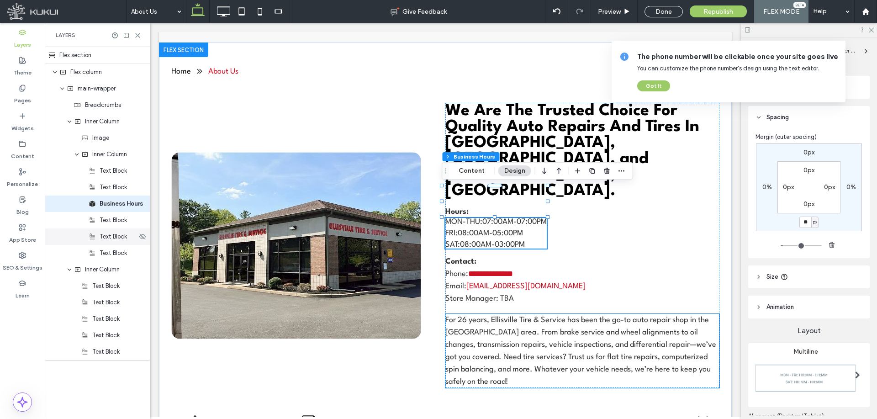
click at [104, 242] on div "Text Block" at bounding box center [97, 236] width 105 height 16
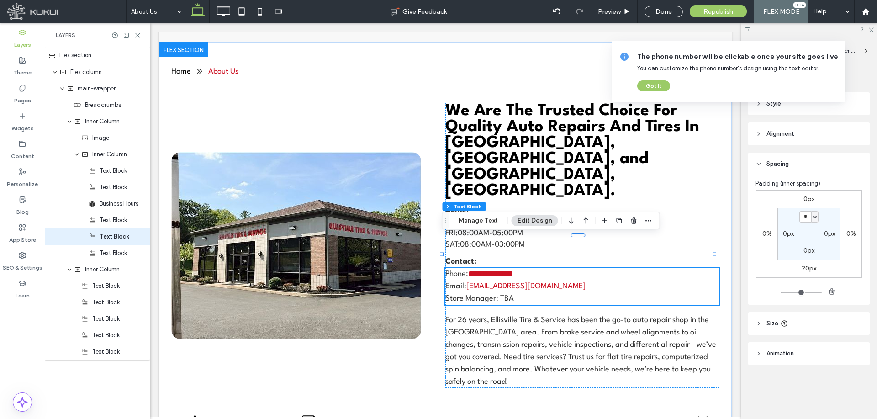
click at [809, 272] on div "20px" at bounding box center [809, 268] width 15 height 8
click at [809, 270] on label "20px" at bounding box center [809, 268] width 15 height 8
type input "**"
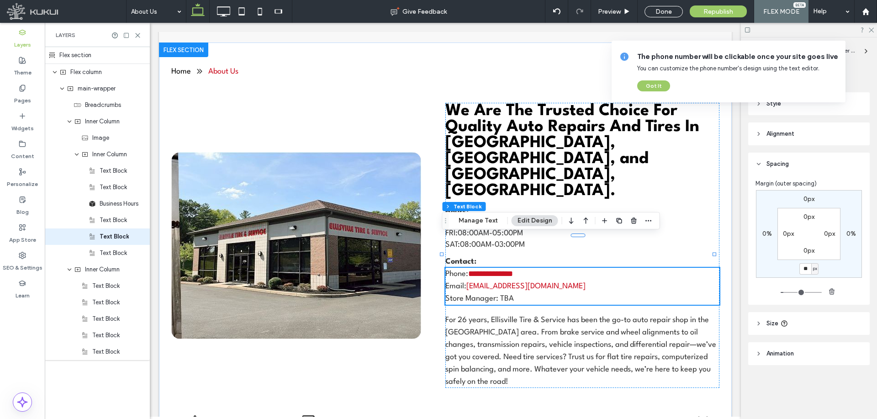
type input "**"
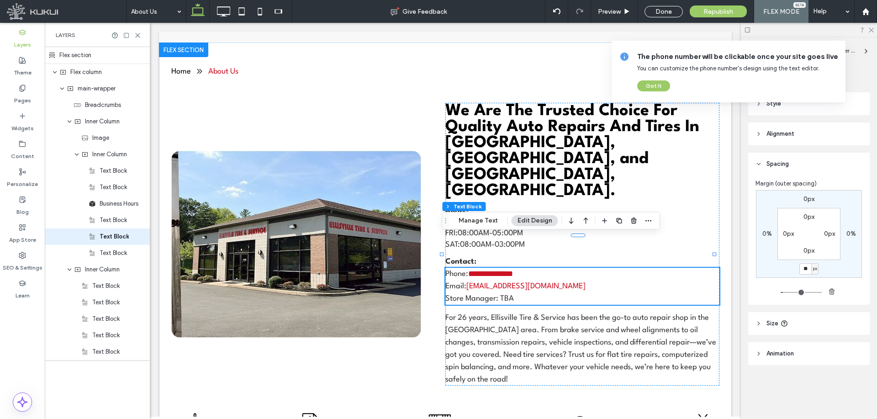
click at [786, 292] on input "range" at bounding box center [801, 292] width 41 height 1
click at [226, 18] on icon at bounding box center [223, 11] width 18 height 18
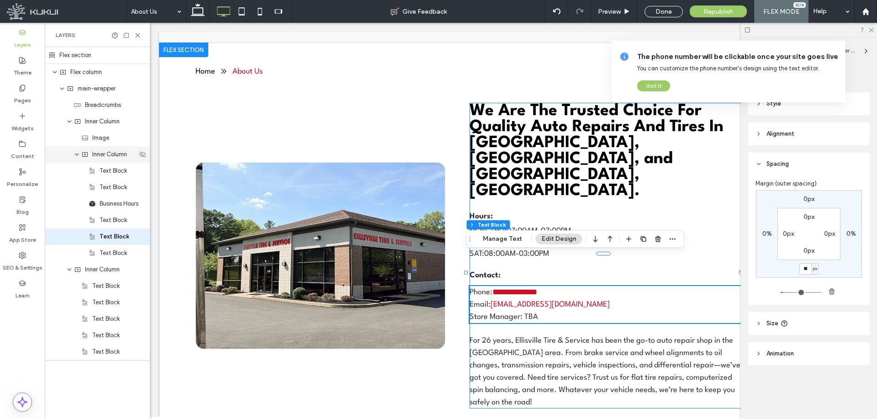
click at [115, 158] on span "Inner Column" at bounding box center [109, 154] width 35 height 9
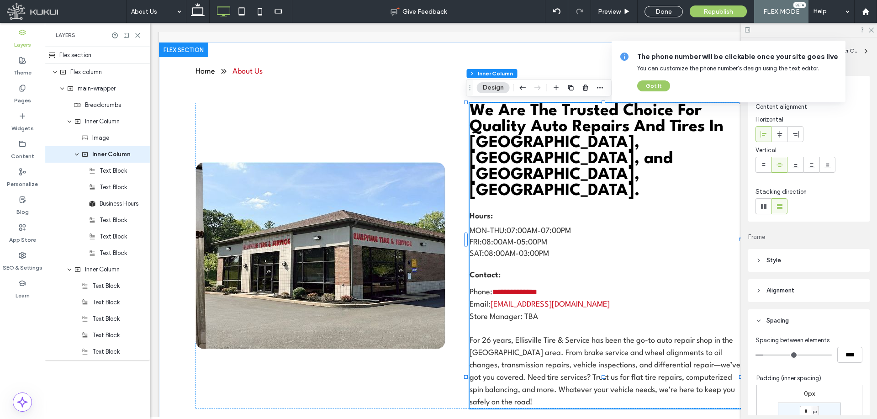
type input "*"
type input "***"
type input "*"
type input "***"
drag, startPoint x: 722, startPoint y: 354, endPoint x: 445, endPoint y: 279, distance: 287.4
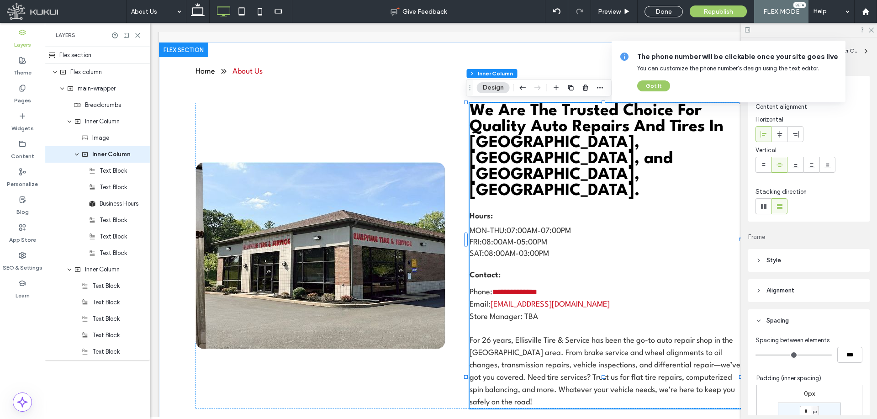
type input "*"
click at [756, 354] on input "range" at bounding box center [794, 354] width 76 height 1
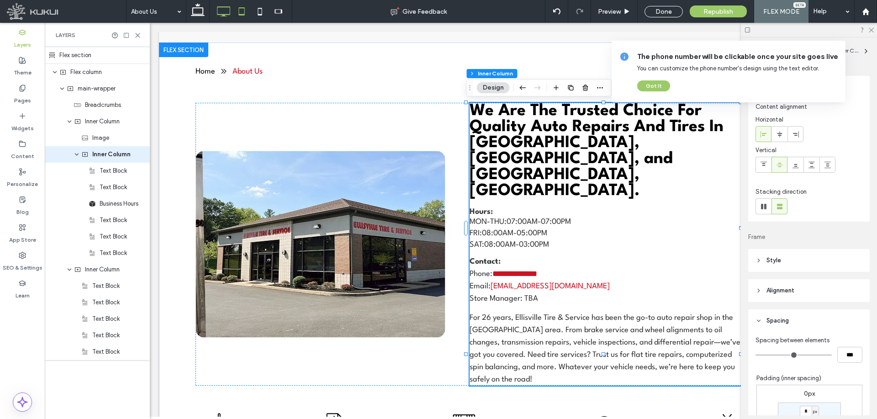
click at [245, 15] on icon at bounding box center [242, 11] width 18 height 18
type input "***"
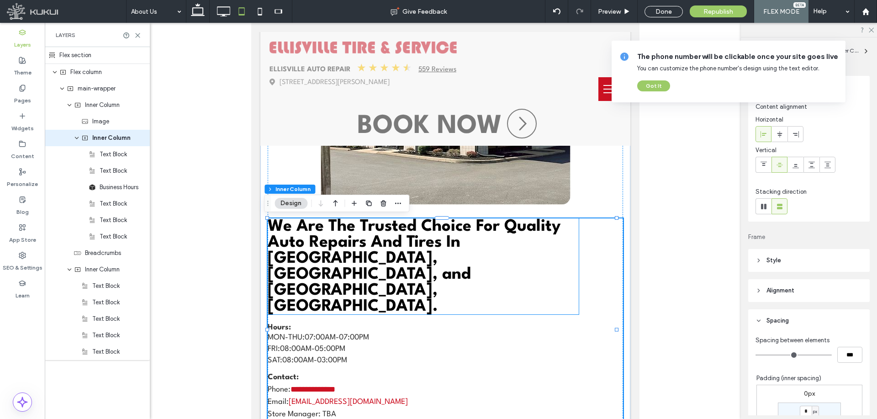
scroll to position [274, 0]
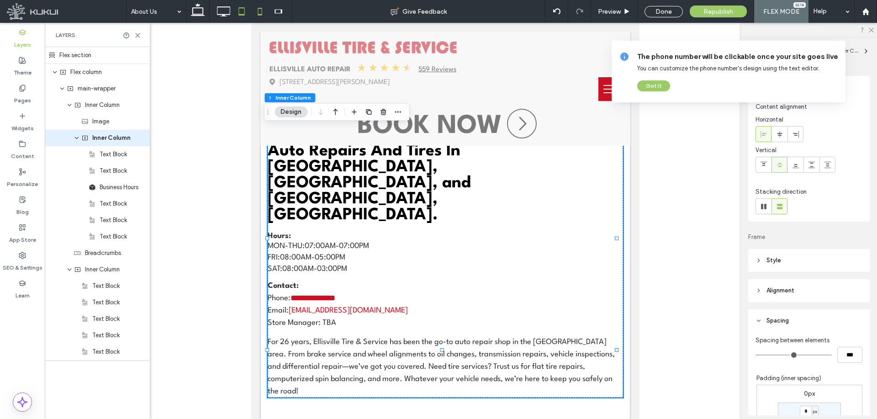
click at [260, 10] on icon at bounding box center [260, 11] width 18 height 18
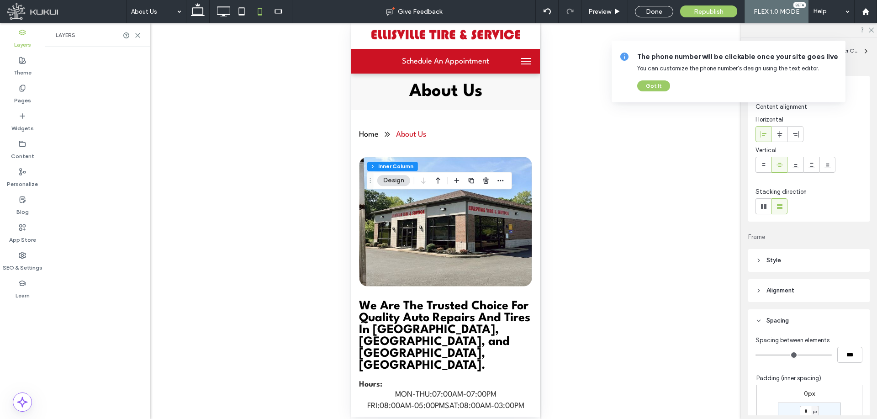
scroll to position [96, 0]
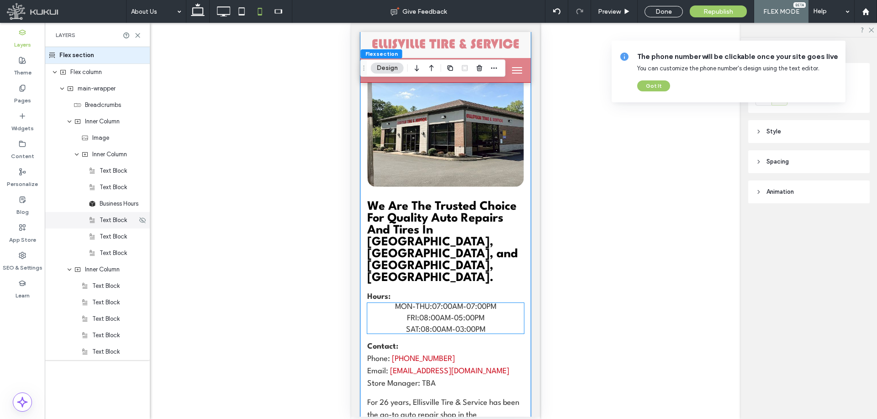
click at [115, 208] on div "Business Hours" at bounding box center [97, 204] width 105 height 16
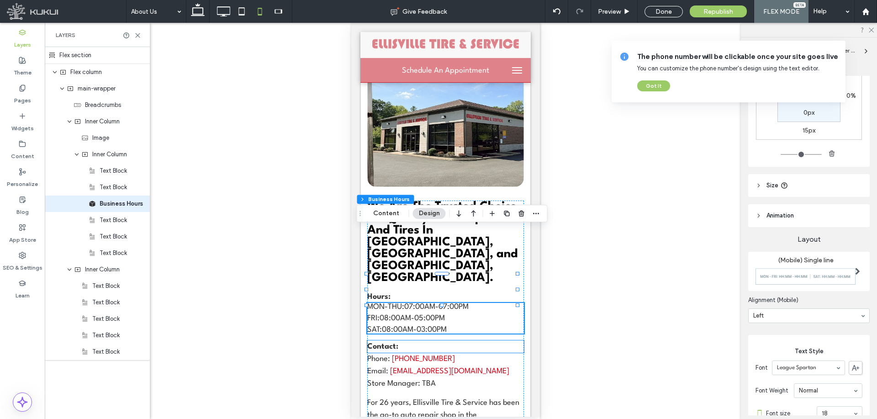
scroll to position [142, 0]
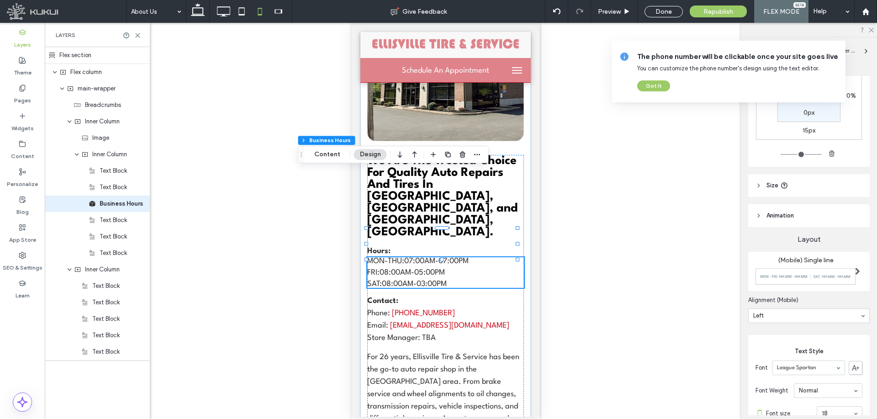
drag, startPoint x: 359, startPoint y: 214, endPoint x: 250, endPoint y: 116, distance: 146.5
click at [298, 151] on icon "Drag" at bounding box center [301, 154] width 7 height 6
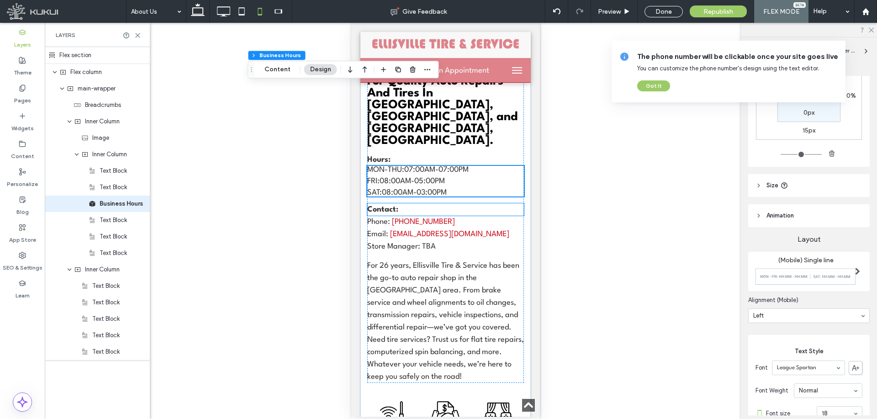
scroll to position [279, 0]
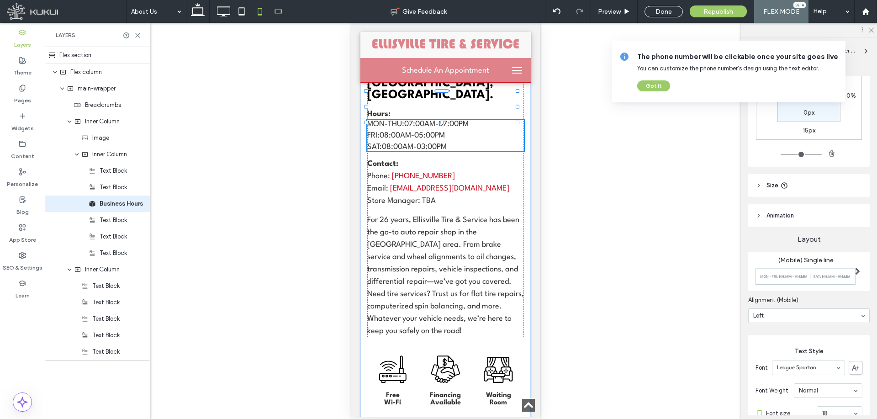
click at [282, 12] on icon at bounding box center [278, 11] width 18 height 18
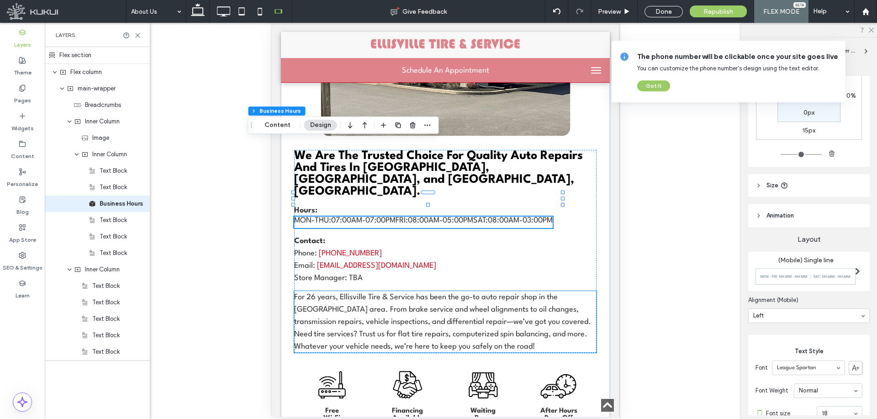
scroll to position [171, 0]
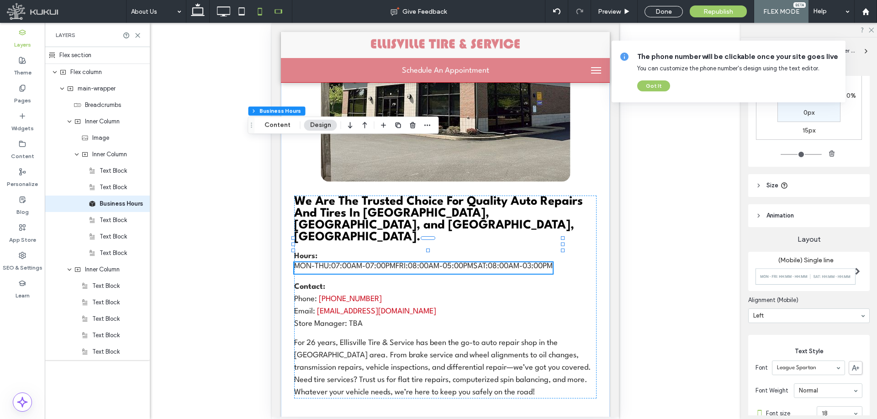
click at [254, 4] on icon at bounding box center [260, 11] width 18 height 18
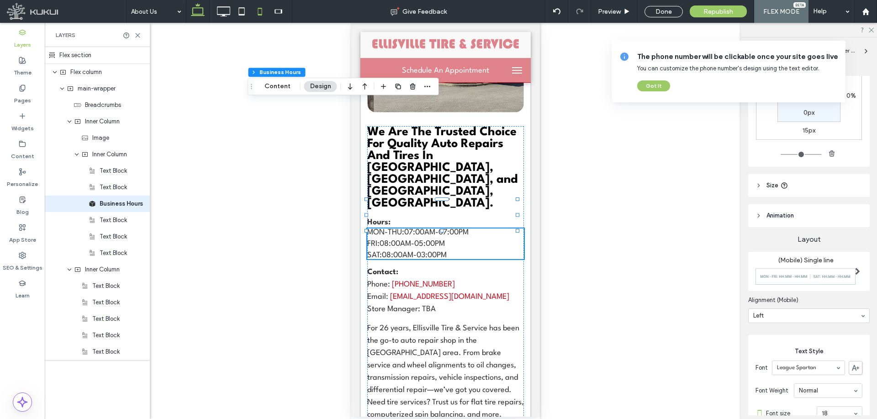
click at [197, 10] on icon at bounding box center [198, 11] width 18 height 18
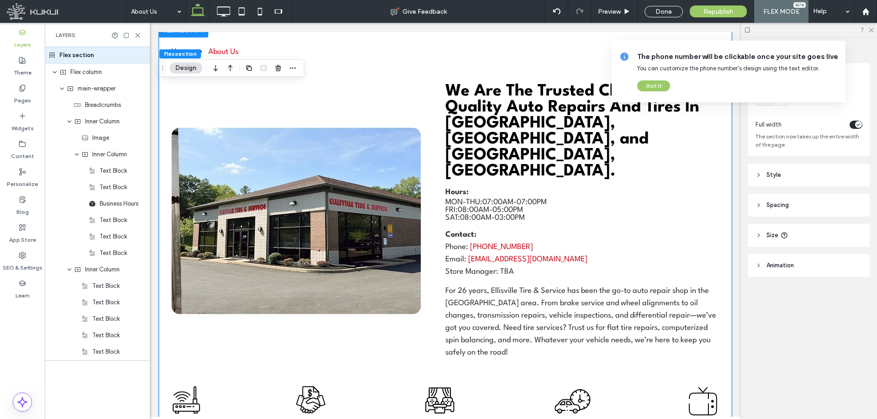
scroll to position [157, 0]
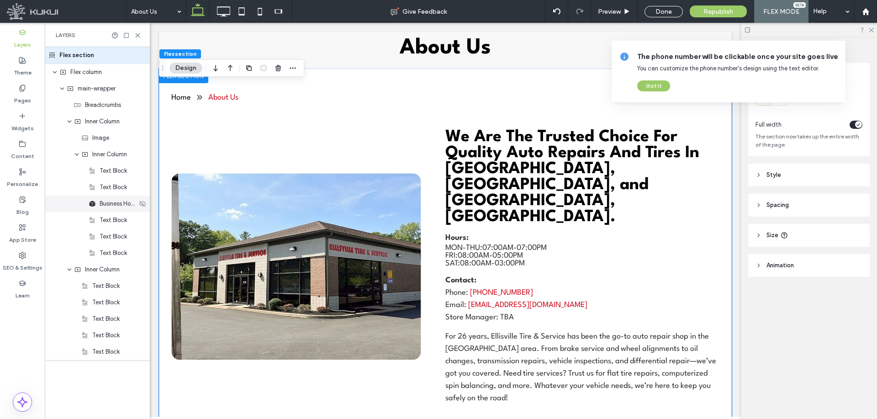
click at [111, 206] on span "Business Hours" at bounding box center [118, 203] width 37 height 9
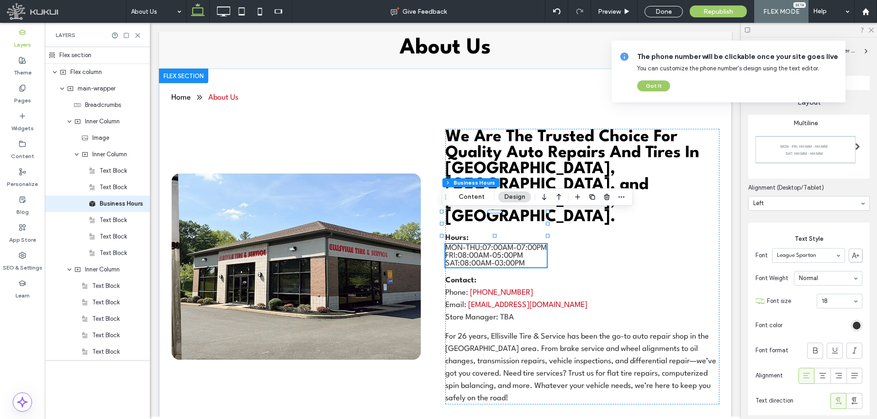
scroll to position [358, 0]
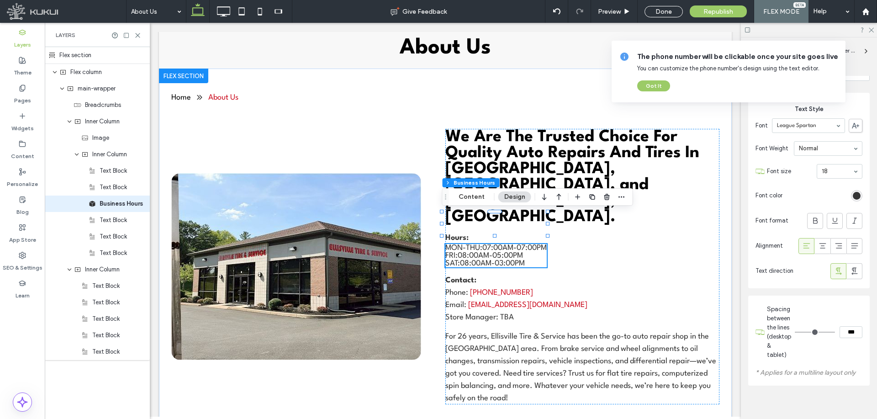
type input "*"
type input "***"
type input "*"
type input "***"
type input "*"
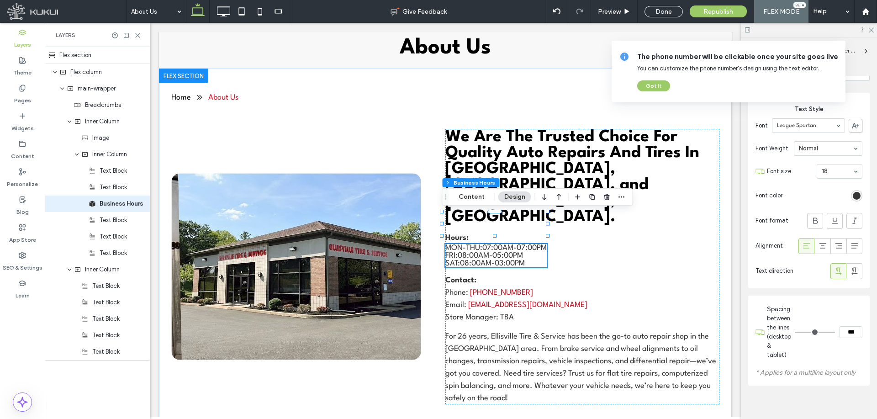
type input "***"
type input "*"
type input "***"
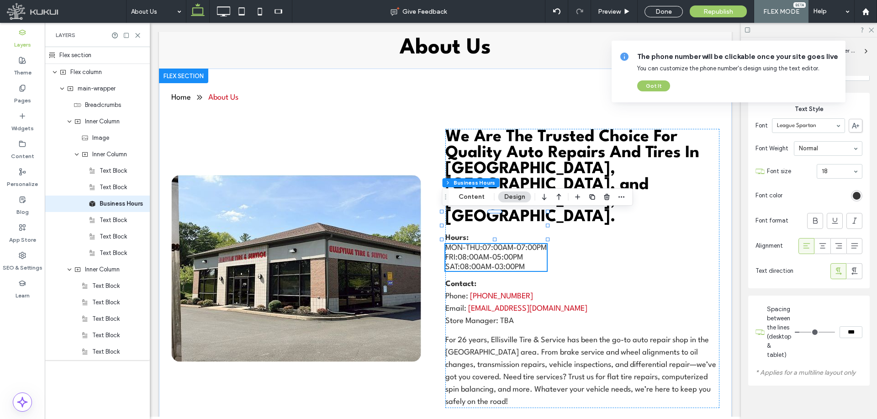
type input "*"
click at [802, 332] on input "range" at bounding box center [815, 332] width 40 height 1
drag, startPoint x: 665, startPoint y: 15, endPoint x: 534, endPoint y: 261, distance: 278.1
click at [665, 15] on div "Done" at bounding box center [664, 11] width 38 height 11
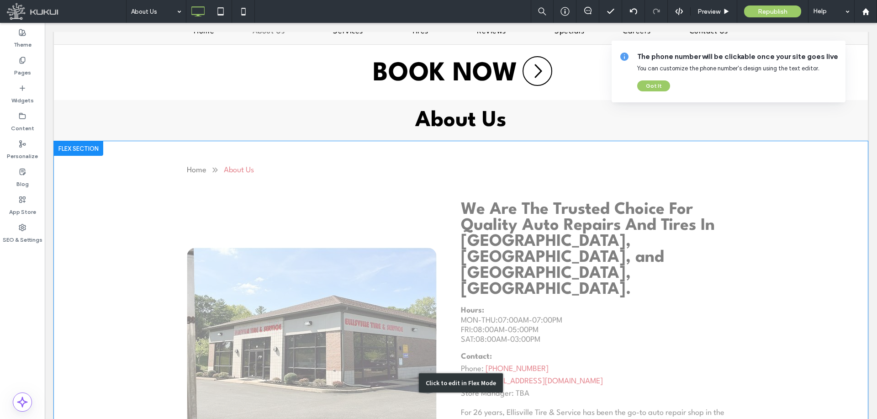
scroll to position [130, 0]
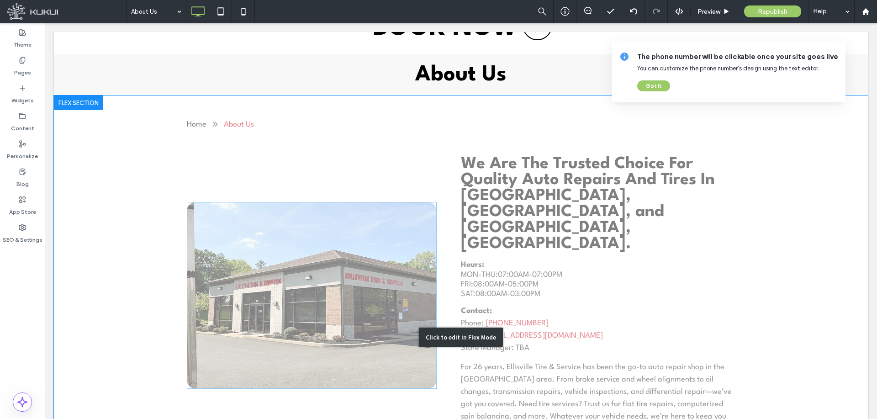
click at [545, 198] on div "Click to edit in Flex Mode" at bounding box center [461, 336] width 814 height 483
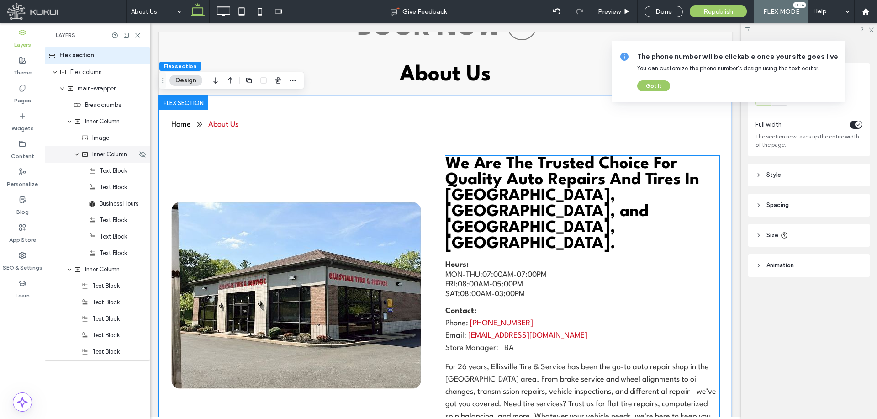
click at [106, 152] on span "Inner Column" at bounding box center [109, 154] width 35 height 9
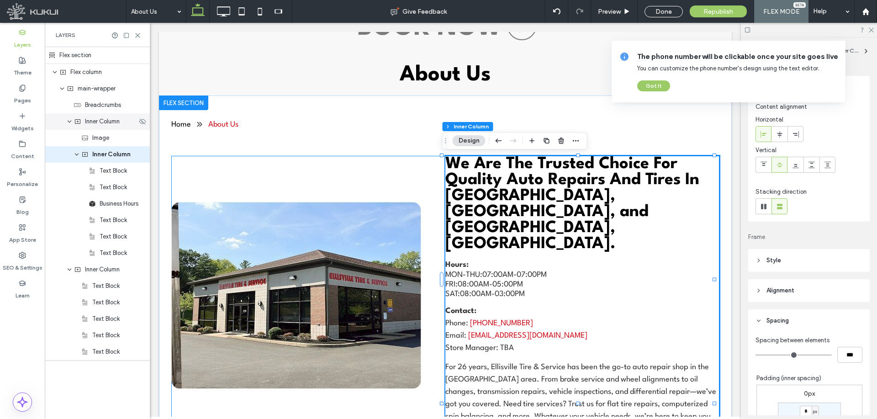
click at [107, 125] on span "Inner Column" at bounding box center [102, 121] width 35 height 9
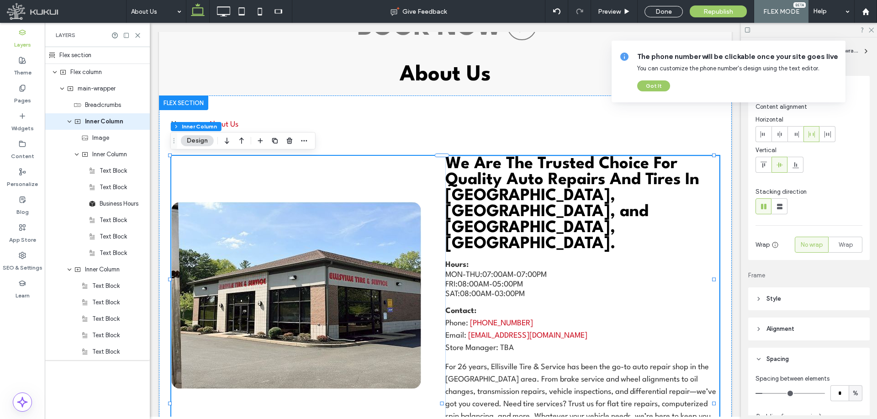
type input "*"
click at [762, 394] on input "range" at bounding box center [790, 393] width 69 height 1
drag, startPoint x: 106, startPoint y: 159, endPoint x: 97, endPoint y: 177, distance: 20.4
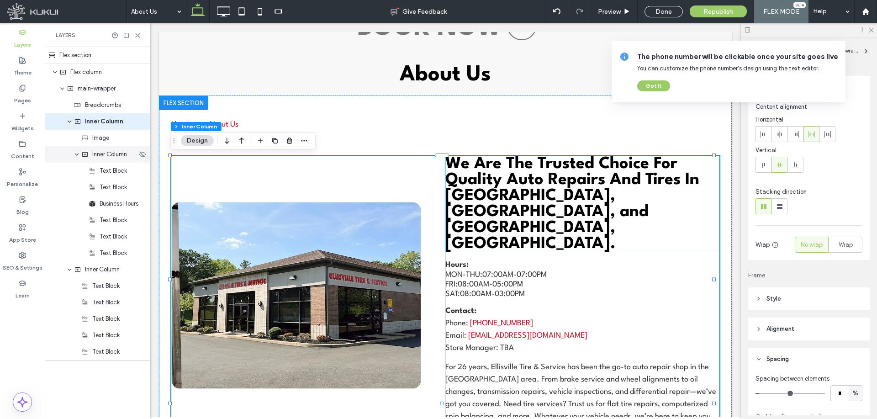
click at [106, 159] on span "Inner Column" at bounding box center [109, 154] width 35 height 9
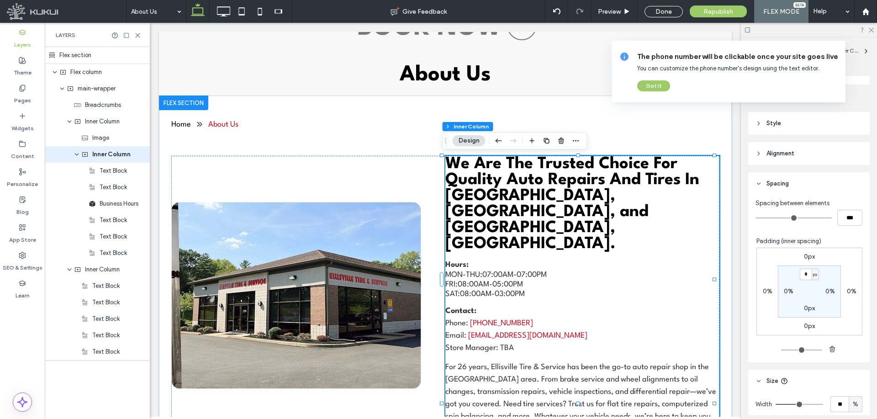
scroll to position [183, 0]
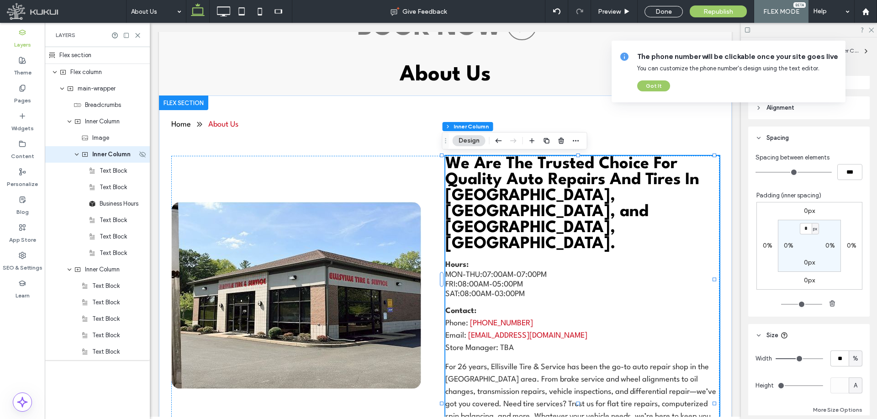
click at [114, 140] on div "Image" at bounding box center [112, 137] width 63 height 9
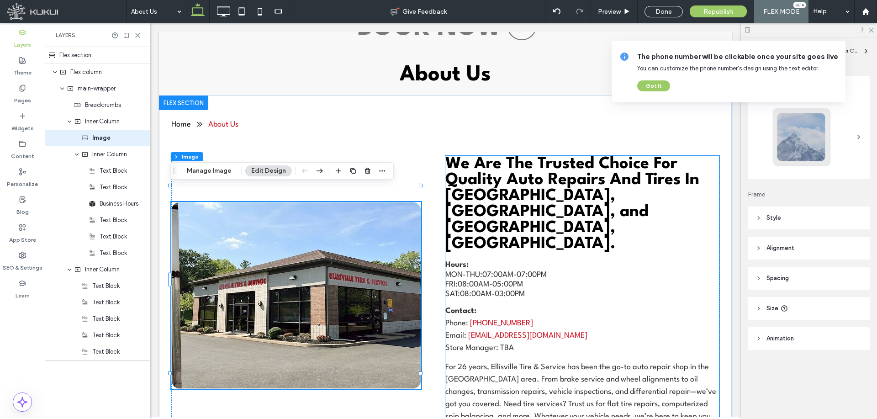
type input "**"
click at [811, 298] on header "Size" at bounding box center [809, 308] width 122 height 23
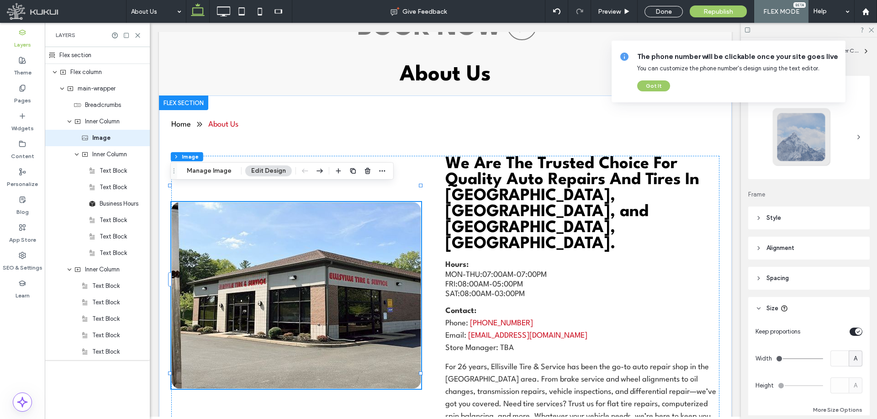
scroll to position [74, 0]
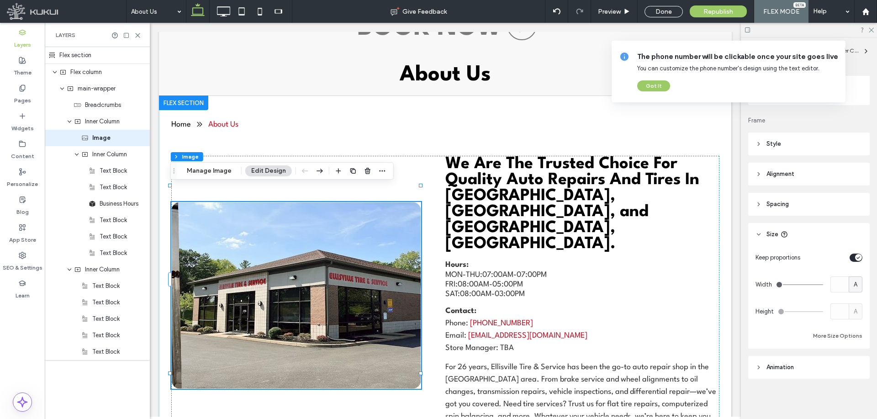
click at [836, 342] on div "Keep proportions Width A Height A More Size Options" at bounding box center [809, 297] width 122 height 103
click at [836, 339] on button "More Size Options" at bounding box center [837, 335] width 49 height 11
click at [857, 280] on div "A" at bounding box center [856, 284] width 14 height 16
drag, startPoint x: 216, startPoint y: 166, endPoint x: 410, endPoint y: 138, distance: 196.7
click at [216, 166] on button "Manage Image" at bounding box center [209, 170] width 57 height 11
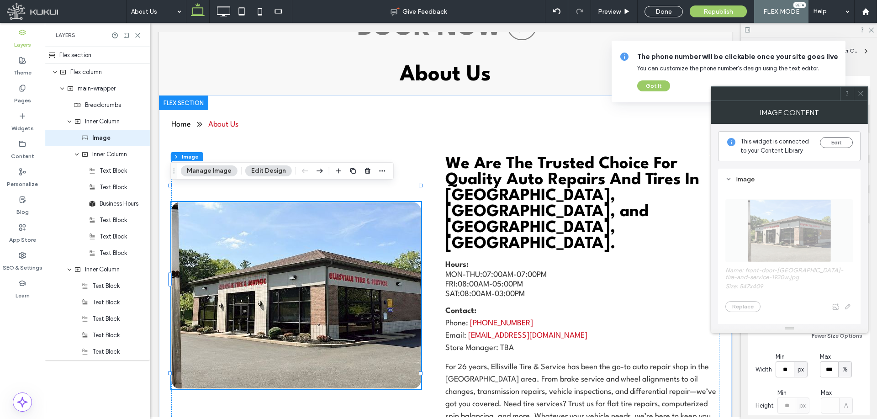
click at [860, 93] on icon at bounding box center [860, 93] width 7 height 7
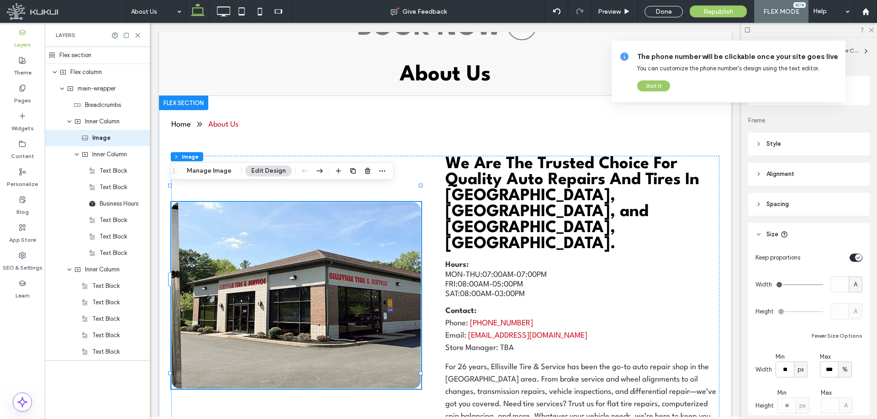
drag, startPoint x: 850, startPoint y: 255, endPoint x: 852, endPoint y: 287, distance: 32.0
click at [850, 256] on div "toggle" at bounding box center [856, 258] width 13 height 8
type input "***"
click at [852, 289] on div "A" at bounding box center [856, 284] width 14 height 16
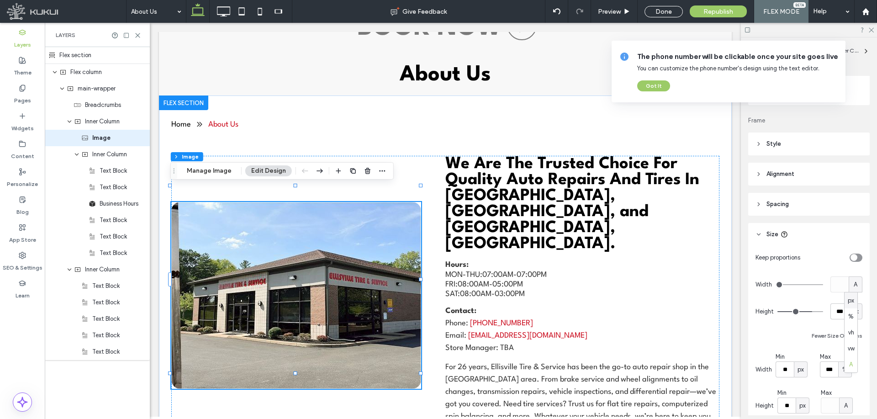
click at [852, 297] on span "px" at bounding box center [851, 300] width 6 height 9
type input "***"
click at [844, 366] on span "%" at bounding box center [844, 369] width 5 height 9
click at [844, 358] on div "A" at bounding box center [842, 353] width 13 height 16
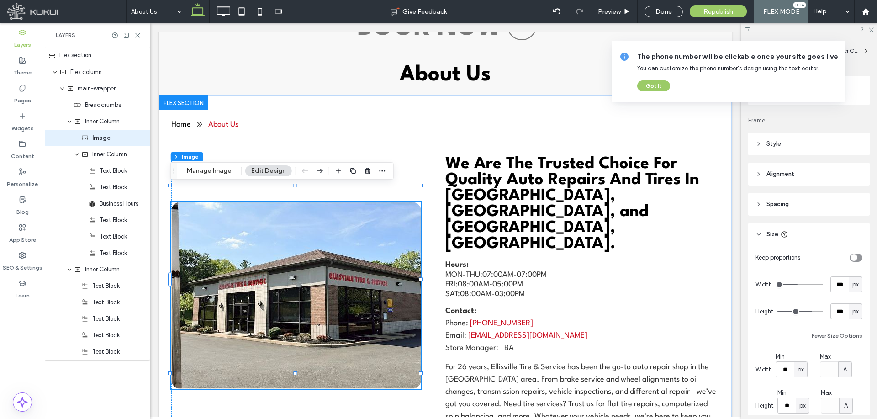
click at [844, 368] on span "A" at bounding box center [845, 369] width 4 height 9
click at [844, 291] on span "px" at bounding box center [843, 289] width 6 height 9
type input "***"
click at [853, 285] on span "px" at bounding box center [855, 284] width 6 height 9
click at [854, 321] on div "%" at bounding box center [851, 316] width 13 height 16
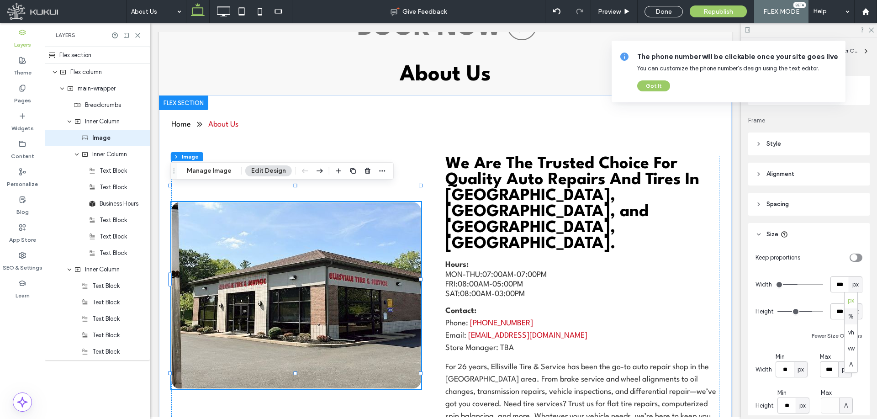
type input "**"
click at [836, 288] on input "**" at bounding box center [839, 284] width 18 height 16
type input "**"
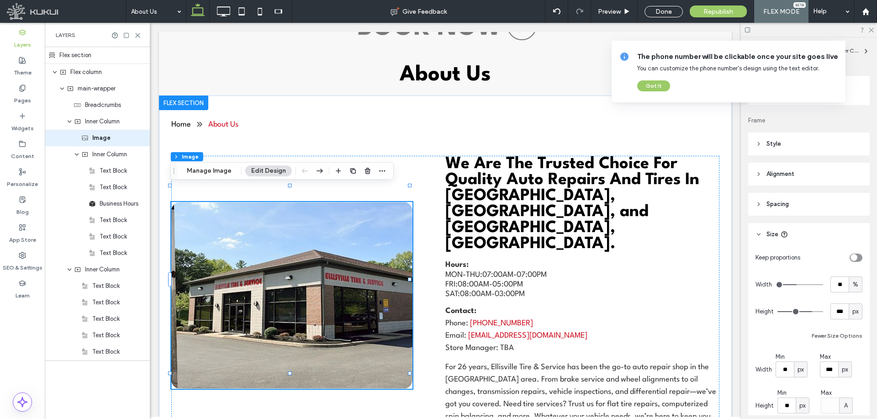
click at [794, 285] on input "range" at bounding box center [800, 284] width 48 height 1
drag, startPoint x: 108, startPoint y: 159, endPoint x: 310, endPoint y: 230, distance: 214.0
click at [108, 159] on div "Inner Column" at bounding box center [97, 154] width 105 height 16
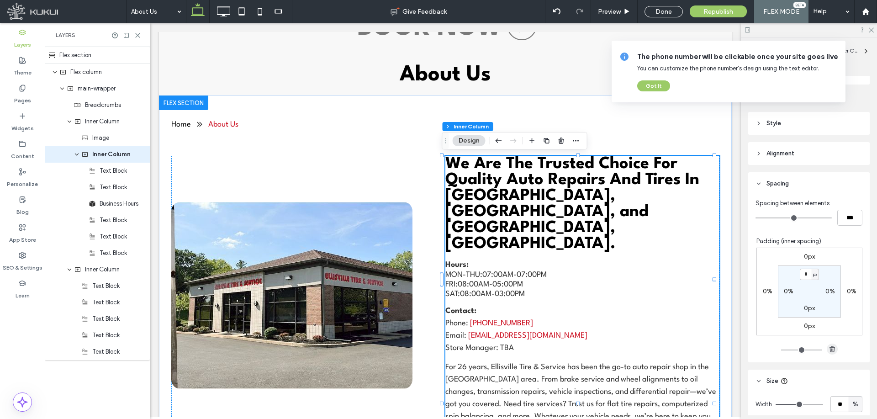
scroll to position [257, 0]
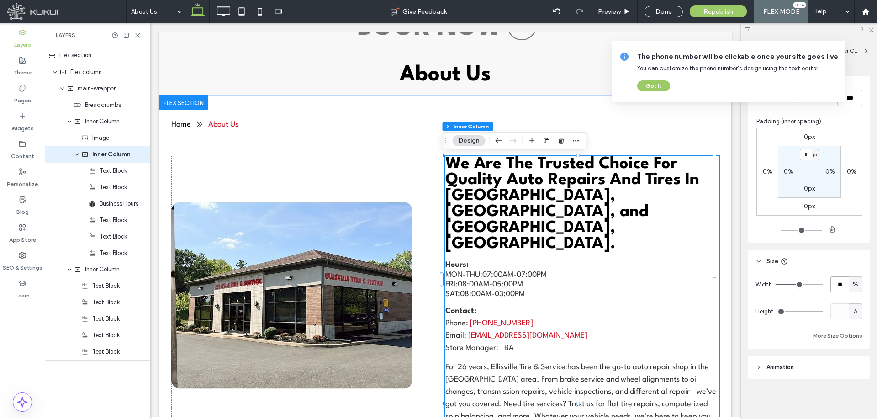
click at [840, 285] on input "**" at bounding box center [839, 284] width 18 height 16
type input "**"
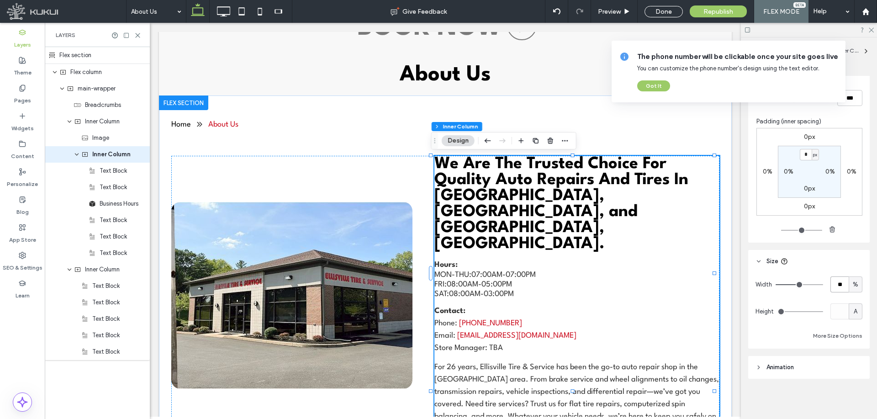
type input "**"
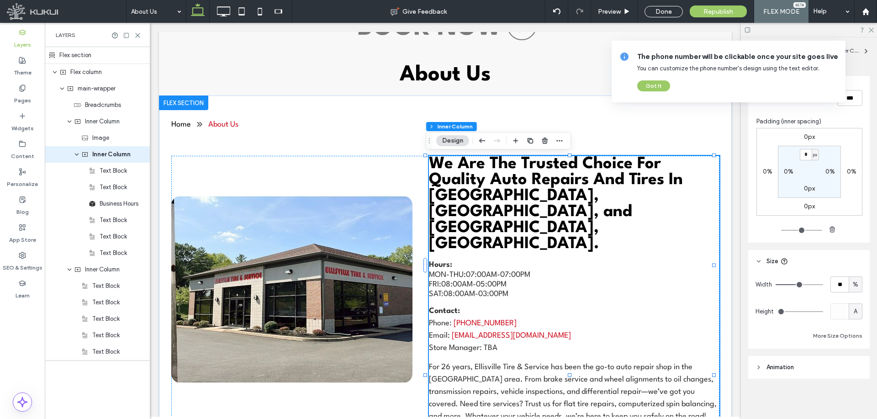
click at [797, 285] on input "range" at bounding box center [800, 284] width 48 height 1
drag, startPoint x: 661, startPoint y: 11, endPoint x: 527, endPoint y: 104, distance: 163.4
click at [661, 11] on div "Done" at bounding box center [664, 11] width 38 height 11
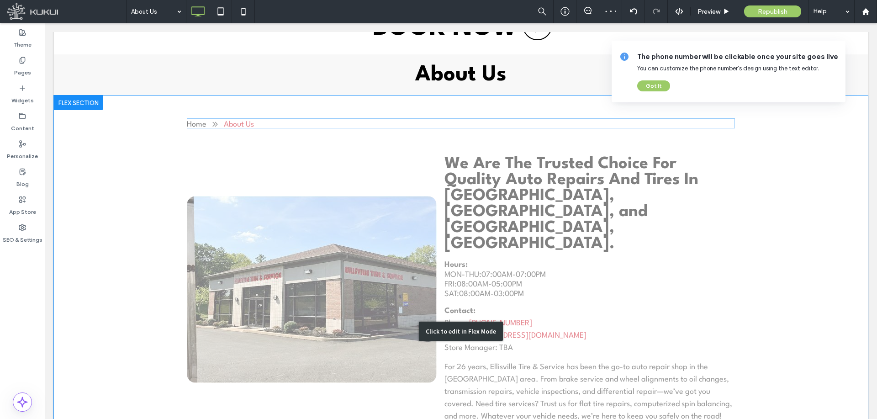
scroll to position [175, 0]
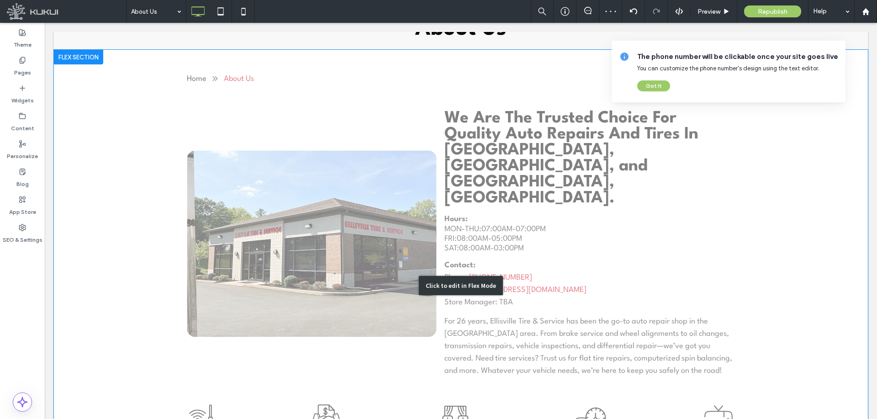
click at [575, 185] on div "Click to edit in Flex Mode" at bounding box center [461, 285] width 814 height 471
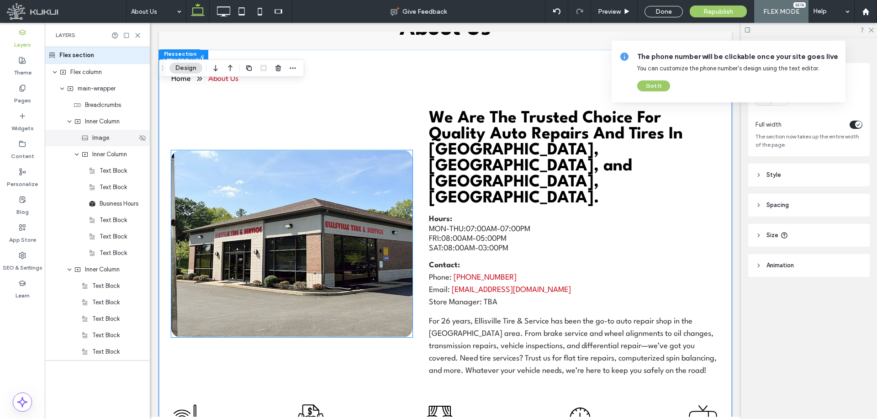
click at [106, 143] on div "Image" at bounding box center [97, 138] width 105 height 16
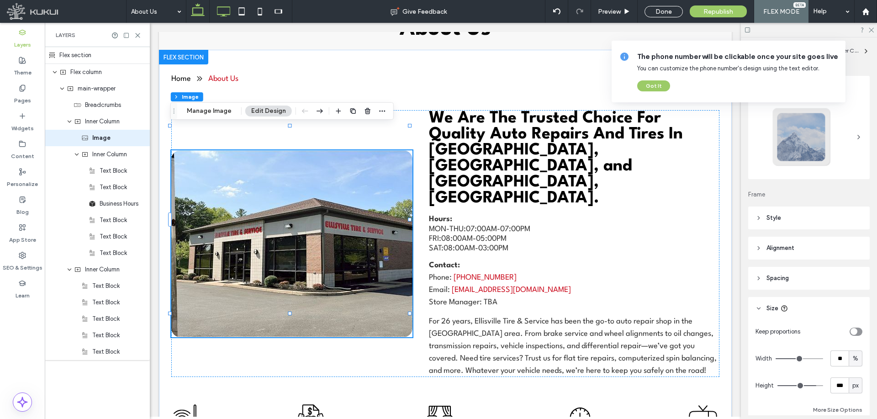
drag, startPoint x: 226, startPoint y: 7, endPoint x: 302, endPoint y: 122, distance: 137.5
click at [226, 7] on use at bounding box center [223, 11] width 13 height 10
type input "***"
type input "*"
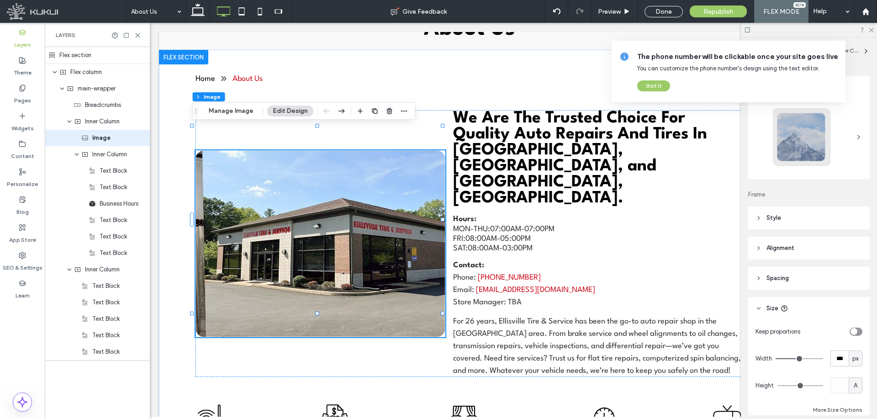
click at [852, 362] on span "px" at bounding box center [855, 358] width 6 height 9
click at [848, 407] on button "More Size Options" at bounding box center [837, 409] width 49 height 11
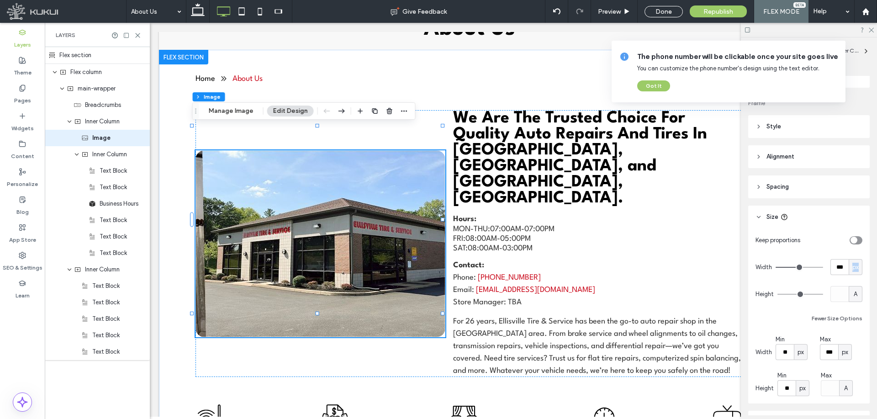
click at [852, 266] on span "px" at bounding box center [855, 267] width 6 height 9
